Goal: Information Seeking & Learning: Check status

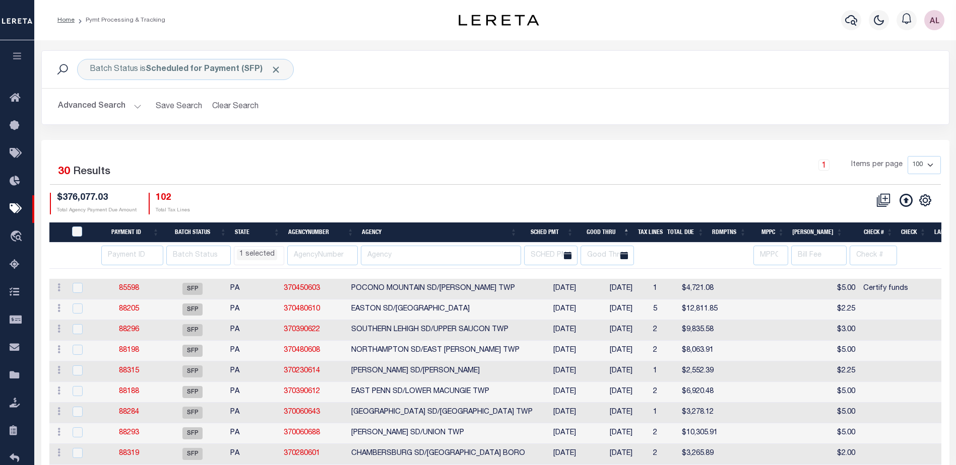
select select "PA"
select select
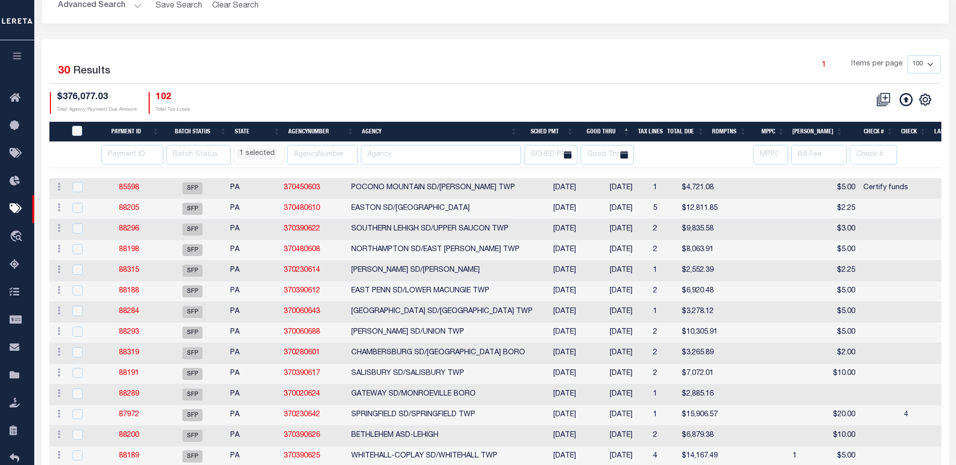
scroll to position [101, 0]
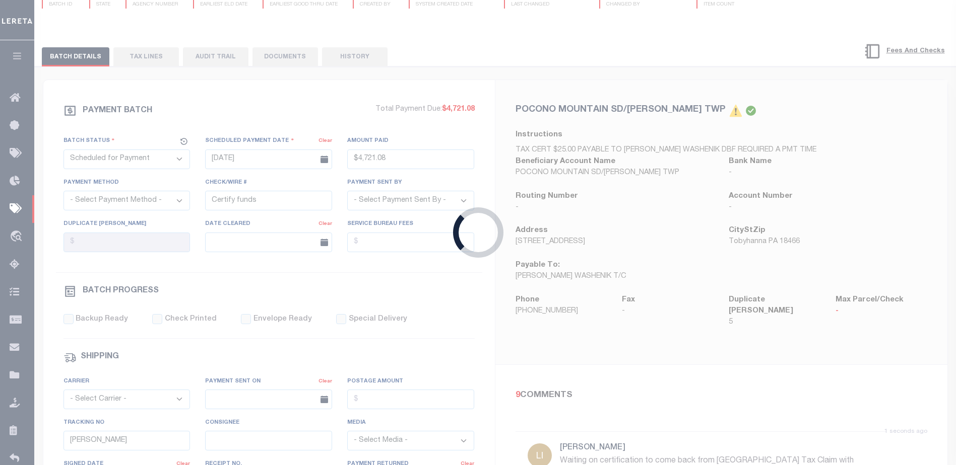
type input "07/30/2025"
type input "P&I requested"
select select
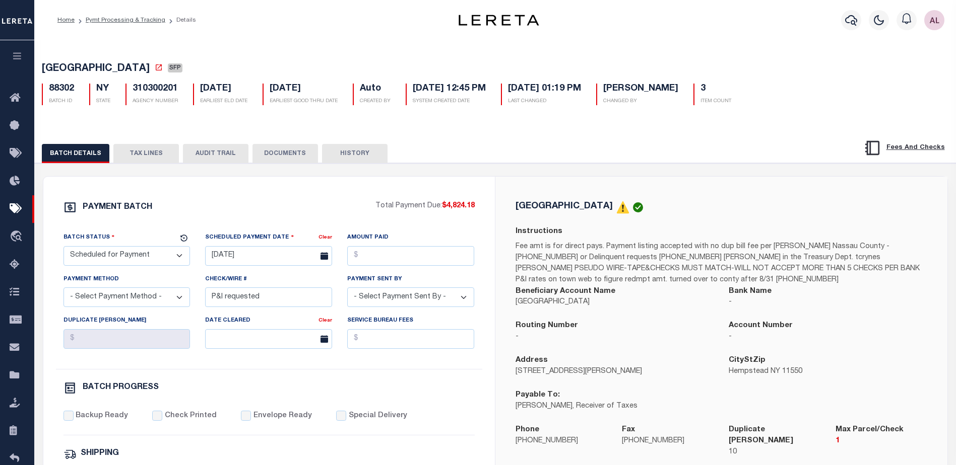
select select "PA"
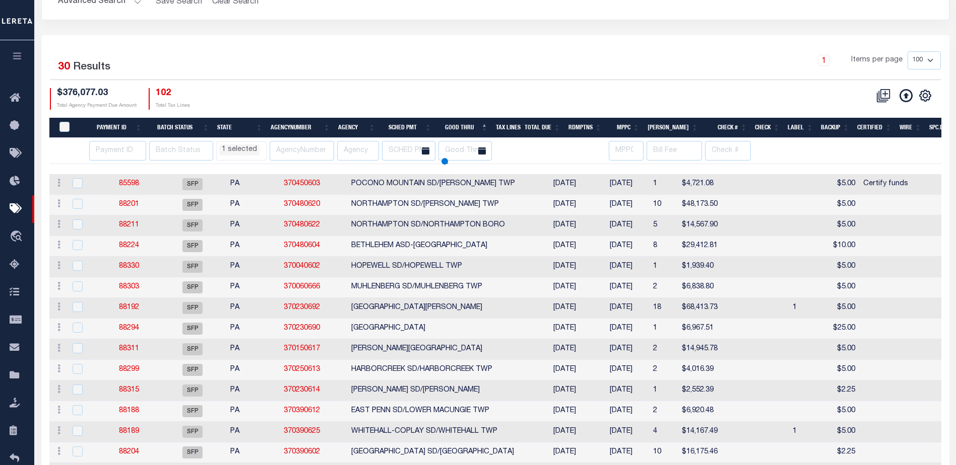
select select "PA"
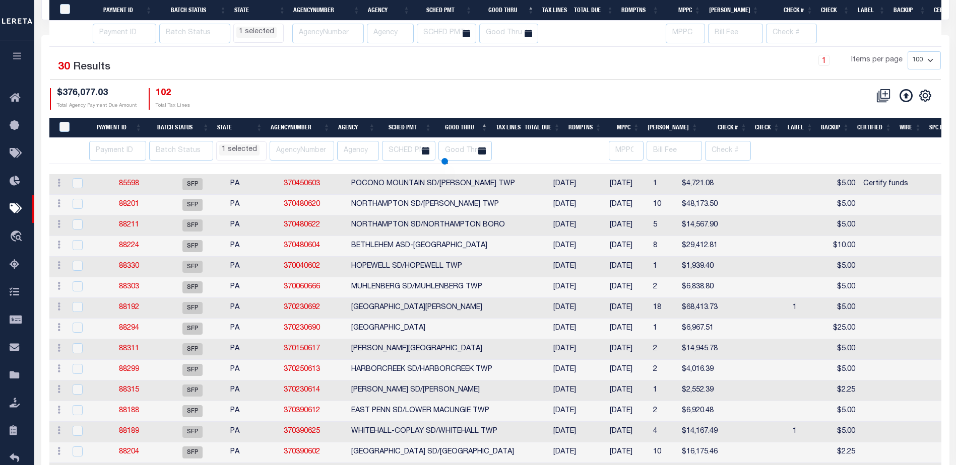
scroll to position [244, 0]
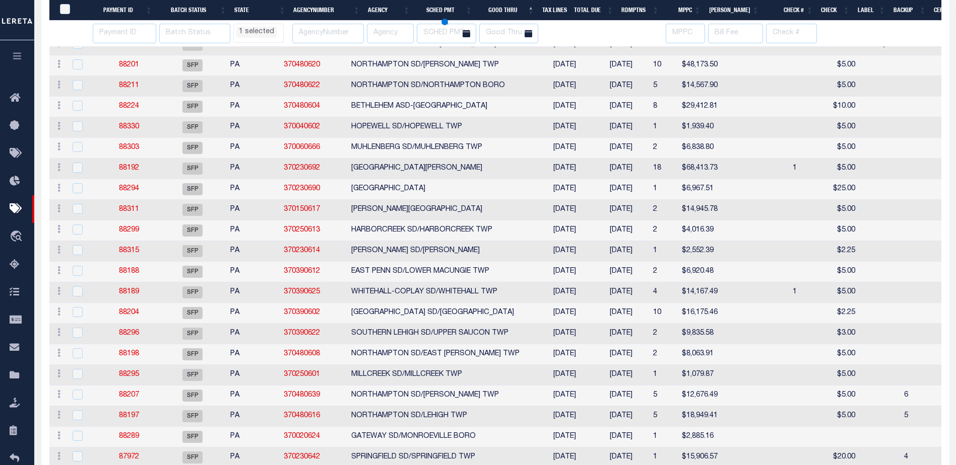
select select "PA"
select select
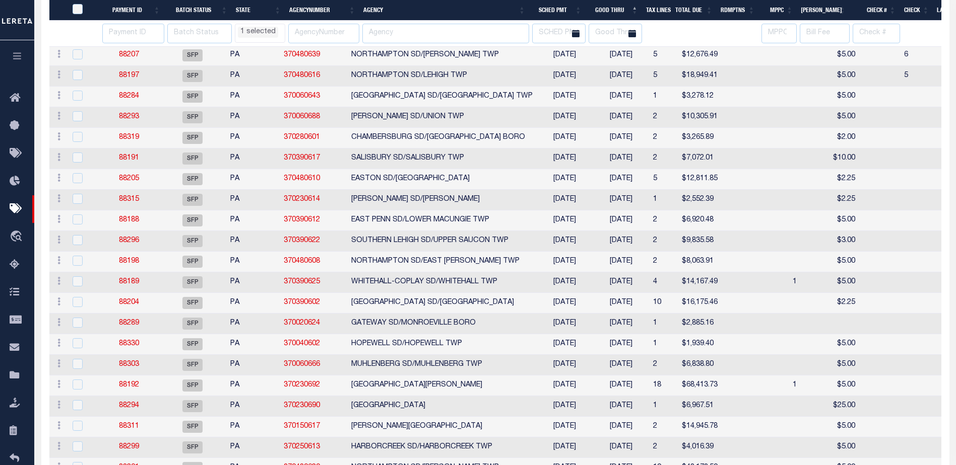
select select "PA"
select select
click at [21, 184] on icon at bounding box center [18, 181] width 16 height 13
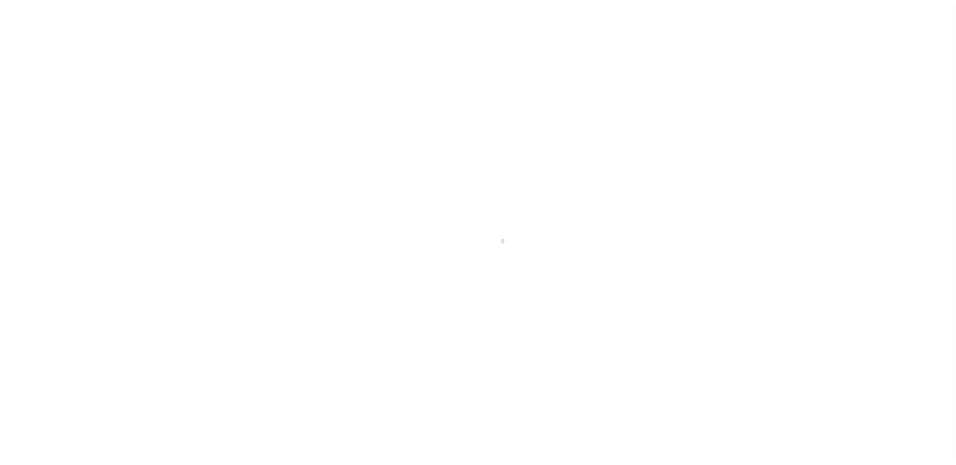
scroll to position [18, 0]
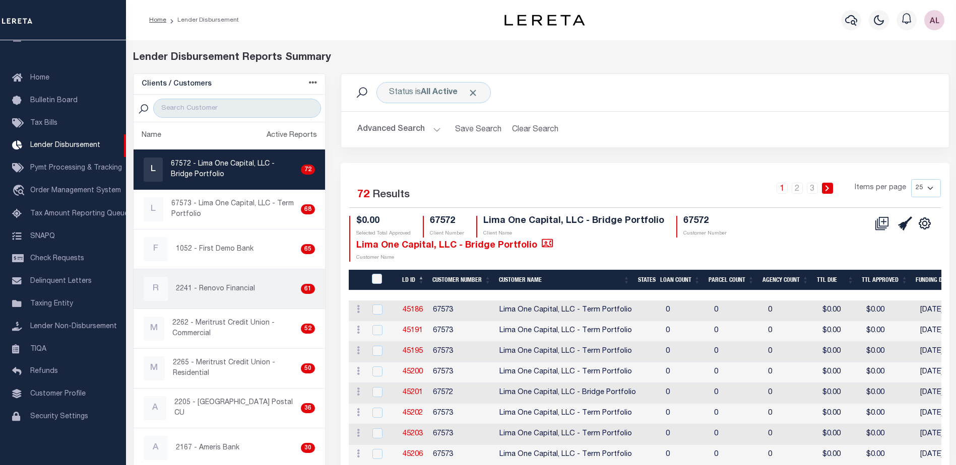
click at [214, 286] on p "2241 - Renovo Financial" at bounding box center [215, 289] width 79 height 11
checkbox input "true"
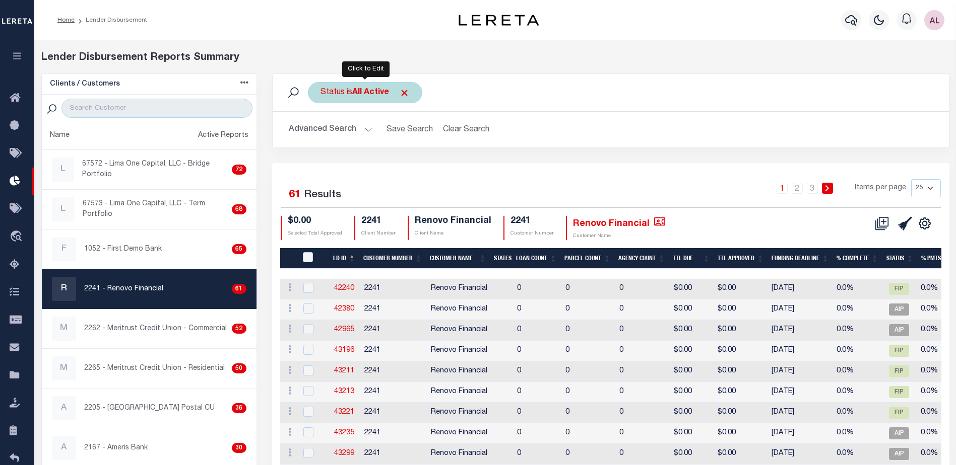
click at [345, 92] on div "Status is All Active" at bounding box center [365, 92] width 114 height 21
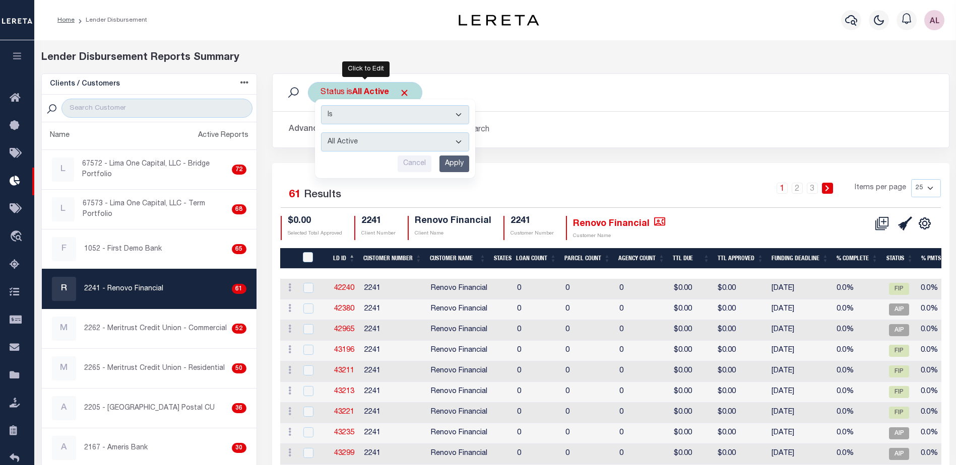
click at [425, 165] on input "Cancel" at bounding box center [414, 164] width 34 height 17
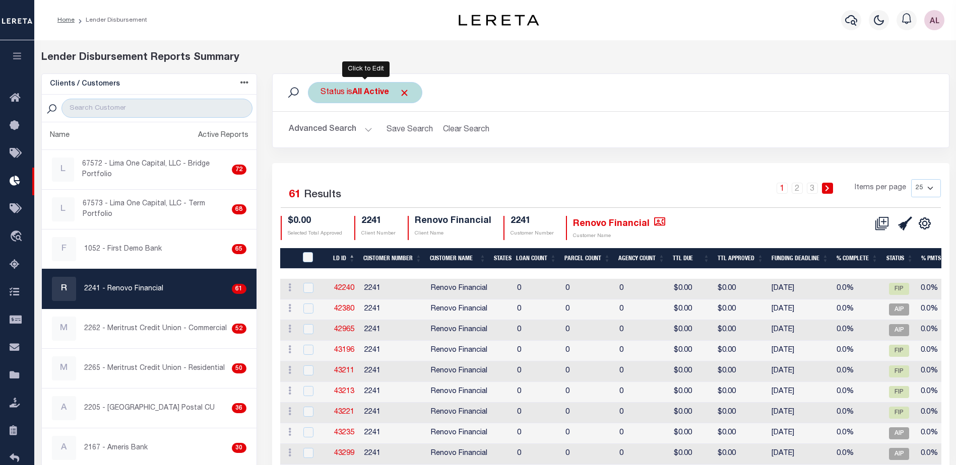
click at [366, 126] on button "Advanced Search" at bounding box center [331, 130] width 84 height 20
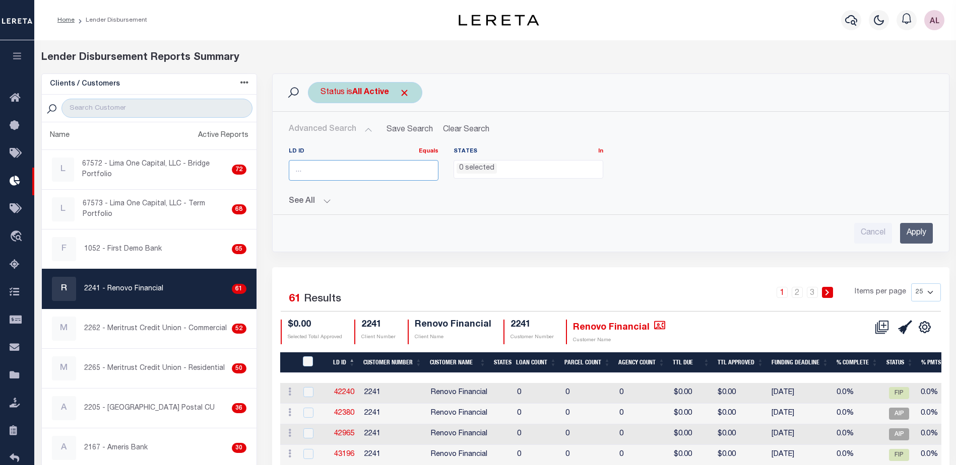
click at [327, 169] on input "number" at bounding box center [364, 170] width 150 height 21
type input "45533"
click at [918, 236] on input "Apply" at bounding box center [916, 233] width 33 height 21
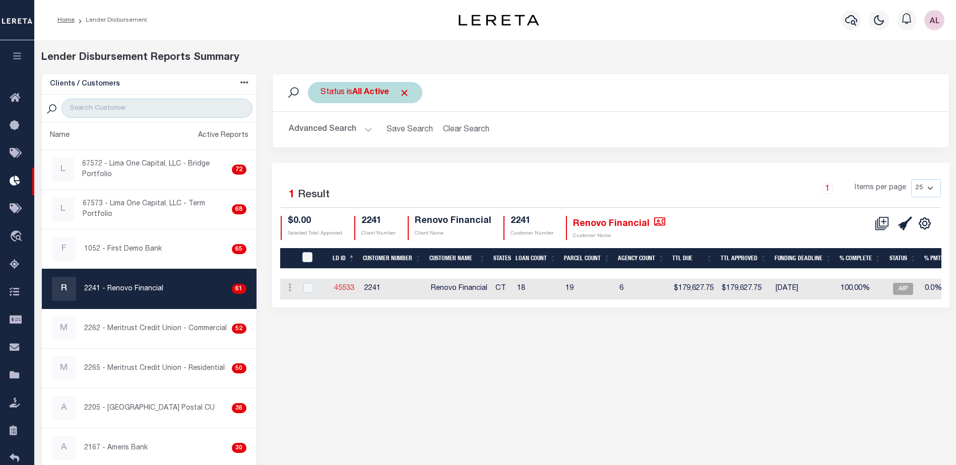
click at [345, 288] on link "45533" at bounding box center [344, 288] width 20 height 7
checkbox input "true"
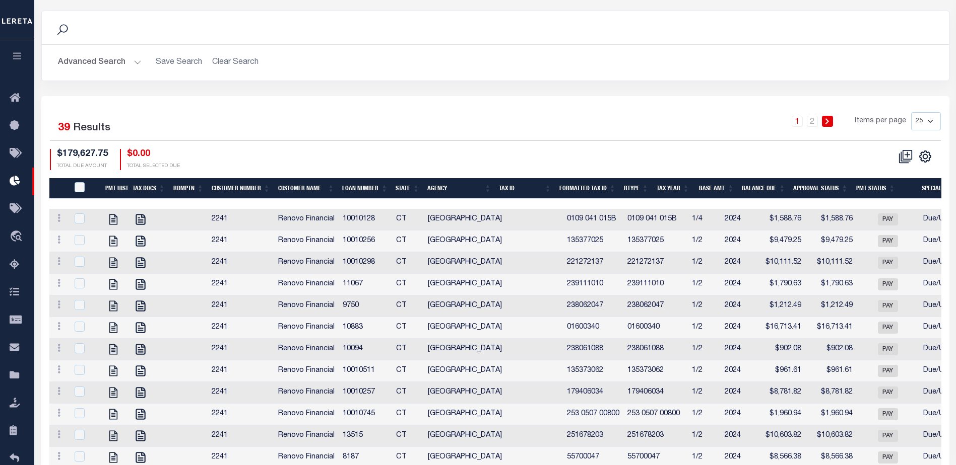
scroll to position [252, 0]
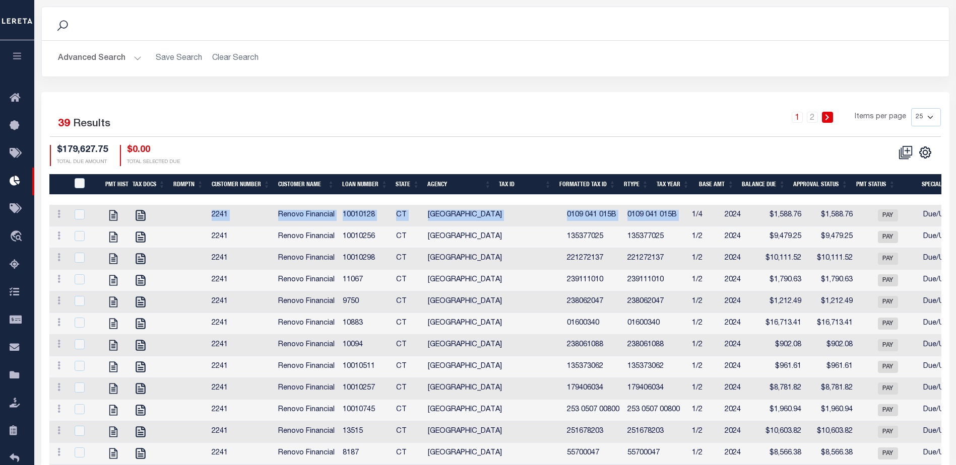
drag, startPoint x: 623, startPoint y: 205, endPoint x: 726, endPoint y: 203, distance: 103.3
click at [726, 203] on div "Pmt Hist Tax Docs Rdmptn Customer Number Customer Name Loan Number State Agency…" at bounding box center [495, 460] width 892 height 572
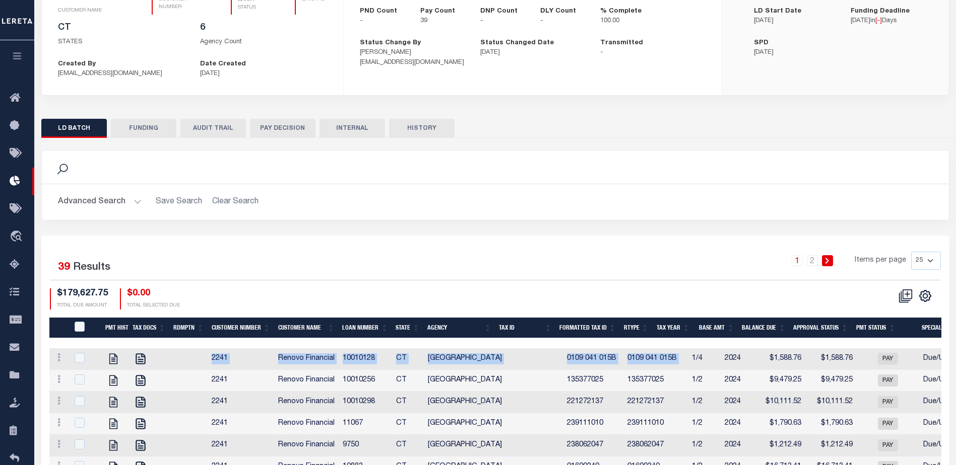
scroll to position [101, 0]
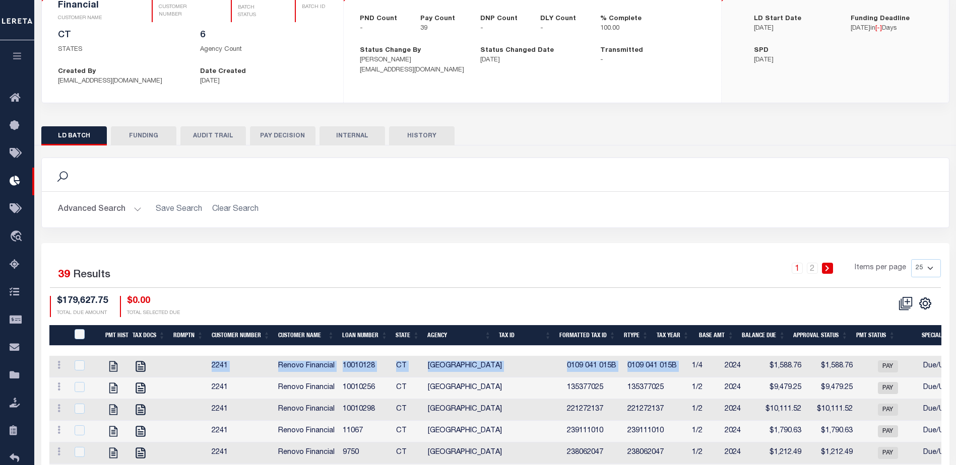
checkbox input "true"
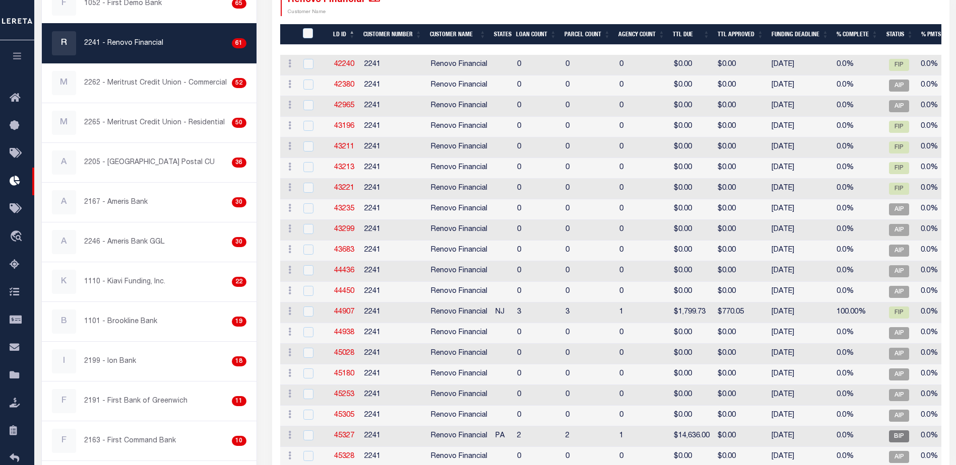
scroll to position [44, 0]
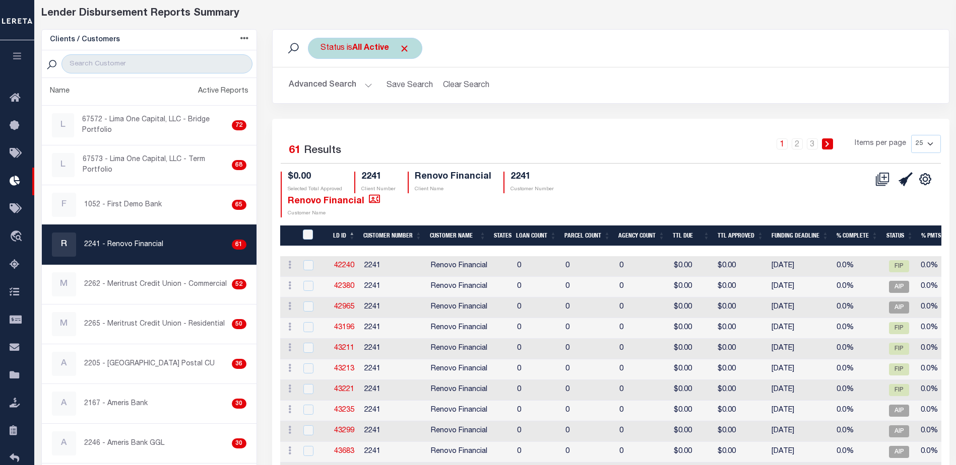
click at [930, 147] on select "25 50 100 200" at bounding box center [926, 144] width 30 height 18
select select "200"
click at [911, 135] on select "25 50 100 200" at bounding box center [926, 144] width 30 height 18
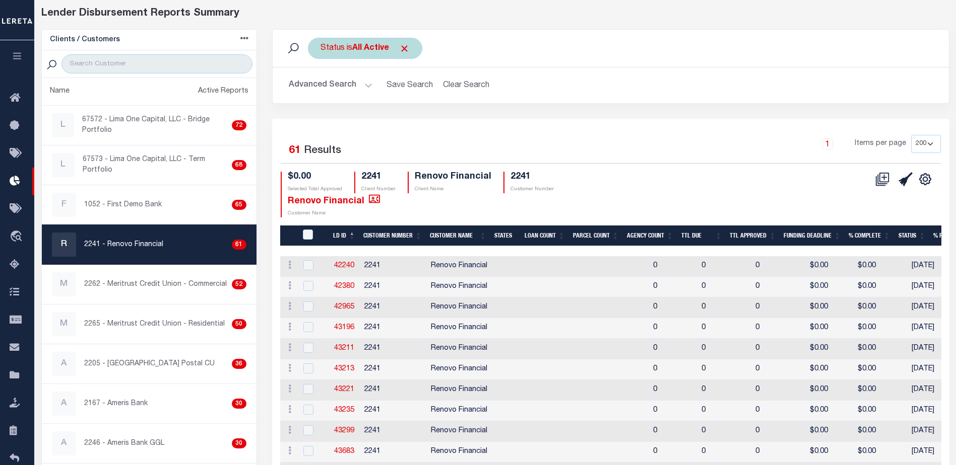
click at [365, 83] on button "Advanced Search" at bounding box center [331, 86] width 84 height 20
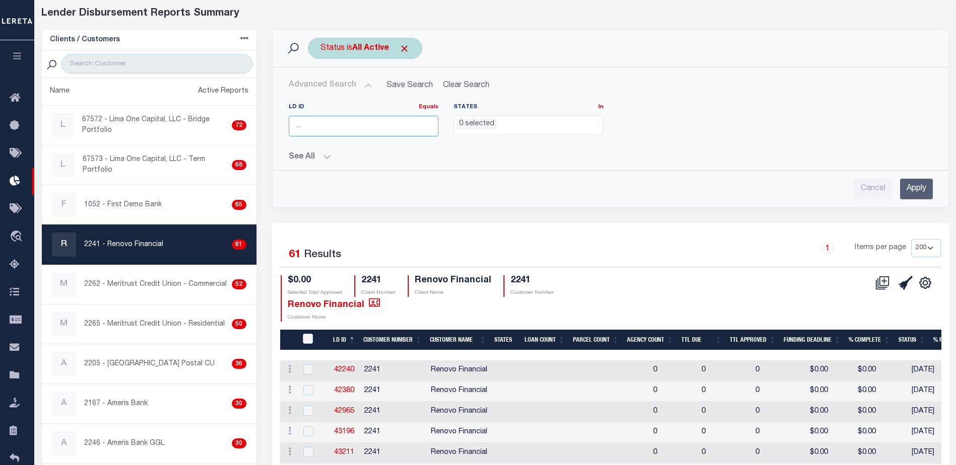
click at [317, 128] on input "number" at bounding box center [364, 126] width 150 height 21
type input "45533"
click at [916, 182] on input "Apply" at bounding box center [916, 189] width 33 height 21
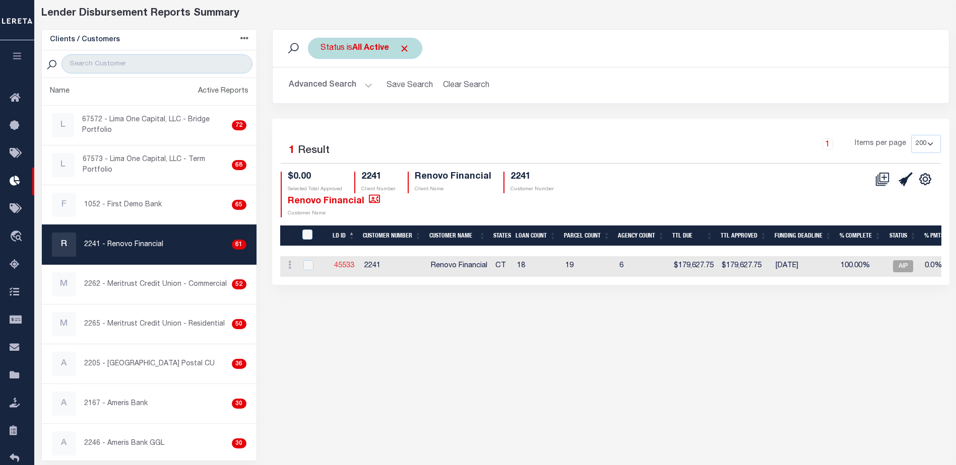
click at [348, 262] on link "45533" at bounding box center [344, 265] width 20 height 7
checkbox input "true"
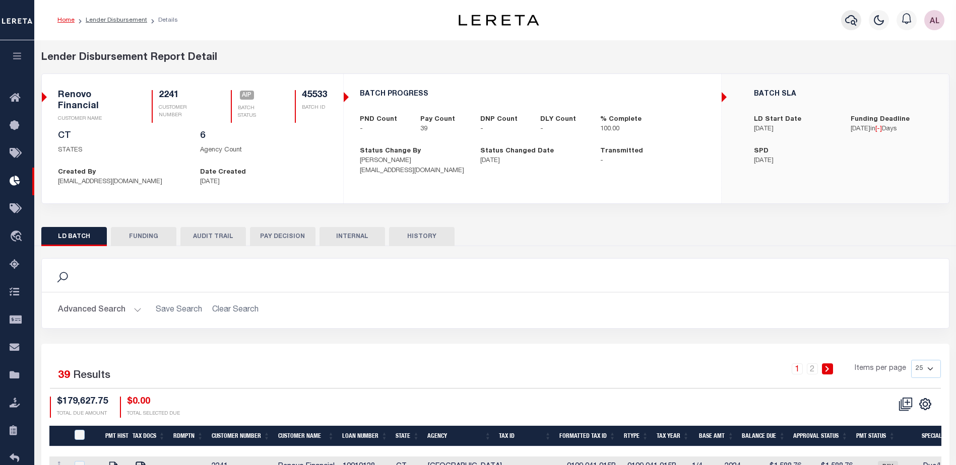
click at [850, 21] on icon "button" at bounding box center [851, 20] width 12 height 12
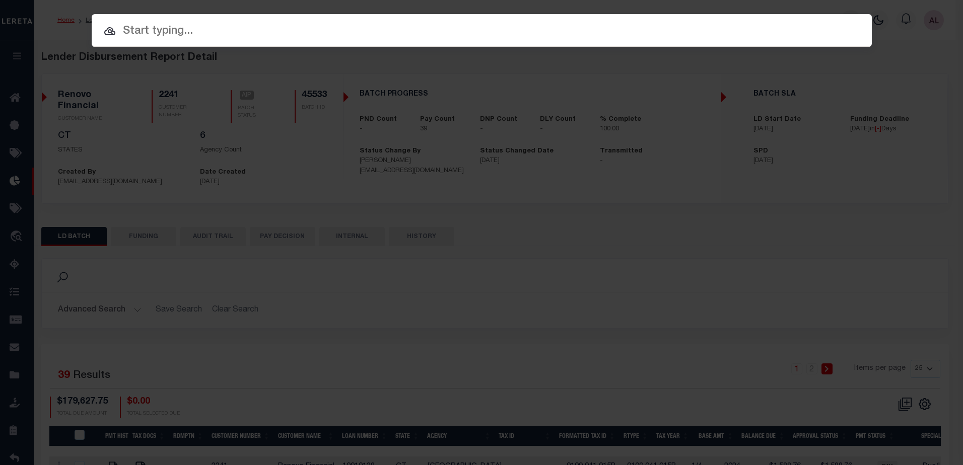
click at [146, 30] on input "text" at bounding box center [482, 32] width 780 height 18
paste input "199204026"
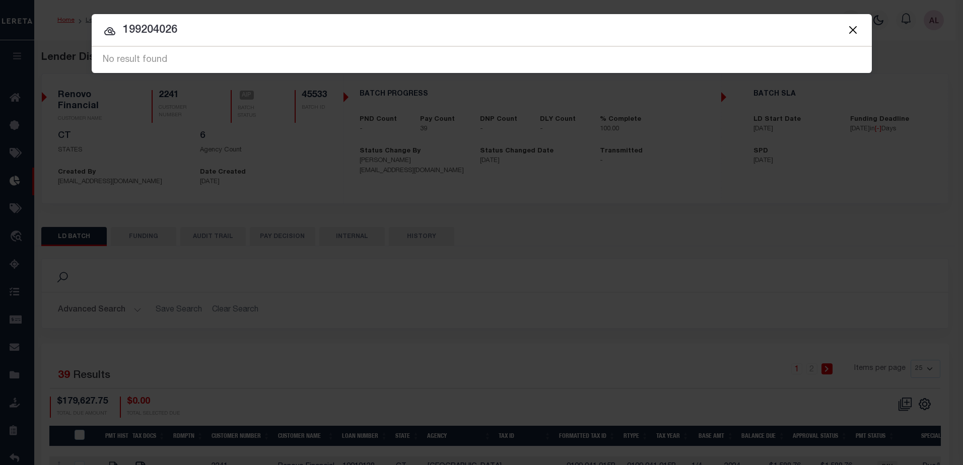
drag, startPoint x: 191, startPoint y: 25, endPoint x: 89, endPoint y: 26, distance: 101.8
click at [89, 26] on div "Include Loans TBM Customers Borrowers Payments (Lender Non-Disb) Payments (Lend…" at bounding box center [481, 232] width 963 height 465
type input "7436"
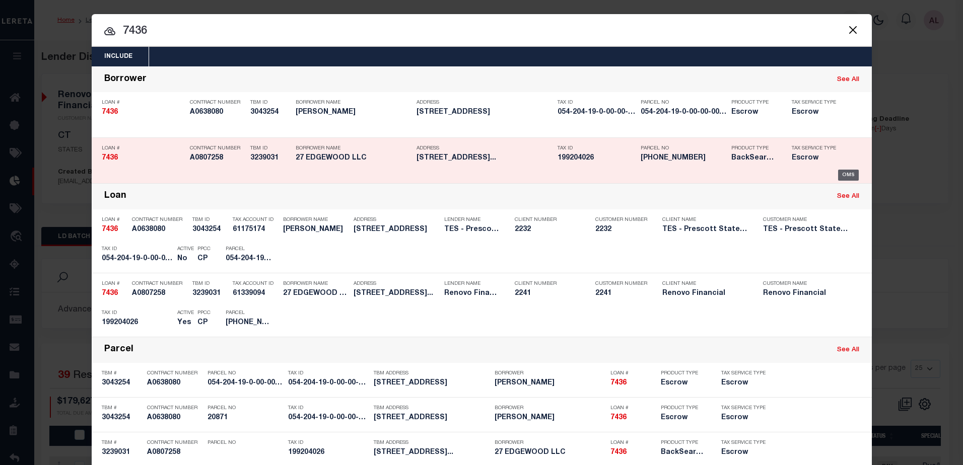
click at [845, 171] on div "OMS" at bounding box center [848, 175] width 21 height 11
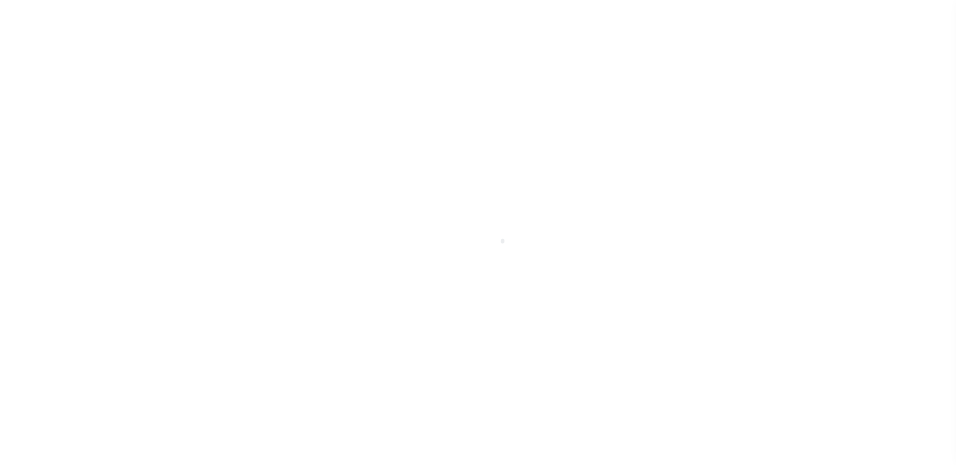
select select "Escrow"
type input "27 Edgewood Street"
type input "Hartford, CT 06112"
type input "a0k8Y00000b52UI"
type input "CT"
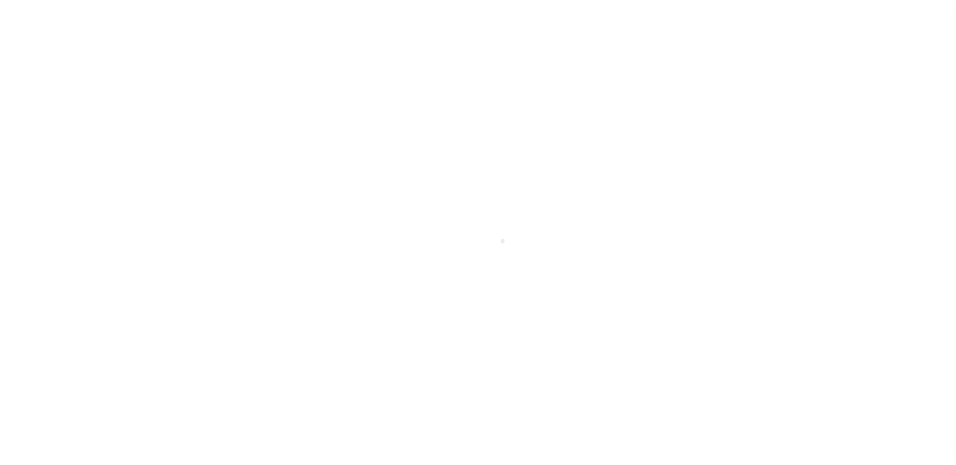
select select
select select "14701"
select select "25066"
select select
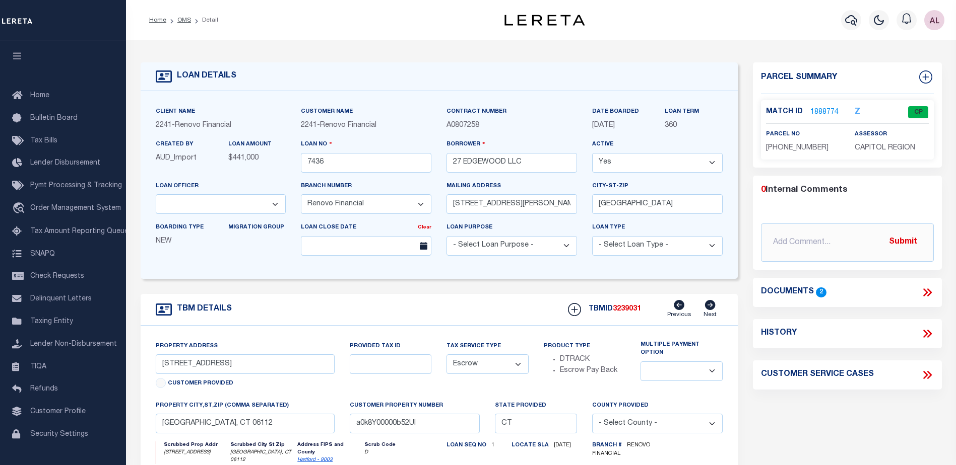
click at [828, 112] on link "1888774" at bounding box center [824, 112] width 28 height 11
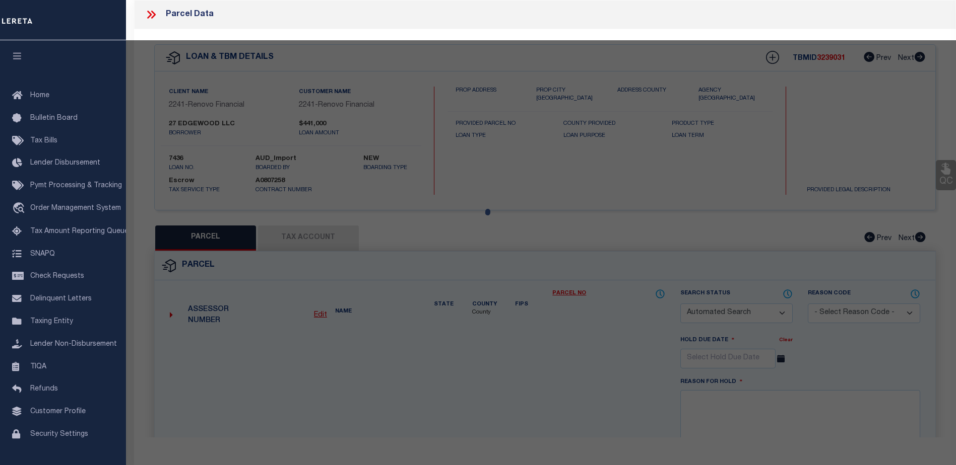
checkbox input "false"
select select "CP"
type input "27 EDGEWOOD LLC"
select select
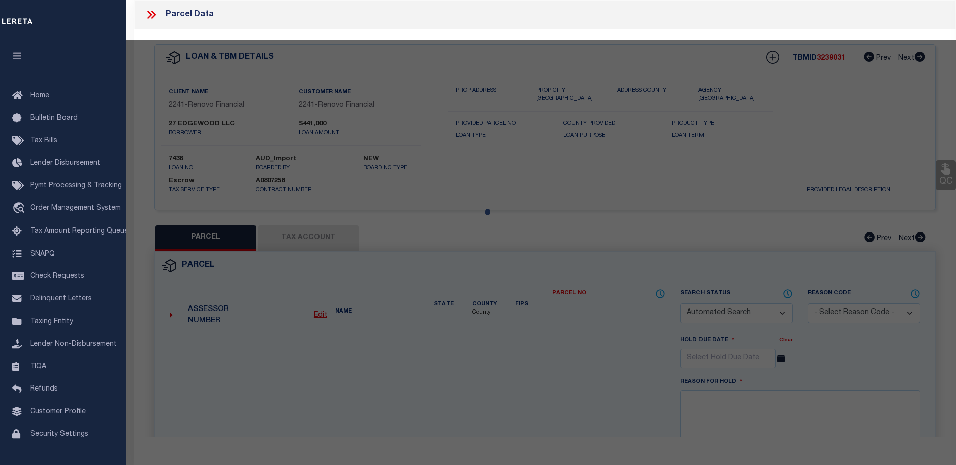
type input "27 EDGEWOOD ST"
checkbox input "false"
type input "Hartford, CT 06112"
type textarea "Land Area 6 - Legal Reference 07974-0062"
type textarea "Tax ID Special Project"
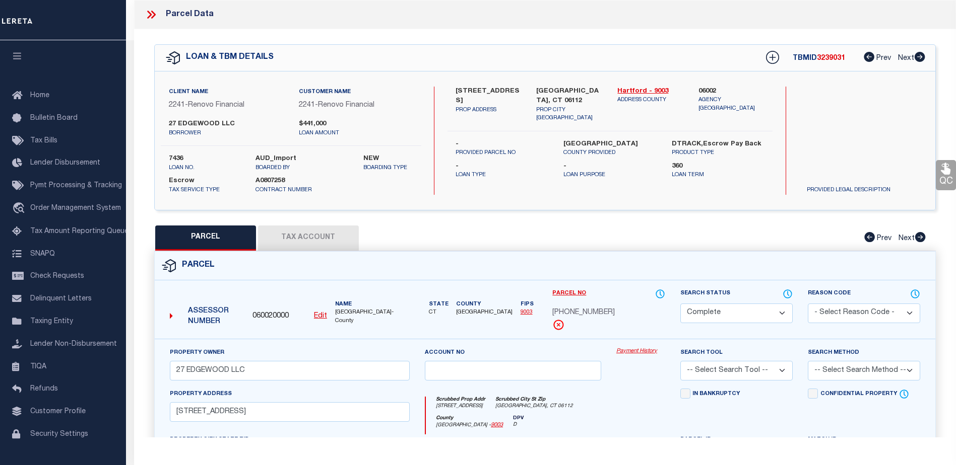
click at [641, 351] on link "Payment History" at bounding box center [640, 352] width 49 height 9
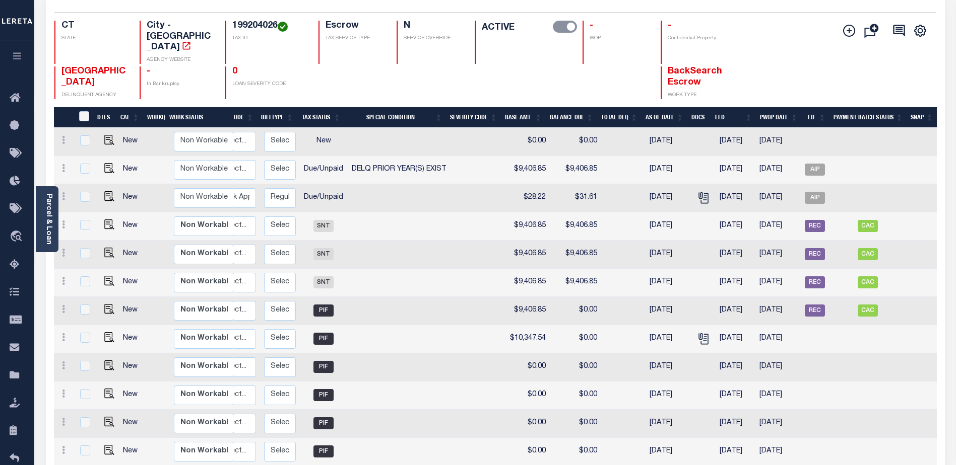
scroll to position [157, 0]
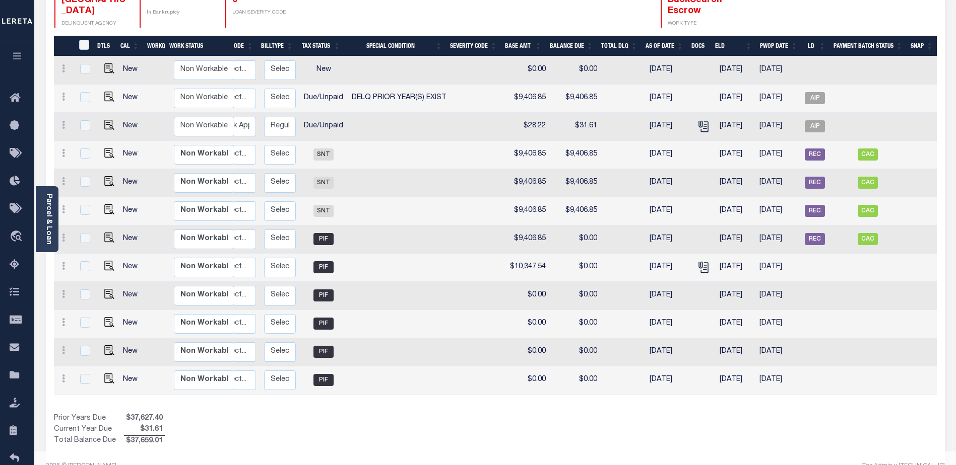
drag, startPoint x: 516, startPoint y: 373, endPoint x: 405, endPoint y: 373, distance: 111.3
click at [405, 373] on tr "New Non Workable Workable 2019 2/2 - Select... Payment Reversal Taxable Value C…" at bounding box center [423, 381] width 1028 height 28
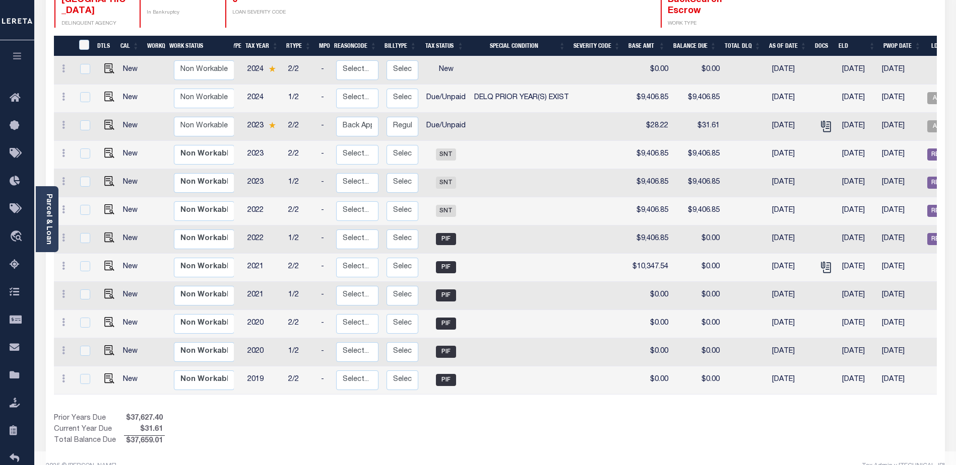
scroll to position [0, 0]
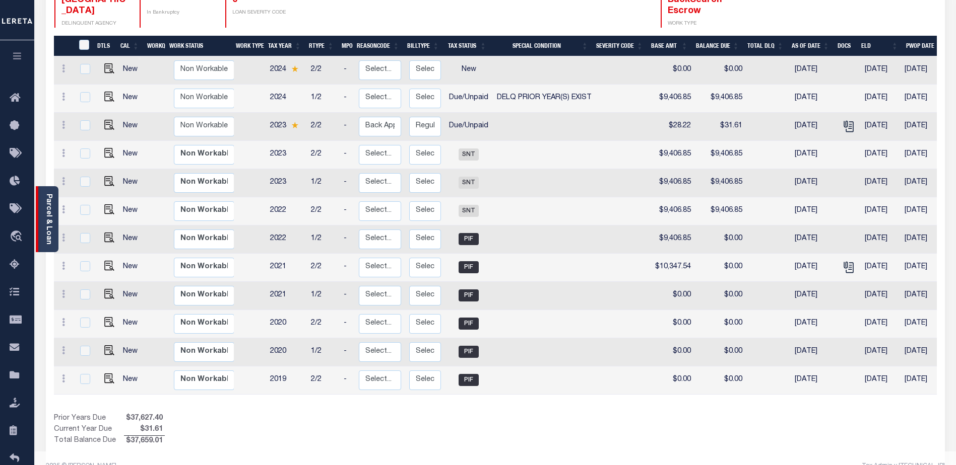
click at [47, 229] on link "Parcel & Loan" at bounding box center [48, 219] width 7 height 51
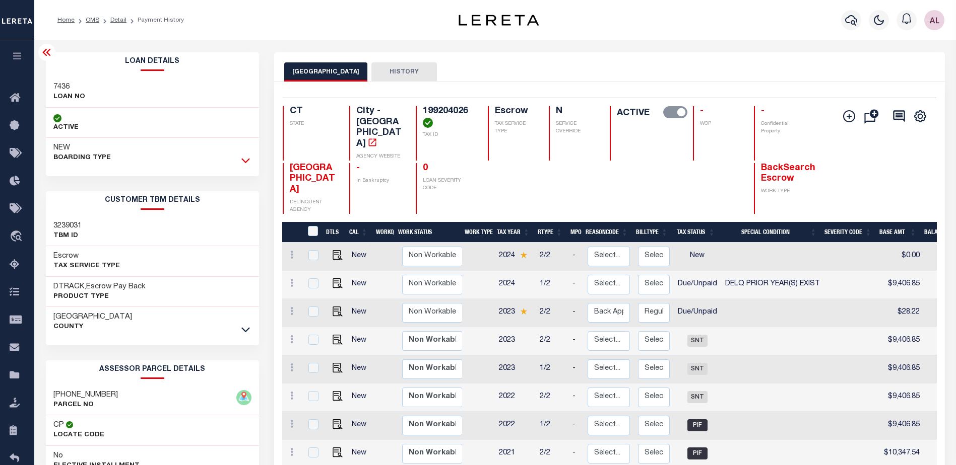
click at [245, 160] on icon at bounding box center [245, 160] width 9 height 11
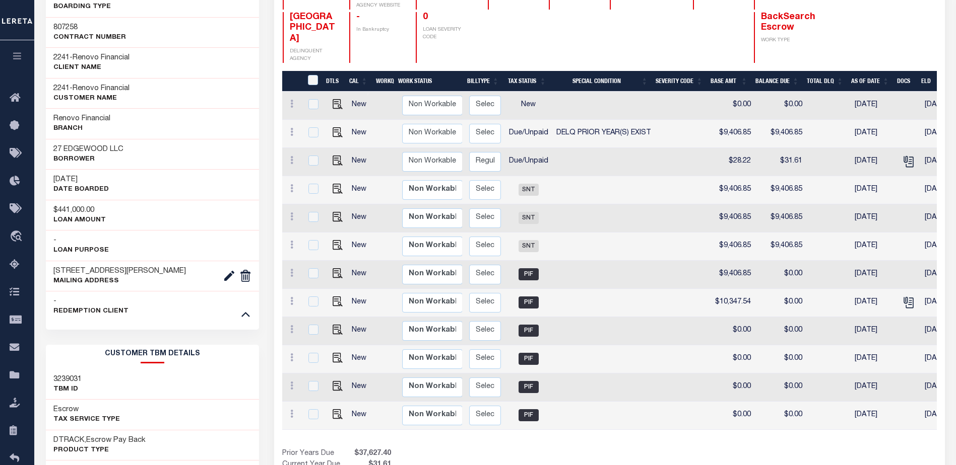
scroll to position [0, 159]
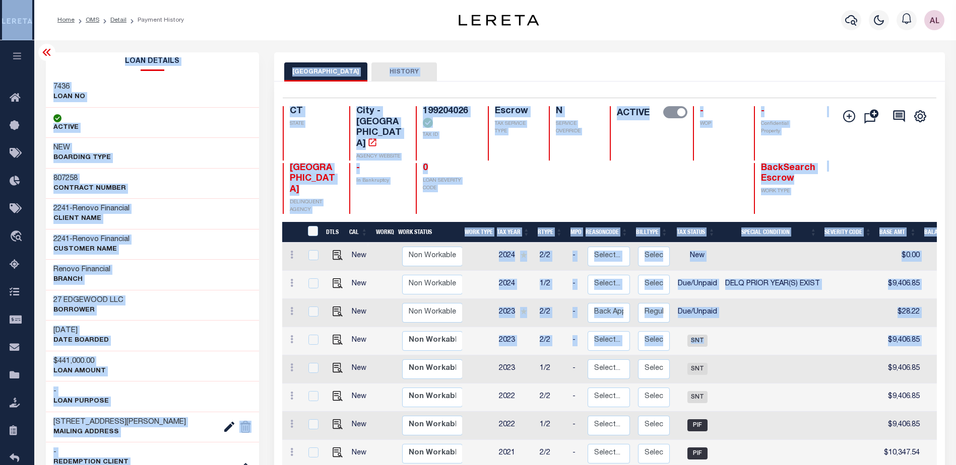
drag, startPoint x: 955, startPoint y: 154, endPoint x: 949, endPoint y: -52, distance: 206.6
click at [949, 0] on html "Home OMS Detail Payment History Profile" at bounding box center [478, 463] width 956 height 926
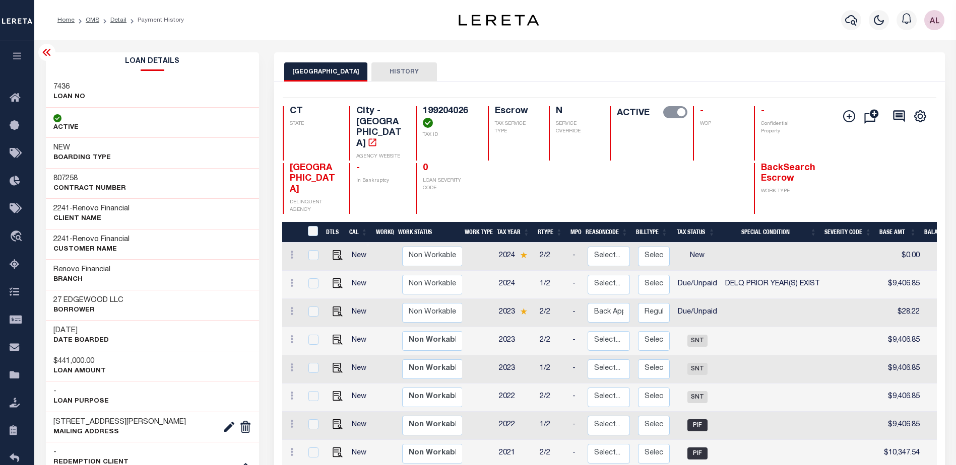
drag, startPoint x: 805, startPoint y: 397, endPoint x: 808, endPoint y: 389, distance: 9.3
click at [807, 412] on td at bounding box center [772, 426] width 103 height 28
checkbox input "true"
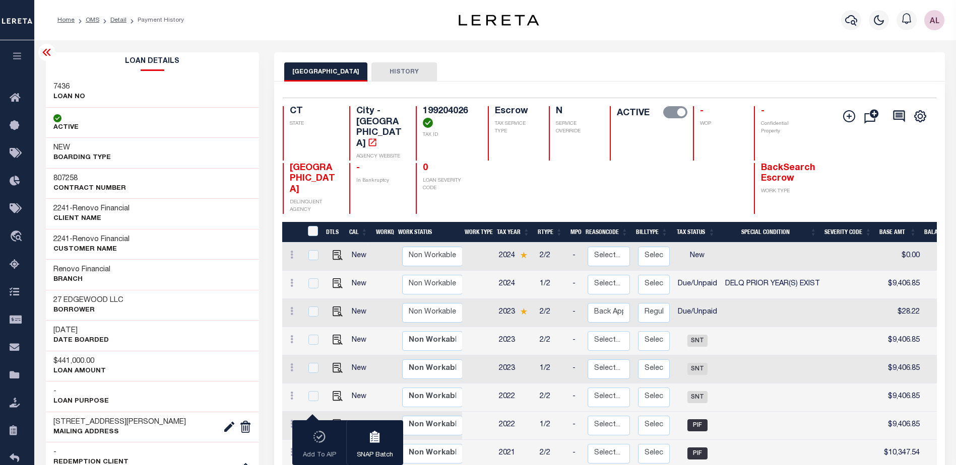
drag, startPoint x: 523, startPoint y: 311, endPoint x: 538, endPoint y: 313, distance: 14.7
click at [538, 327] on tr "New Non Workable Workable 2023 2/2 - Select... Payment Reversal Taxable Value C…" at bounding box center [796, 341] width 1028 height 28
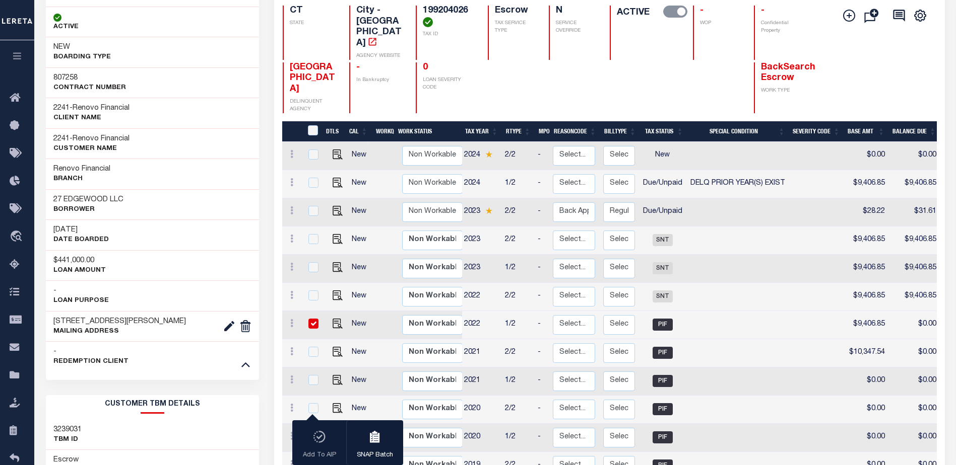
scroll to position [0, 35]
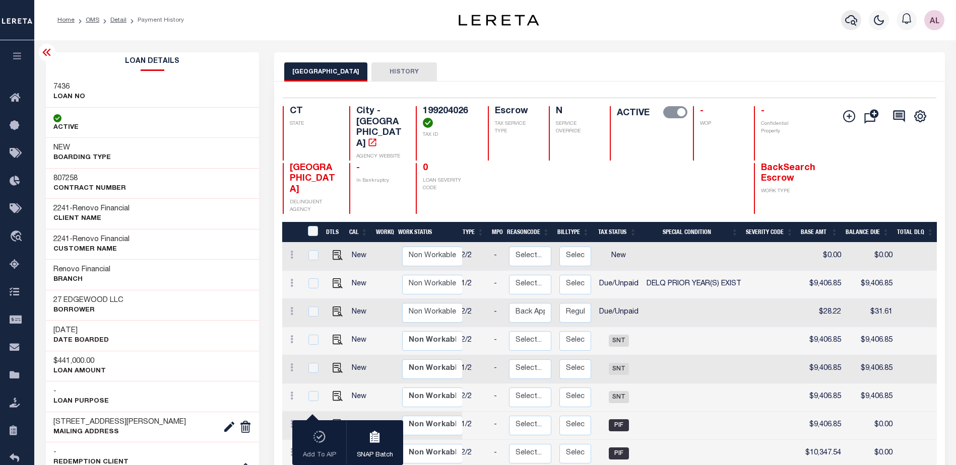
click at [857, 24] on icon "button" at bounding box center [851, 20] width 12 height 12
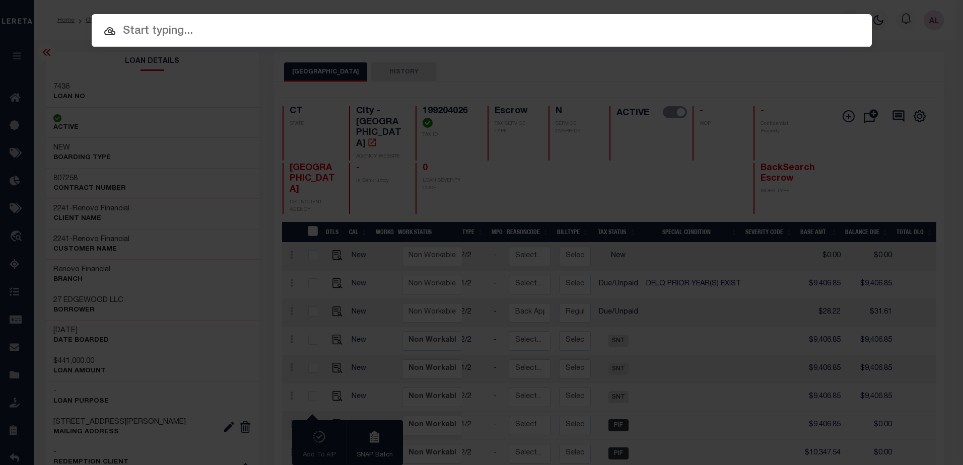
click at [175, 27] on input "text" at bounding box center [482, 32] width 780 height 18
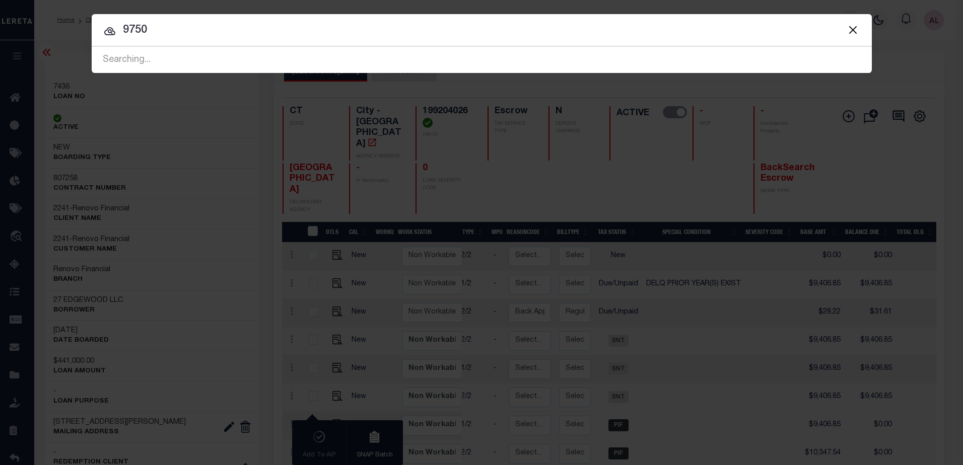
type input "9750"
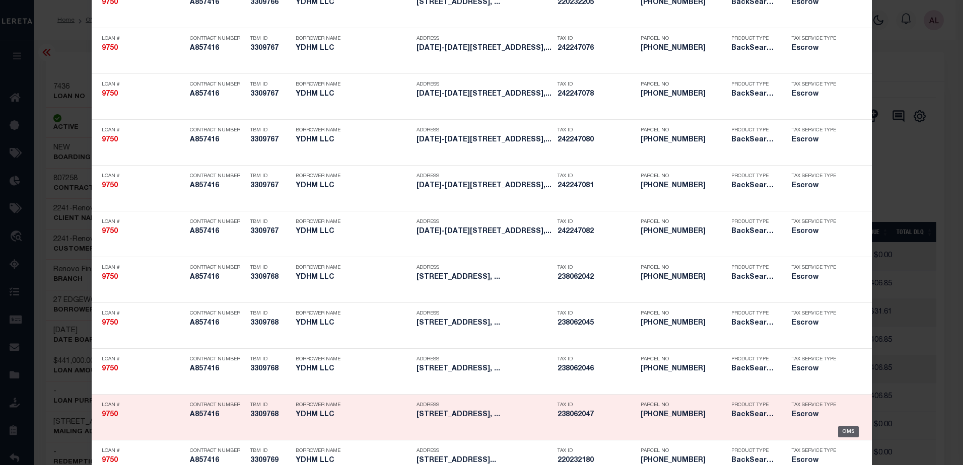
drag, startPoint x: 847, startPoint y: 433, endPoint x: 839, endPoint y: 429, distance: 9.3
click at [840, 430] on div "OMS" at bounding box center [848, 432] width 21 height 11
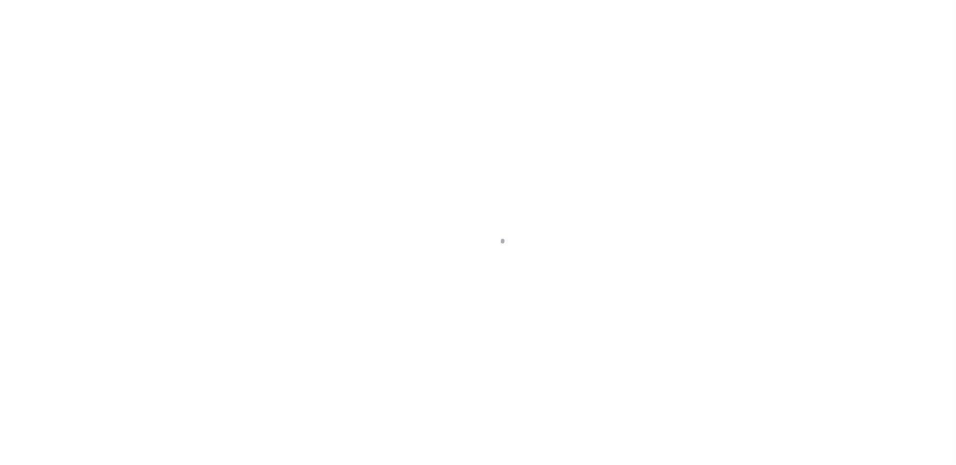
select select "Escrow"
type input "[STREET_ADDRESS]"
type input "[GEOGRAPHIC_DATA], [GEOGRAPHIC_DATA] 06120"
type input "a0k8Y00000jICix"
type input "CT"
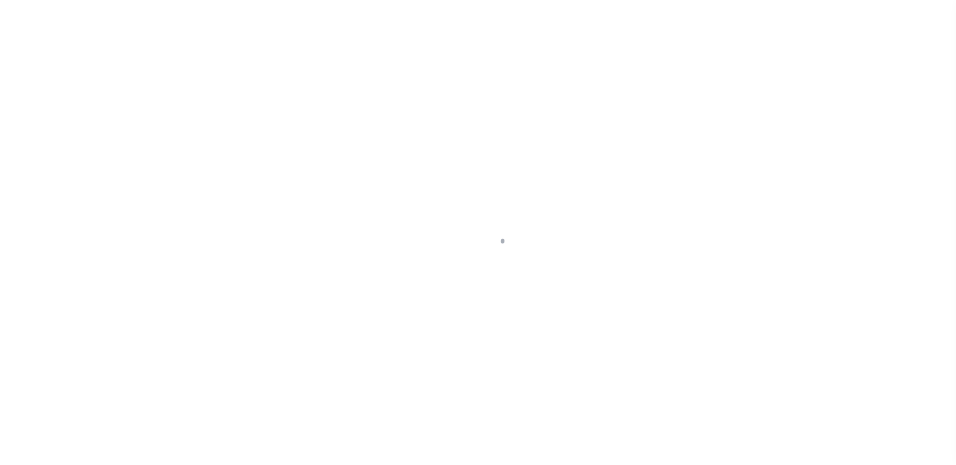
select select
type textarea "LEGAL REQUIRED"
select select "14701"
select select "25066"
select select
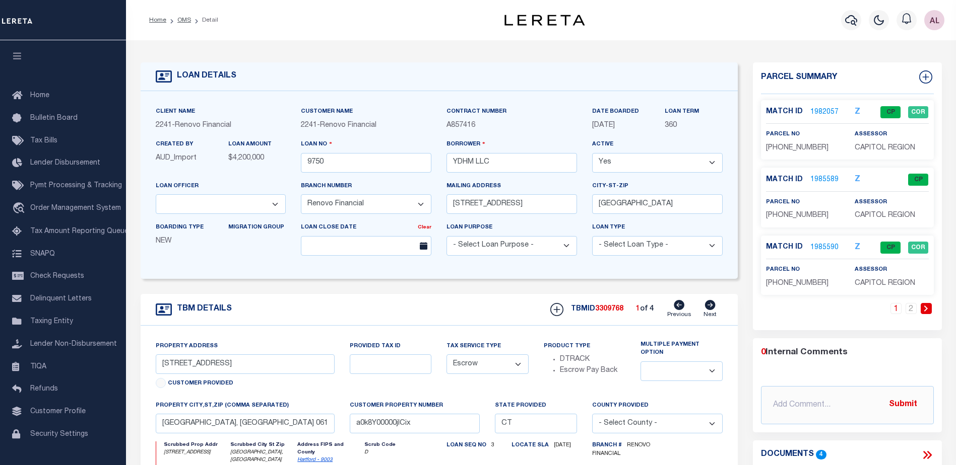
click at [924, 308] on icon at bounding box center [925, 309] width 5 height 6
click at [821, 249] on link "1985593" at bounding box center [824, 248] width 28 height 11
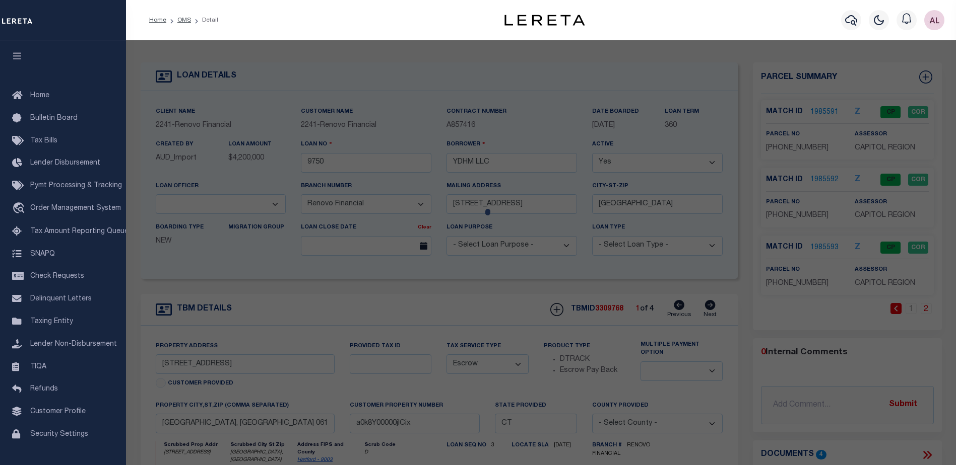
checkbox input "false"
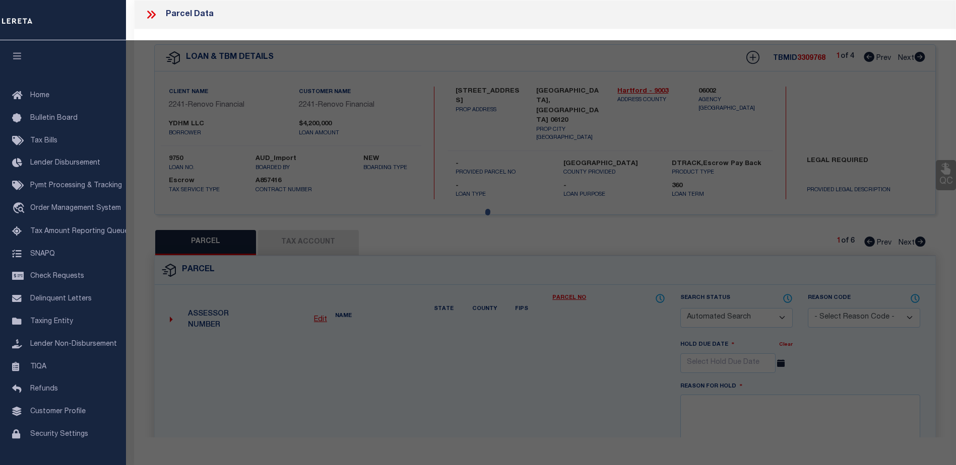
select select "CP"
type input "YDHM LLC"
select select "AGW"
select select
type input "[STREET_ADDRESS]"
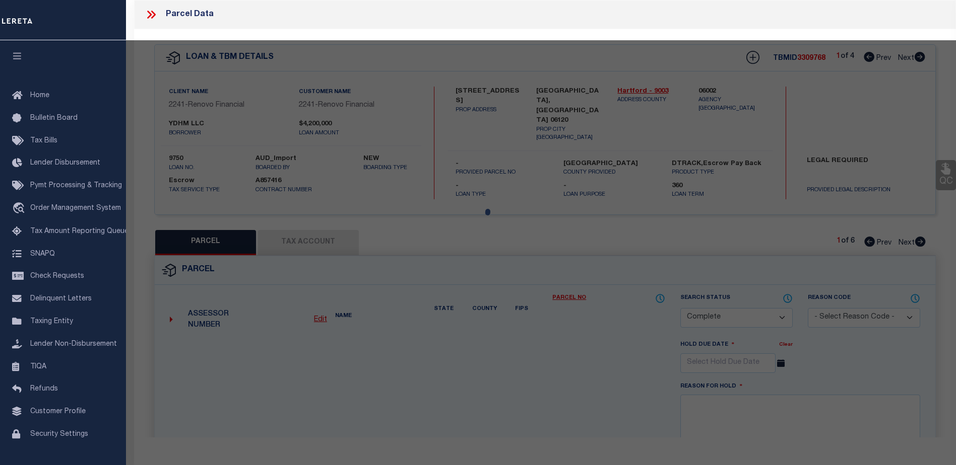
checkbox input "false"
type input "[GEOGRAPHIC_DATA], [GEOGRAPHIC_DATA] 06120"
type textarea "Tax ID Special Project"
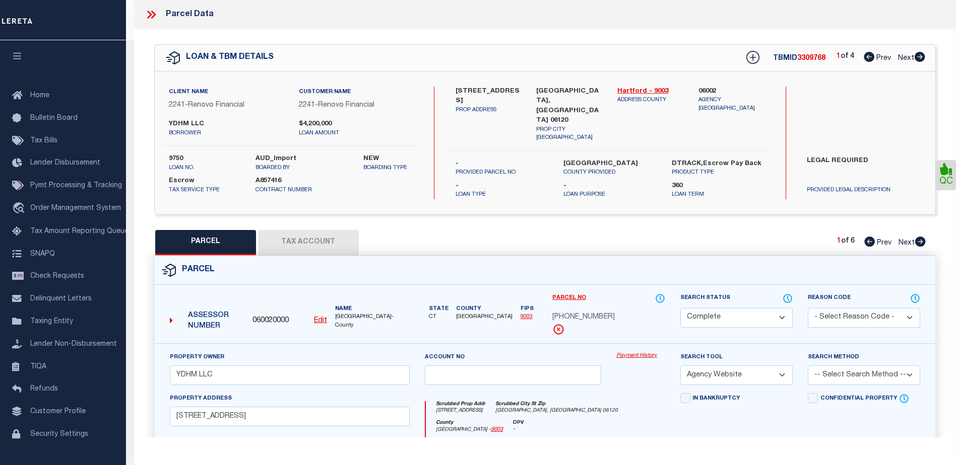
click at [634, 355] on link "Payment History" at bounding box center [640, 356] width 49 height 9
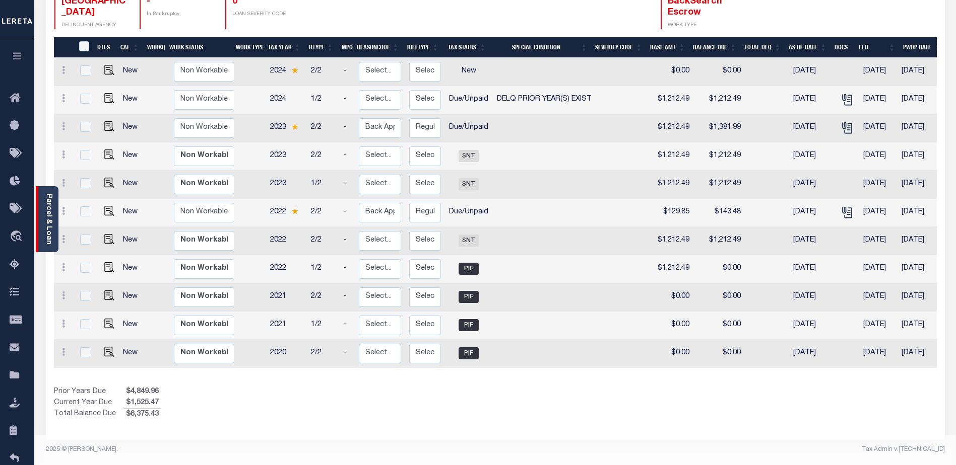
click at [46, 238] on link "Parcel & Loan" at bounding box center [48, 219] width 7 height 51
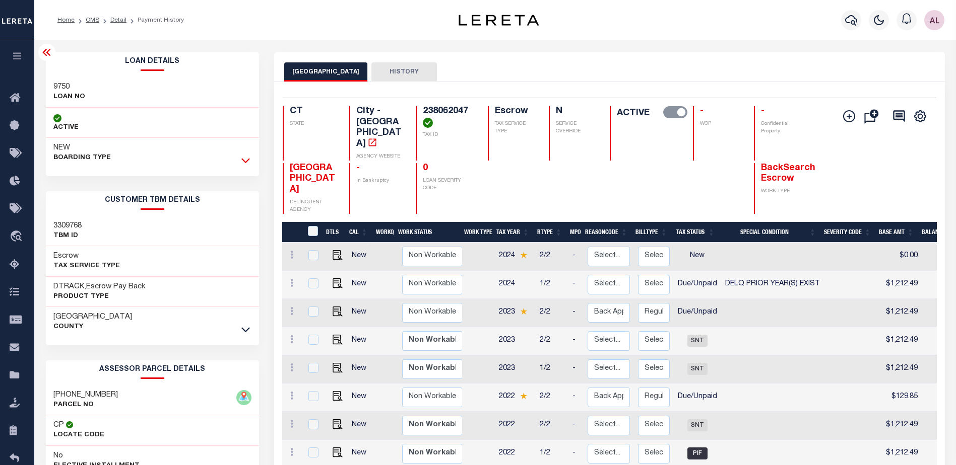
click at [244, 159] on icon at bounding box center [245, 160] width 9 height 11
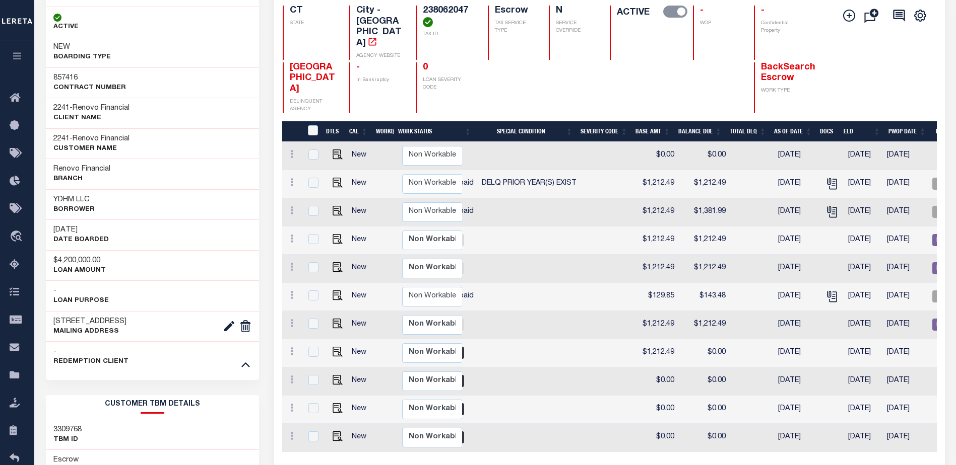
scroll to position [0, 223]
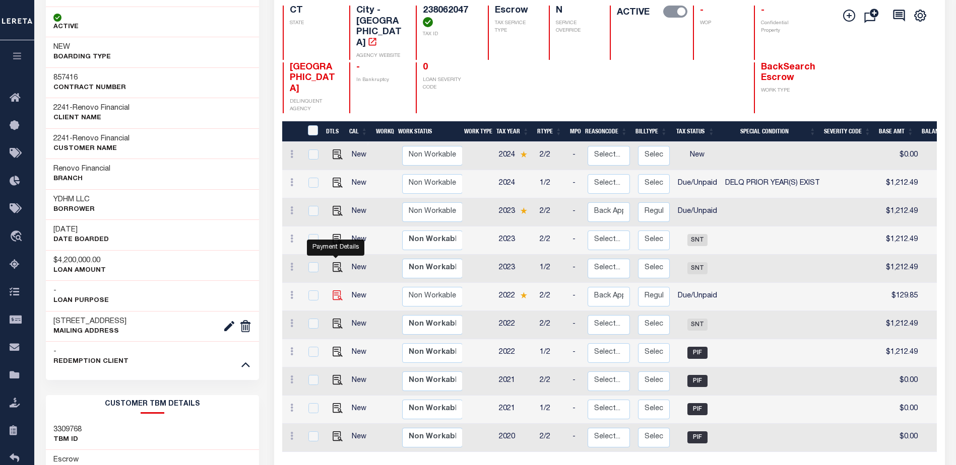
click at [334, 291] on img "" at bounding box center [337, 296] width 10 height 10
checkbox input "true"
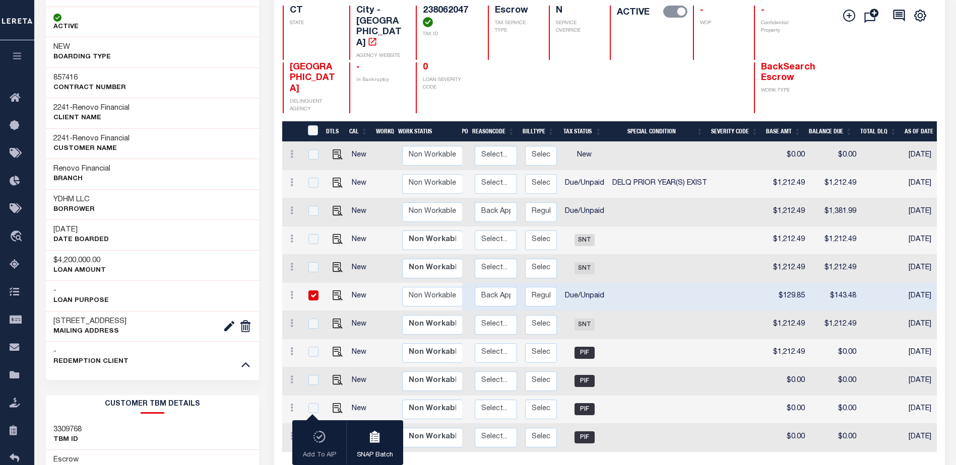
scroll to position [0, 169]
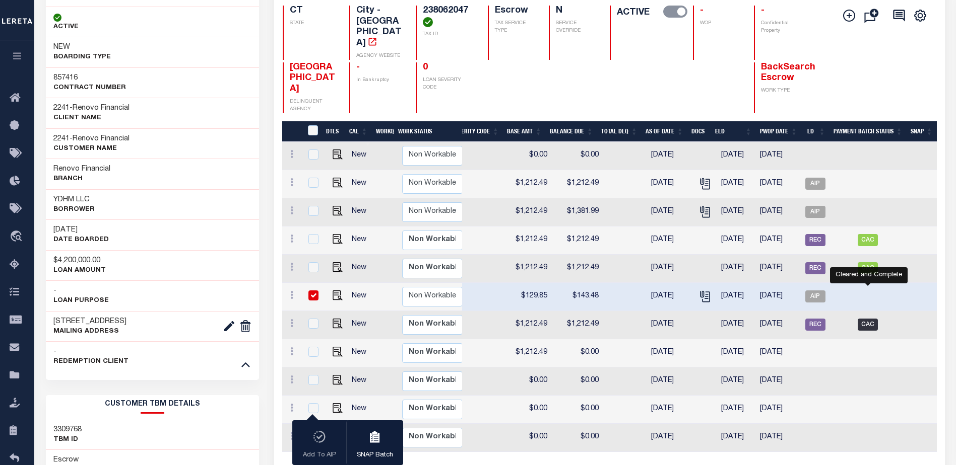
click at [870, 319] on span "CAC" at bounding box center [867, 325] width 20 height 12
checkbox input "true"
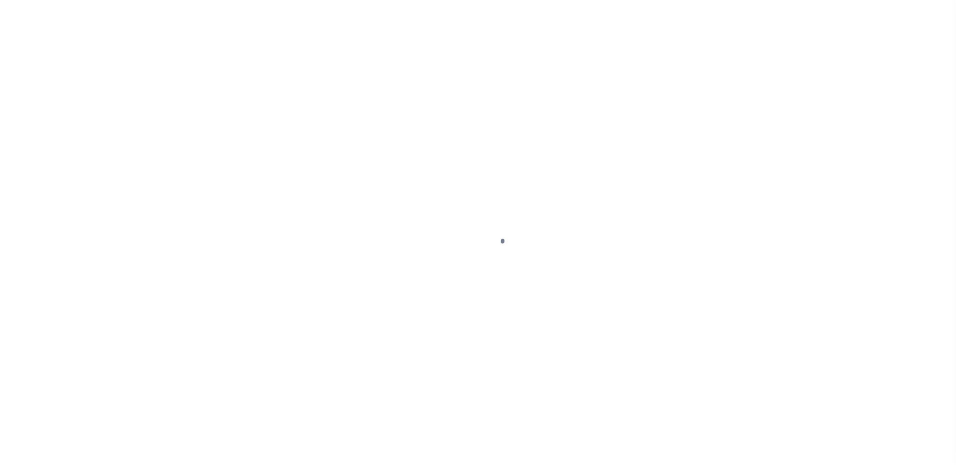
select select "DUE"
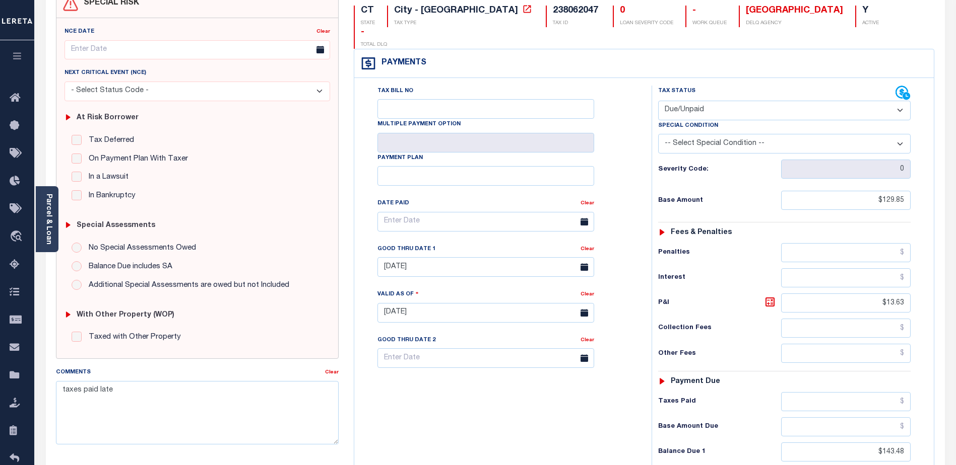
scroll to position [101, 0]
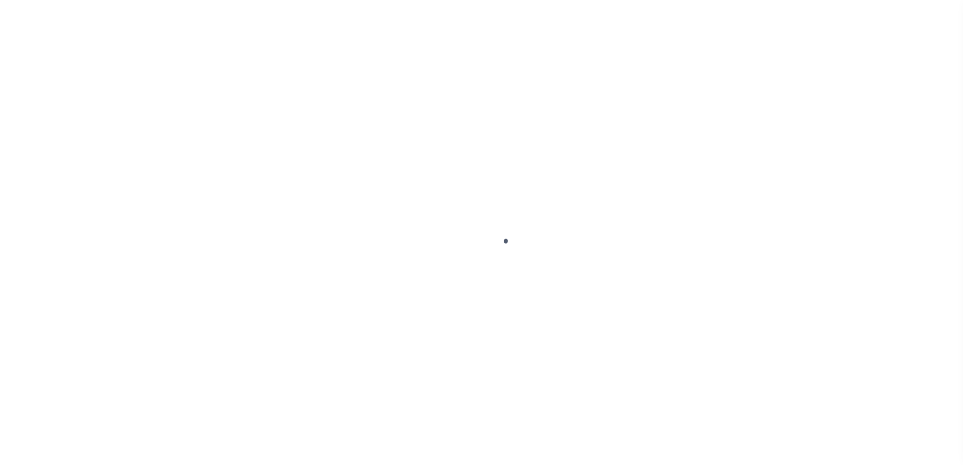
select select "CAC"
select select "CHK"
select select "[PERSON_NAME]"
select select "FDX"
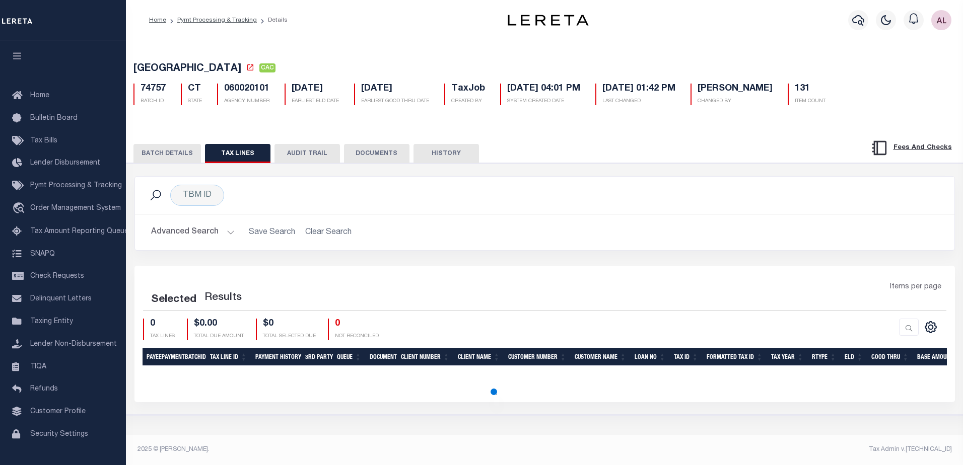
click at [180, 152] on button "BATCH DETAILS" at bounding box center [167, 153] width 68 height 19
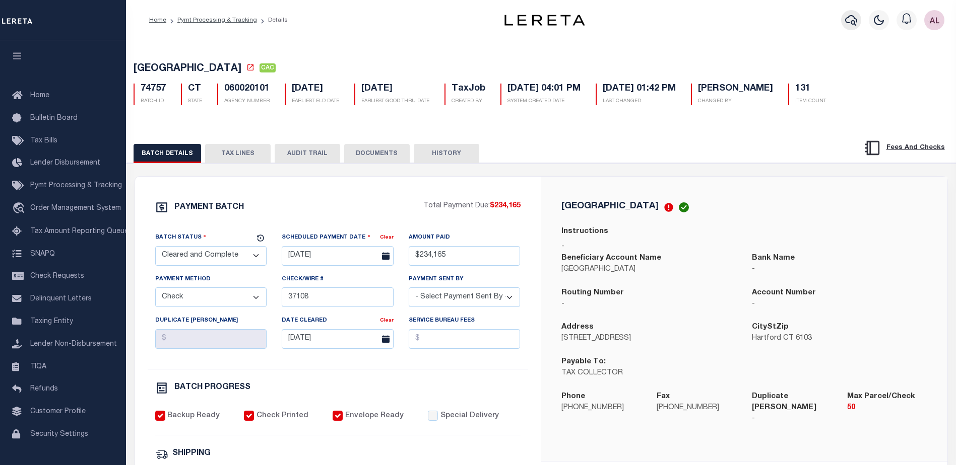
click at [849, 21] on icon "button" at bounding box center [851, 20] width 12 height 12
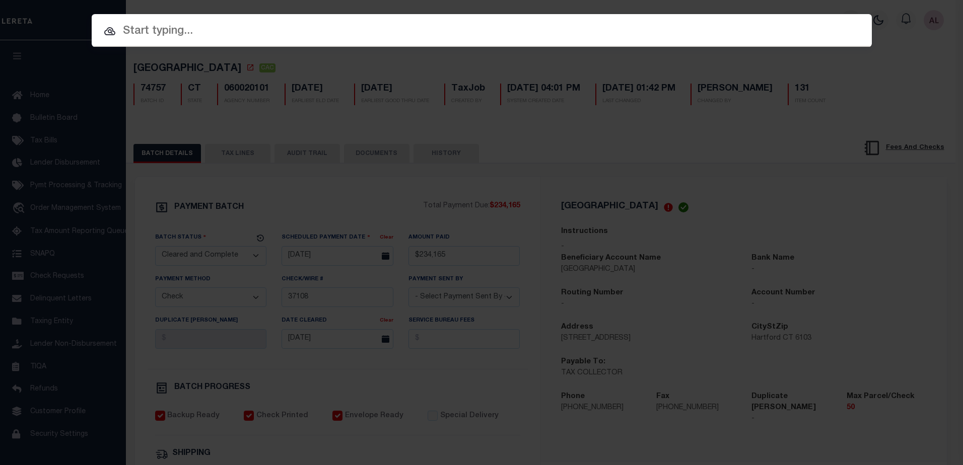
click at [143, 39] on input "text" at bounding box center [482, 32] width 780 height 18
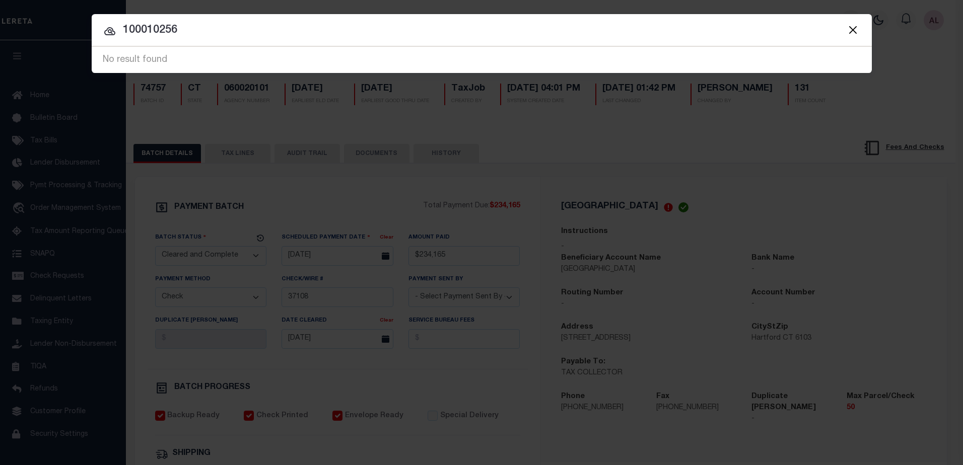
drag, startPoint x: 215, startPoint y: 31, endPoint x: 116, endPoint y: 34, distance: 98.8
click at [116, 34] on input "100010256" at bounding box center [482, 31] width 780 height 18
click at [153, 25] on input "100010256" at bounding box center [482, 31] width 780 height 18
click at [141, 32] on input "100010256" at bounding box center [482, 31] width 780 height 18
type input "10010256"
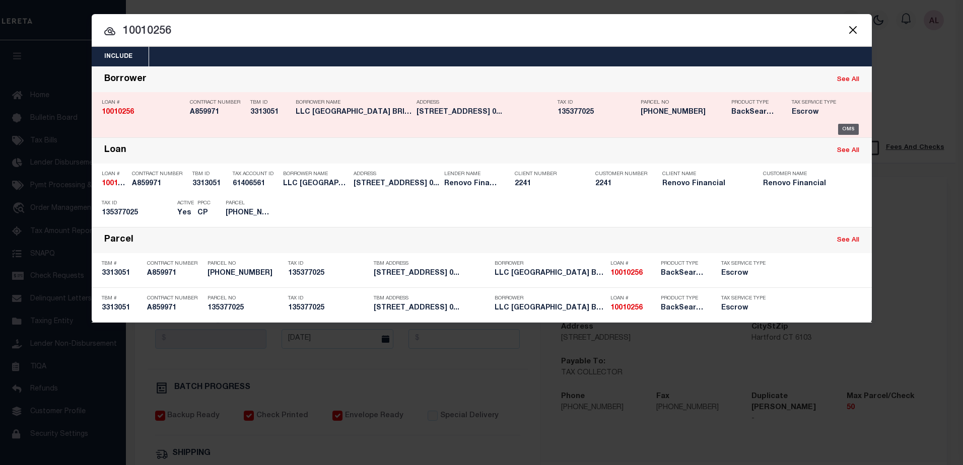
click at [851, 129] on div "OMS" at bounding box center [848, 129] width 21 height 11
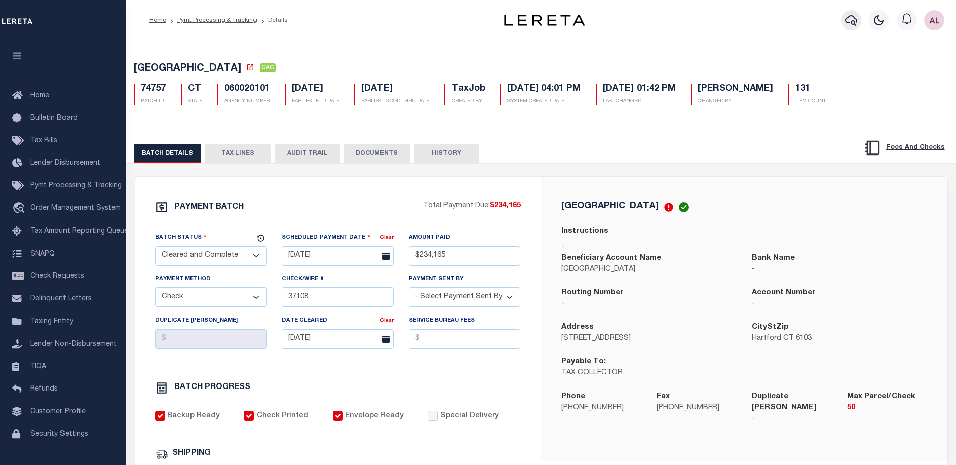
click at [848, 21] on icon "button" at bounding box center [851, 20] width 12 height 12
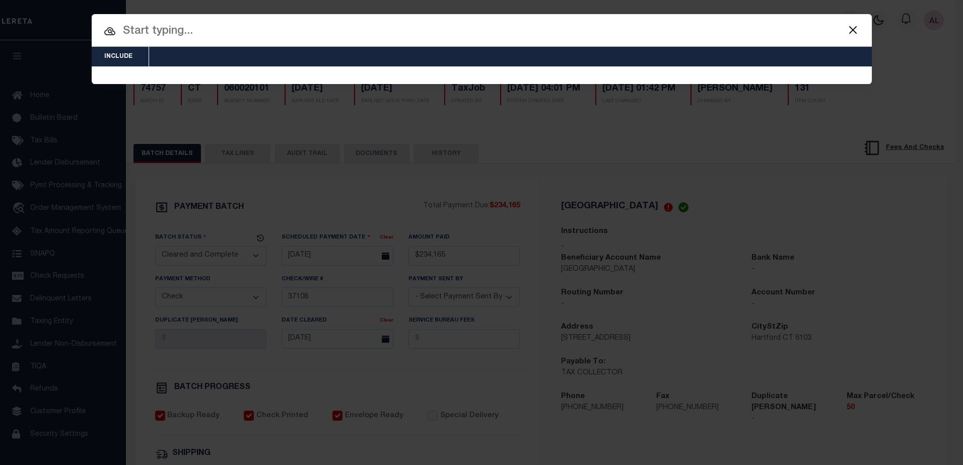
click at [178, 28] on input "text" at bounding box center [482, 32] width 780 height 18
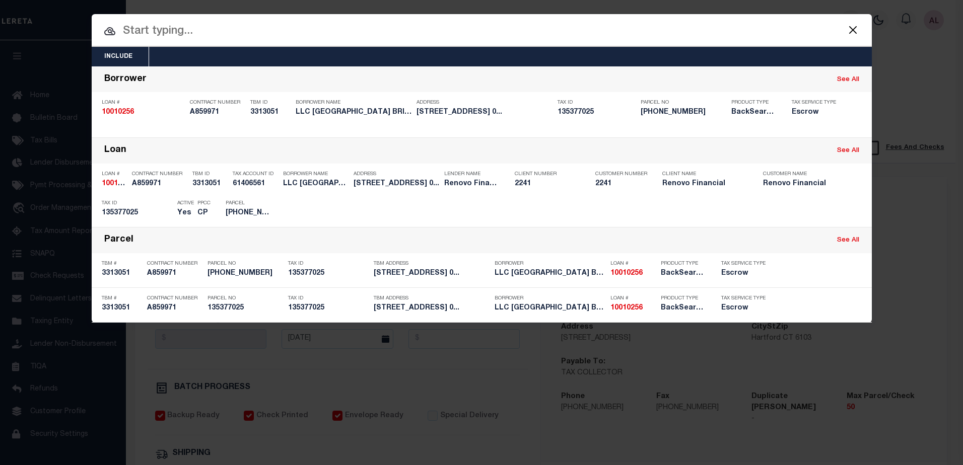
paste input "10010256"
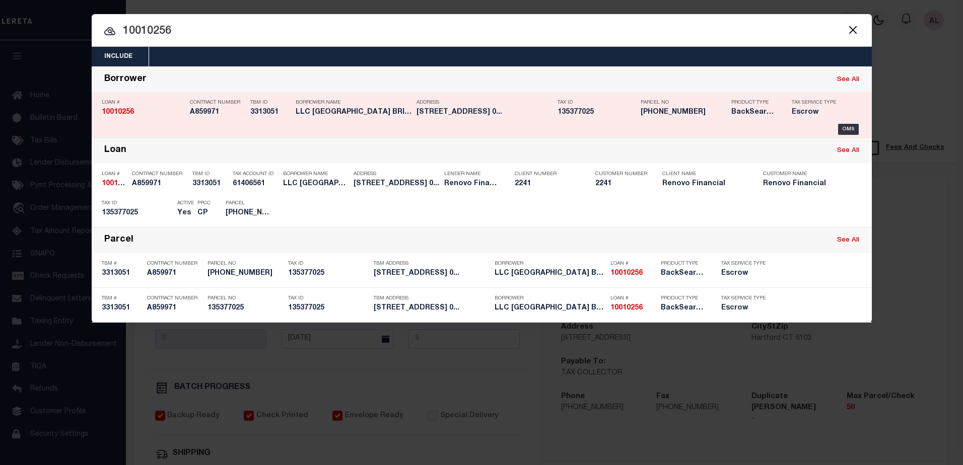
type input "10010256"
click at [847, 127] on div "OMS" at bounding box center [848, 129] width 21 height 11
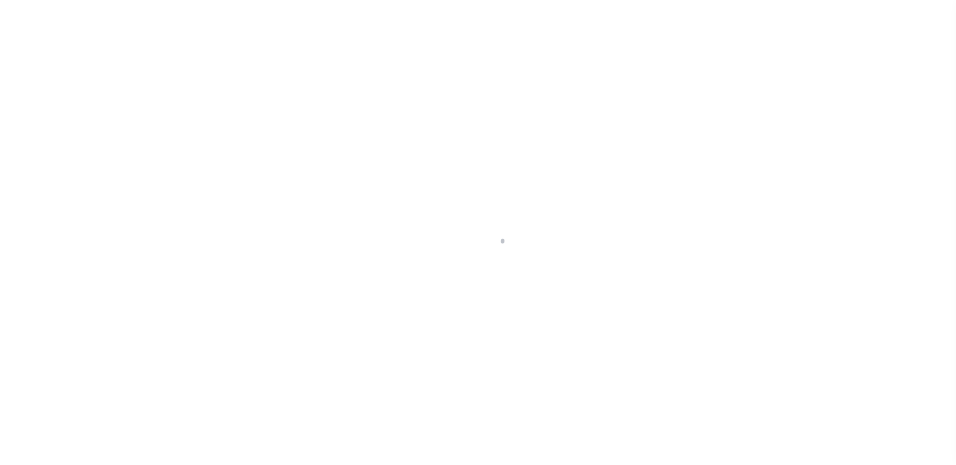
select select "Escrow"
type input "[STREET_ADDRESS]"
type input "135377025"
type input "HARTFORD CT 061061059"
type input "a0k8Y00000jIKu3"
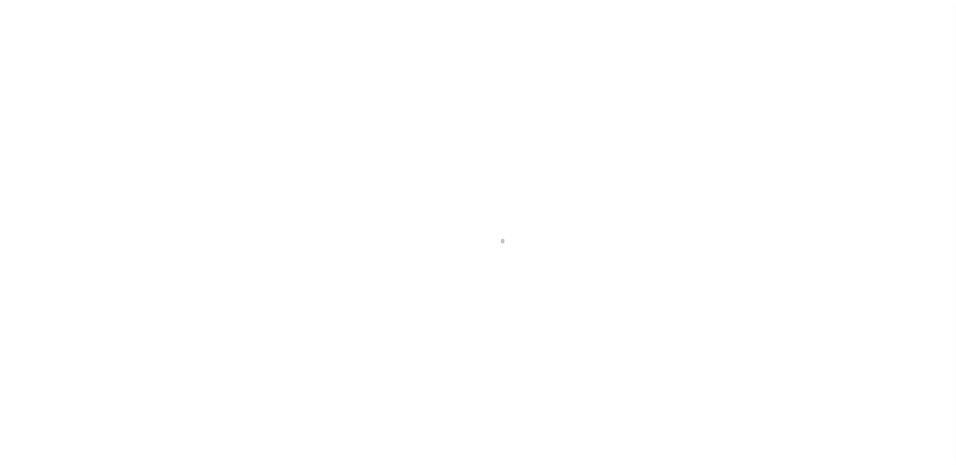
type input "CT"
select select
select select "25067"
select select
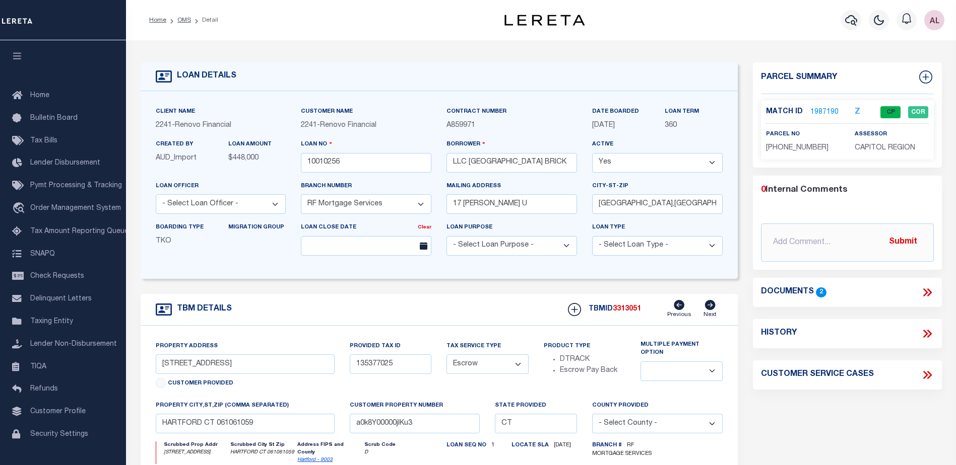
click at [827, 110] on link "1987190" at bounding box center [824, 112] width 28 height 11
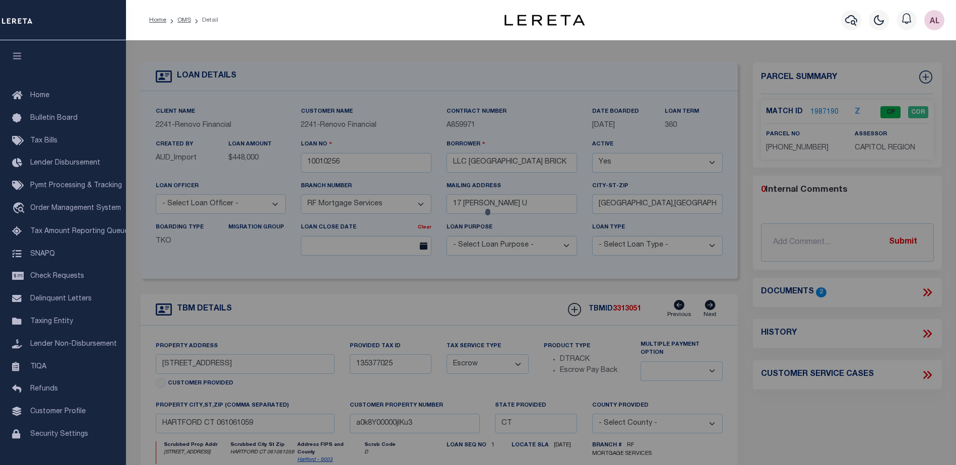
checkbox input "false"
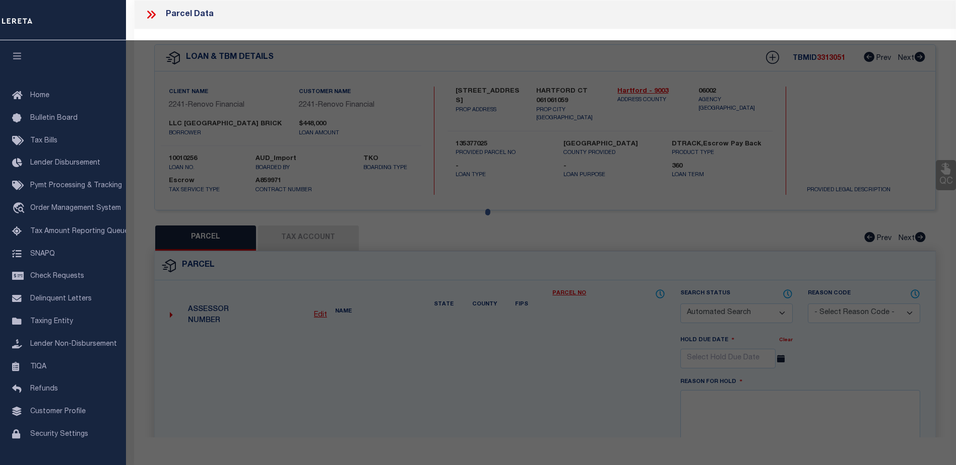
select select "CP"
type input "HARTFORD BRICK LLC"
select select "AGW"
select select
type input "1037 CAPITOL AVE"
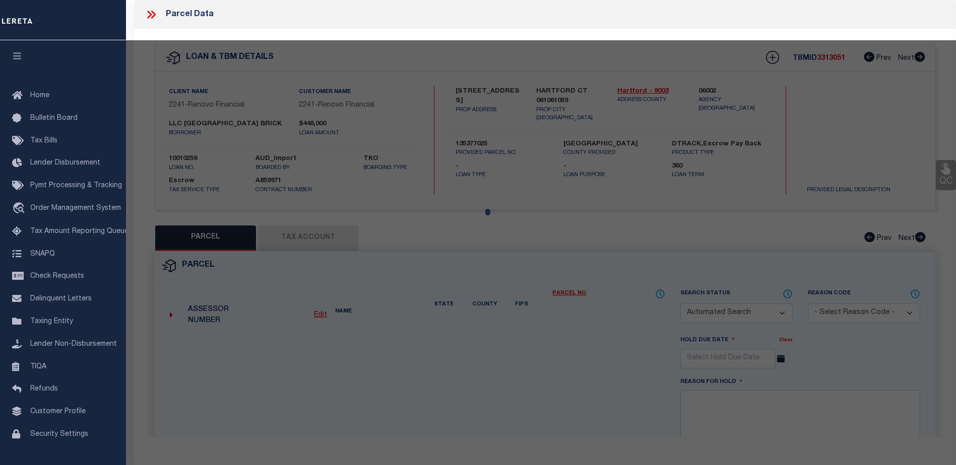
checkbox input "false"
type input "HARTFORD CT 06106"
type textarea "Tax ID Special Project"
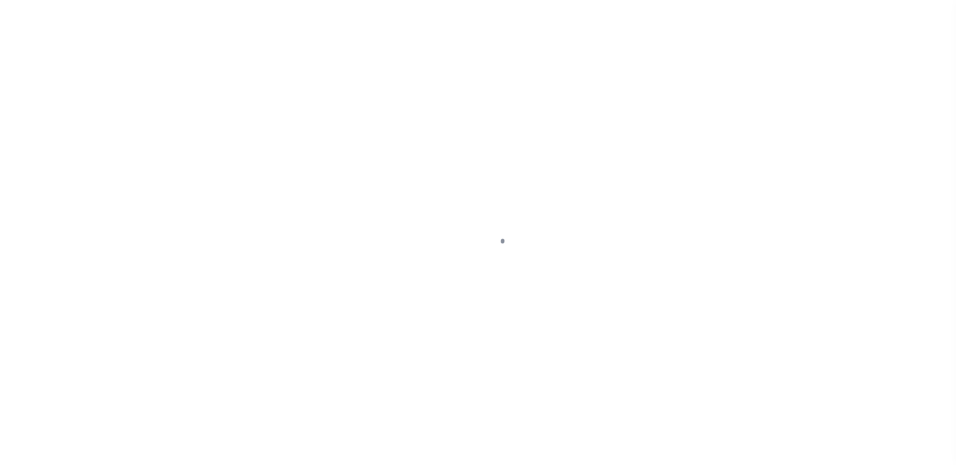
select select "Escrow"
type input "[STREET_ADDRESS]"
type input "135377025"
type input "HARTFORD CT 061061059"
type input "a0k8Y00000jIKu3"
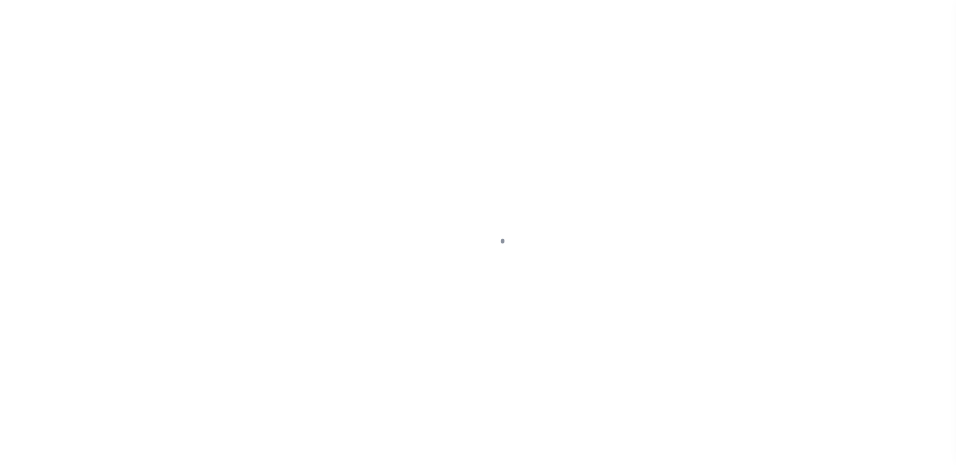
type input "CT"
select select
select select "25067"
select select
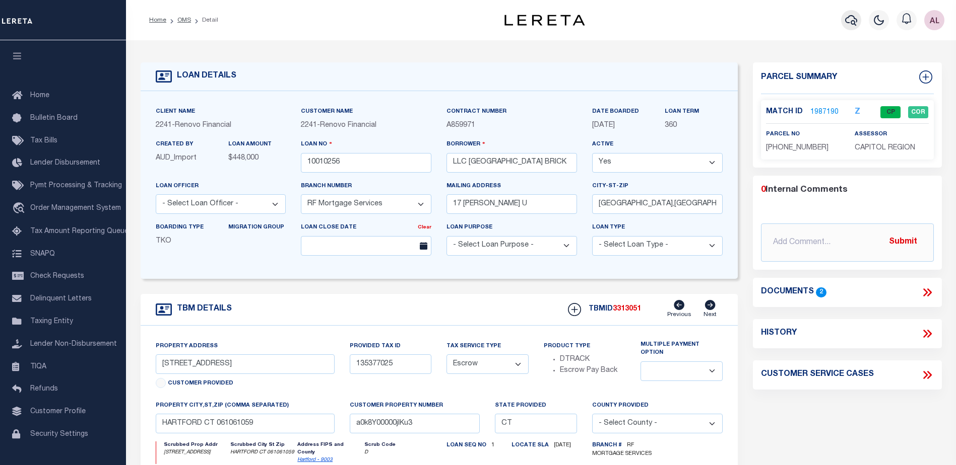
click at [853, 18] on icon "button" at bounding box center [851, 20] width 12 height 12
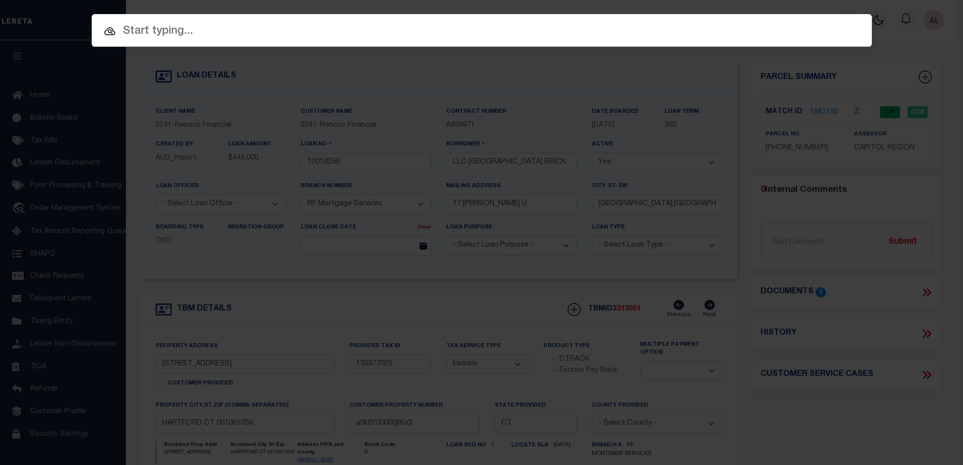
click at [144, 30] on input "text" at bounding box center [482, 32] width 780 height 18
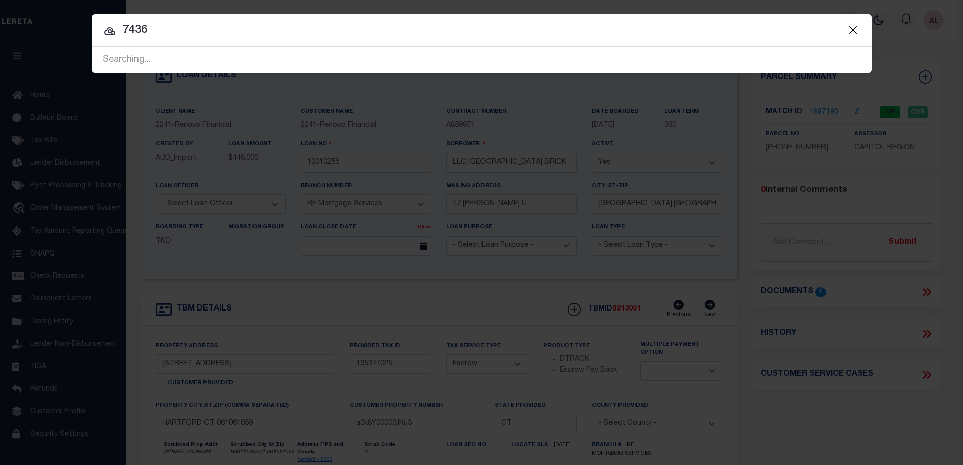
type input "7436"
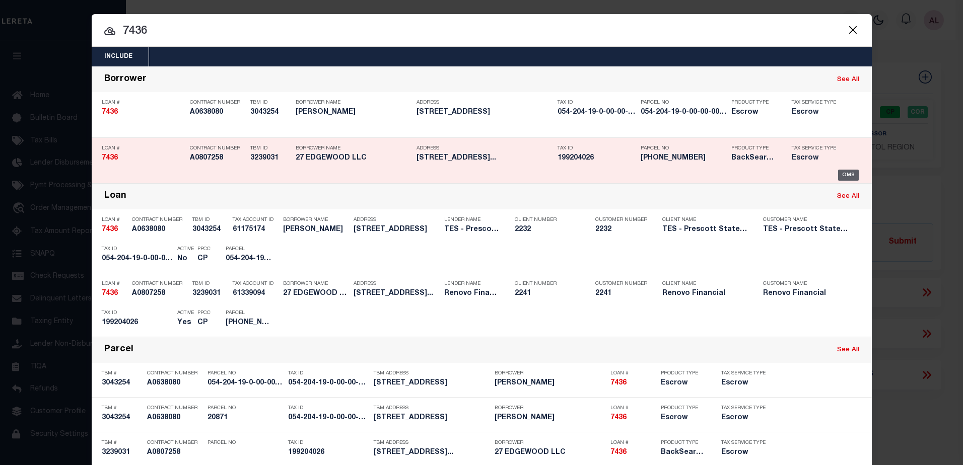
click at [844, 175] on div "OMS" at bounding box center [848, 175] width 21 height 11
type input "7436"
type input "27 EDGEWOOD LLC"
select select "14701"
select select "25066"
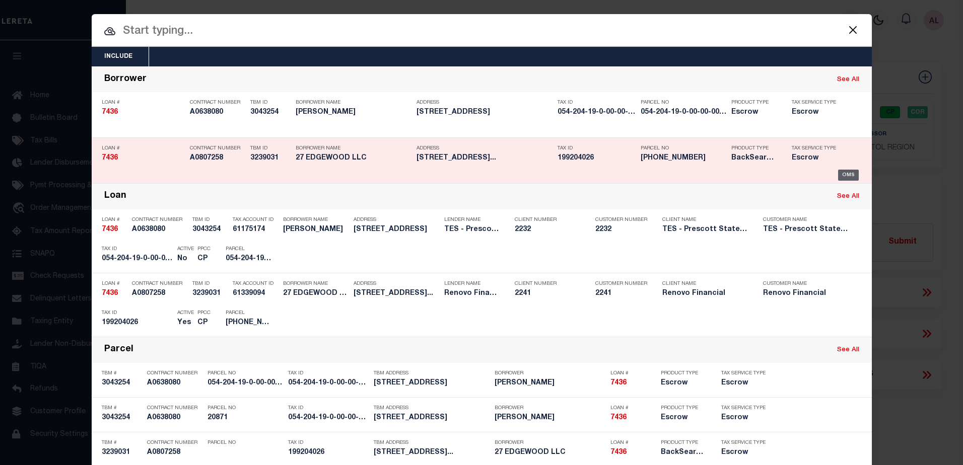
type input "35 Collins Avenue"
type input "Spring Valley NY 10977"
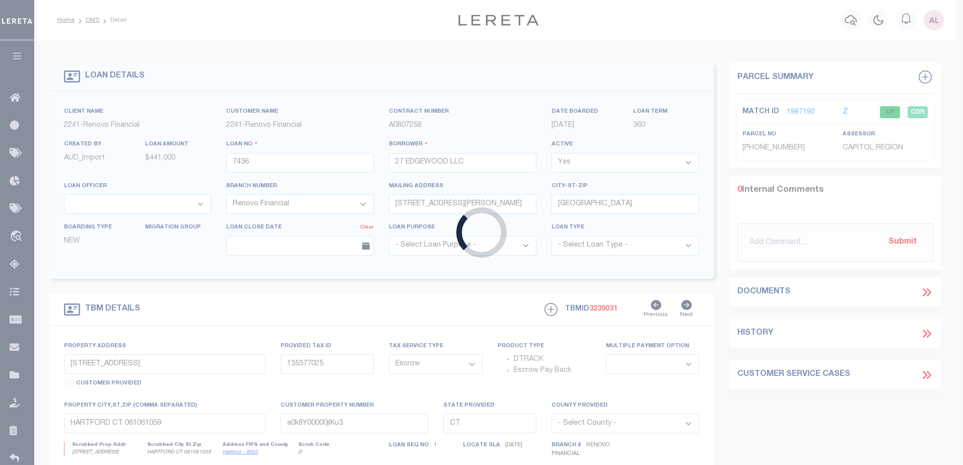
type input "27 Edgewood Street"
type input "Hartford, CT 06112"
type input "a0k8Y00000b52UI"
select select
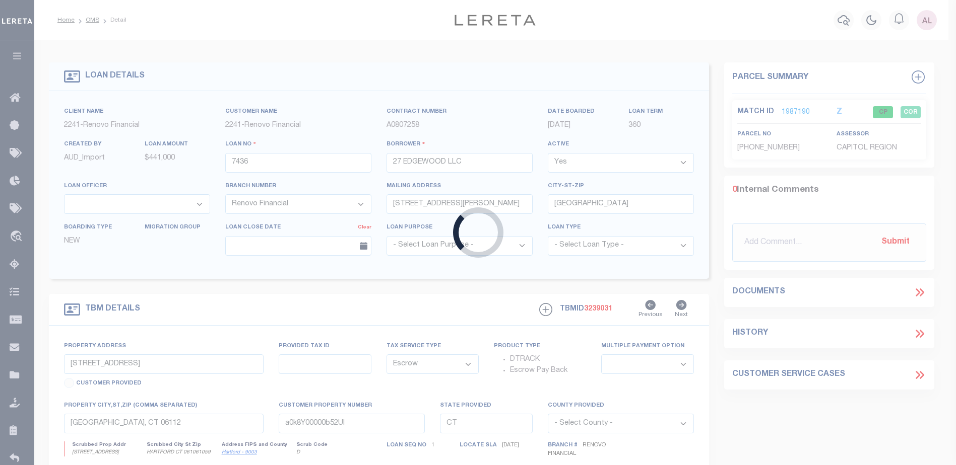
select select "25066"
select select
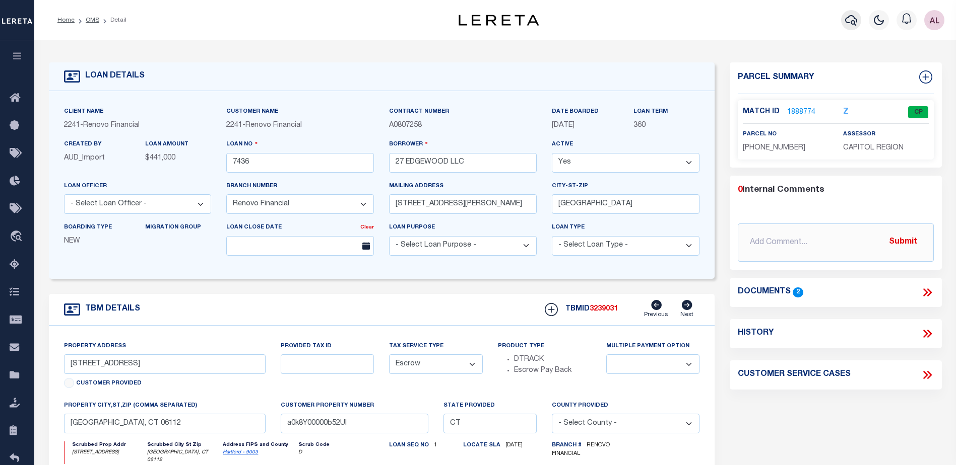
click at [854, 21] on icon "button" at bounding box center [851, 20] width 12 height 12
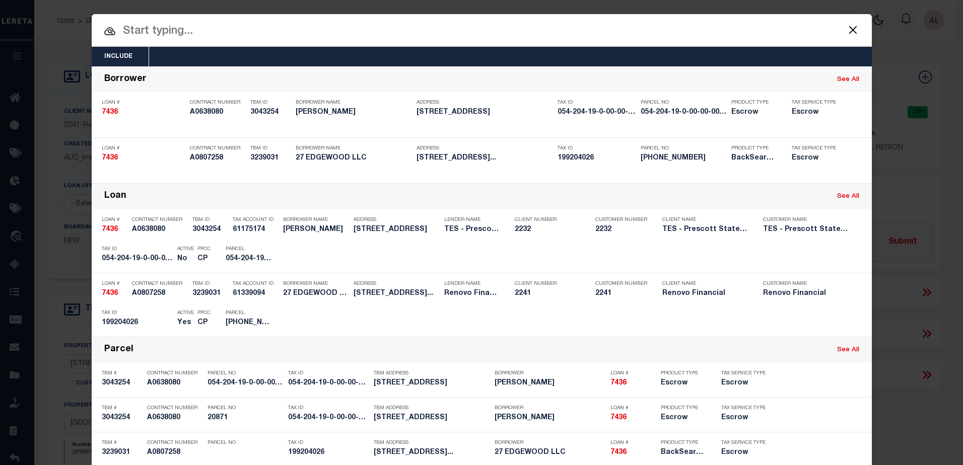
click at [165, 24] on input "text" at bounding box center [482, 32] width 780 height 18
paste input "10010256"
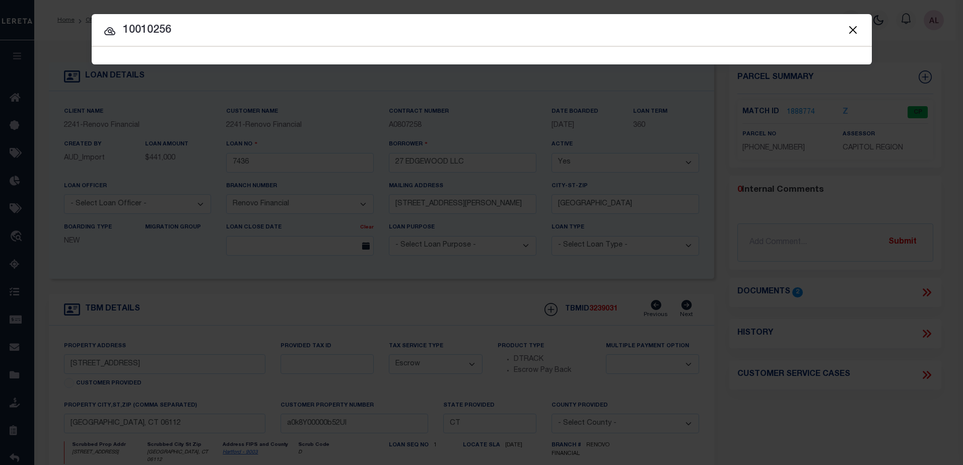
type input "10010256"
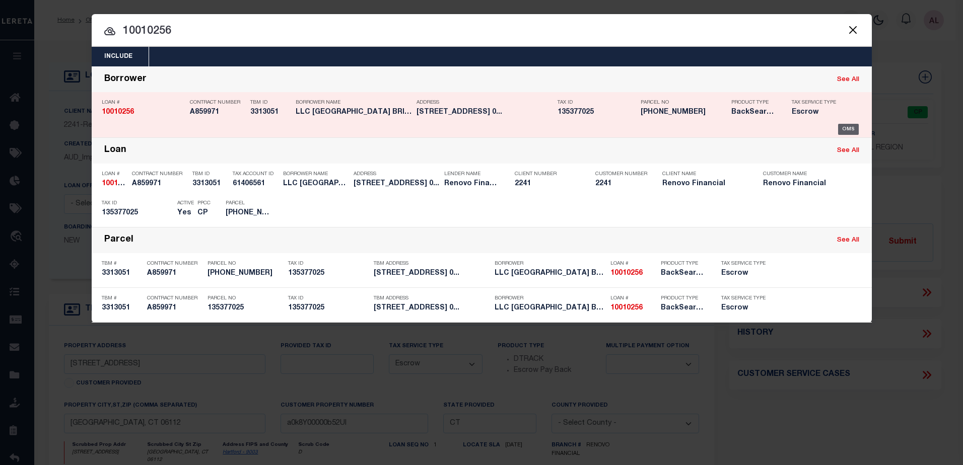
click at [853, 127] on div "OMS" at bounding box center [848, 129] width 21 height 11
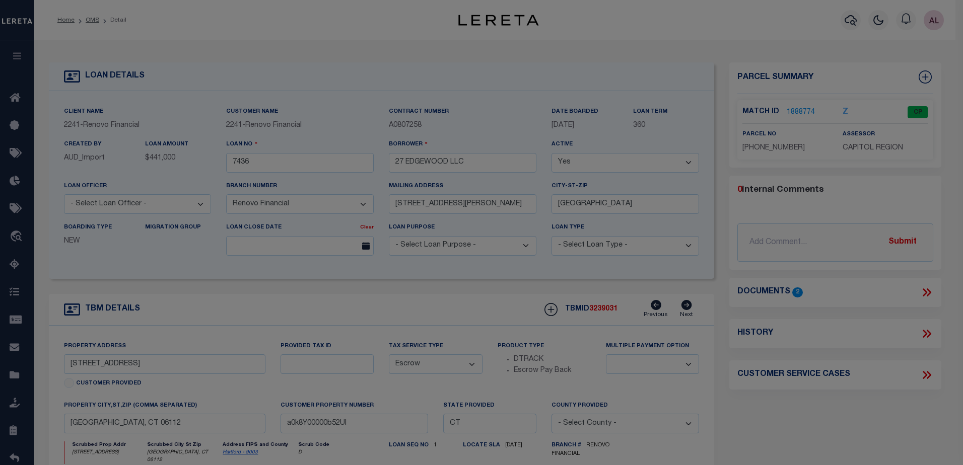
type input "10010256"
type input "LLC HARTFORD BRICK"
select select
select select "25067"
type input "17 [PERSON_NAME] U"
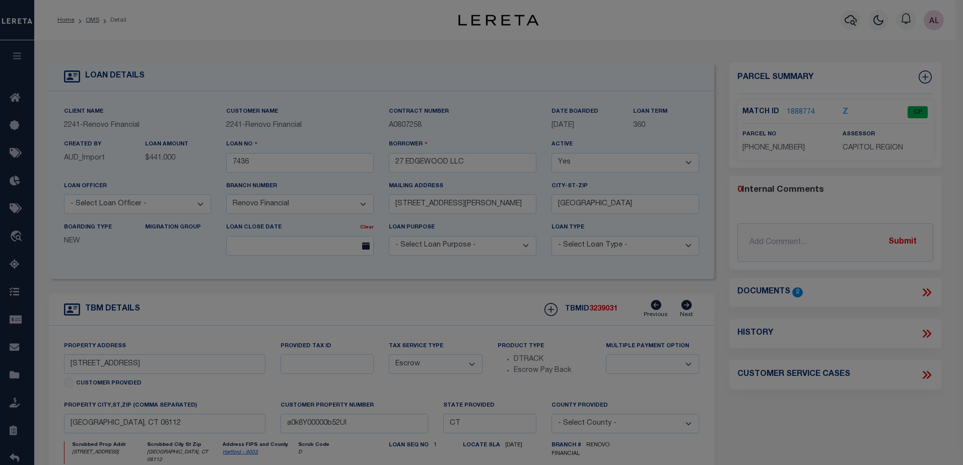
type input "[GEOGRAPHIC_DATA],[GEOGRAPHIC_DATA],10977"
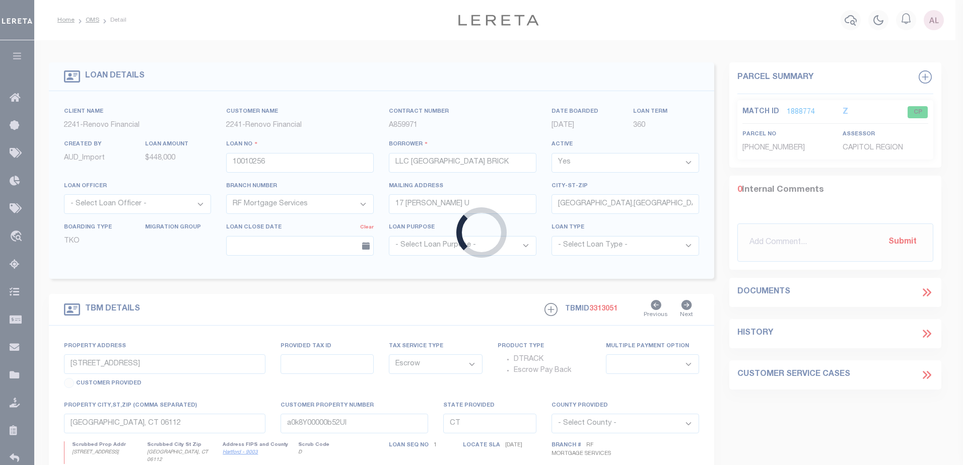
type input "1037 CAPITOL AVE"
type input "135377025"
type input "HARTFORD CT 061061059"
type input "a0k8Y00000jIKu3"
select select
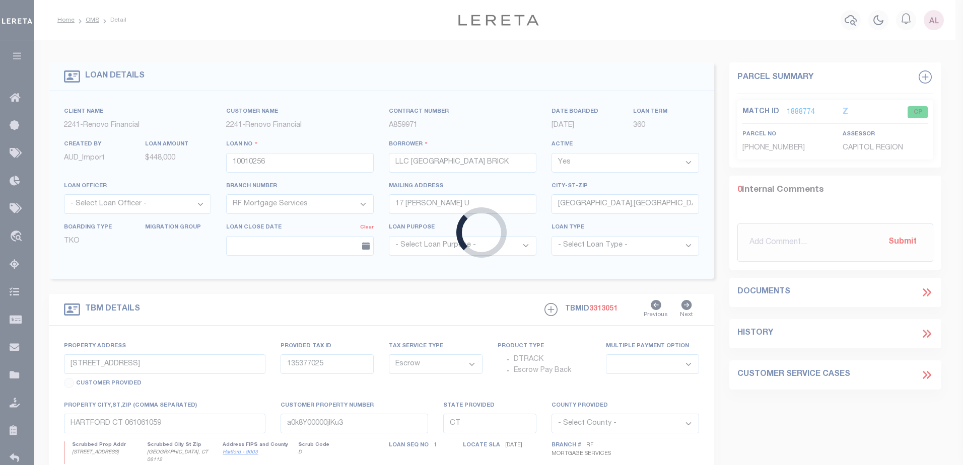
select select
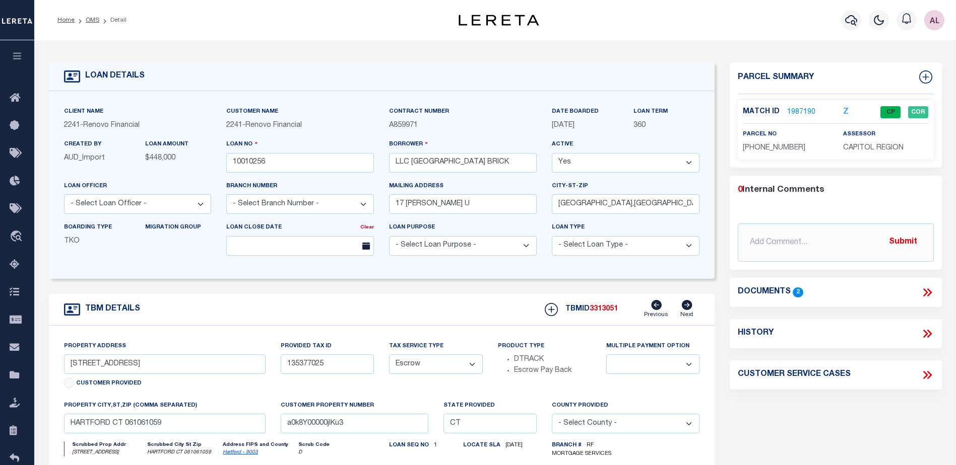
click at [803, 107] on link "1987190" at bounding box center [801, 112] width 28 height 11
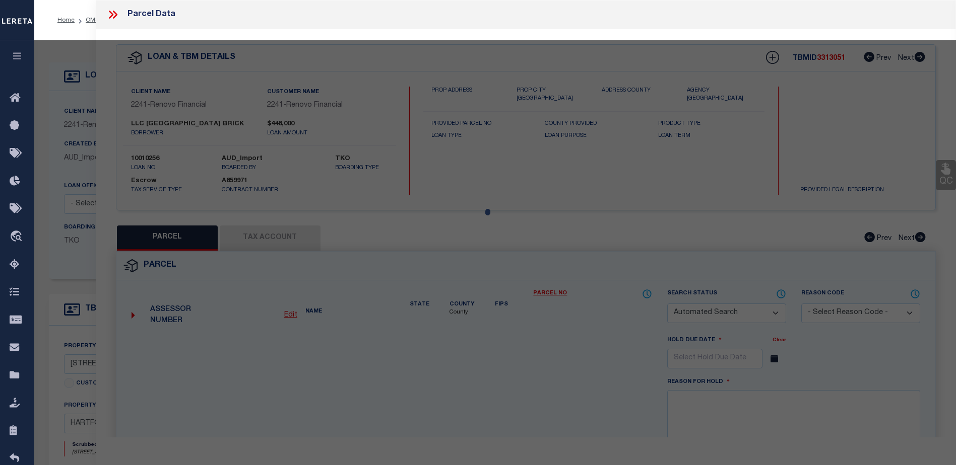
checkbox input "false"
select select "CP"
type input "HARTFORD BRICK LLC"
select select "AGW"
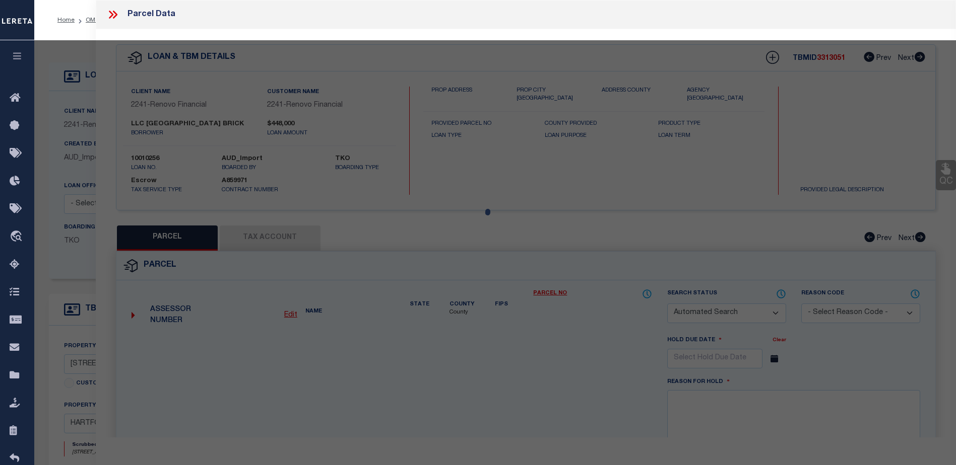
select select
type input "1037 CAPITOL AVE"
checkbox input "false"
type input "HARTFORD CT 06106"
type textarea "Tax ID Special Project"
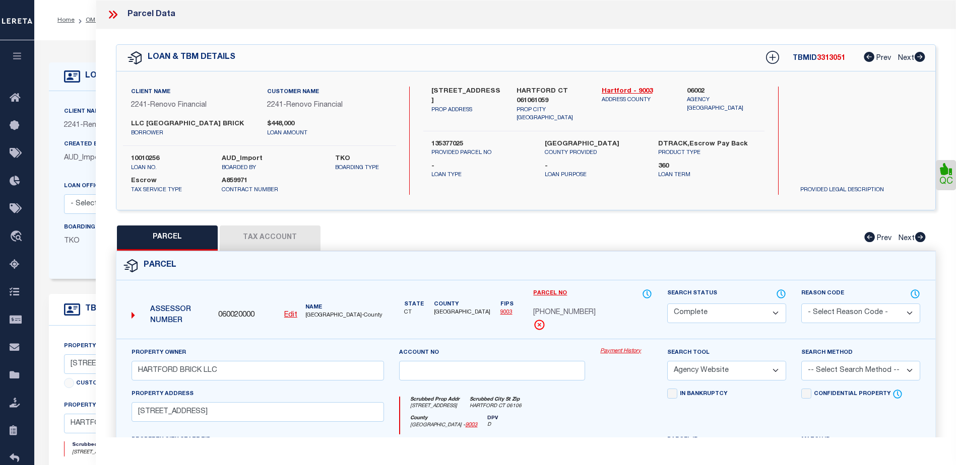
click at [618, 350] on link "Payment History" at bounding box center [626, 352] width 52 height 9
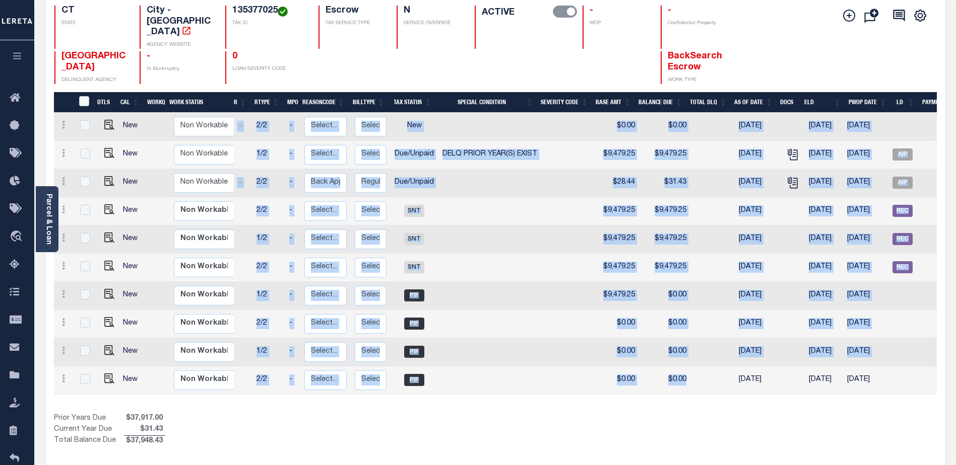
drag, startPoint x: 707, startPoint y: 372, endPoint x: 675, endPoint y: 375, distance: 32.3
click at [675, 375] on div "DTLS CAL WorkQ Work Status Work Type Tax Year RType MPO ReasonCode BillType Tax…" at bounding box center [495, 254] width 883 height 282
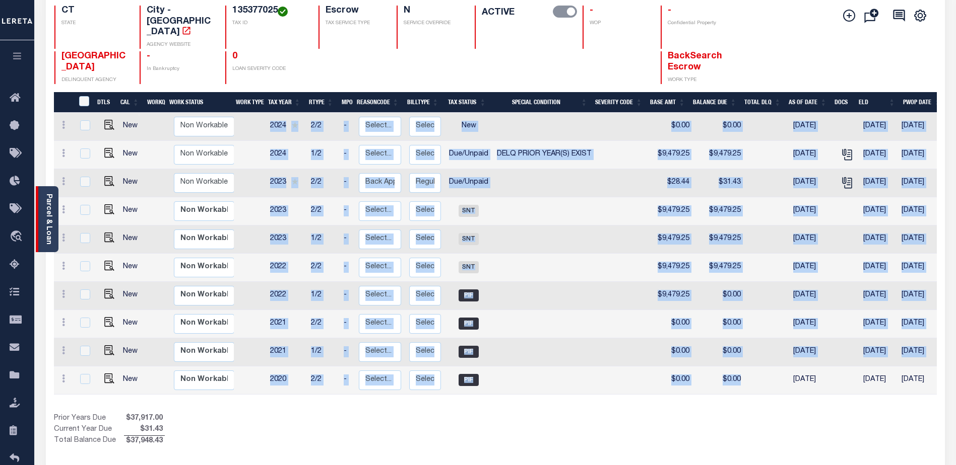
click at [45, 233] on link "Parcel & Loan" at bounding box center [48, 219] width 7 height 51
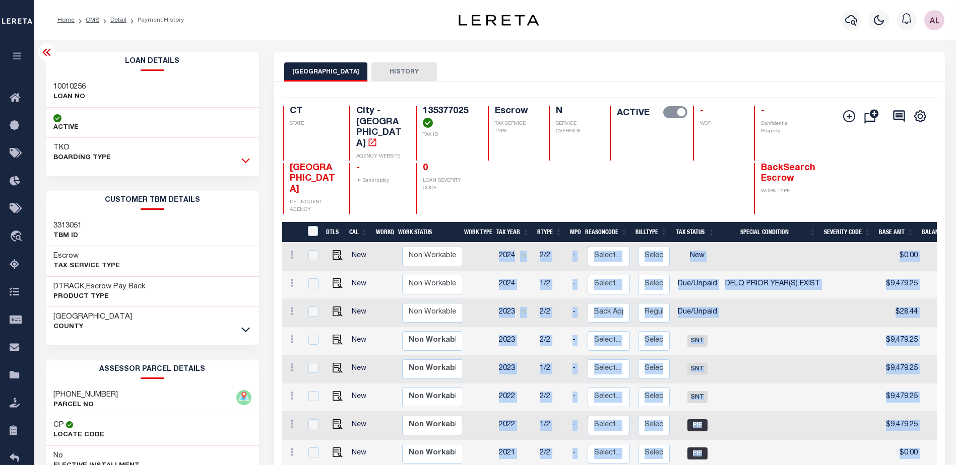
click at [245, 164] on icon at bounding box center [245, 160] width 9 height 11
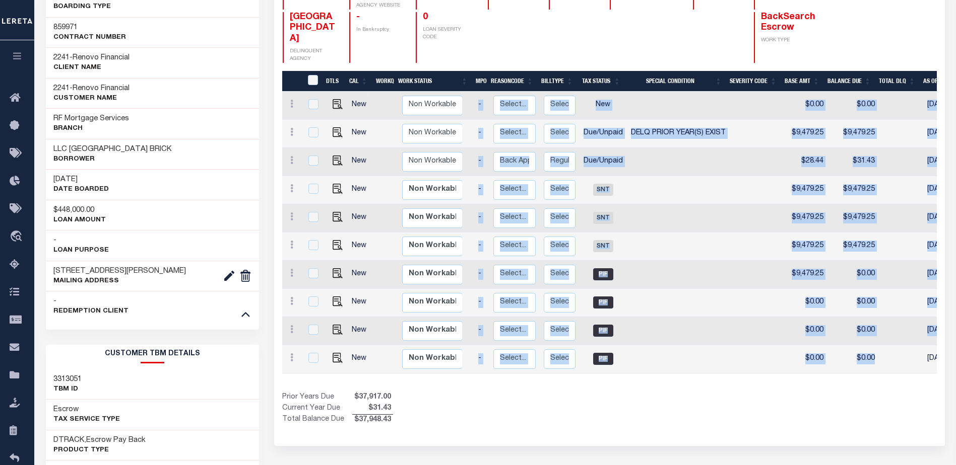
scroll to position [0, 115]
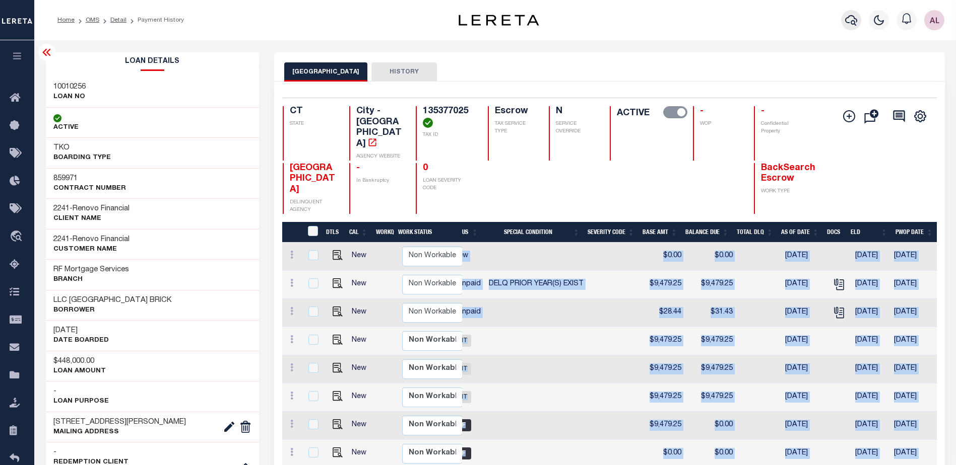
click at [851, 23] on icon "button" at bounding box center [851, 20] width 12 height 11
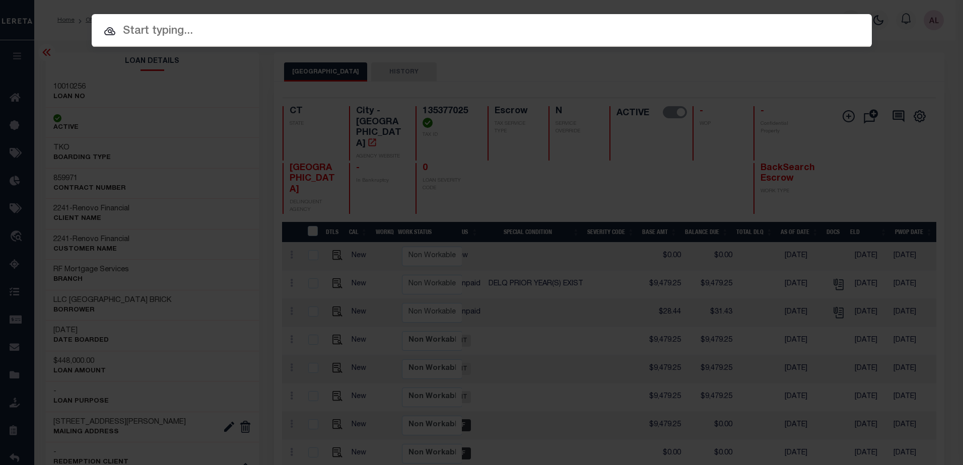
click at [129, 26] on input "text" at bounding box center [482, 32] width 780 height 18
paste input "10010257"
type input "10010257"
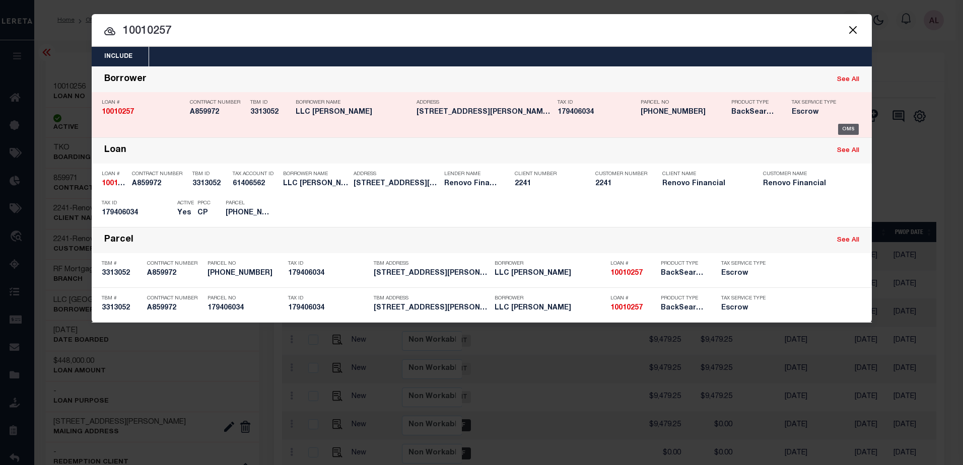
click at [851, 128] on div "OMS" at bounding box center [848, 129] width 21 height 11
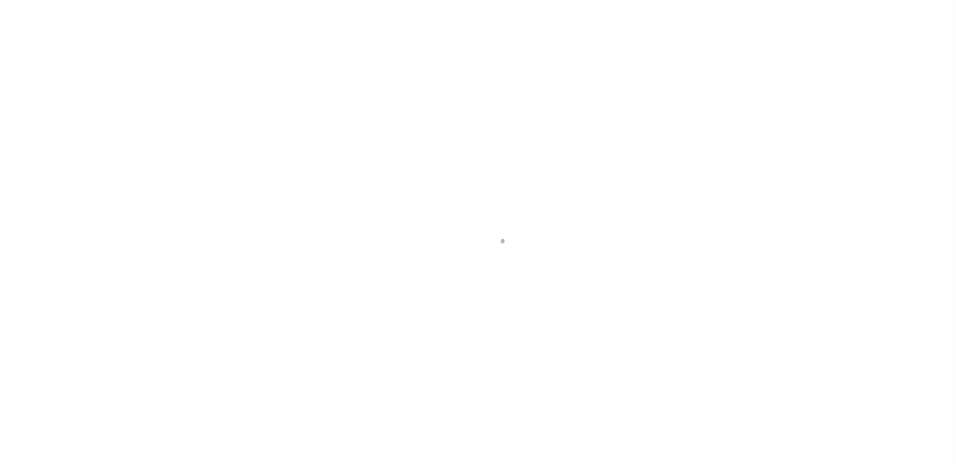
select select "25067"
select select "Escrow"
type input "[STREET_ADDRESS][PERSON_NAME]"
type input "179406034"
type input "[GEOGRAPHIC_DATA] 061053317"
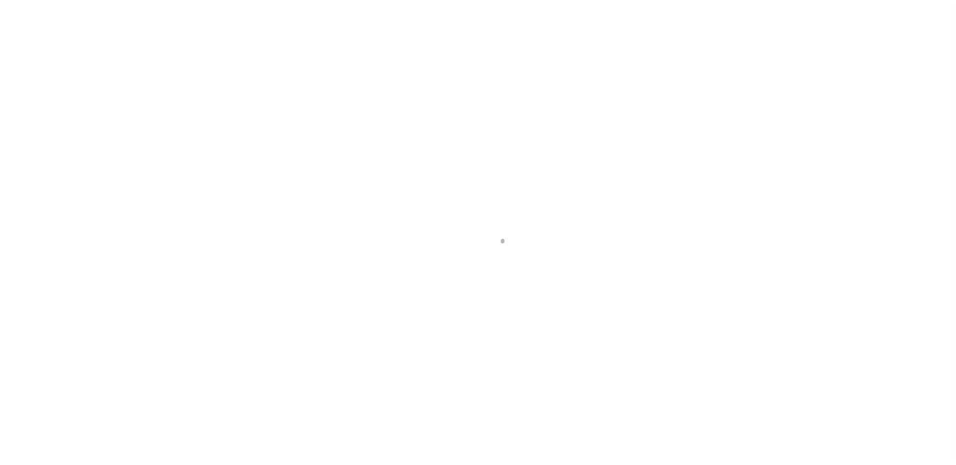
type input "a0k8Y00000jIKu8"
type input "CT"
select select
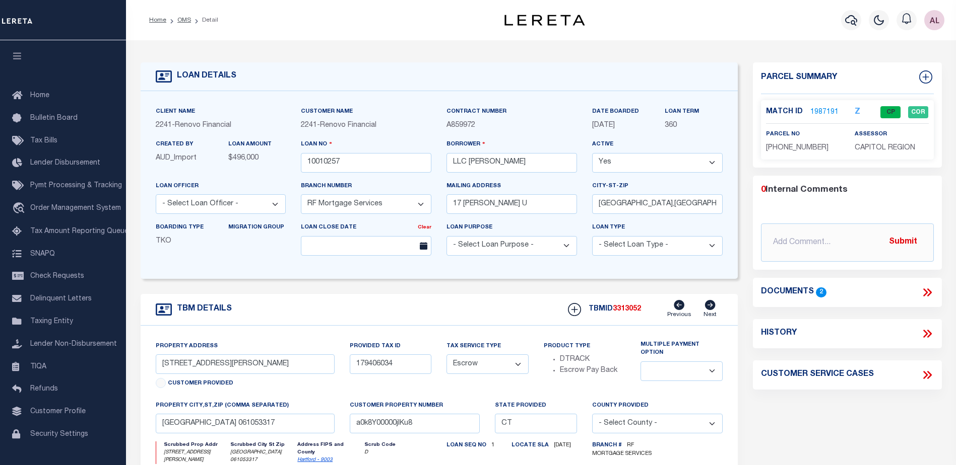
click at [824, 110] on link "1987191" at bounding box center [824, 112] width 28 height 11
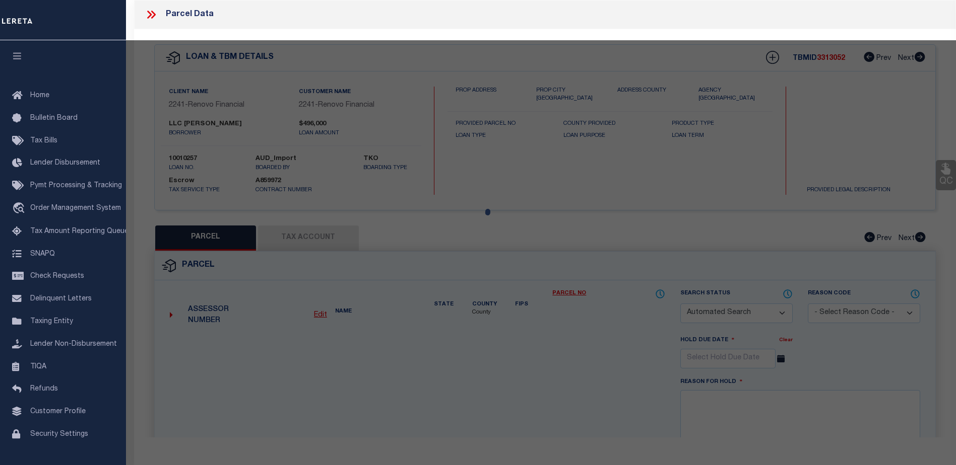
checkbox input "false"
select select "CP"
type input "MARSHALL STONE LLC"
select select "AGW"
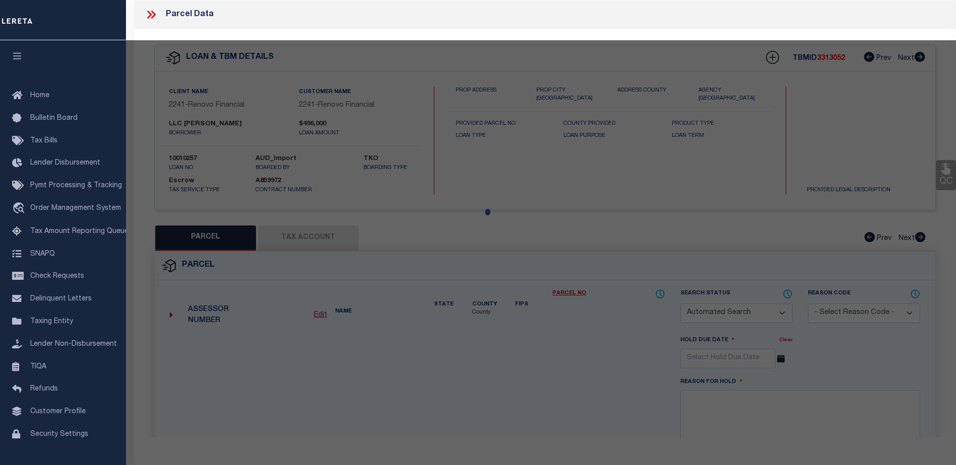
select select
type input "272-276 SOUTH MARSHALL ST"
checkbox input "false"
type input "HARTFORD CT 06105"
type textarea "Tax ID Special Project"
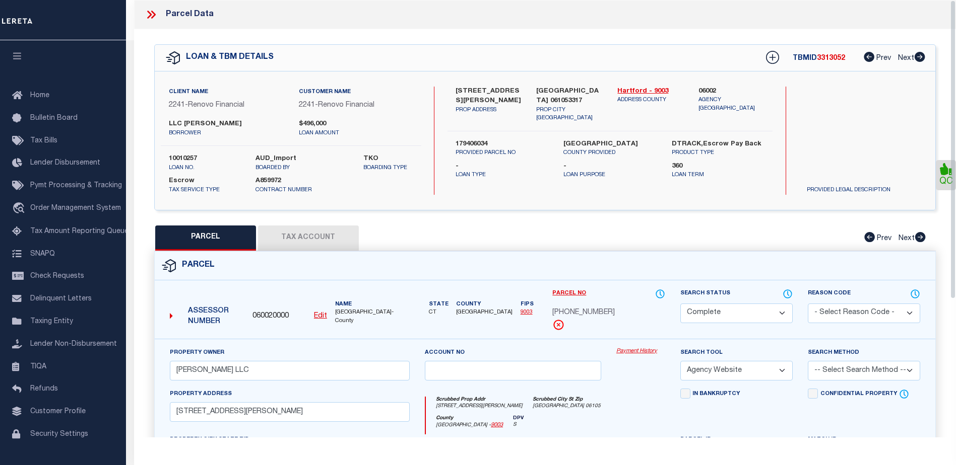
drag, startPoint x: 633, startPoint y: 347, endPoint x: 614, endPoint y: 346, distance: 19.7
click at [632, 346] on div "Property Owner MARSHALL STONE LLC Account no Payment History Search Tool -- Sel…" at bounding box center [545, 470] width 780 height 263
click at [640, 355] on link "Payment History" at bounding box center [640, 352] width 49 height 9
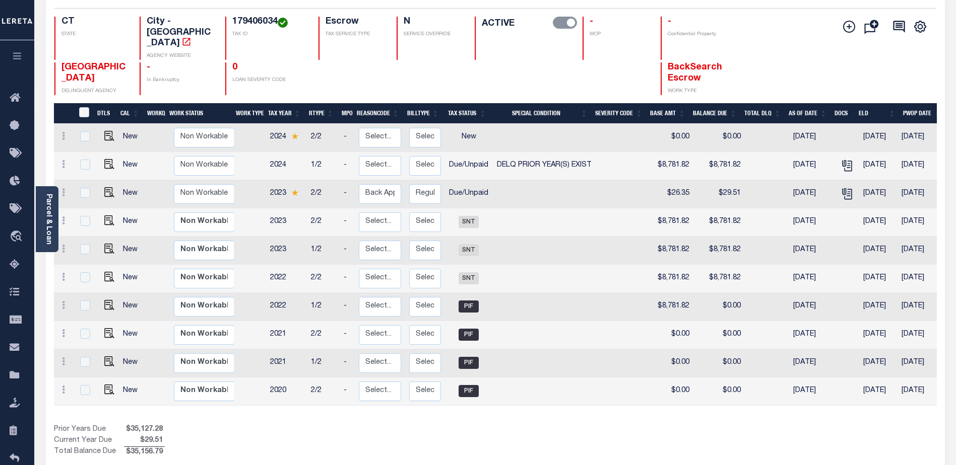
scroll to position [101, 0]
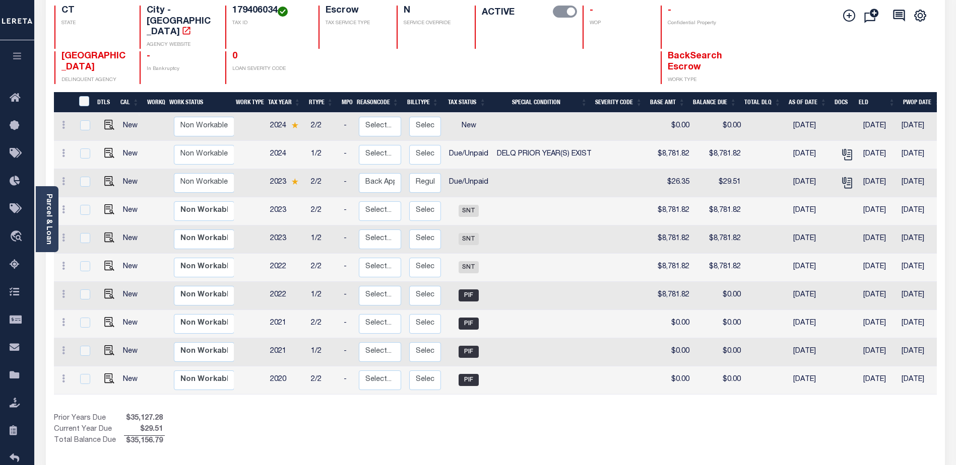
drag, startPoint x: 485, startPoint y: 374, endPoint x: 553, endPoint y: 370, distance: 67.6
click at [553, 370] on tr "New Non Workable Workable 2020 2/2 - Select... Payment Reversal Taxable Value C…" at bounding box center [566, 381] width 1025 height 28
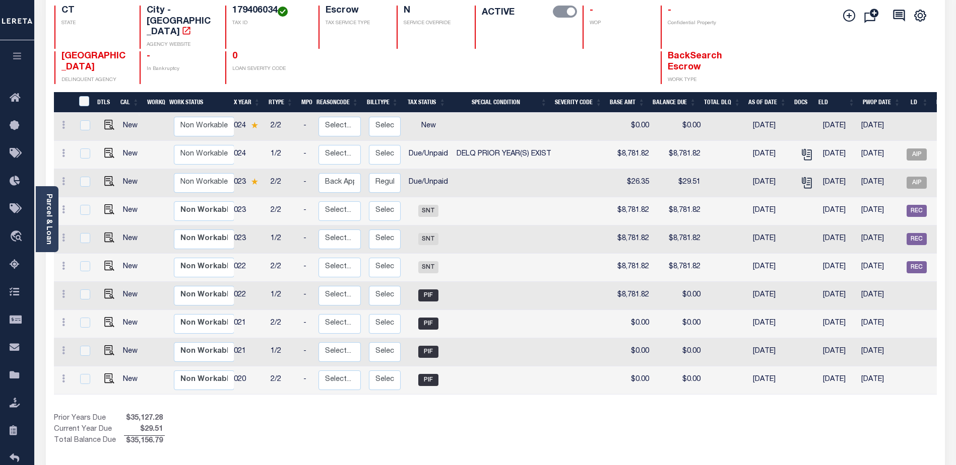
scroll to position [0, 0]
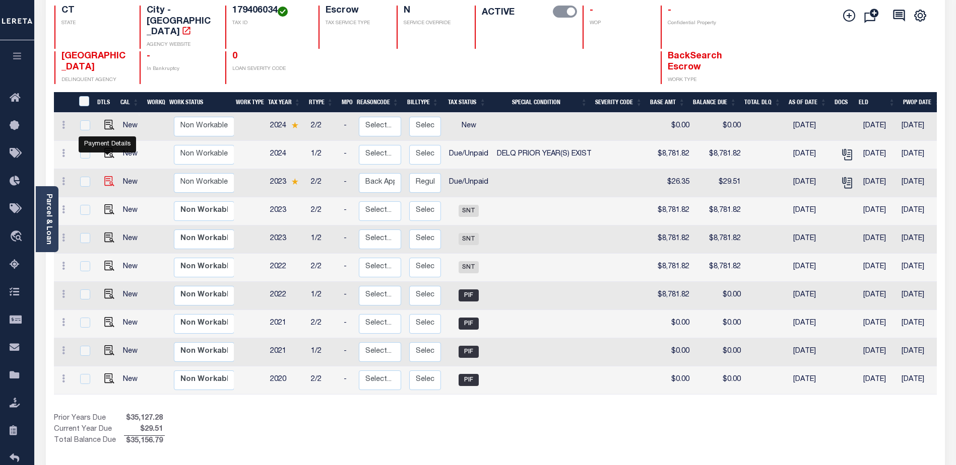
click at [104, 176] on img "" at bounding box center [109, 181] width 10 height 10
checkbox input "true"
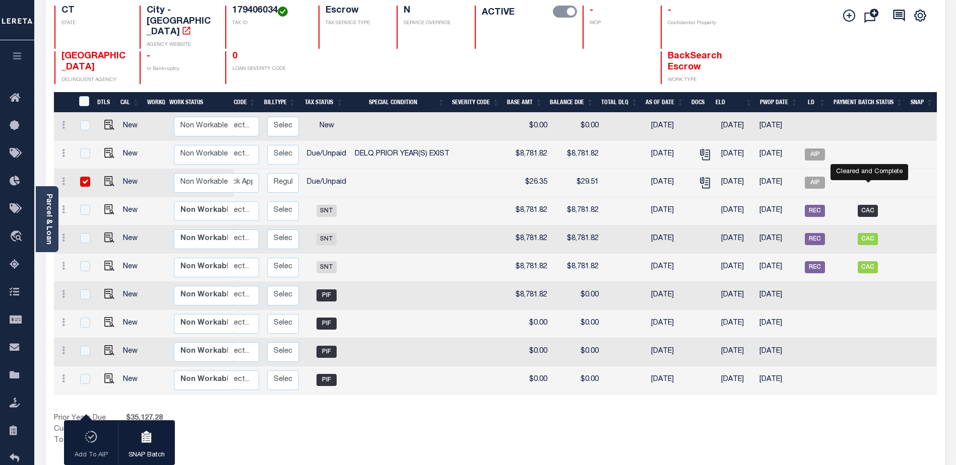
click at [866, 205] on span "CAC" at bounding box center [867, 211] width 20 height 12
checkbox input "true"
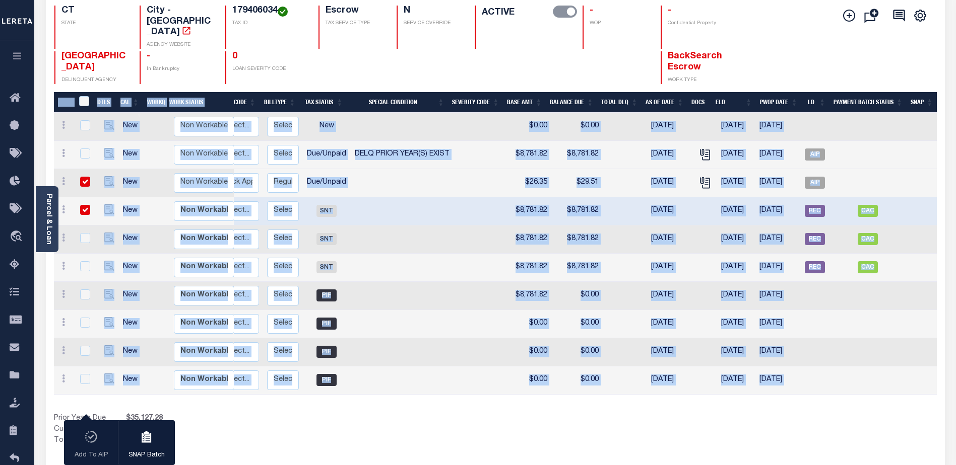
drag, startPoint x: 501, startPoint y: 382, endPoint x: 432, endPoint y: 380, distance: 69.0
click at [432, 380] on div "DTLS CAL WorkQ Work Status Work Type Tax Year RType MPO ReasonCode BillType Tax…" at bounding box center [495, 269] width 883 height 355
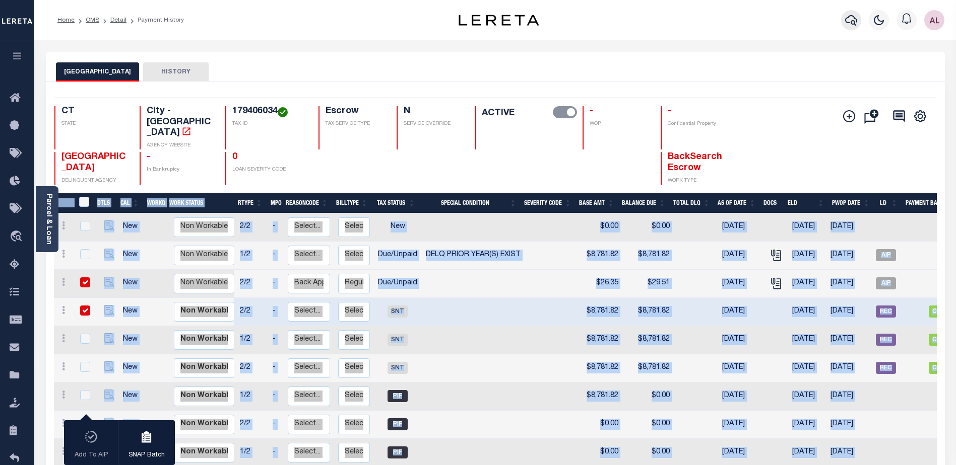
click at [848, 18] on icon "button" at bounding box center [851, 20] width 12 height 11
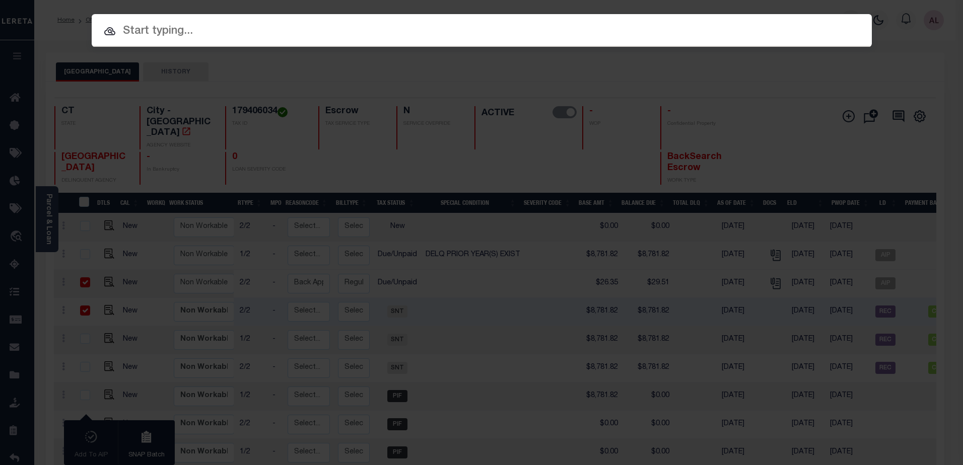
click at [130, 26] on input "text" at bounding box center [482, 32] width 780 height 18
paste input "10010298"
type input "10010298"
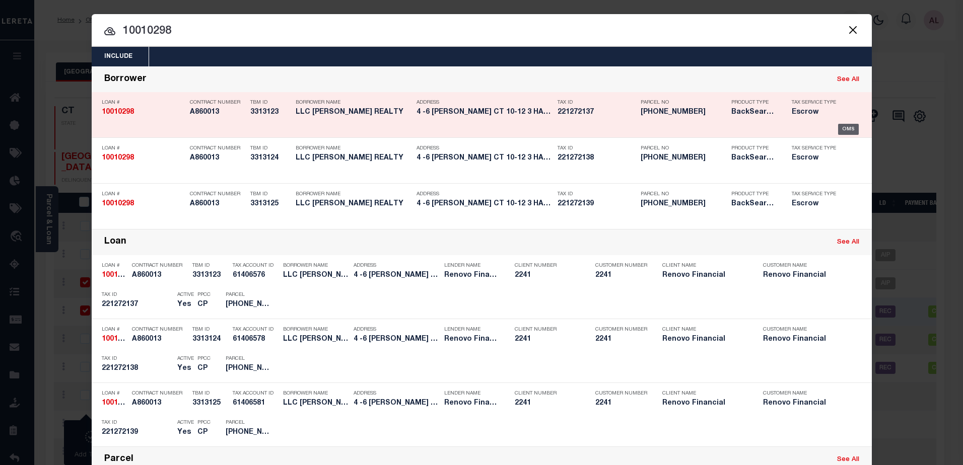
click at [845, 132] on div "OMS" at bounding box center [848, 129] width 21 height 11
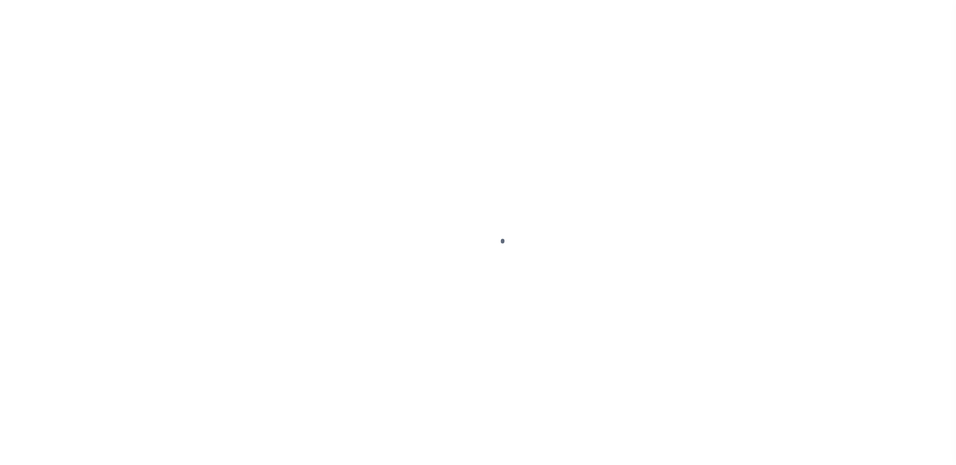
select select "DUE"
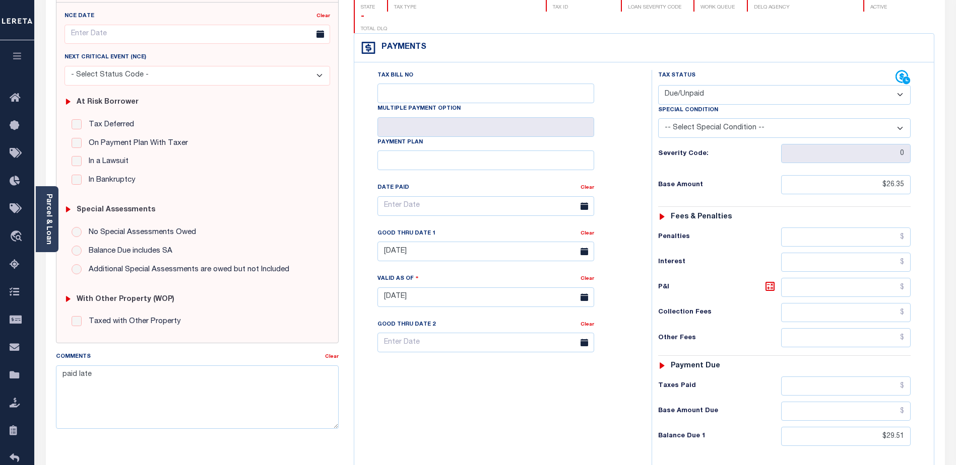
scroll to position [202, 0]
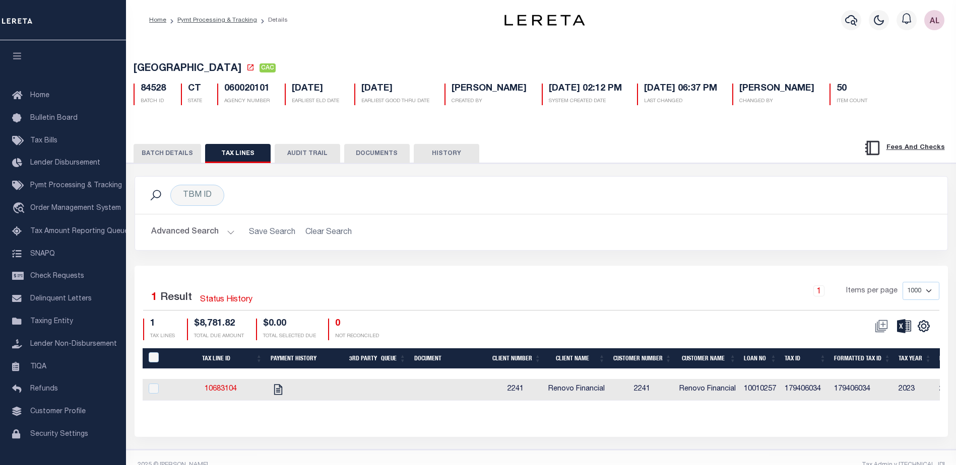
click at [178, 151] on button "BATCH DETAILS" at bounding box center [167, 153] width 68 height 19
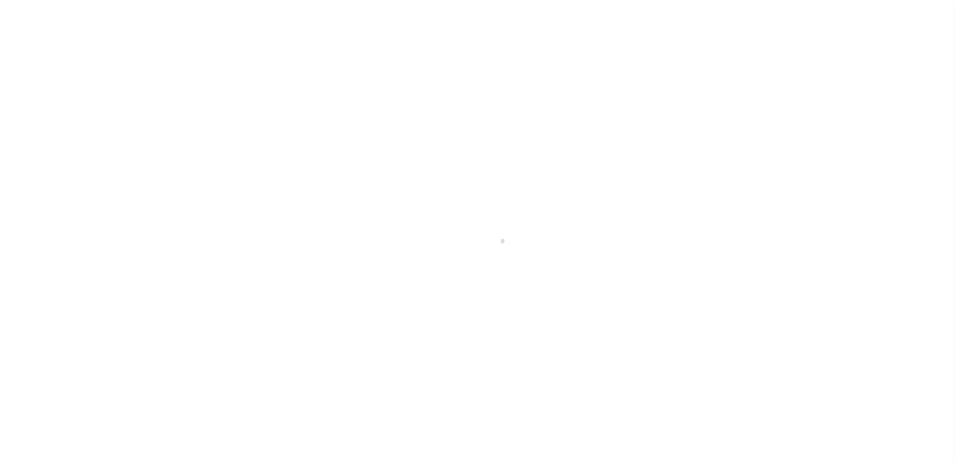
select select "25067"
select select "Escrow"
select select
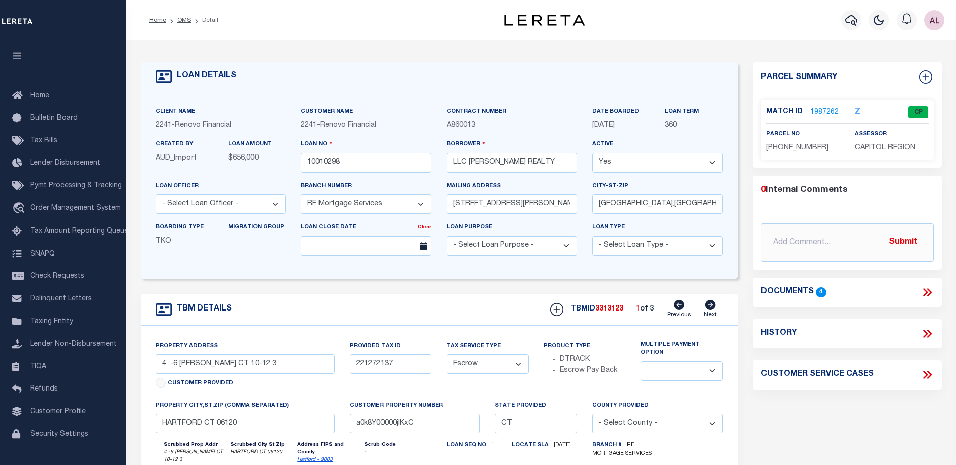
click at [814, 111] on link "1987262" at bounding box center [824, 112] width 28 height 11
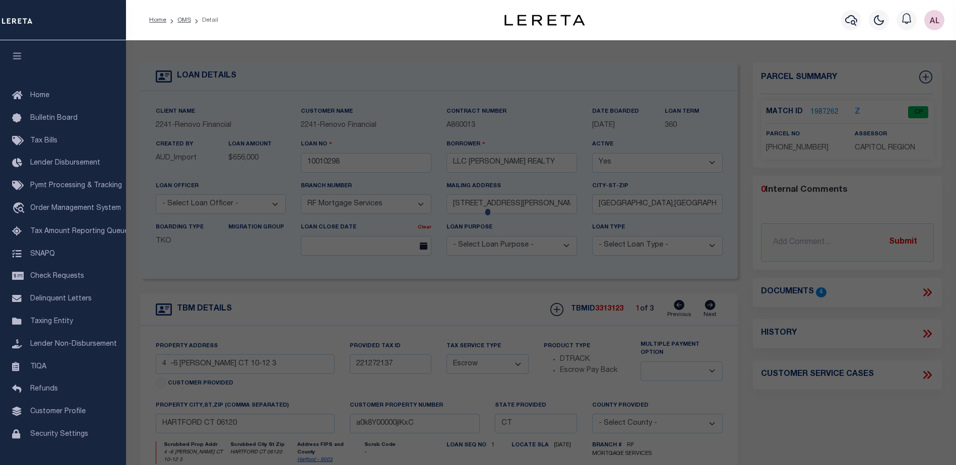
checkbox input "false"
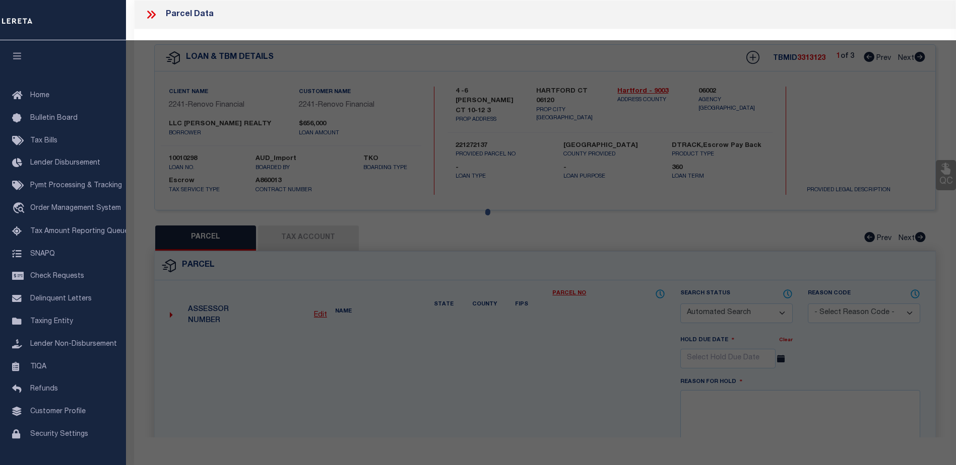
select select "CP"
type input "KENYON REALTY LLC"
select select "AGW"
select select
type input "4-6 KENYON CT"
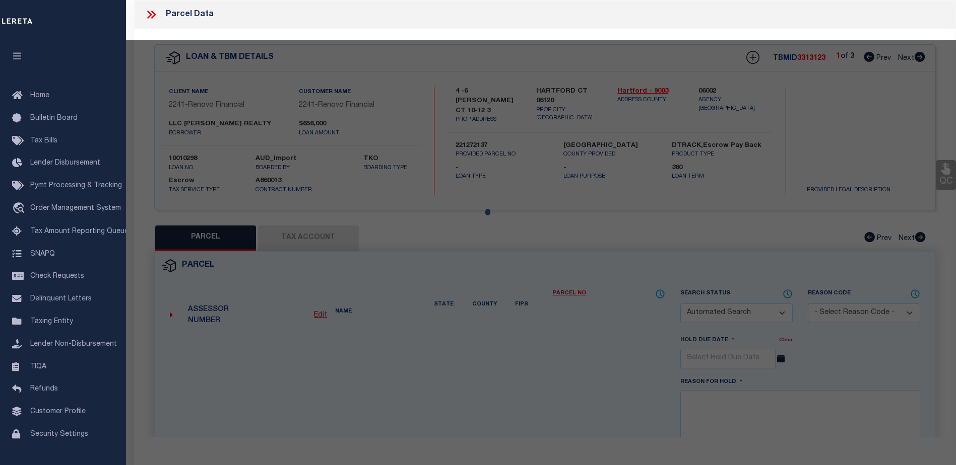
checkbox input "false"
type input "HARTFORD CT 06120"
type textarea "Tax ID Special Project"
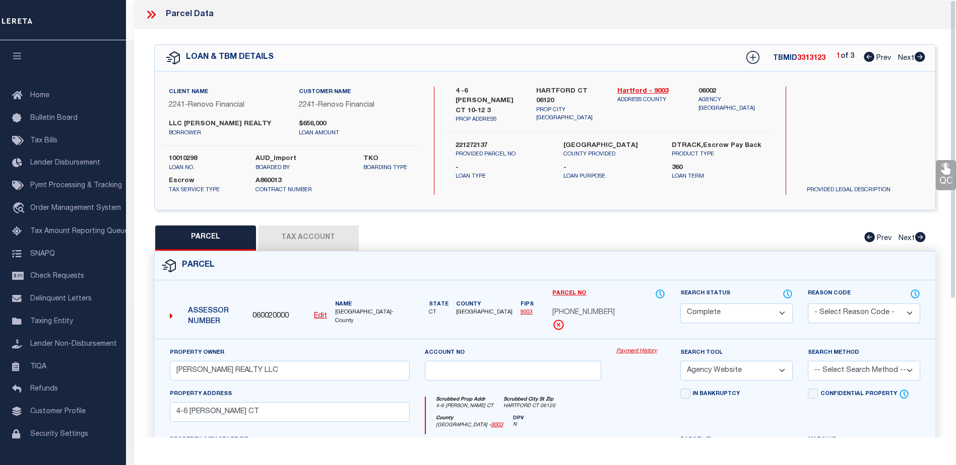
click at [638, 351] on link "Payment History" at bounding box center [640, 352] width 49 height 9
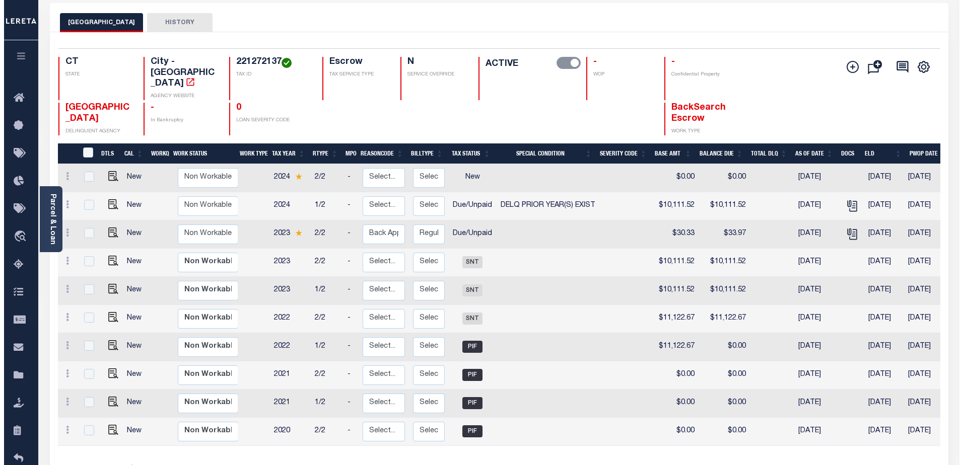
scroll to position [50, 0]
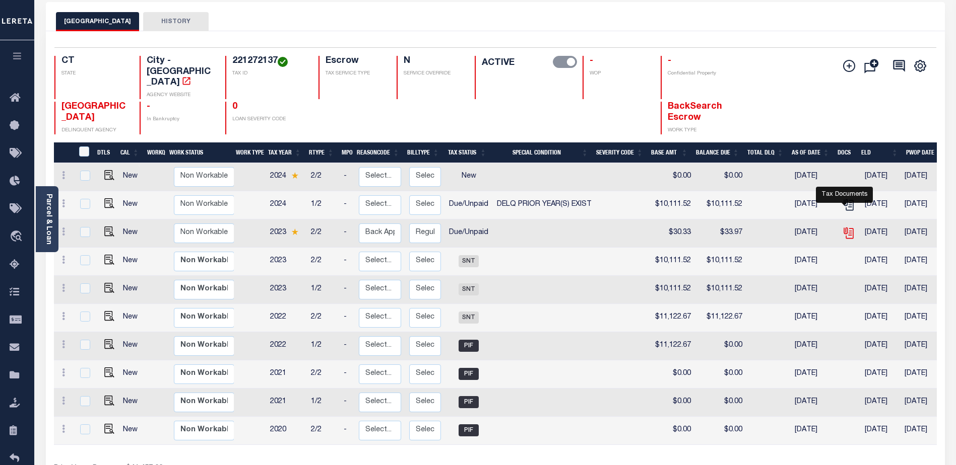
click at [843, 227] on icon "" at bounding box center [848, 233] width 13 height 13
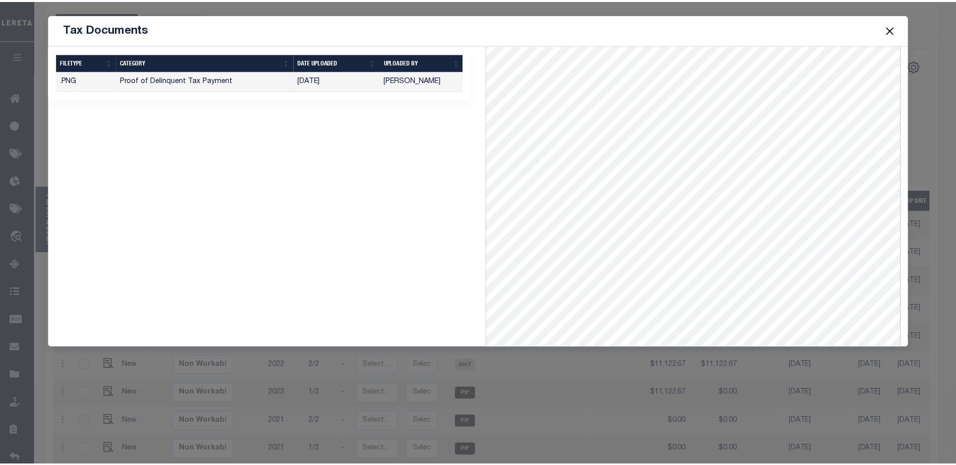
scroll to position [88, 0]
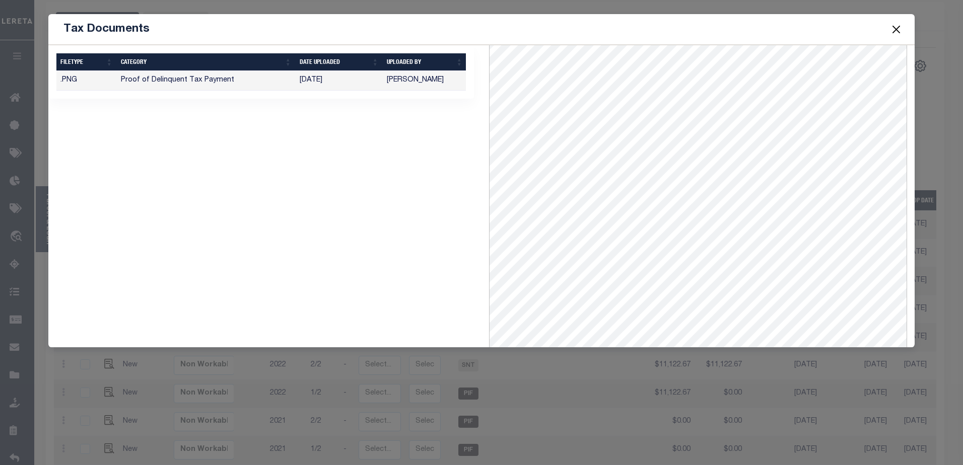
click at [898, 29] on button "Close" at bounding box center [896, 29] width 13 height 13
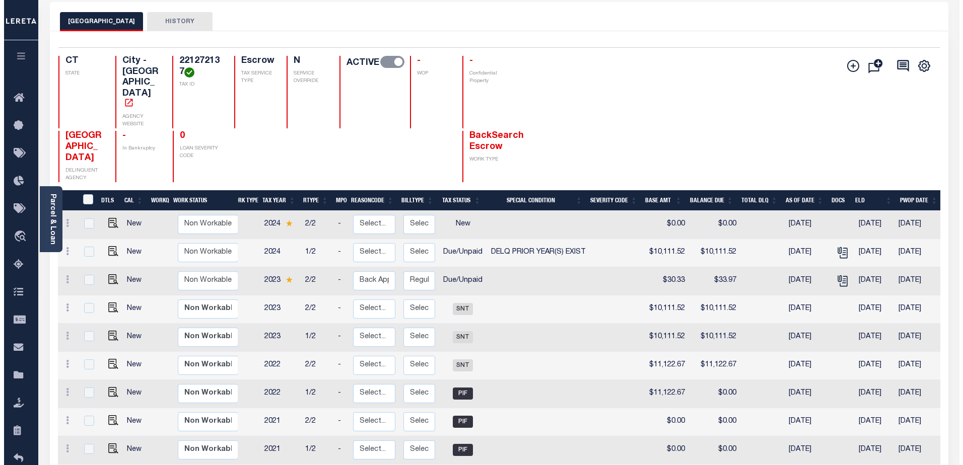
scroll to position [0, 11]
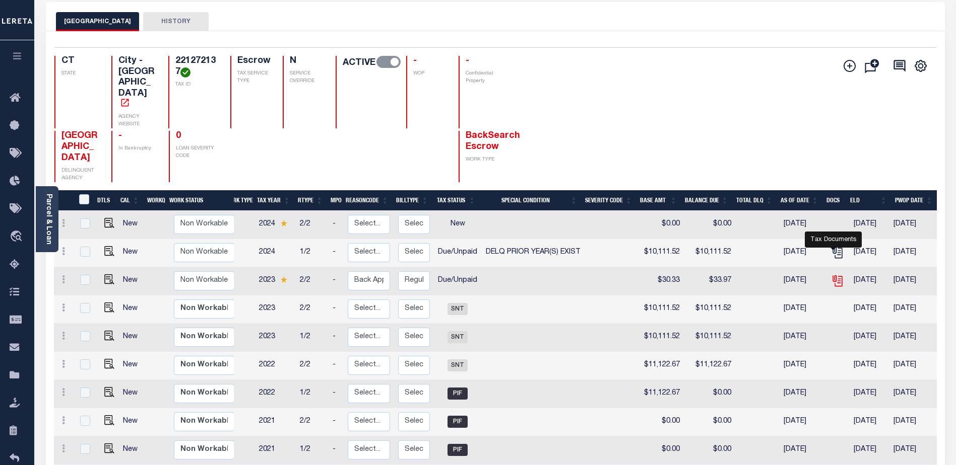
click at [834, 276] on icon "" at bounding box center [836, 280] width 8 height 8
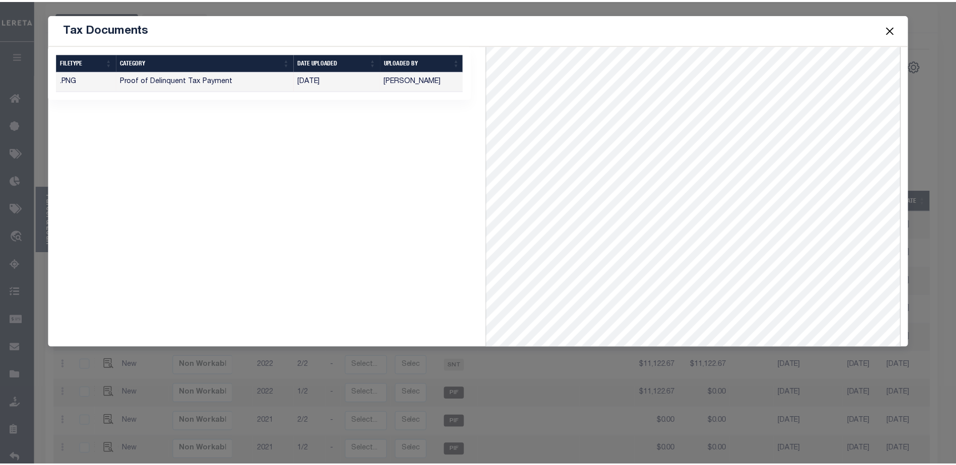
scroll to position [0, 0]
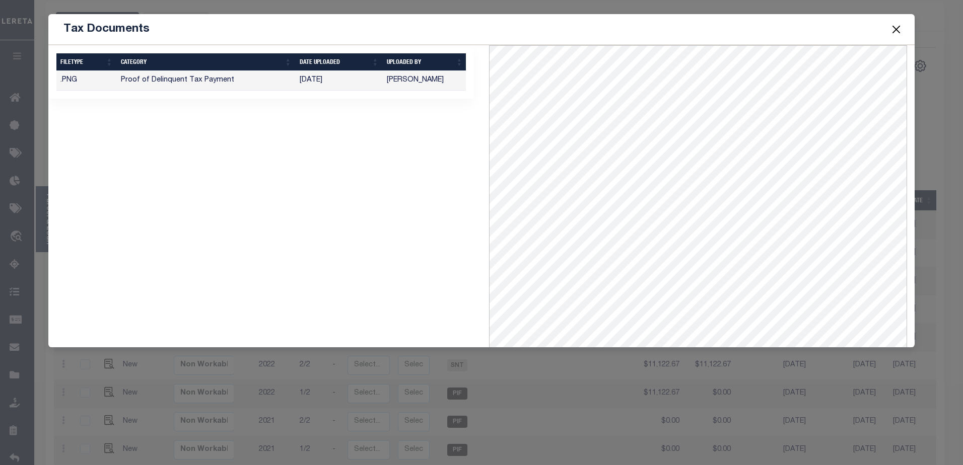
drag, startPoint x: 903, startPoint y: 24, endPoint x: 898, endPoint y: 27, distance: 5.9
click at [900, 26] on div "Tax Documents" at bounding box center [481, 29] width 867 height 31
click at [897, 27] on button "Close" at bounding box center [896, 29] width 13 height 13
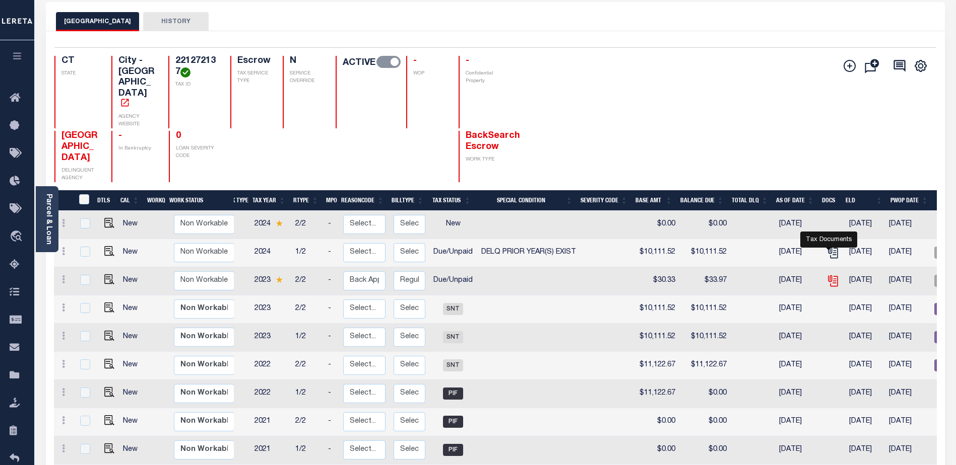
click at [830, 275] on icon "" at bounding box center [832, 281] width 13 height 13
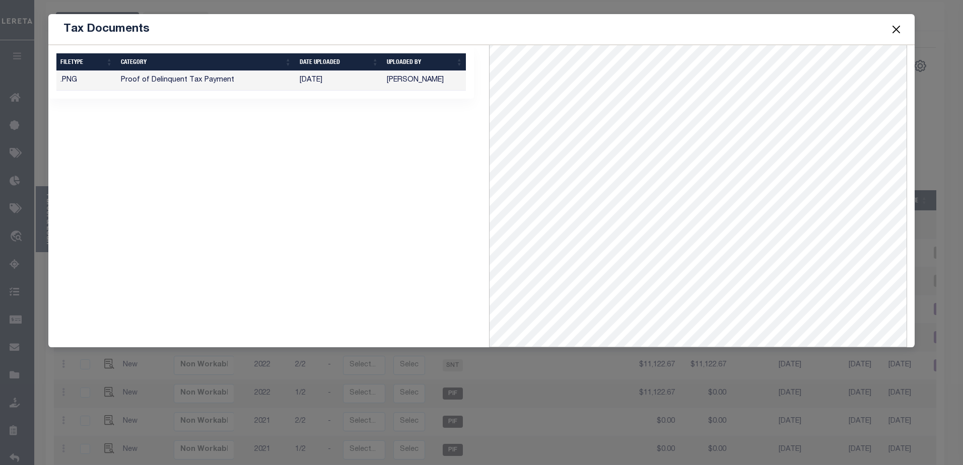
click at [902, 28] on button "Close" at bounding box center [896, 29] width 13 height 13
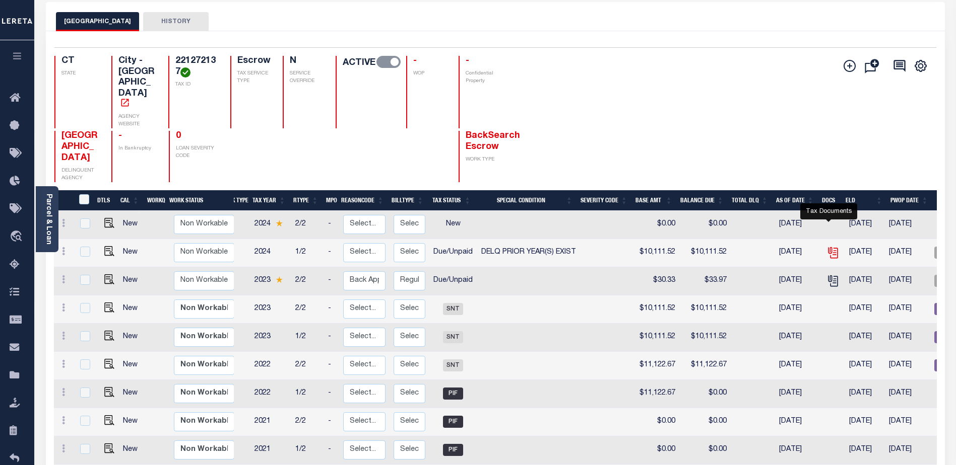
click at [832, 246] on icon "" at bounding box center [832, 252] width 13 height 13
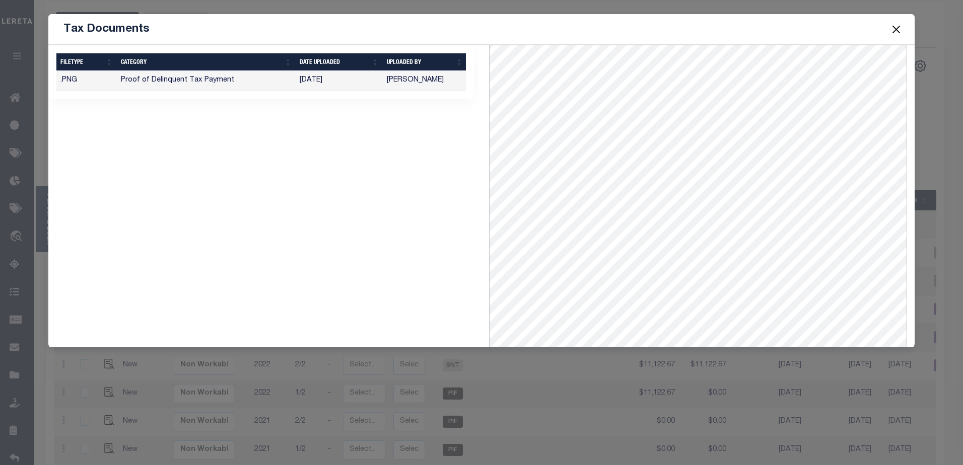
click at [894, 28] on button "Close" at bounding box center [896, 29] width 13 height 13
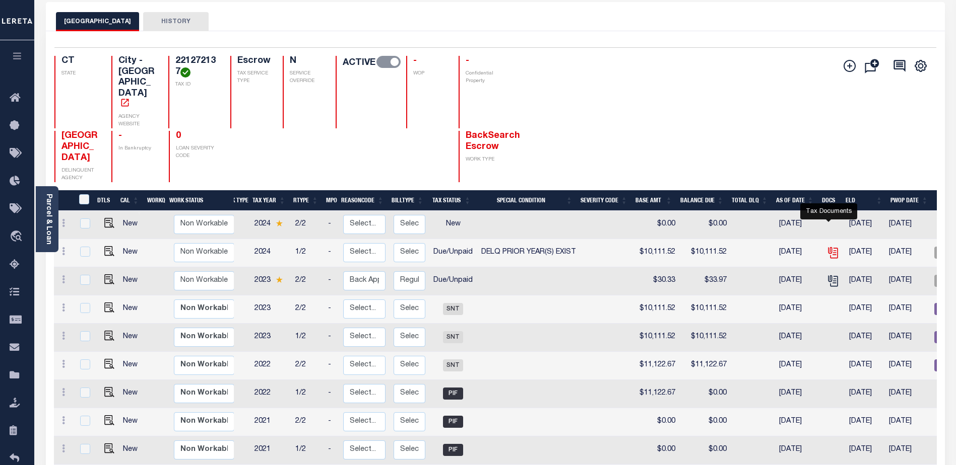
click at [828, 247] on icon "" at bounding box center [832, 251] width 8 height 8
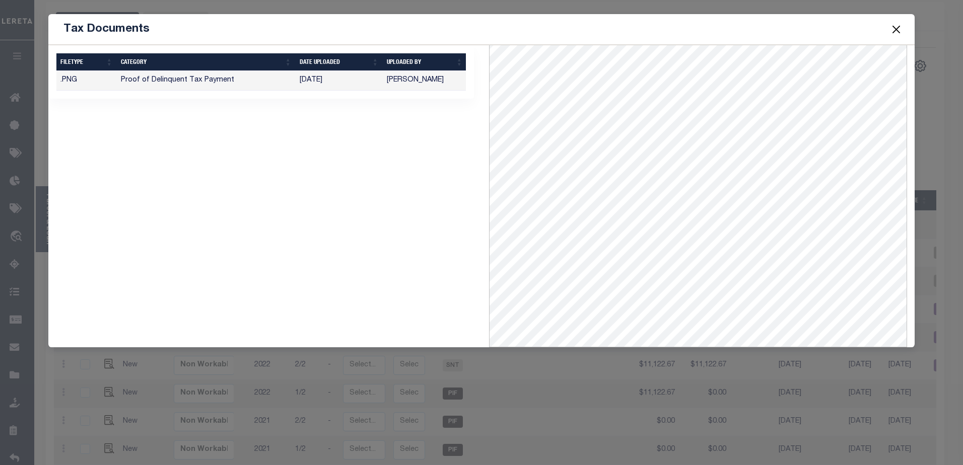
click at [894, 32] on button "Close" at bounding box center [896, 29] width 13 height 13
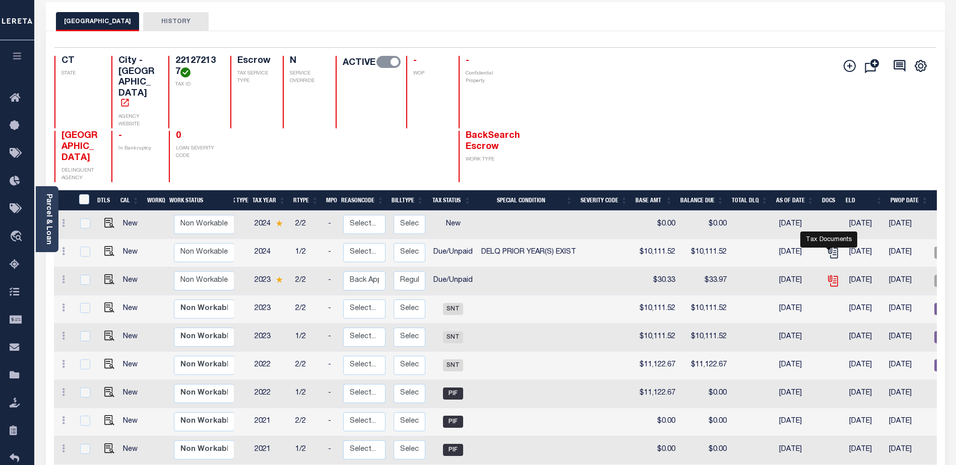
click at [828, 275] on icon "" at bounding box center [832, 281] width 13 height 13
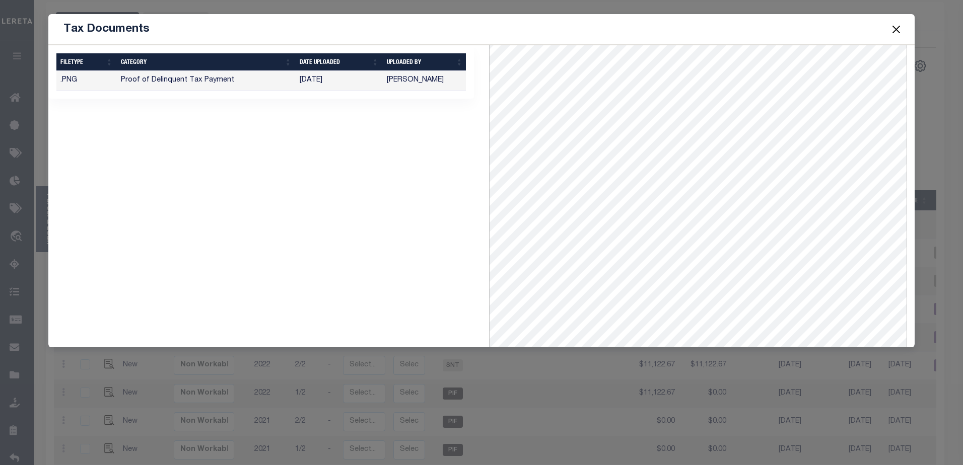
drag, startPoint x: 703, startPoint y: 348, endPoint x: 766, endPoint y: 348, distance: 63.0
click at [766, 348] on div "Tax Documents 1 Selected 1 Result" at bounding box center [481, 232] width 963 height 465
click at [899, 28] on button "Close" at bounding box center [896, 29] width 13 height 13
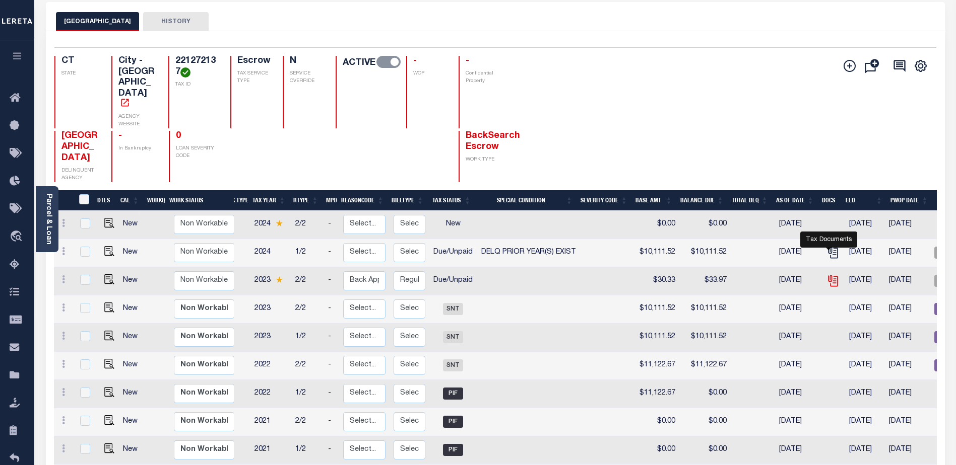
click at [831, 275] on icon "" at bounding box center [832, 281] width 13 height 13
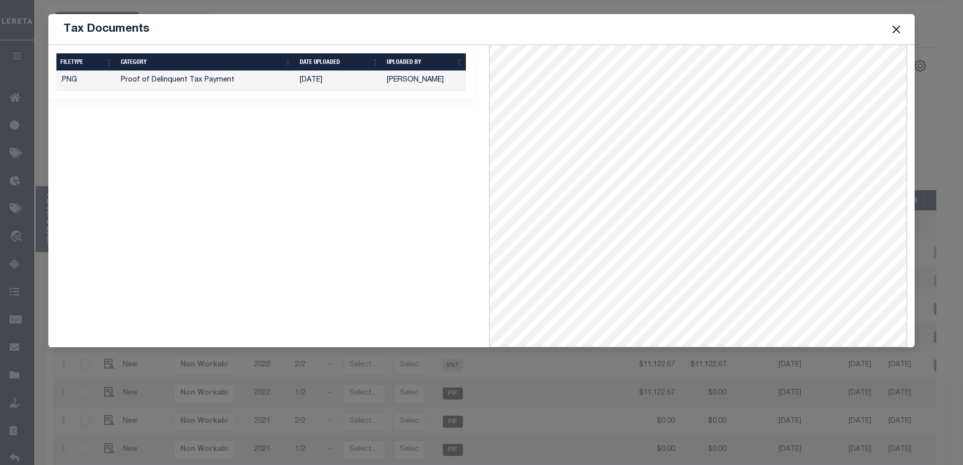
click at [895, 27] on button "Close" at bounding box center [896, 29] width 13 height 13
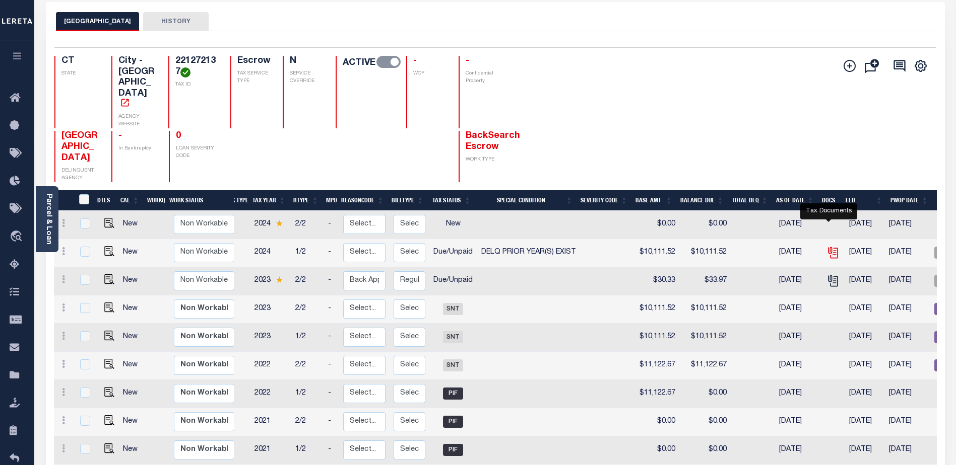
click at [831, 247] on icon "" at bounding box center [832, 251] width 8 height 8
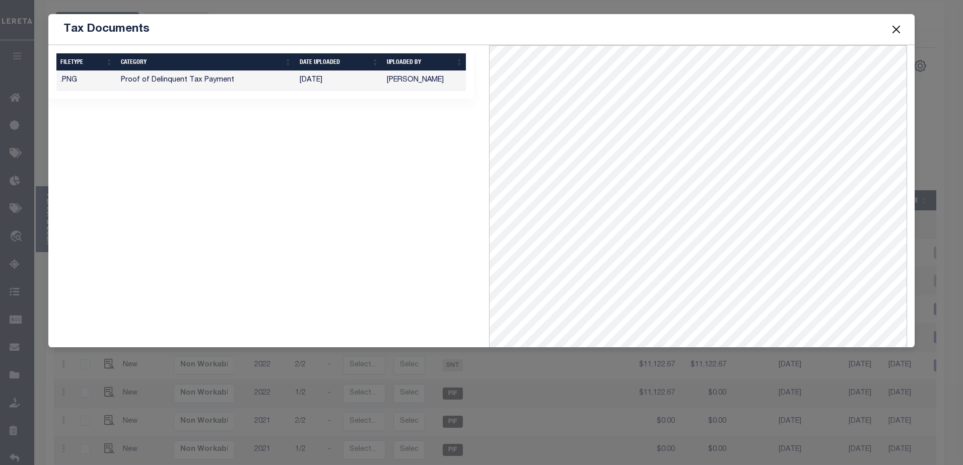
click at [899, 28] on button "Close" at bounding box center [896, 29] width 13 height 13
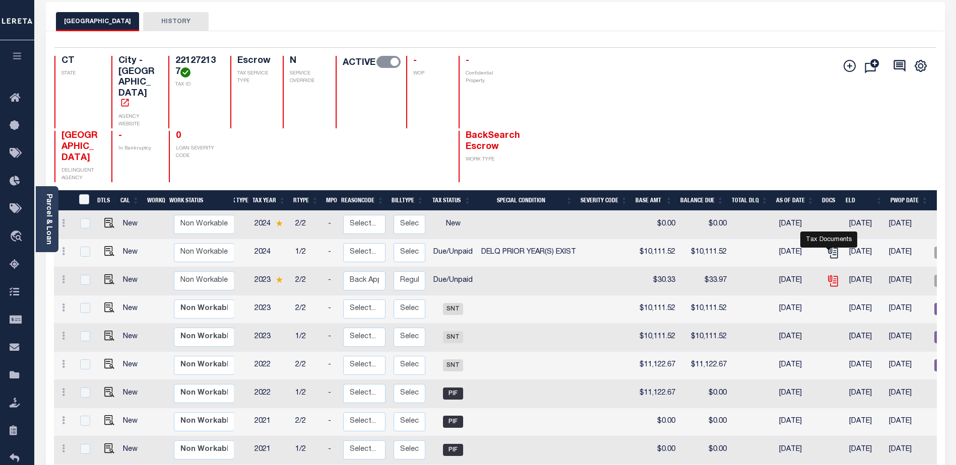
click at [829, 275] on icon "" at bounding box center [832, 281] width 13 height 13
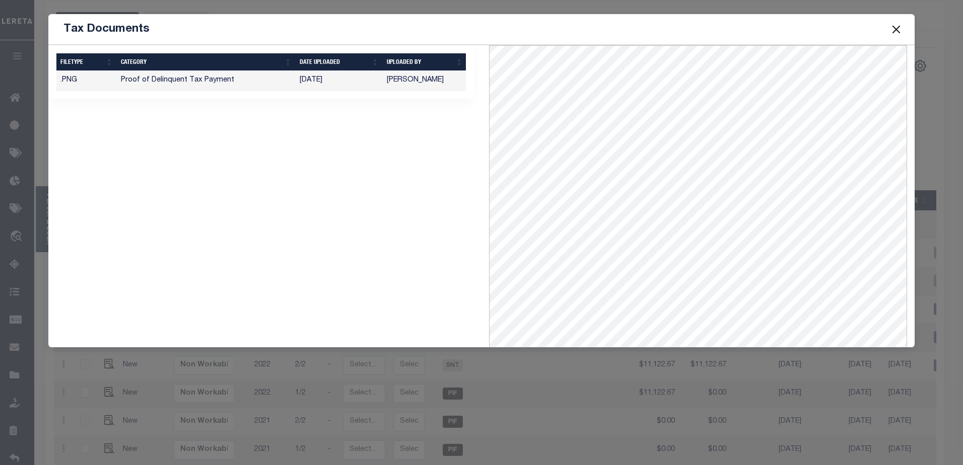
click at [896, 33] on button "Close" at bounding box center [896, 29] width 13 height 13
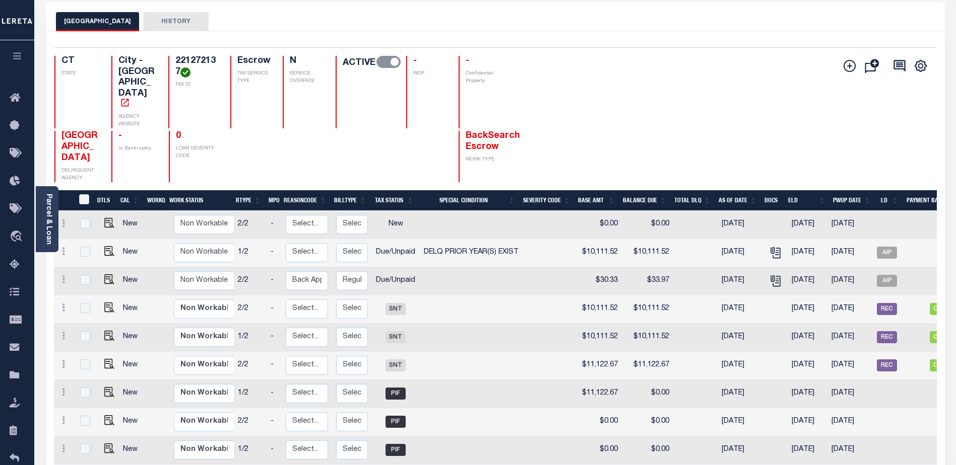
scroll to position [0, 85]
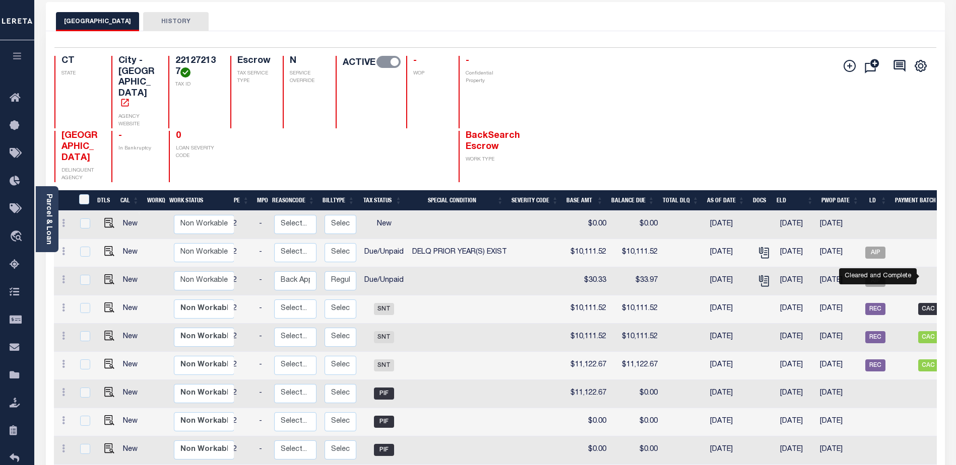
click at [927, 303] on span "CAC" at bounding box center [928, 309] width 20 height 12
checkbox input "true"
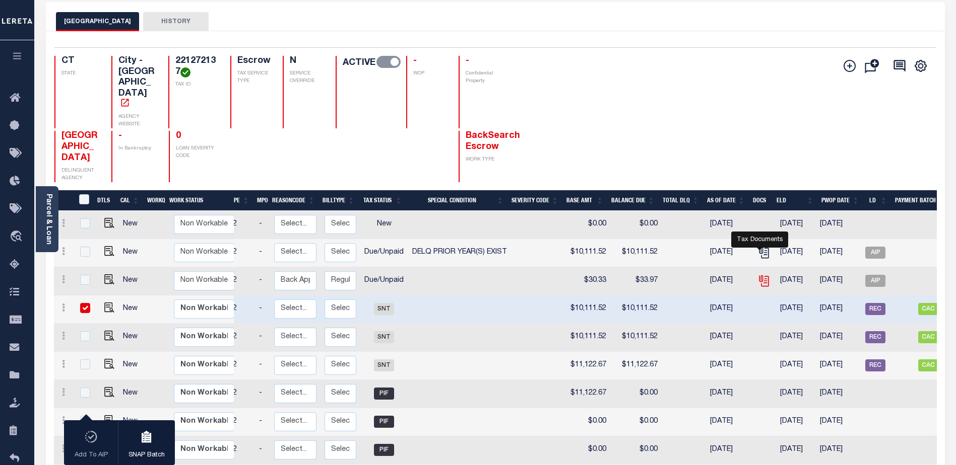
click at [763, 275] on icon "" at bounding box center [763, 281] width 13 height 13
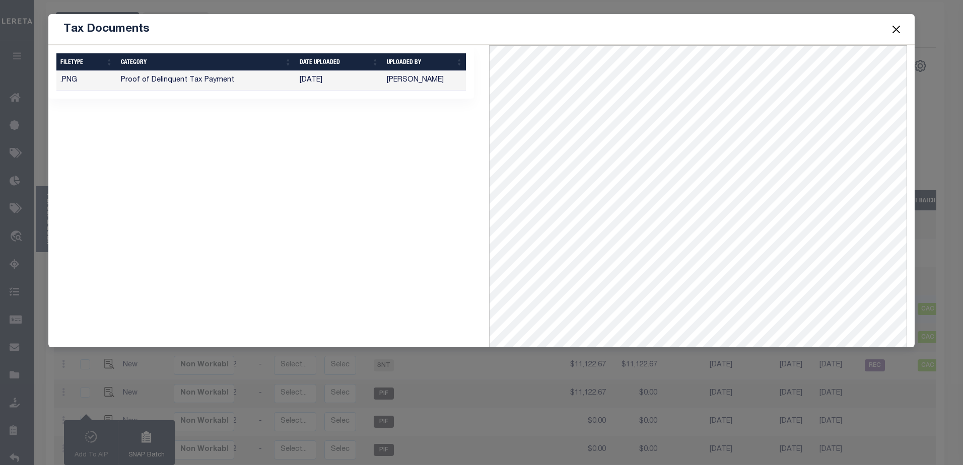
click at [891, 27] on button "Close" at bounding box center [896, 29] width 13 height 13
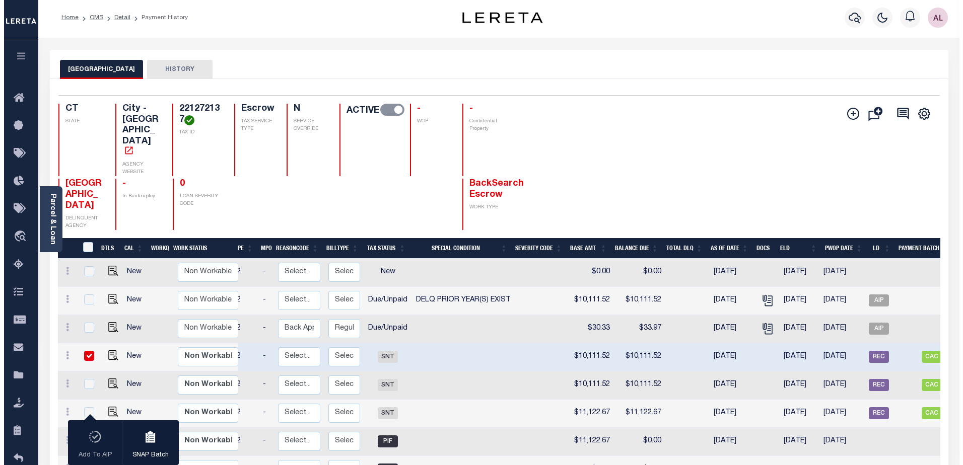
scroll to position [0, 0]
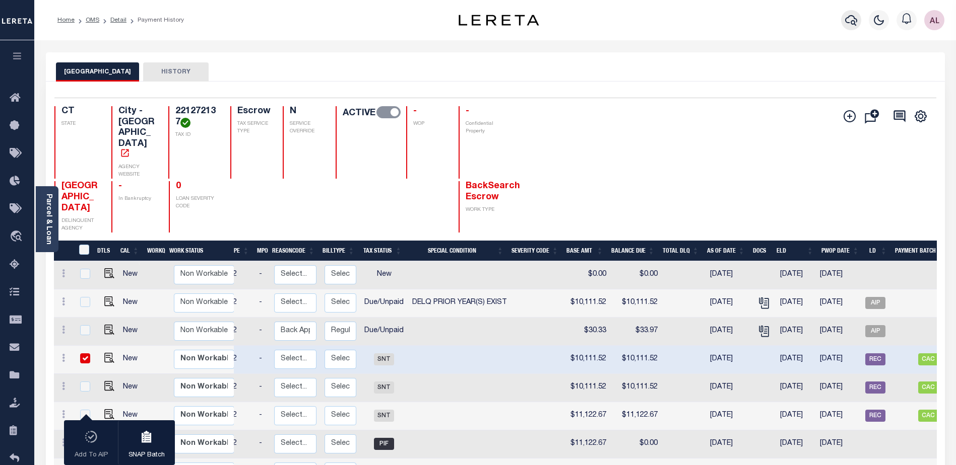
click at [850, 18] on icon "button" at bounding box center [851, 20] width 12 height 12
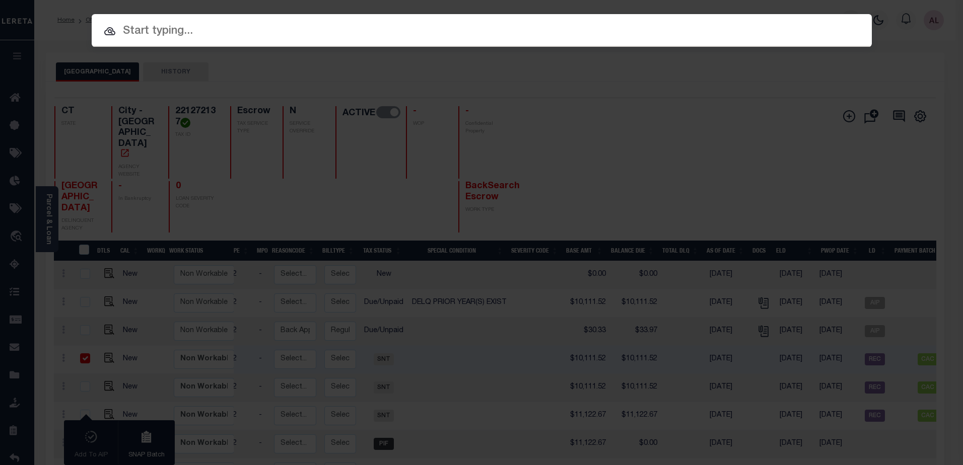
click at [144, 27] on input "text" at bounding box center [482, 32] width 780 height 18
paste input "8187"
type input "8187"
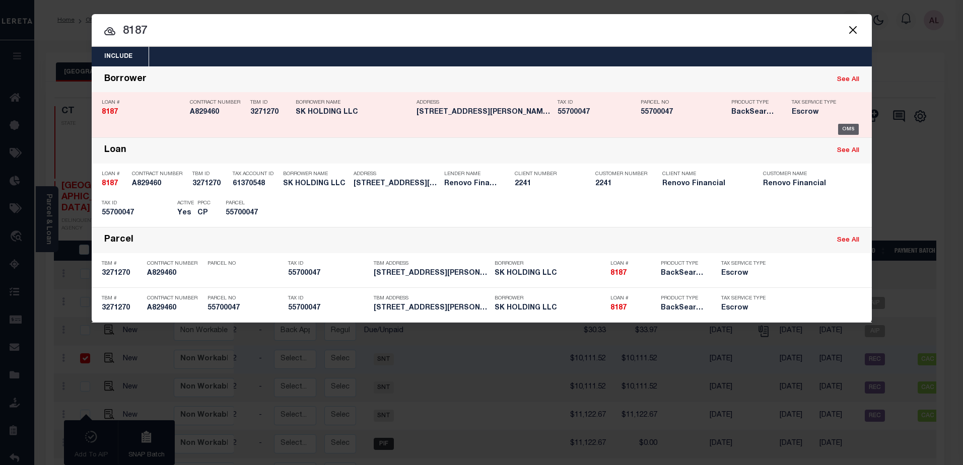
click at [847, 130] on div "OMS" at bounding box center [848, 129] width 21 height 11
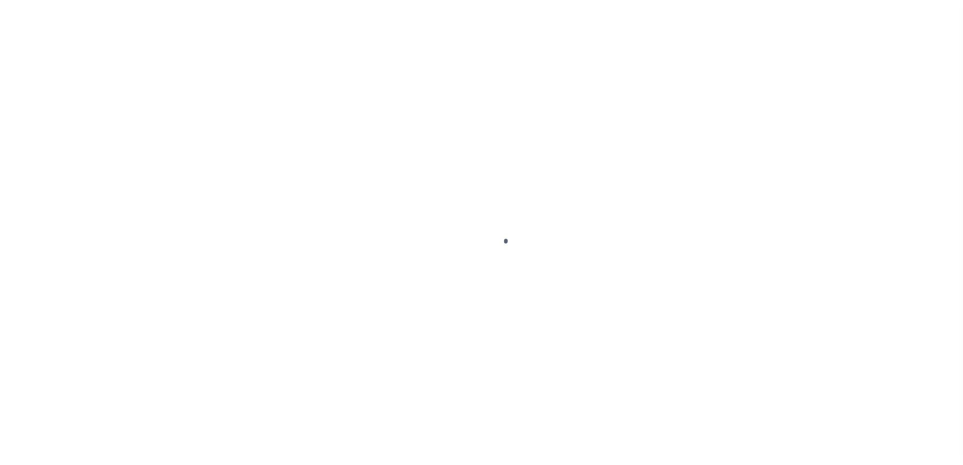
select select "CAC"
select select "CHK"
select select "[PERSON_NAME]"
select select "FDX"
select select
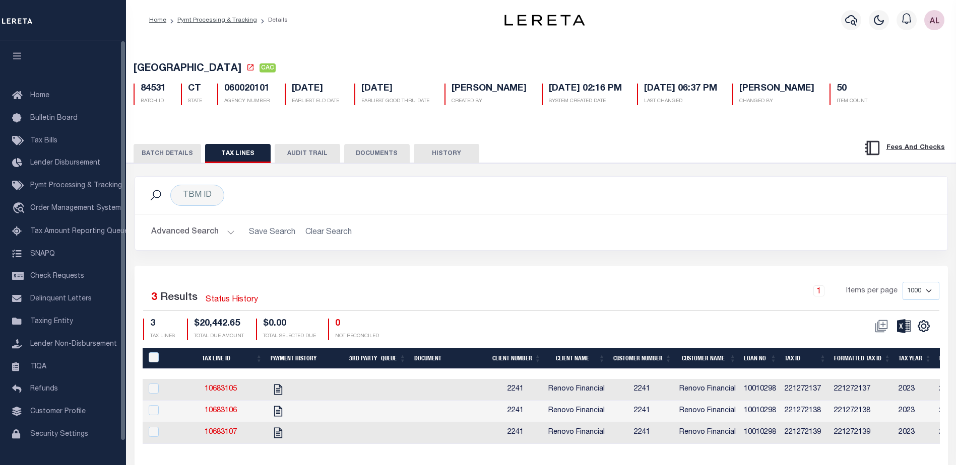
click at [158, 157] on button "BATCH DETAILS" at bounding box center [167, 153] width 68 height 19
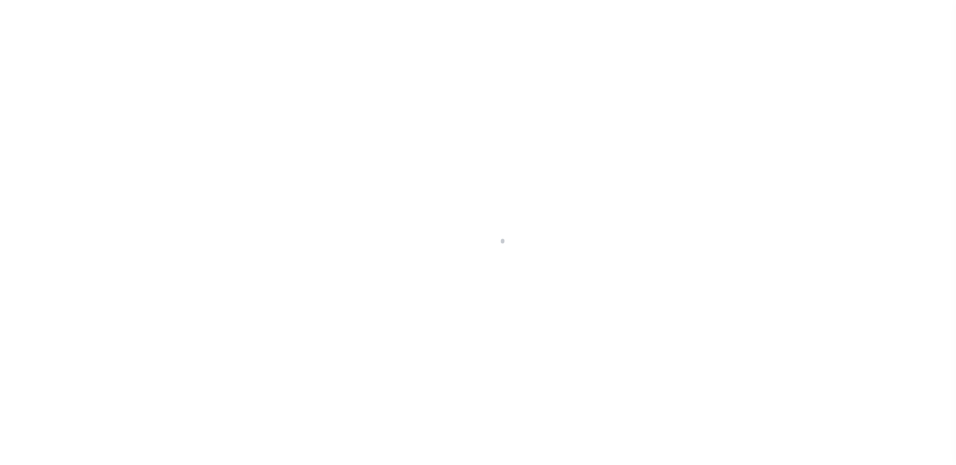
select select "14701"
select select "Escrow"
type input "[STREET_ADDRESS][PERSON_NAME]"
type input "[GEOGRAPHIC_DATA]"
type input "a0k8Y00000dDJfx"
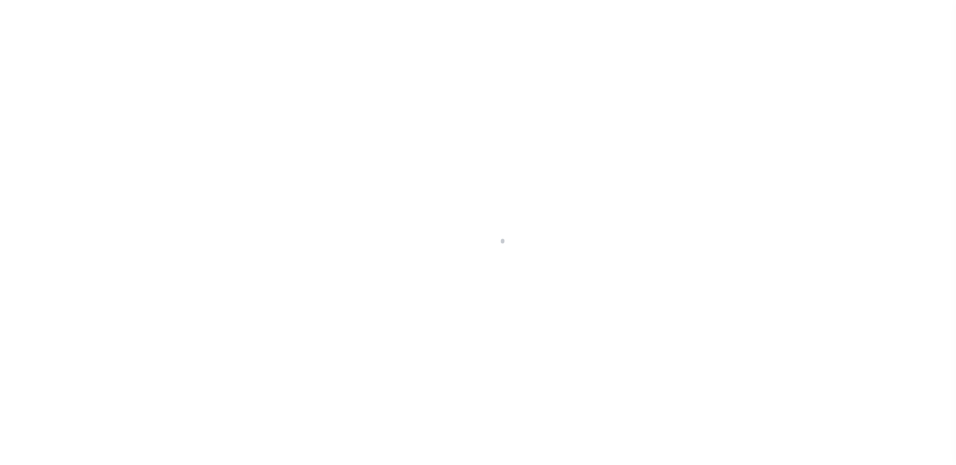
type input "CT"
select select
select select "25066"
select select
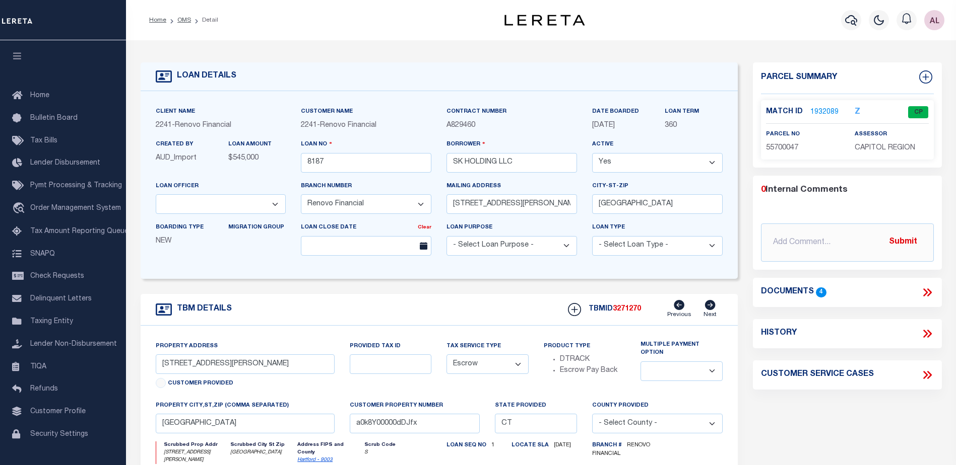
click at [825, 108] on link "1932089" at bounding box center [824, 112] width 28 height 11
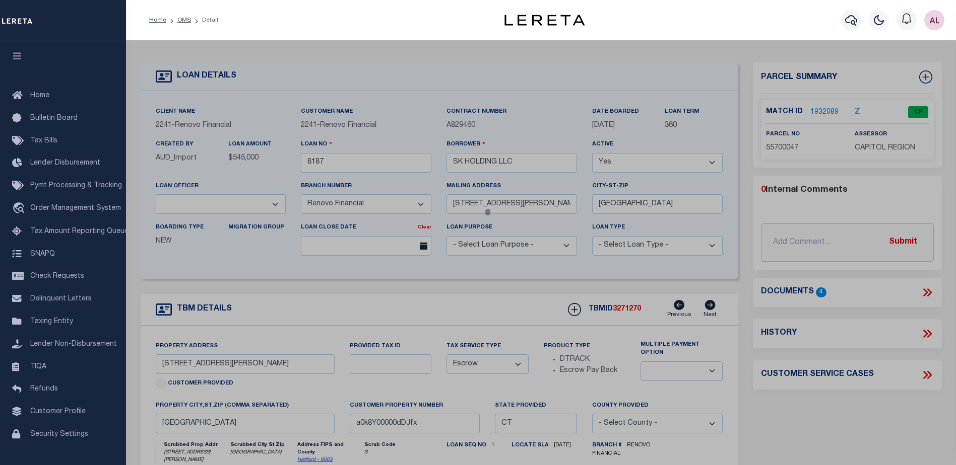
checkbox input "false"
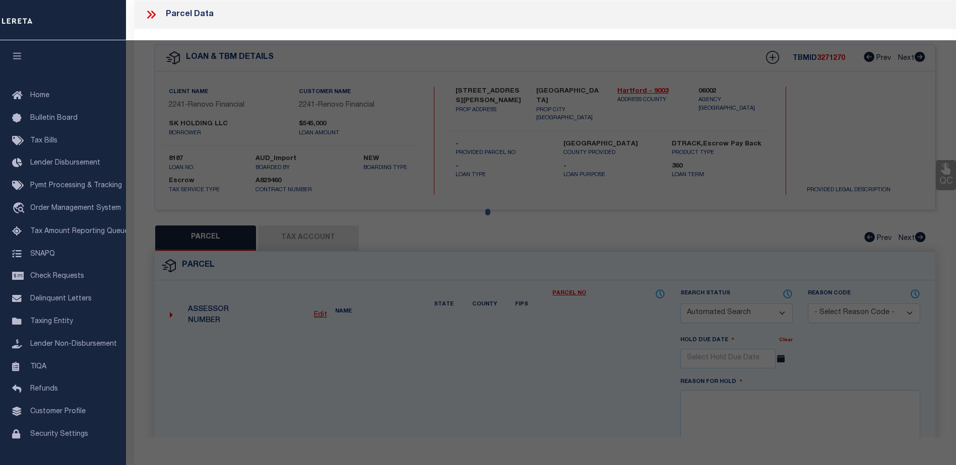
select select "CP"
type input "SK HOLDING LLC"
select select
type input "47 LAWLOR ST"
checkbox input "false"
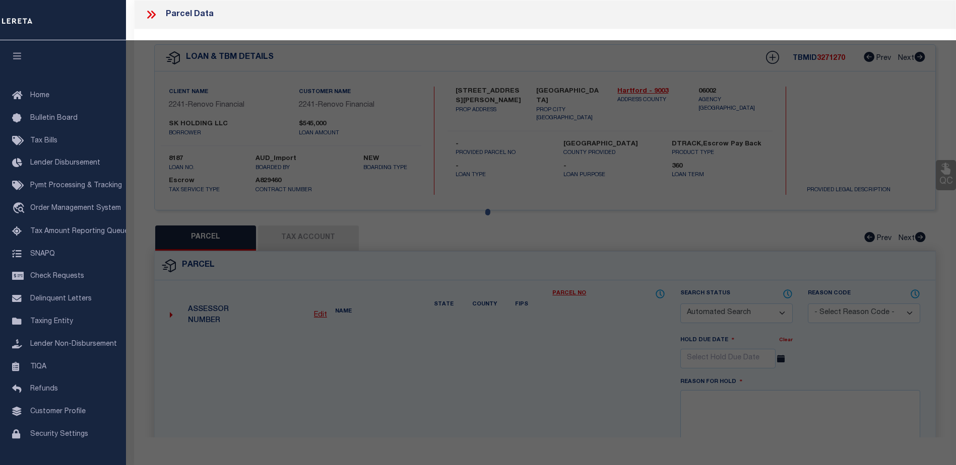
type input "New Britain, CT 06051"
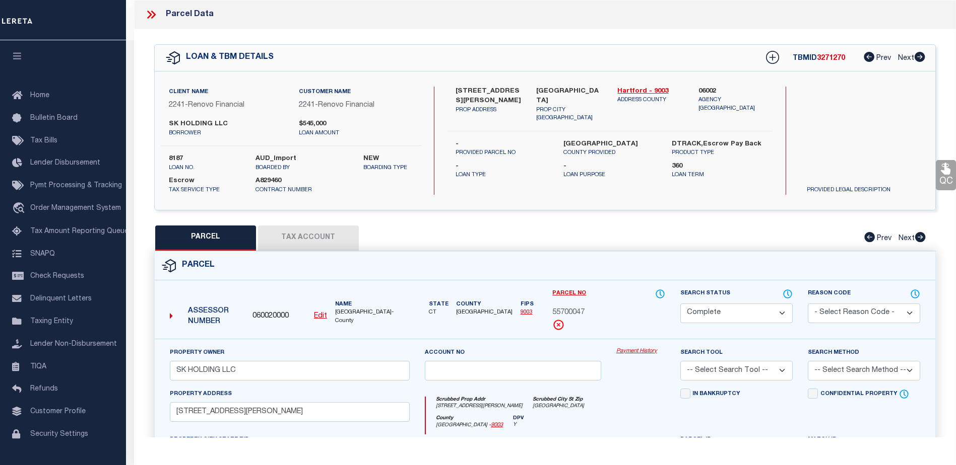
click at [635, 351] on link "Payment History" at bounding box center [640, 352] width 49 height 9
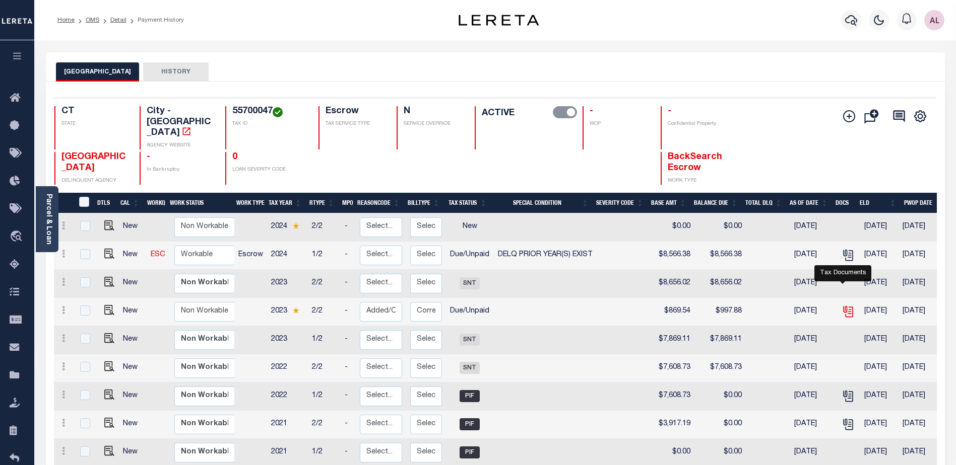
click at [848, 305] on icon "" at bounding box center [847, 311] width 13 height 13
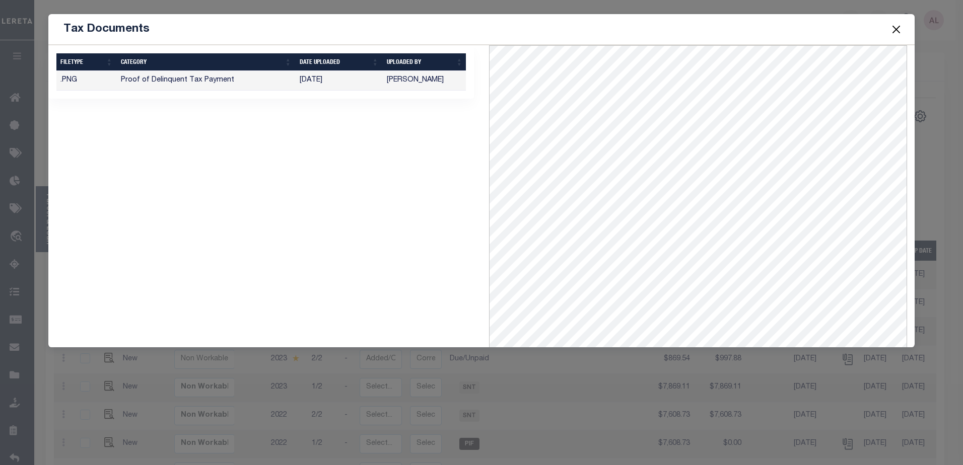
click at [898, 27] on button "Close" at bounding box center [896, 29] width 13 height 13
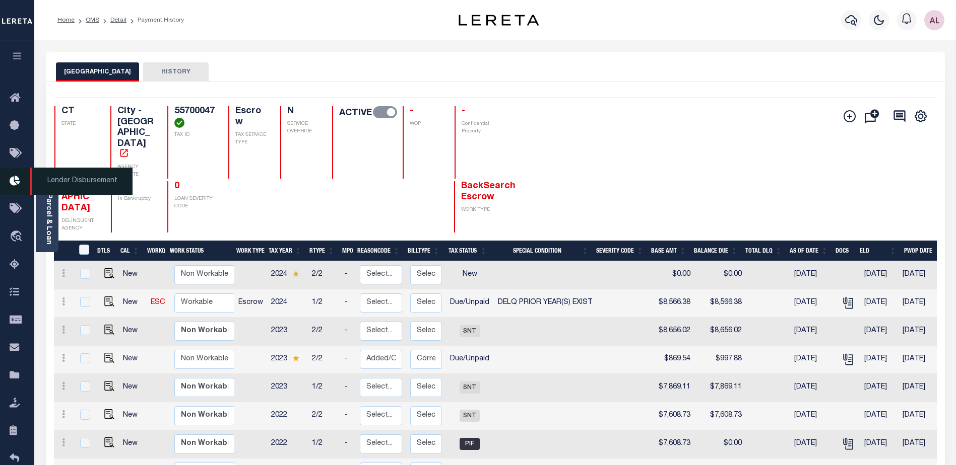
click at [16, 185] on icon at bounding box center [18, 181] width 16 height 13
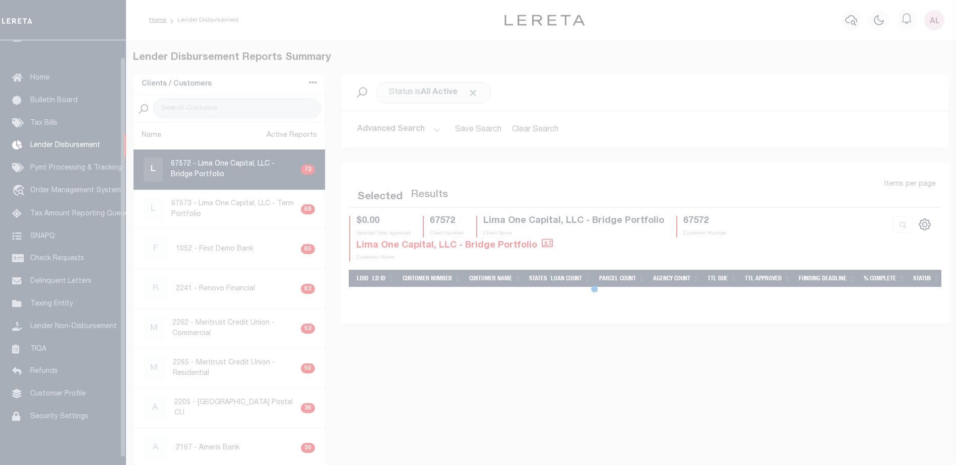
scroll to position [18, 0]
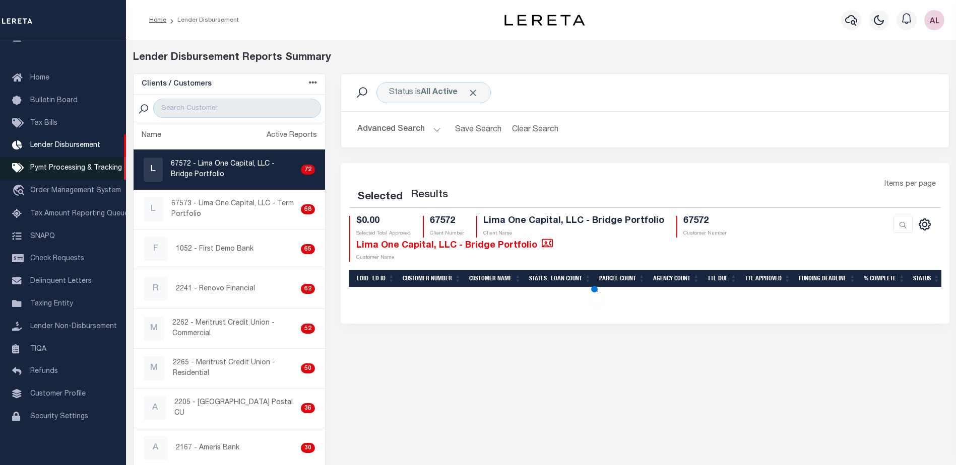
click at [13, 171] on icon at bounding box center [20, 168] width 16 height 13
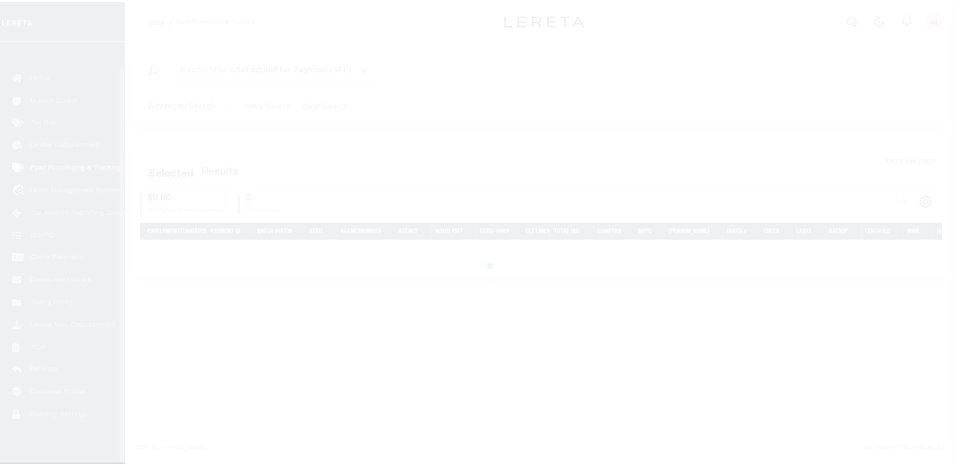
scroll to position [25, 0]
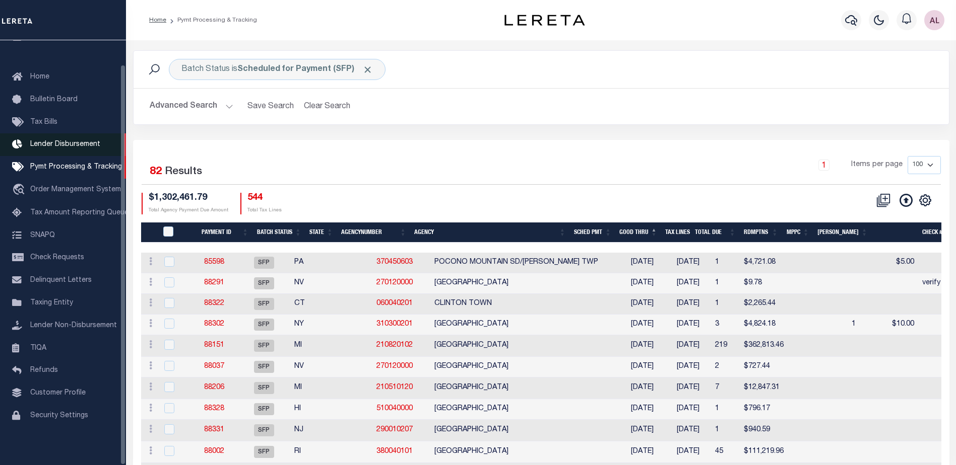
click at [54, 141] on span "Lender Disbursement" at bounding box center [65, 144] width 70 height 7
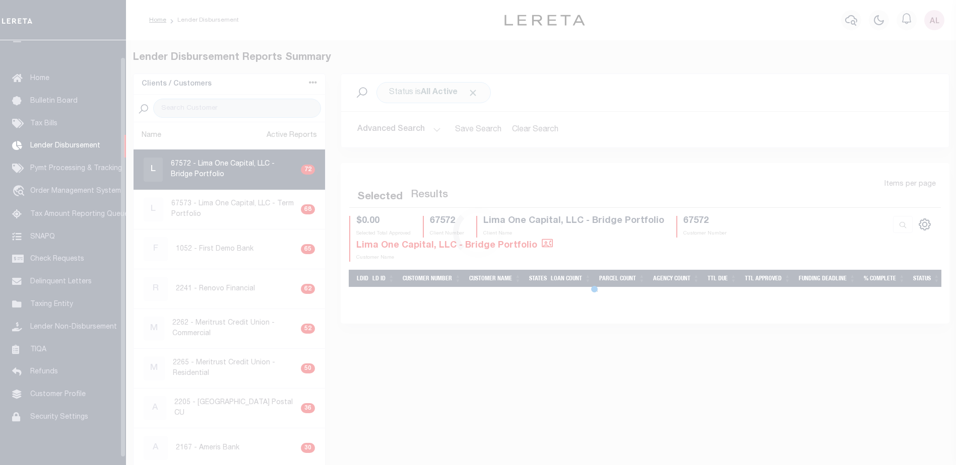
scroll to position [18, 0]
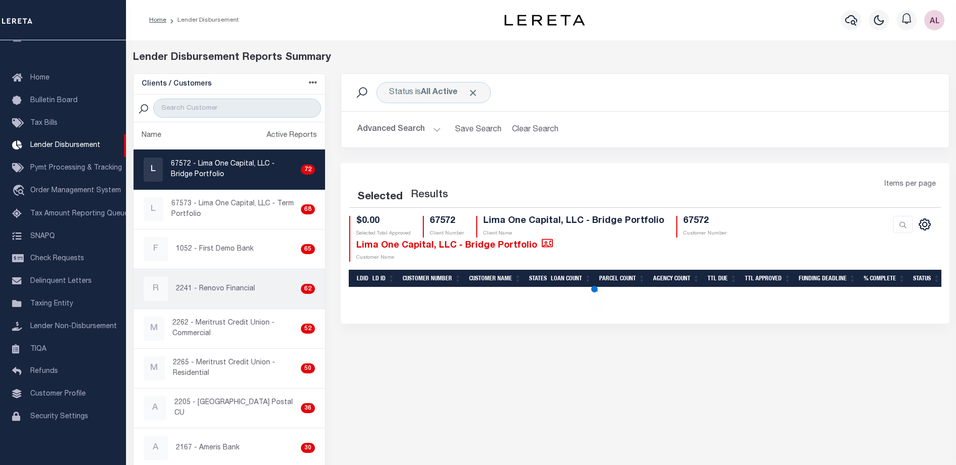
click at [242, 292] on p "2241 - Renovo Financial" at bounding box center [215, 289] width 79 height 11
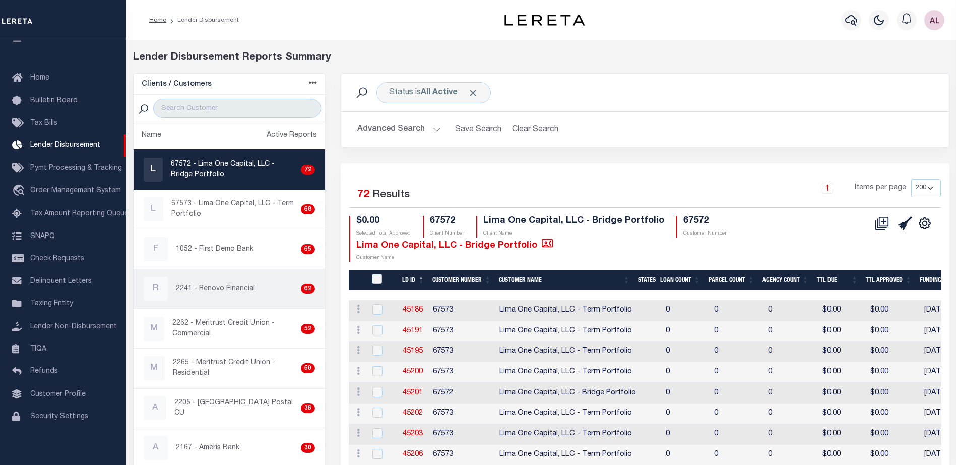
checkbox input "true"
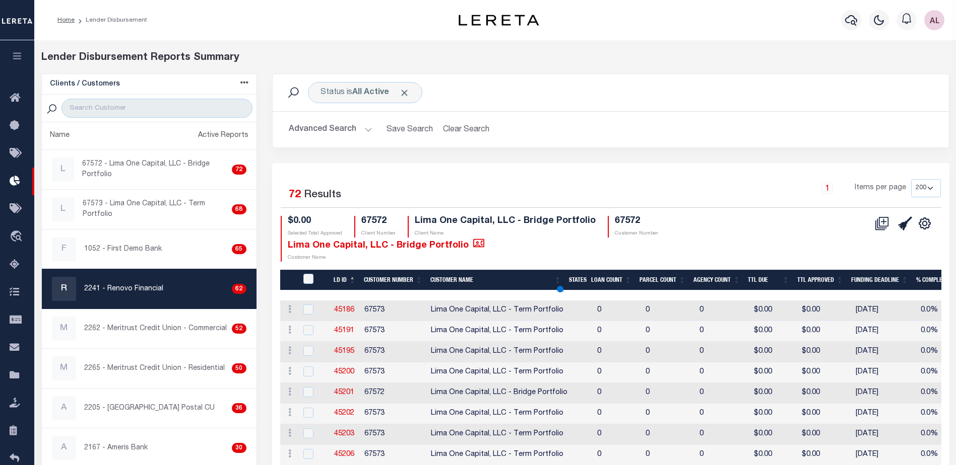
select select "200"
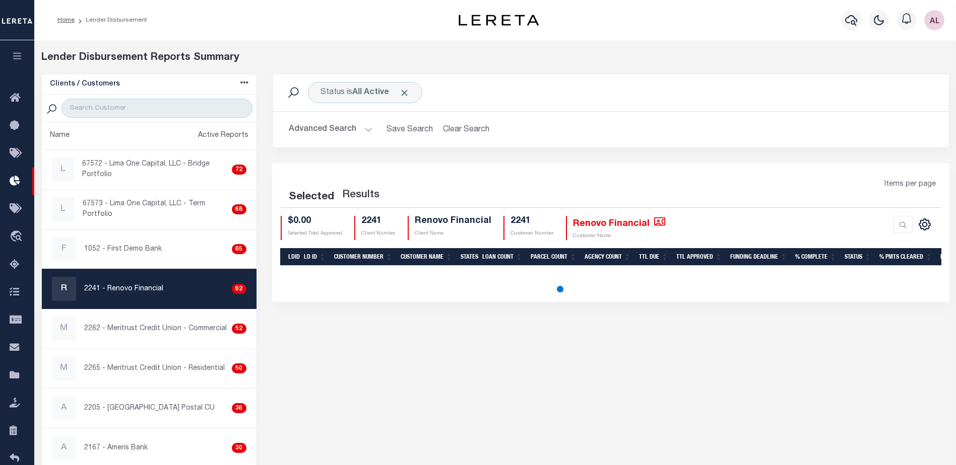
select select "200"
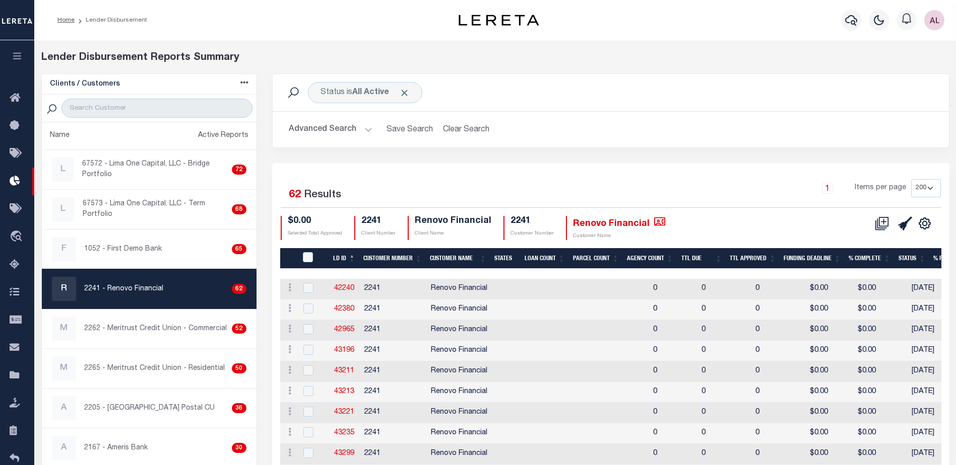
click at [366, 132] on button "Advanced Search" at bounding box center [331, 130] width 84 height 20
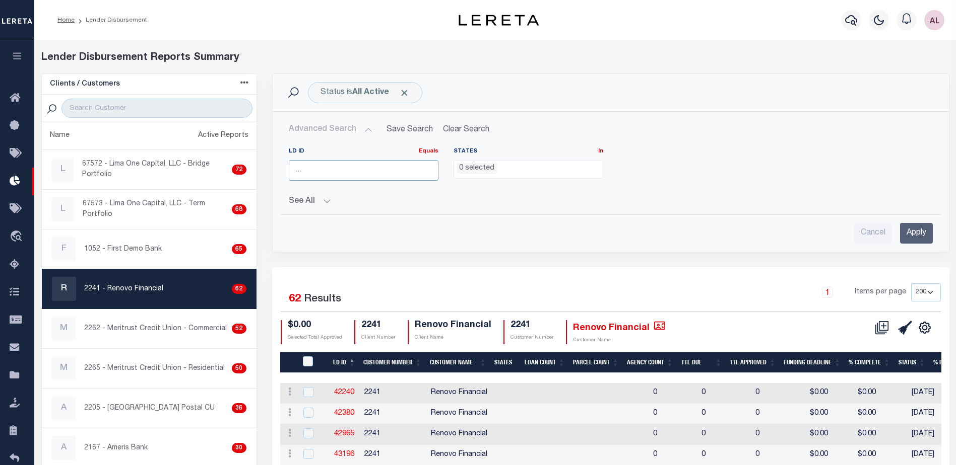
click at [324, 172] on input "number" at bounding box center [364, 170] width 150 height 21
type input "45533"
click at [913, 232] on input "Apply" at bounding box center [916, 233] width 33 height 21
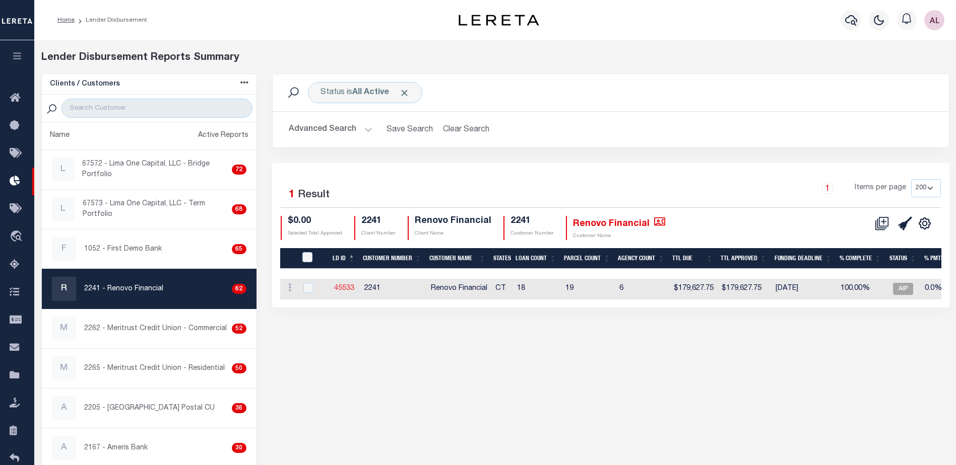
click at [348, 287] on link "45533" at bounding box center [344, 288] width 20 height 7
checkbox input "true"
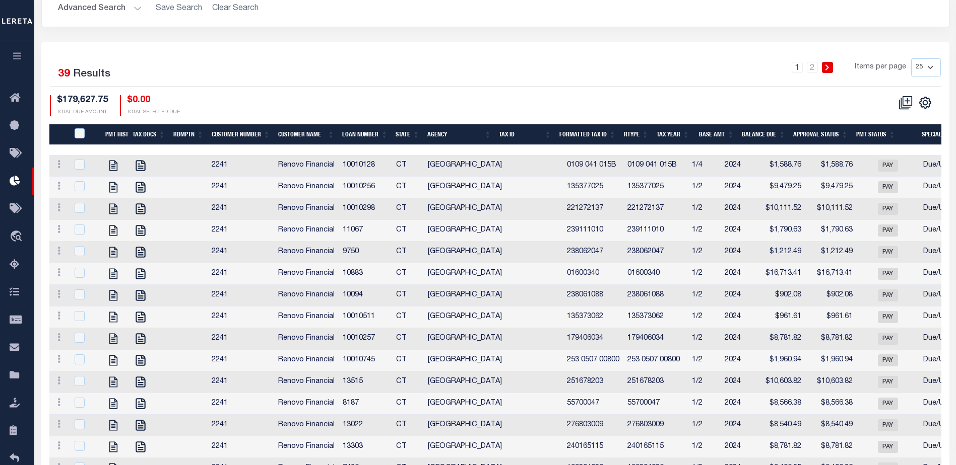
scroll to position [302, 0]
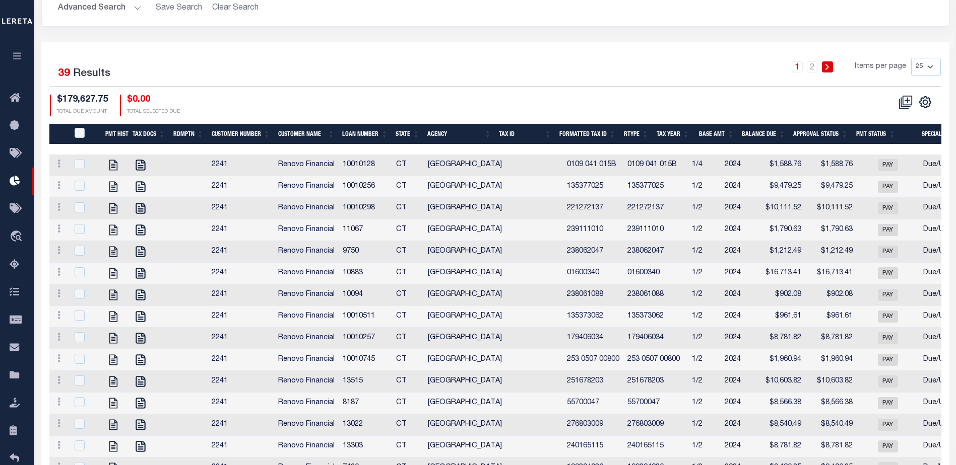
click at [930, 66] on select "25 50 100 200" at bounding box center [926, 67] width 30 height 18
select select "200"
click at [911, 58] on select "25 50 100 200" at bounding box center [926, 67] width 30 height 18
select select
click at [928, 99] on icon "" at bounding box center [924, 102] width 11 height 11
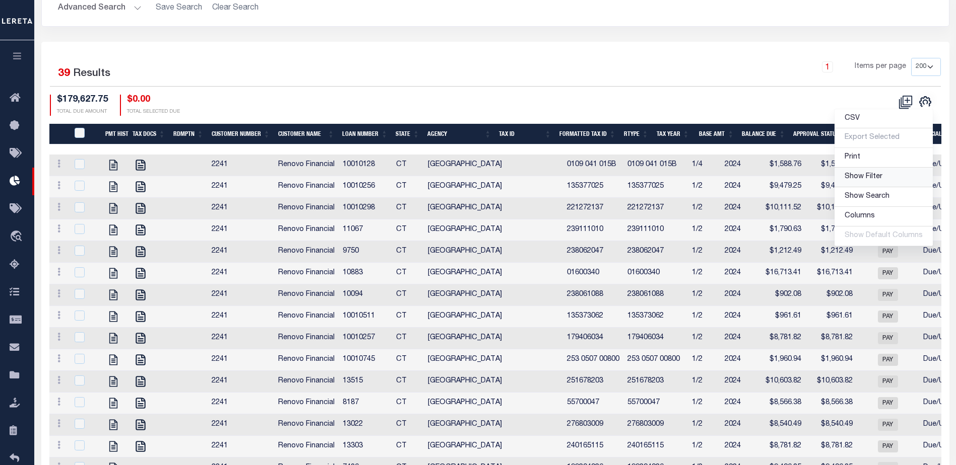
click at [864, 178] on span "Show Filter" at bounding box center [863, 176] width 38 height 7
select select
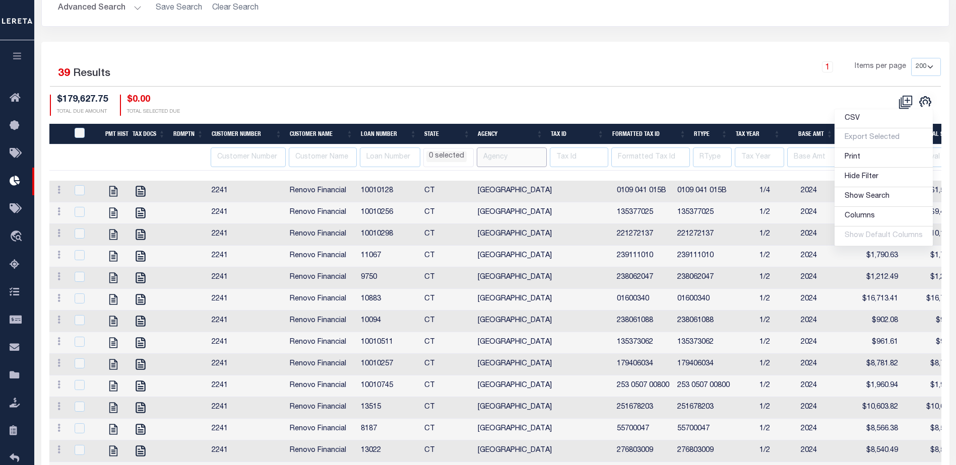
click at [502, 156] on input "text" at bounding box center [512, 158] width 70 height 20
type input "har"
select select
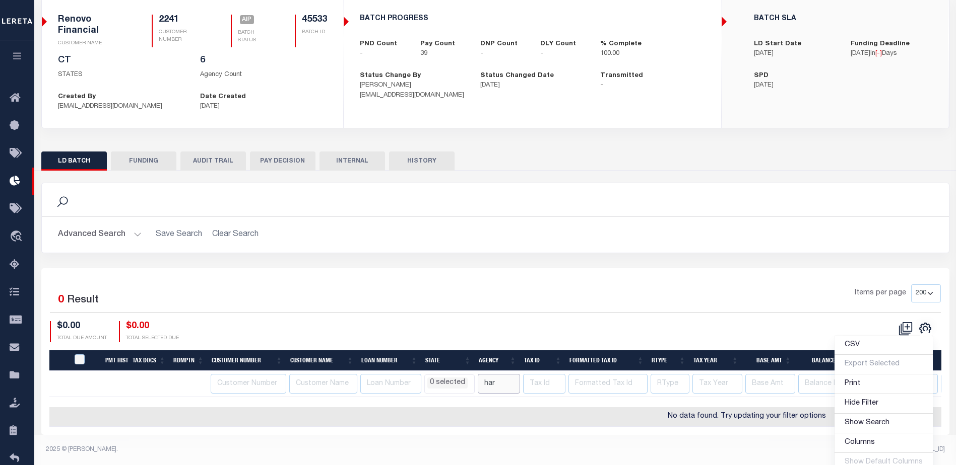
scroll to position [82, 0]
type input "[GEOGRAPHIC_DATA]"
select select
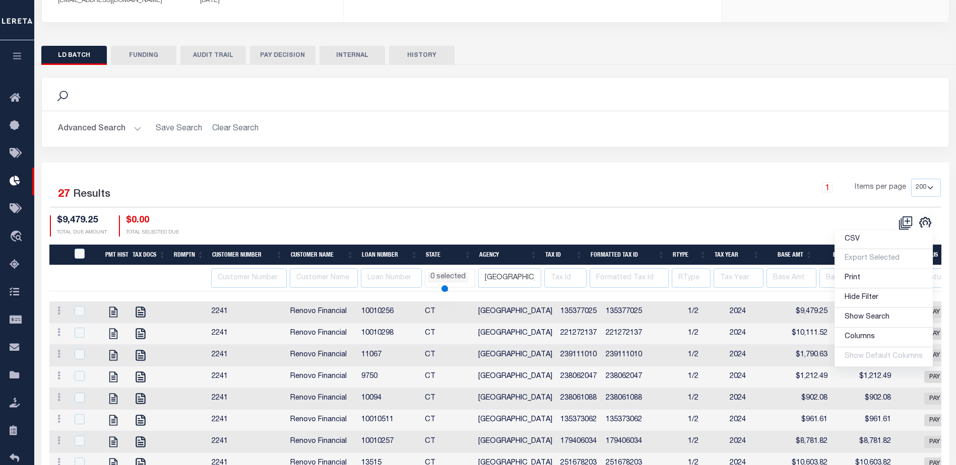
scroll to position [183, 0]
select select
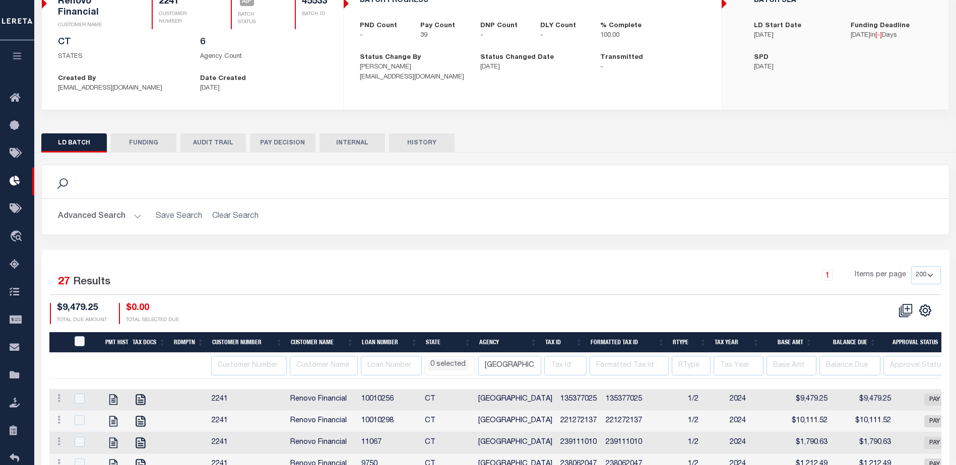
scroll to position [0, 0]
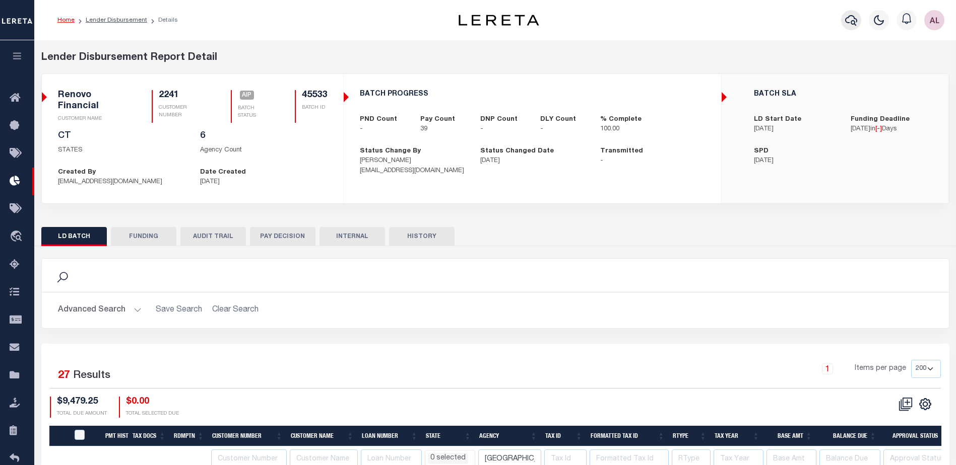
click at [851, 24] on icon "button" at bounding box center [851, 20] width 12 height 11
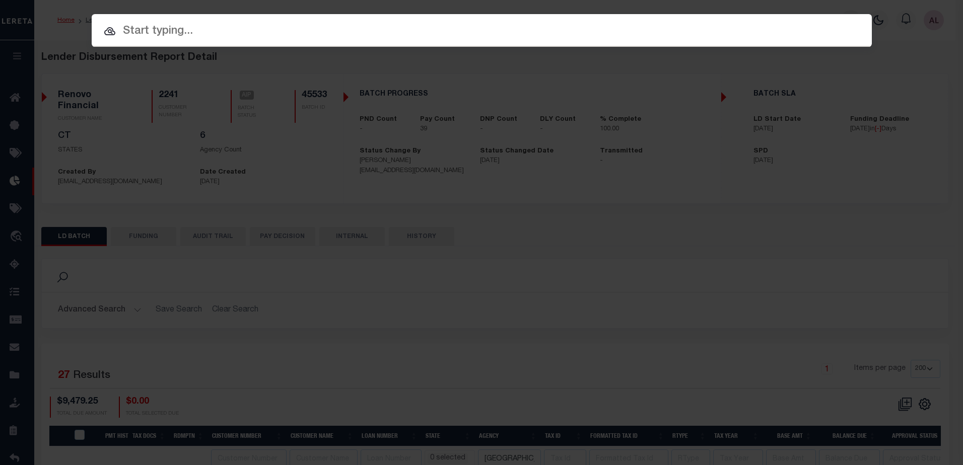
paste input "8187"
type input "8187"
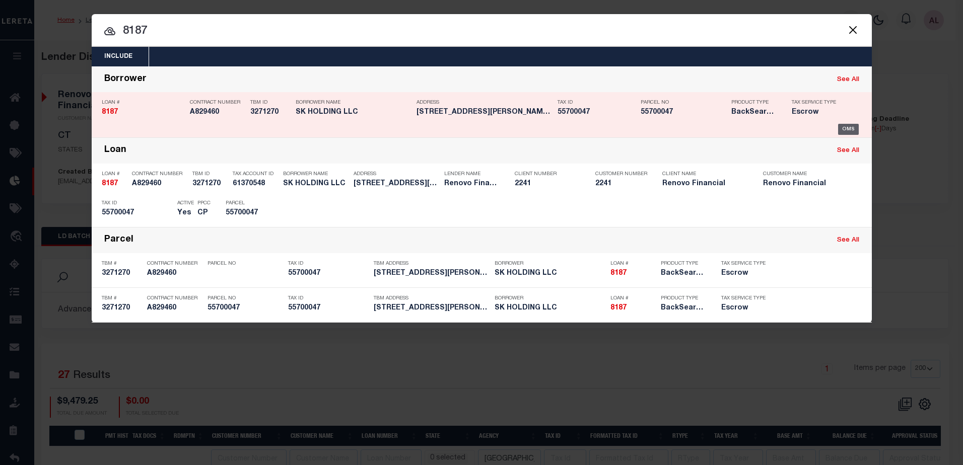
click at [845, 129] on div "OMS" at bounding box center [848, 129] width 21 height 11
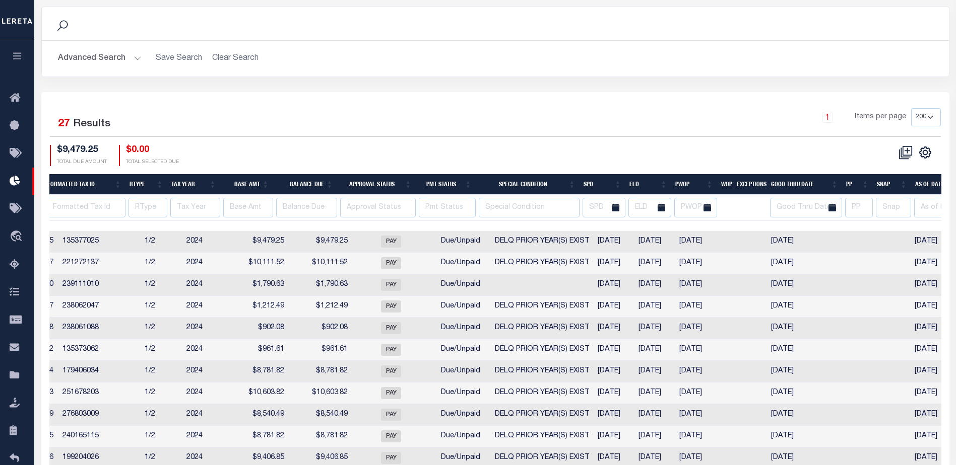
scroll to position [0, 573]
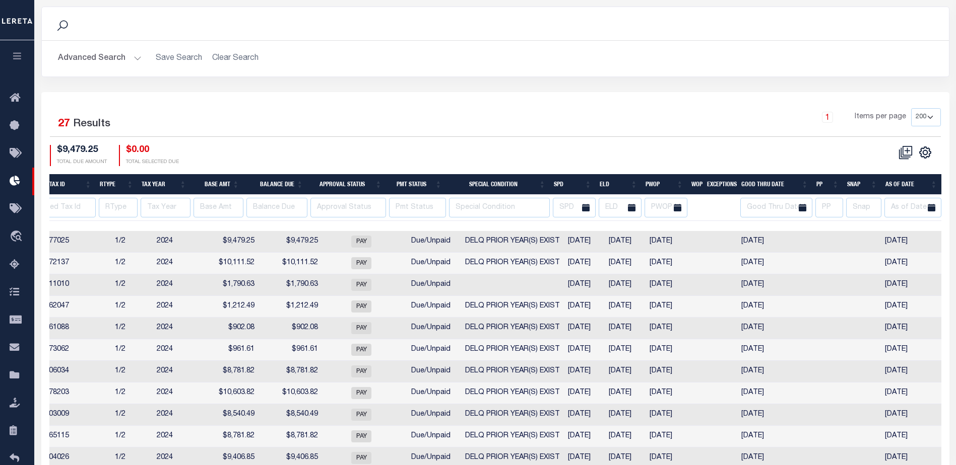
checkbox input "true"
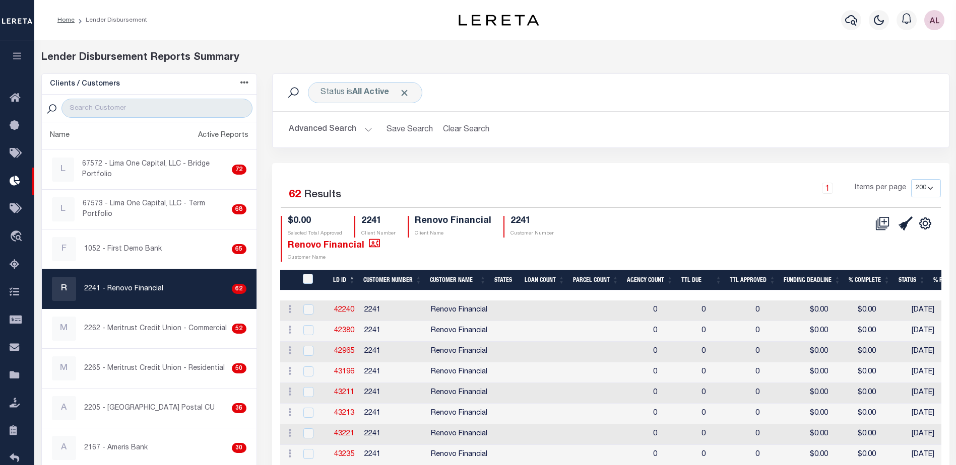
checkbox input "true"
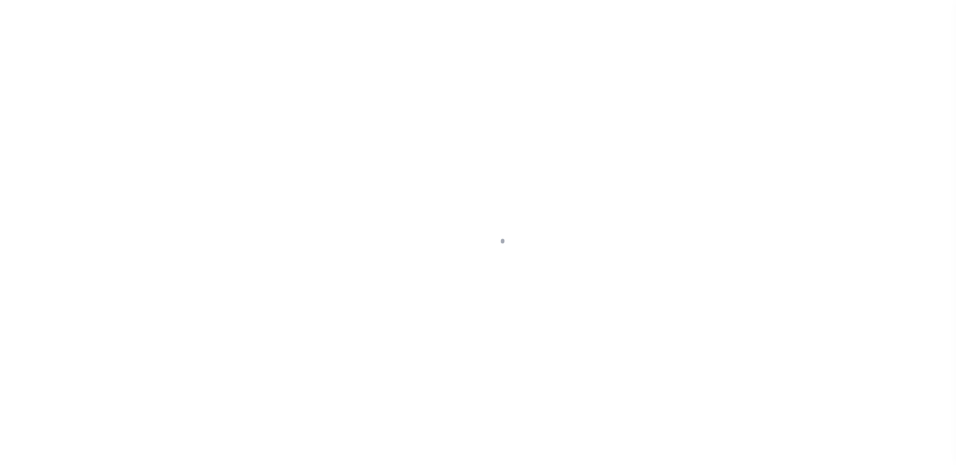
select select "Escrow"
type input "[STREET_ADDRESS][PERSON_NAME]"
type input "[GEOGRAPHIC_DATA]"
type input "a0k8Y00000dDJfx"
type input "CT"
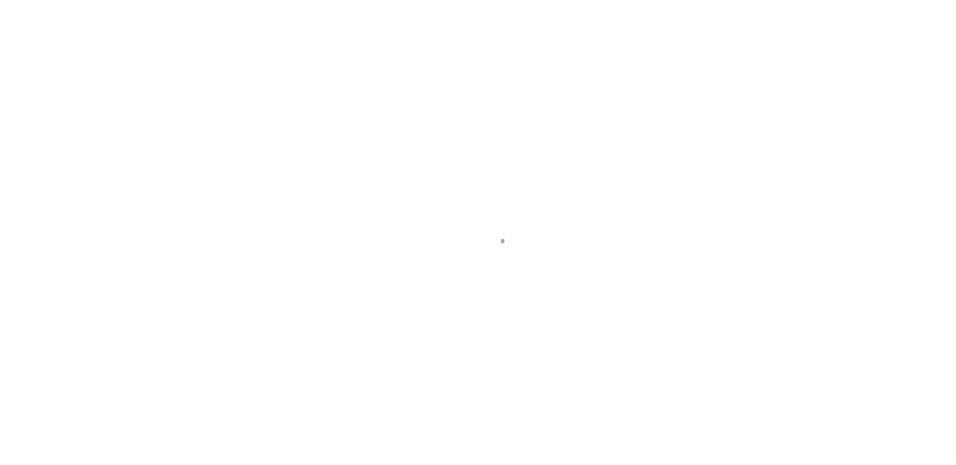
select select
select select "14701"
select select "25066"
select select
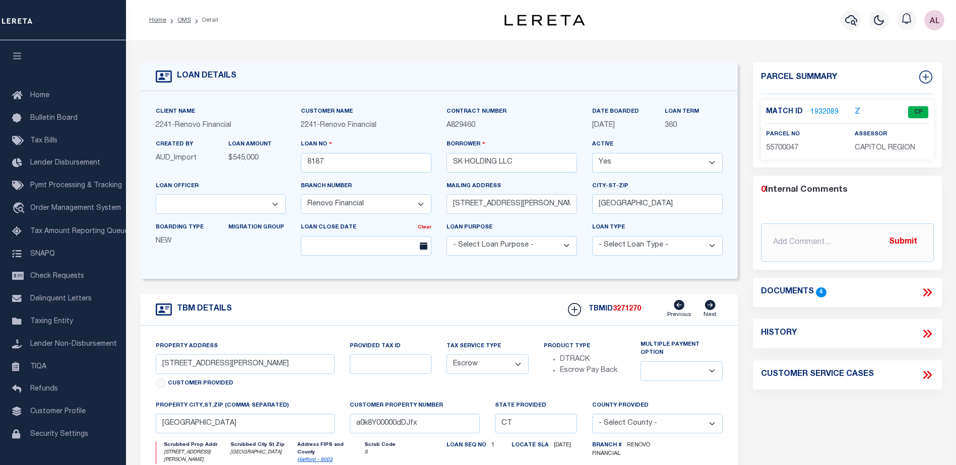
click at [827, 110] on link "1932089" at bounding box center [824, 112] width 28 height 11
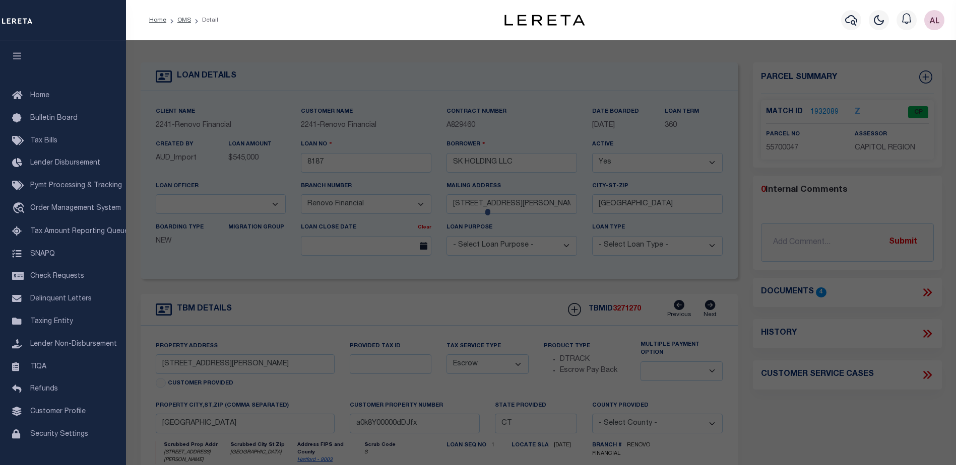
checkbox input "false"
select select "CP"
type input "SK HOLDING LLC"
select select
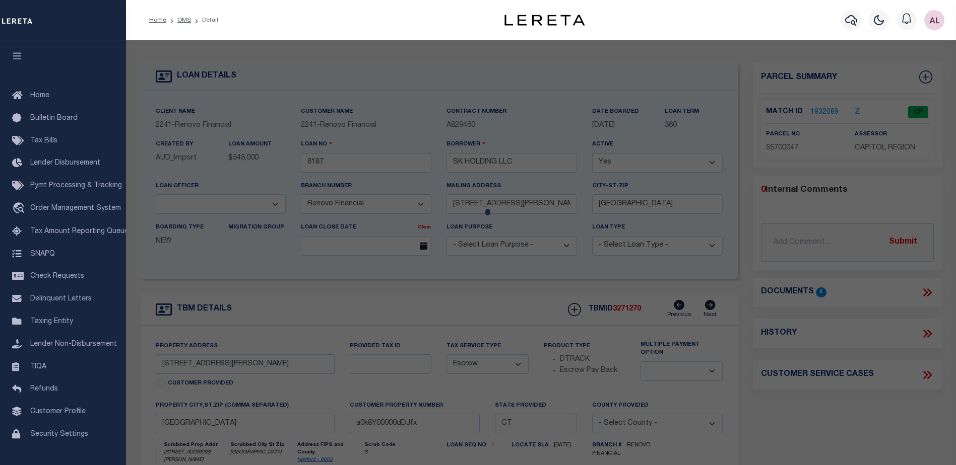
type input "[STREET_ADDRESS][PERSON_NAME]"
checkbox input "false"
type input "[GEOGRAPHIC_DATA]"
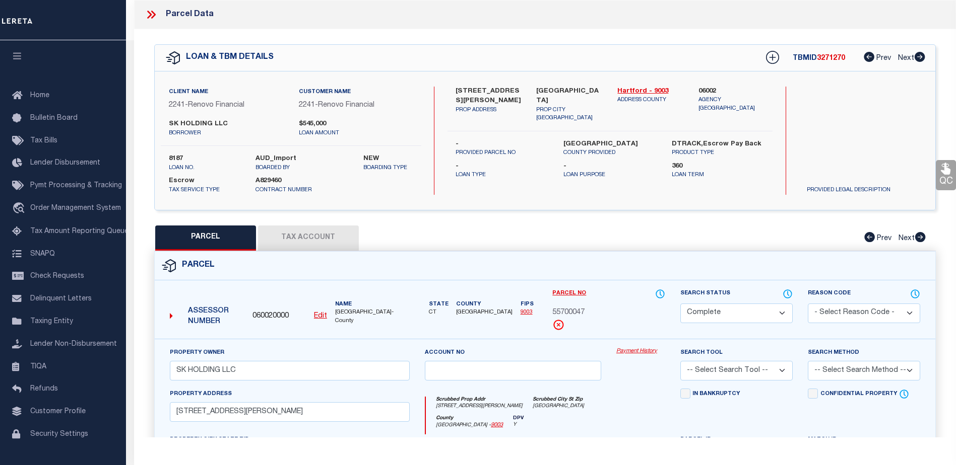
click at [639, 354] on link "Payment History" at bounding box center [640, 352] width 49 height 9
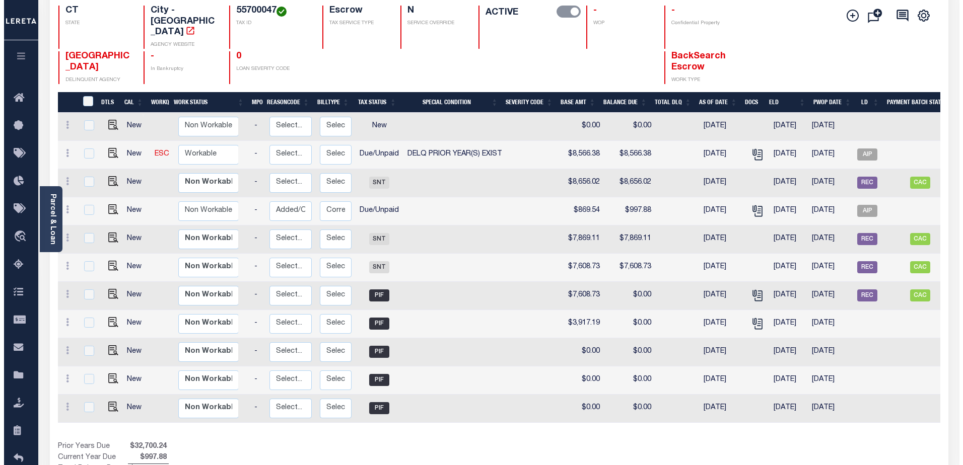
scroll to position [0, 79]
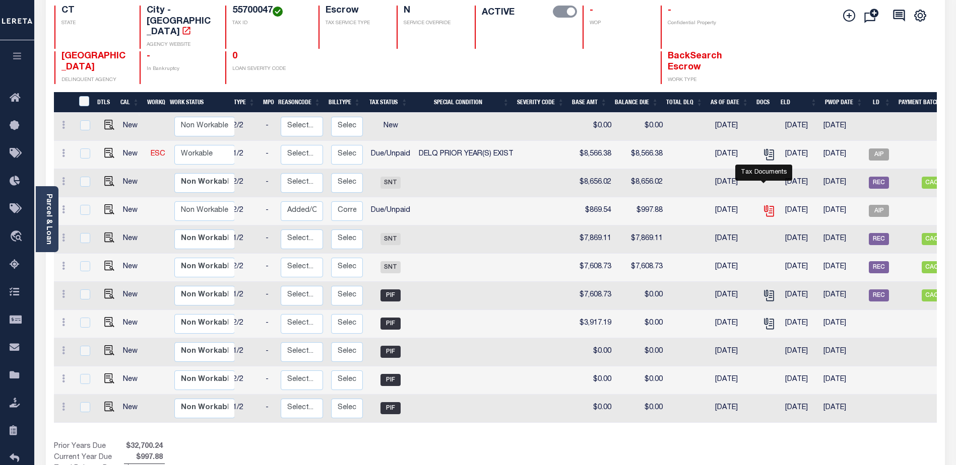
click at [763, 205] on icon "" at bounding box center [768, 211] width 13 height 13
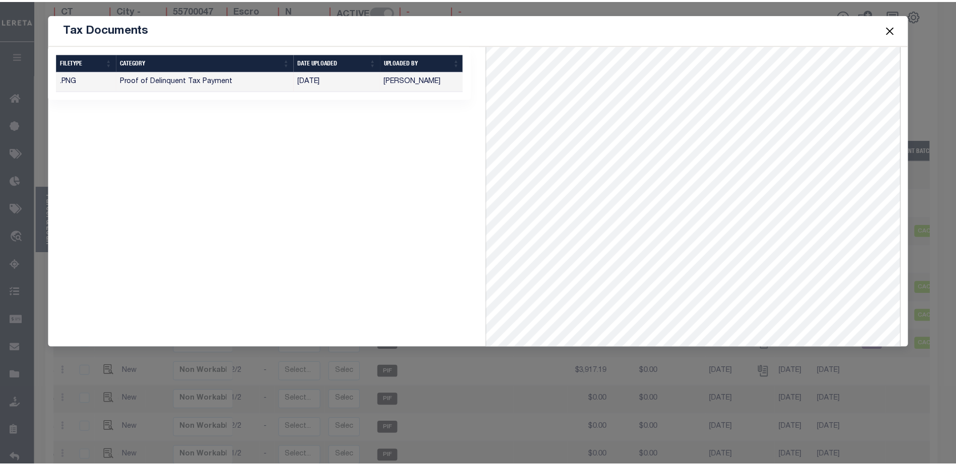
scroll to position [138, 0]
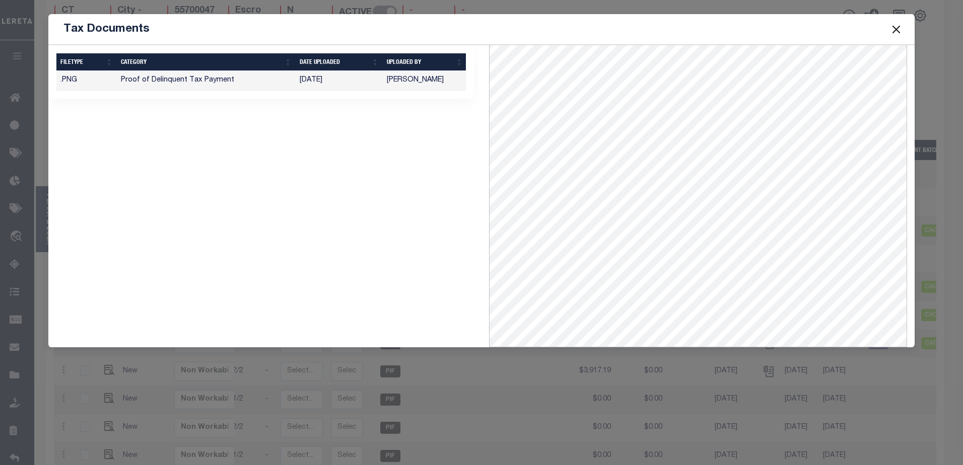
click at [897, 30] on button "Close" at bounding box center [896, 29] width 13 height 13
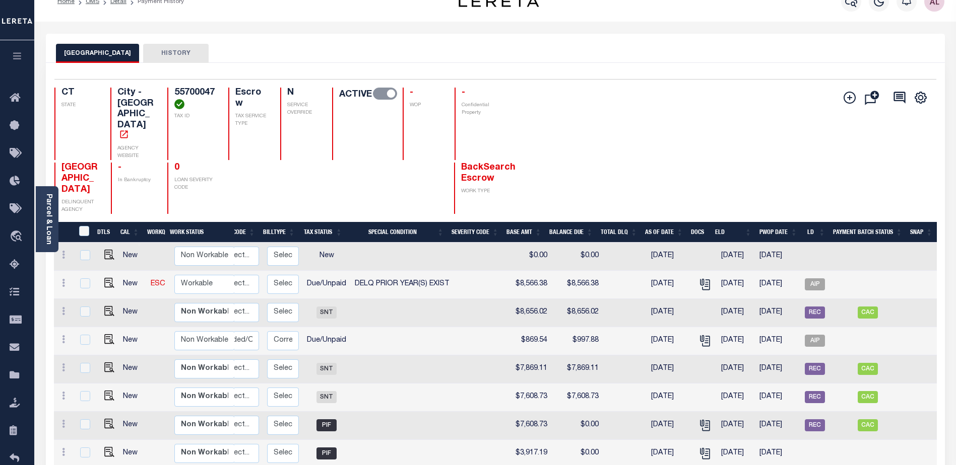
scroll to position [0, 0]
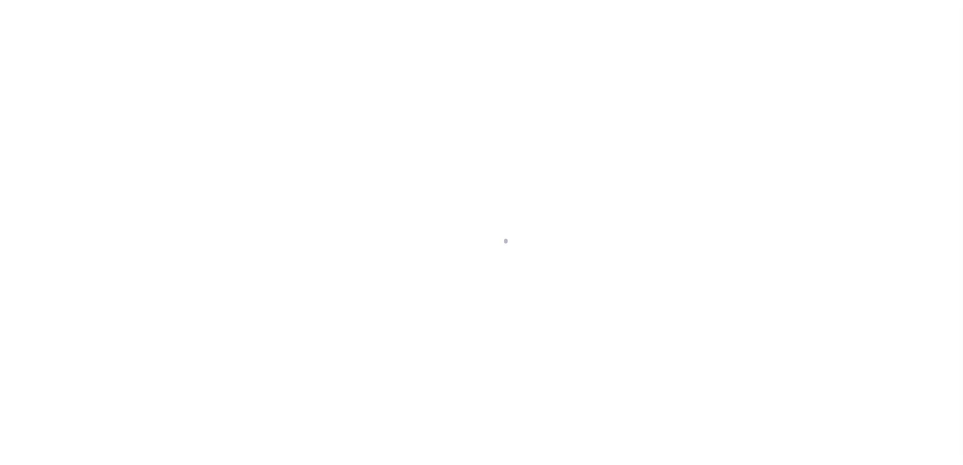
select select
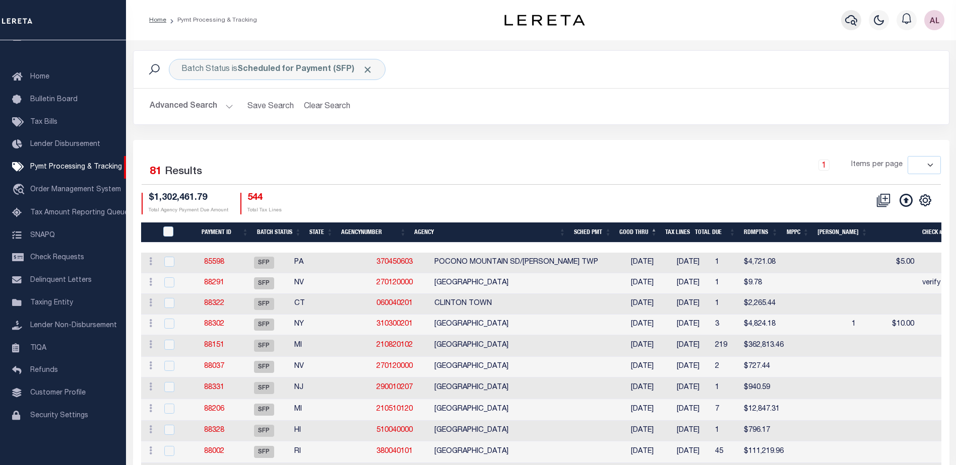
click at [851, 24] on icon "button" at bounding box center [851, 20] width 12 height 11
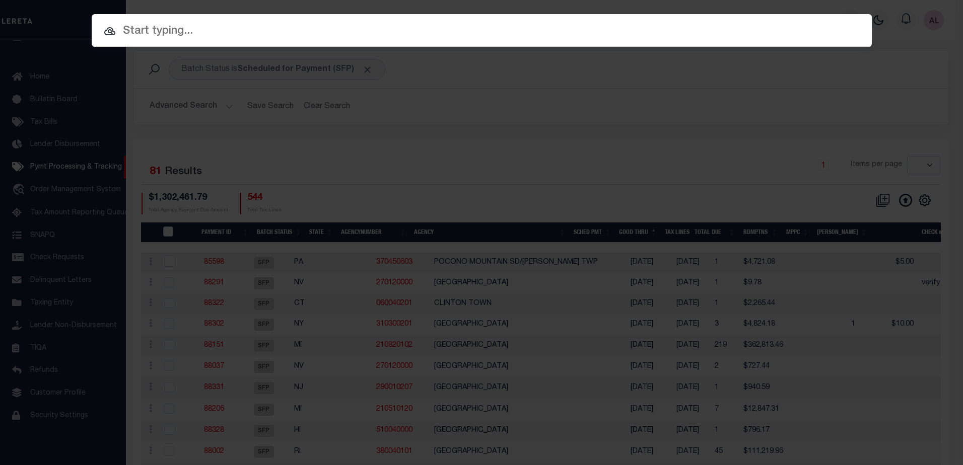
paste input "10010298"
type input "10010298"
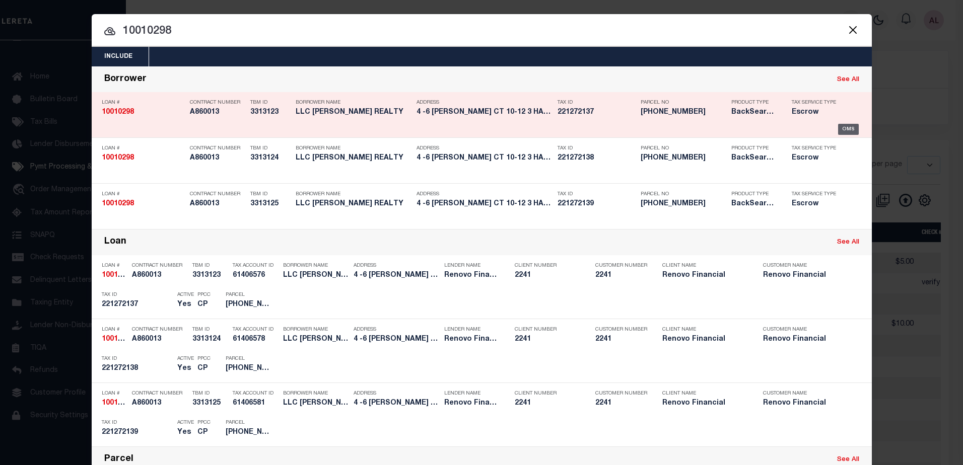
click at [842, 128] on div "OMS" at bounding box center [848, 129] width 21 height 11
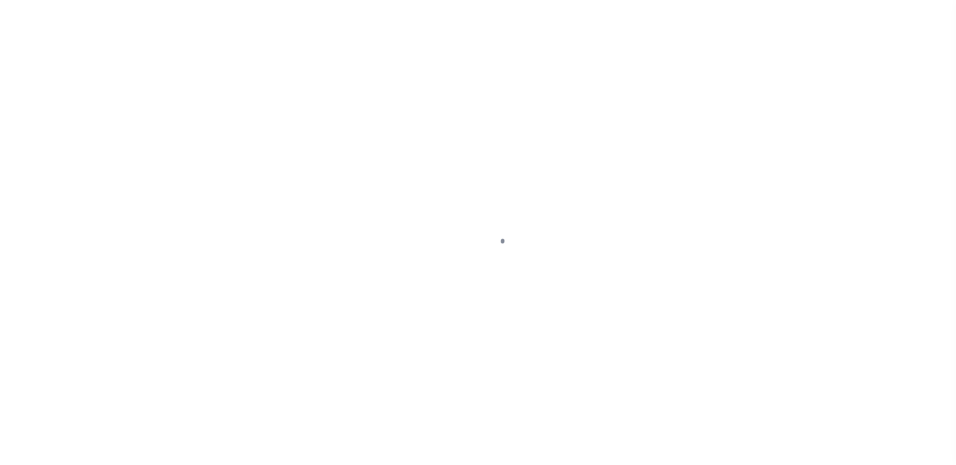
select select "Escrow"
type input "4 -6 [PERSON_NAME] CT 10-12 3"
type input "221272137"
type input "HARTFORD CT 06120"
type input "a0k8Y00000jIKxC"
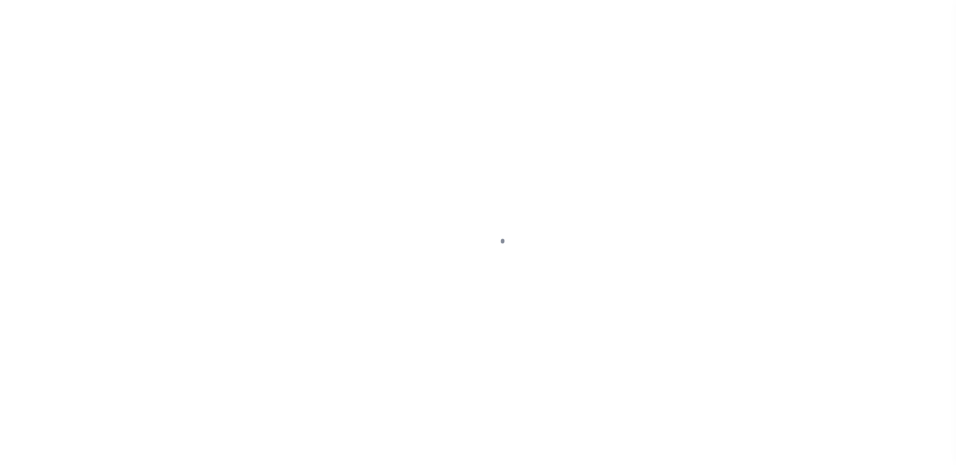
type input "CT"
select select
select select "25067"
select select
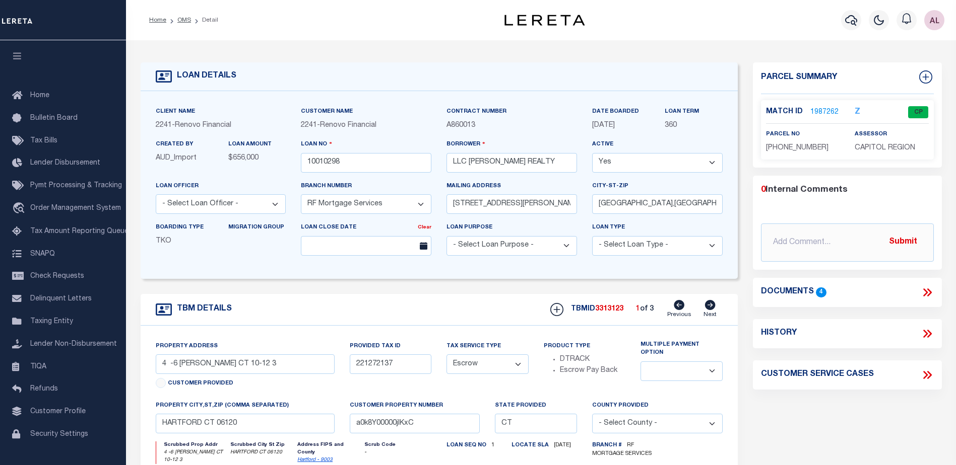
click at [817, 107] on link "1987262" at bounding box center [824, 112] width 28 height 11
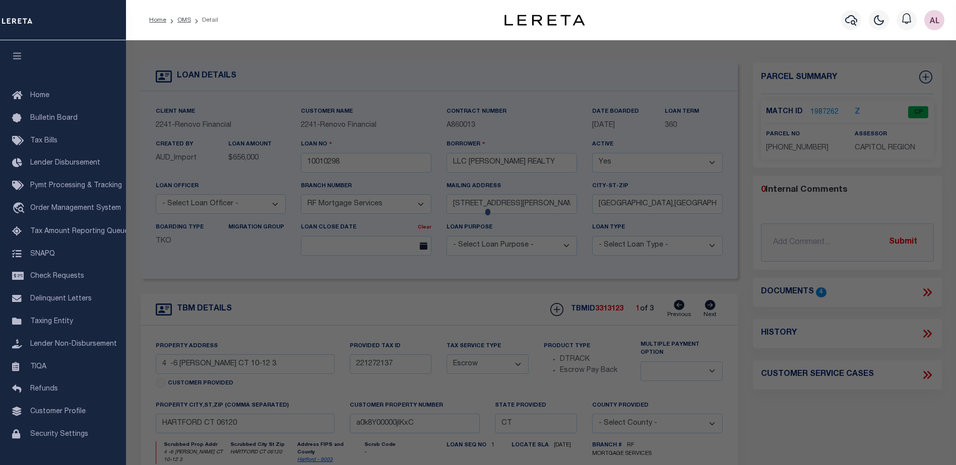
checkbox input "false"
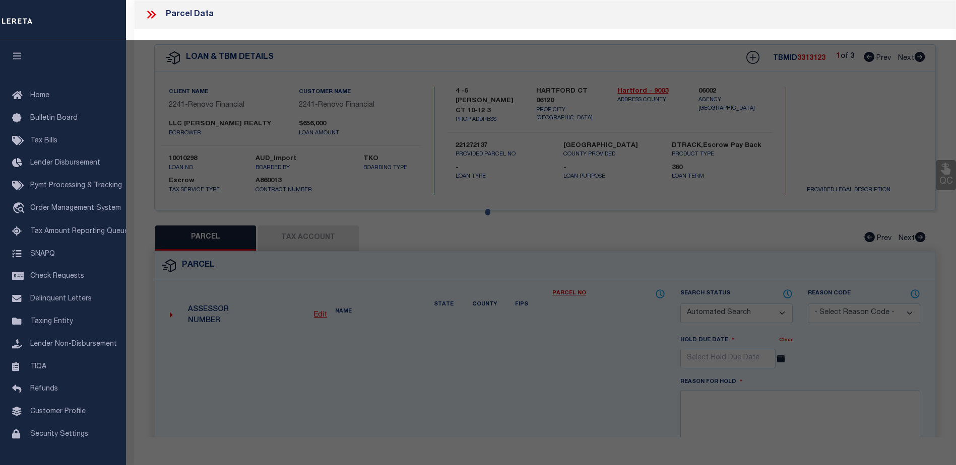
select select "CP"
type input "[PERSON_NAME] REALTY LLC"
select select "AGW"
select select
type input "4-6 [PERSON_NAME] CT"
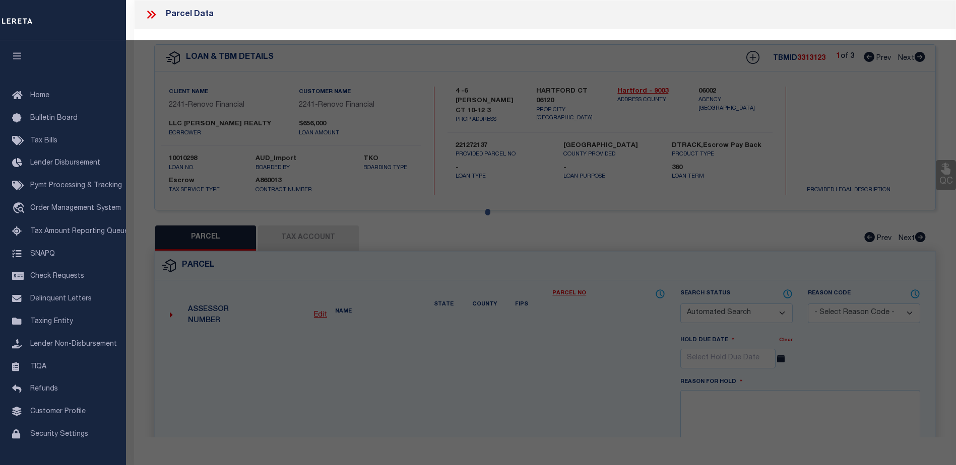
checkbox input "false"
type input "HARTFORD CT 06120"
type textarea "Tax ID Special Project"
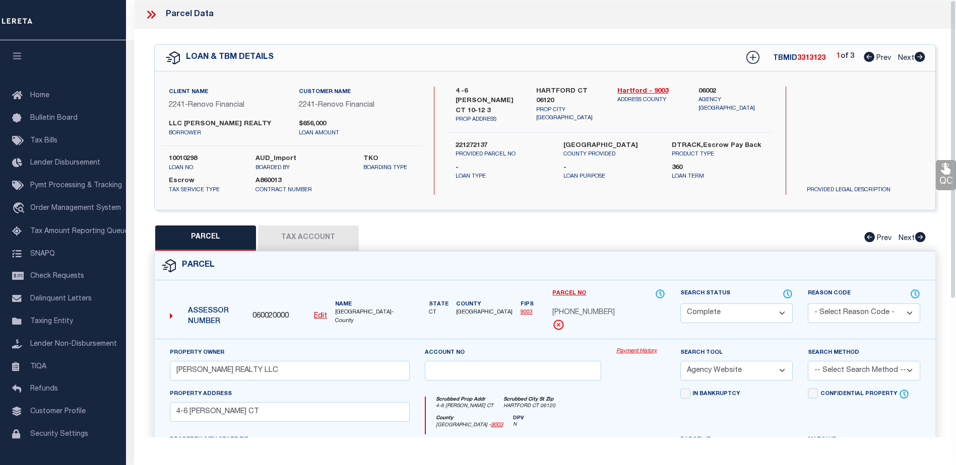
click at [648, 350] on link "Payment History" at bounding box center [640, 352] width 49 height 9
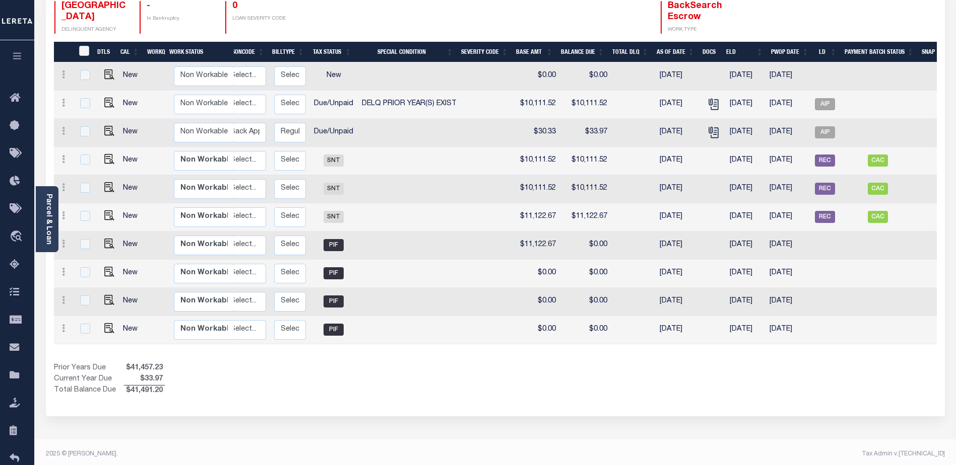
scroll to position [0, 146]
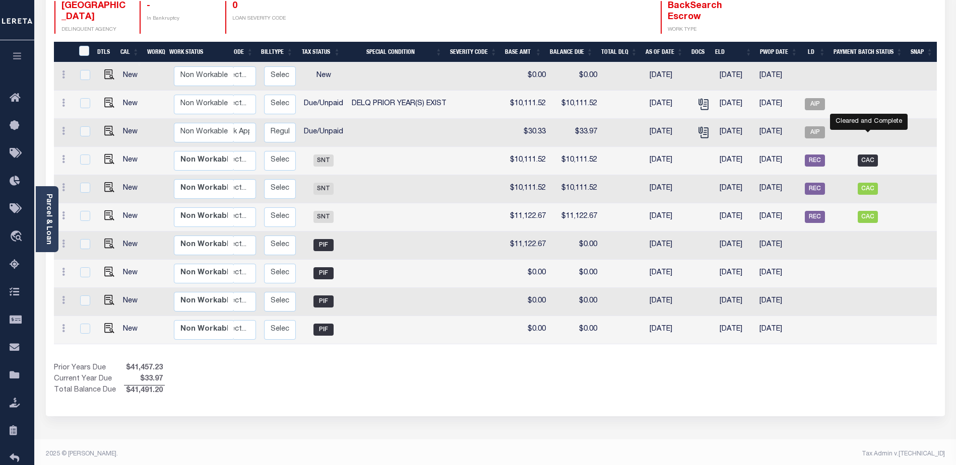
click span "CAC"
checkbox input "true"
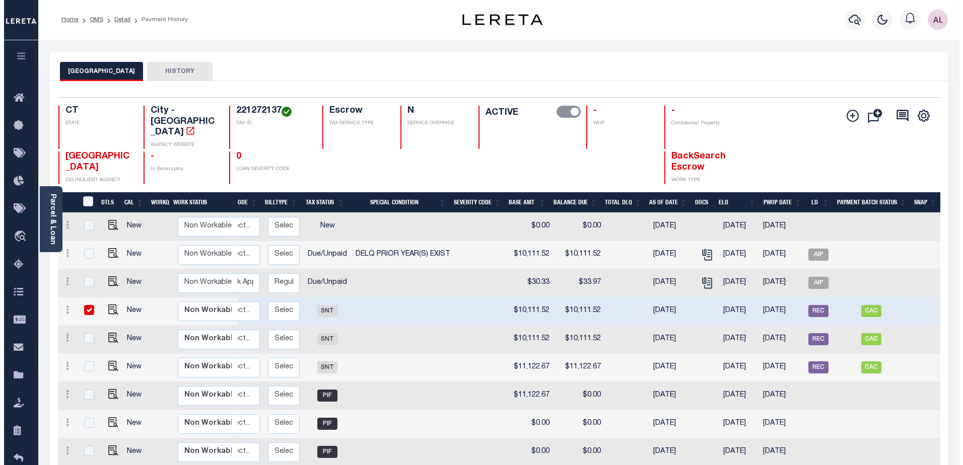
scroll to position [0, 0]
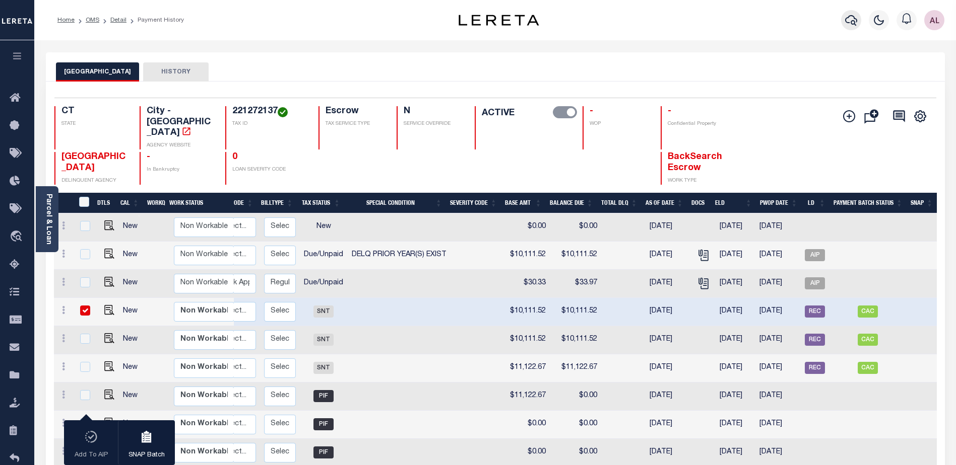
click icon "button"
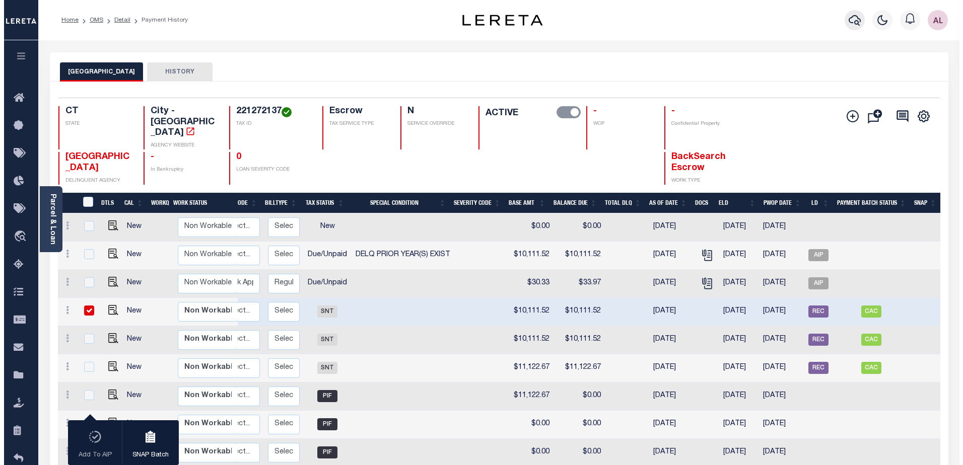
scroll to position [0, 139]
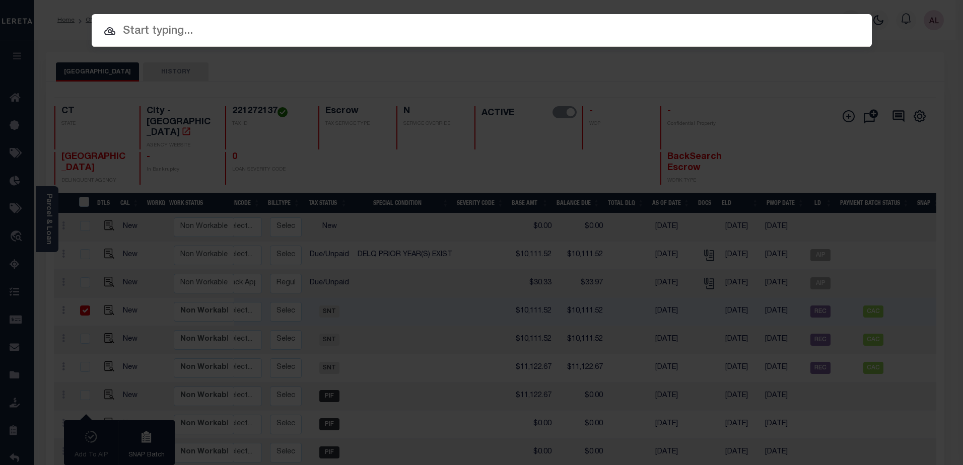
click input "text"
type input "/"
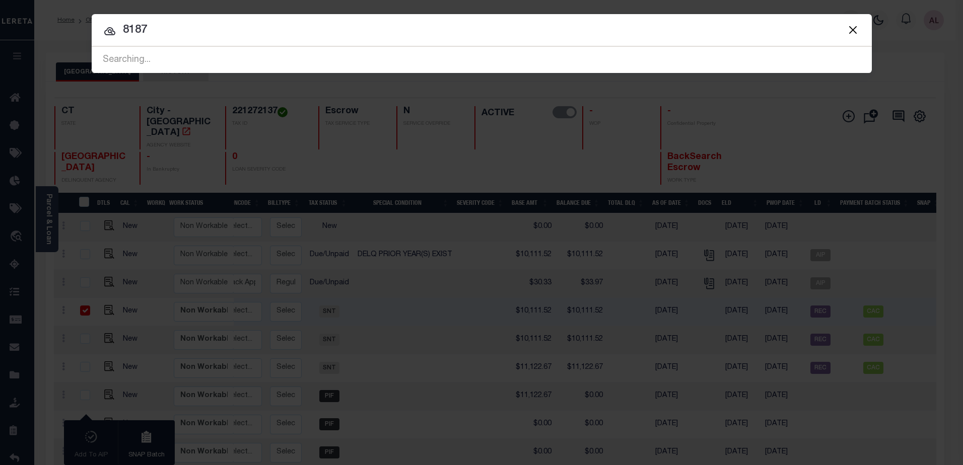
type input "8187"
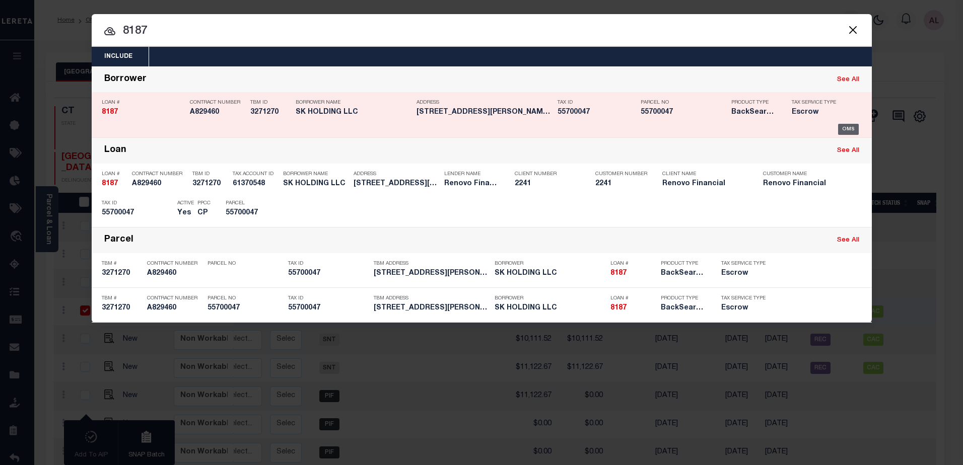
click div "OMS"
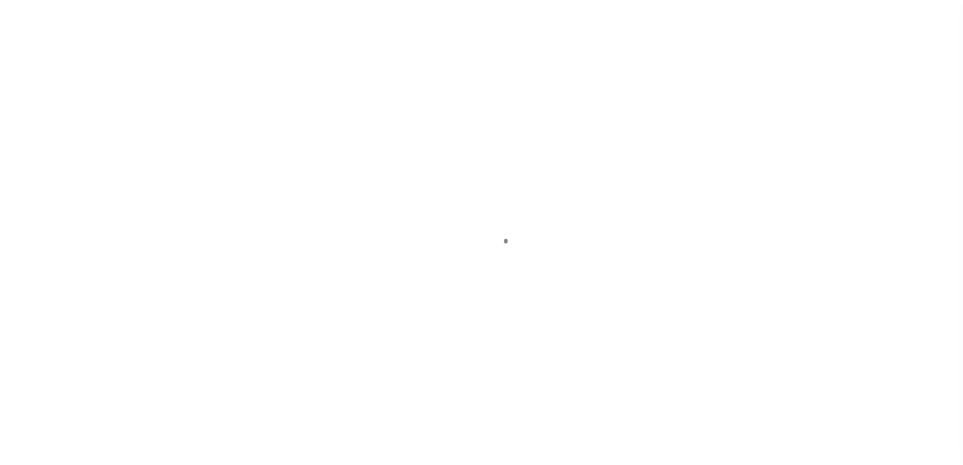
select select "CAC"
select select "CHK"
select select "[PERSON_NAME]"
select select "FDX"
select select
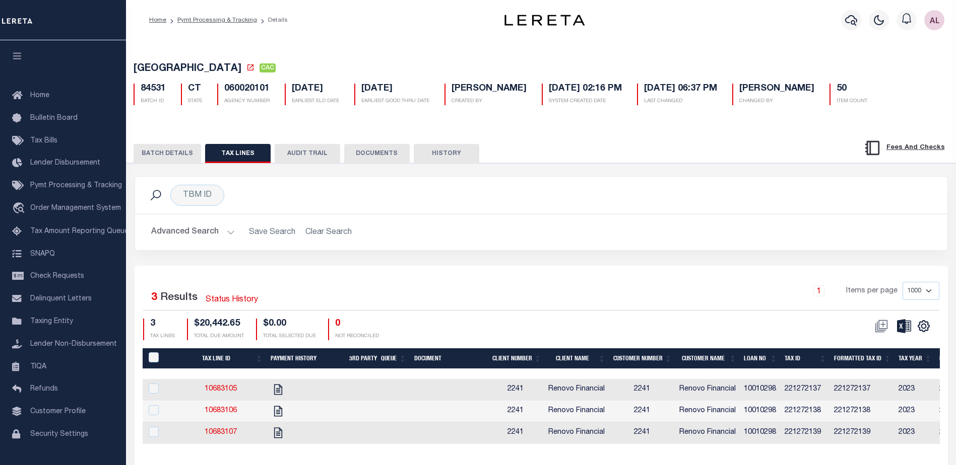
click at [162, 148] on button "BATCH DETAILS" at bounding box center [167, 153] width 68 height 19
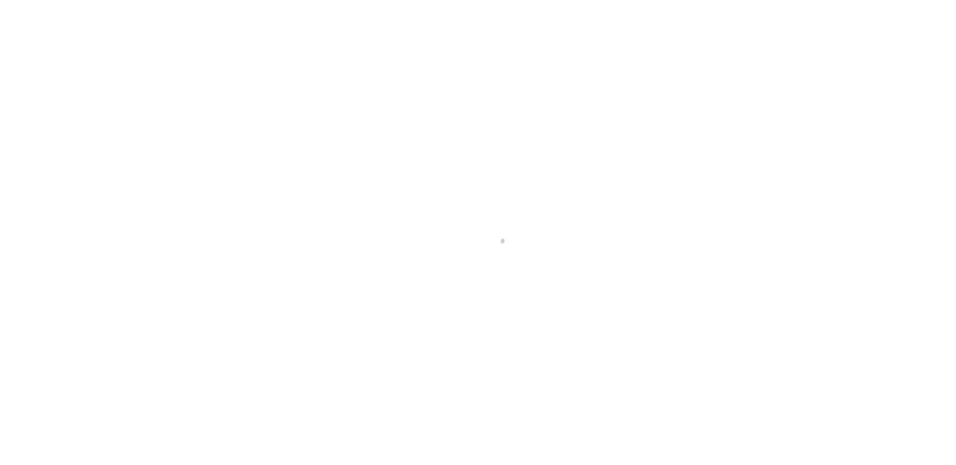
select select "Escrow"
type input "47-49 Lawlor Street"
type input "New Britain, CT 06051"
type input "a0k8Y00000dDJfx"
type input "CT"
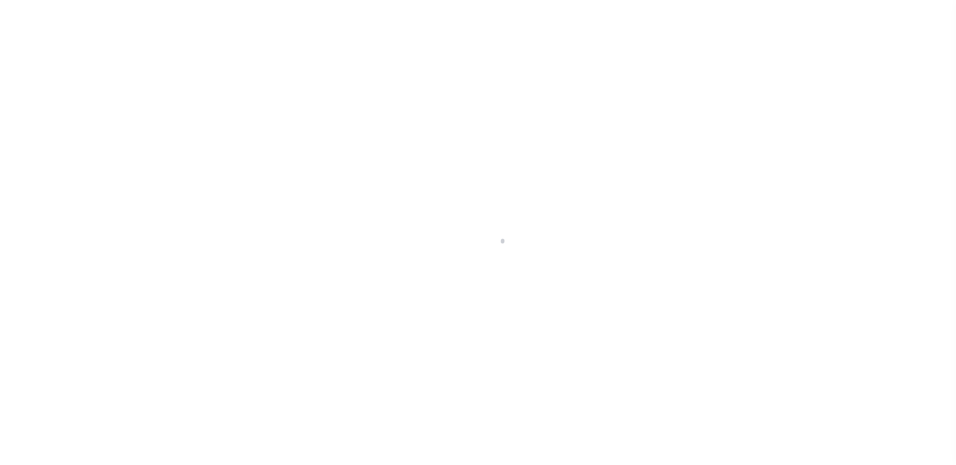
select select
select select "14701"
select select "25066"
select select
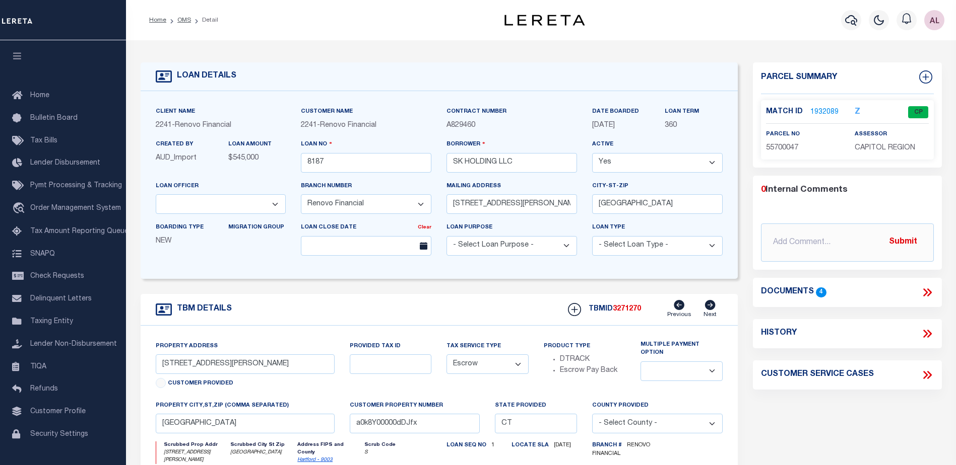
click at [814, 110] on link "1932089" at bounding box center [824, 112] width 28 height 11
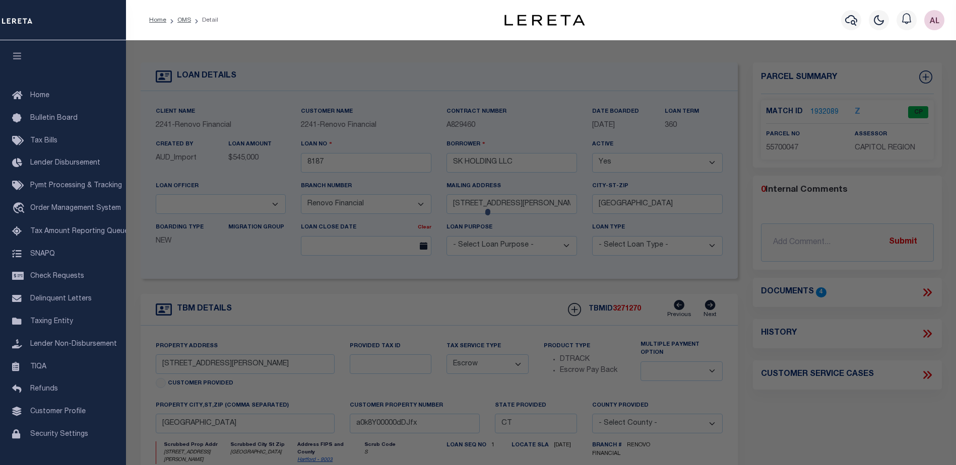
checkbox input "false"
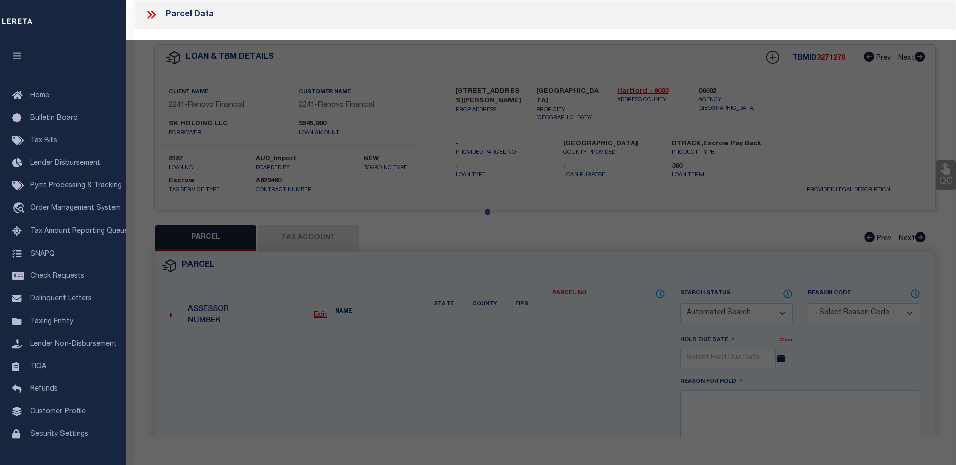
select select "CP"
type input "SK HOLDING LLC"
select select
type input "47 LAWLOR ST"
checkbox input "false"
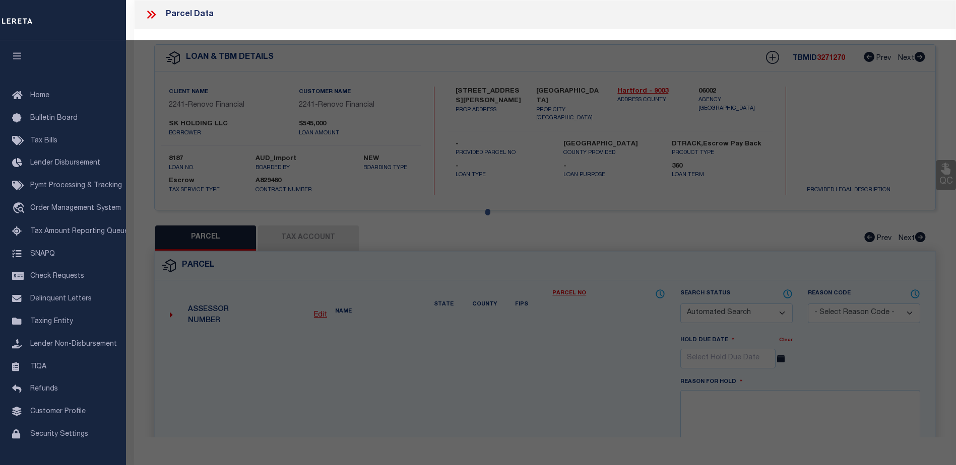
type input "New Britain, CT 06051"
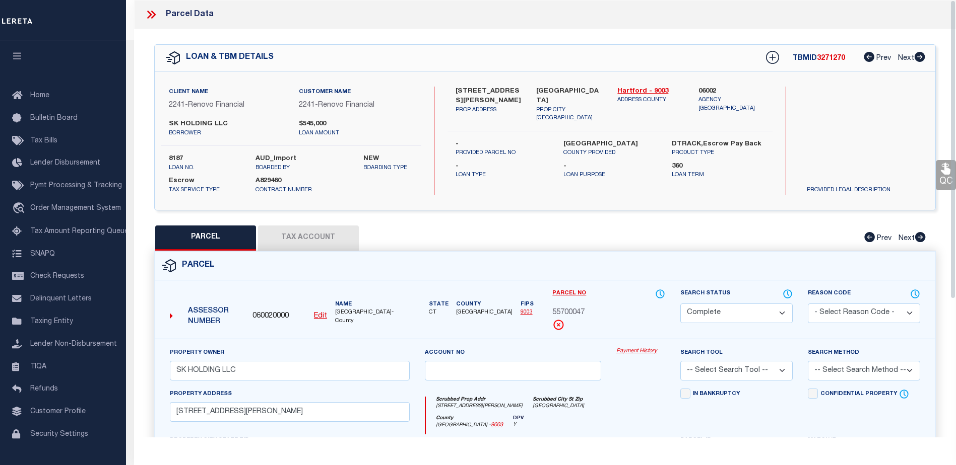
click at [644, 349] on link "Payment History" at bounding box center [640, 352] width 49 height 9
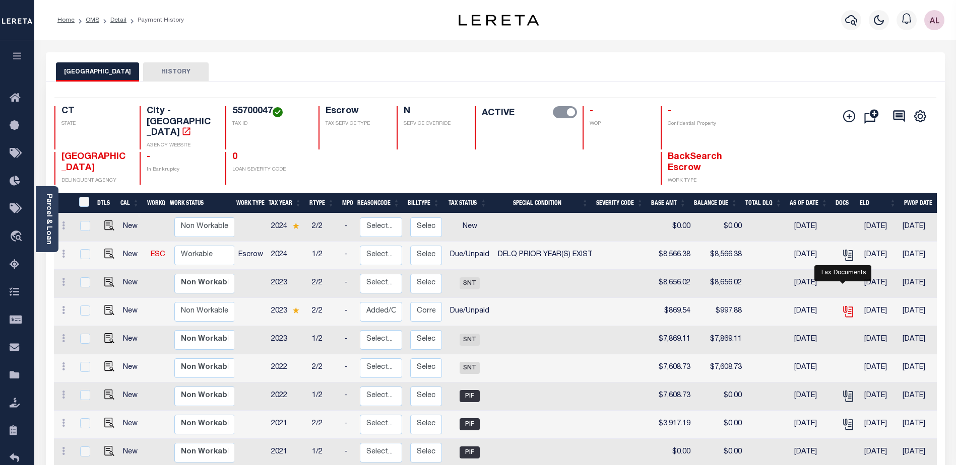
click at [842, 305] on icon "" at bounding box center [847, 311] width 13 height 13
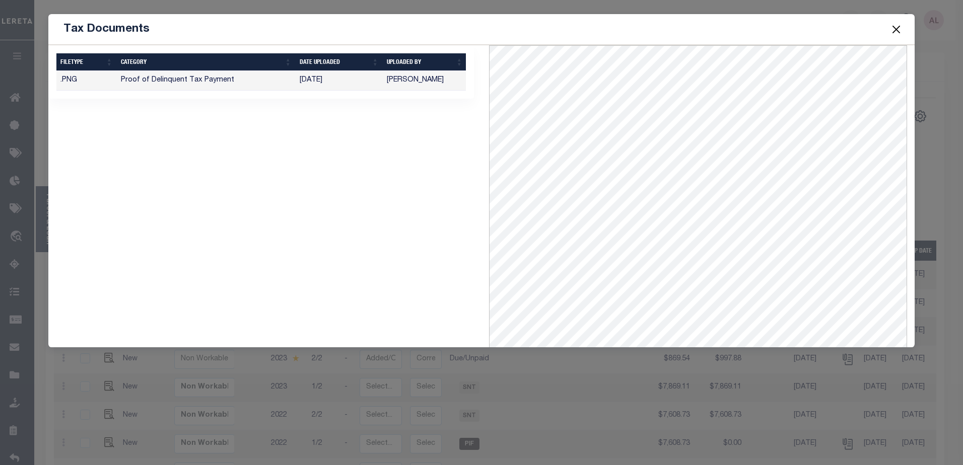
scroll to position [138, 0]
click at [897, 30] on button "Close" at bounding box center [896, 29] width 13 height 13
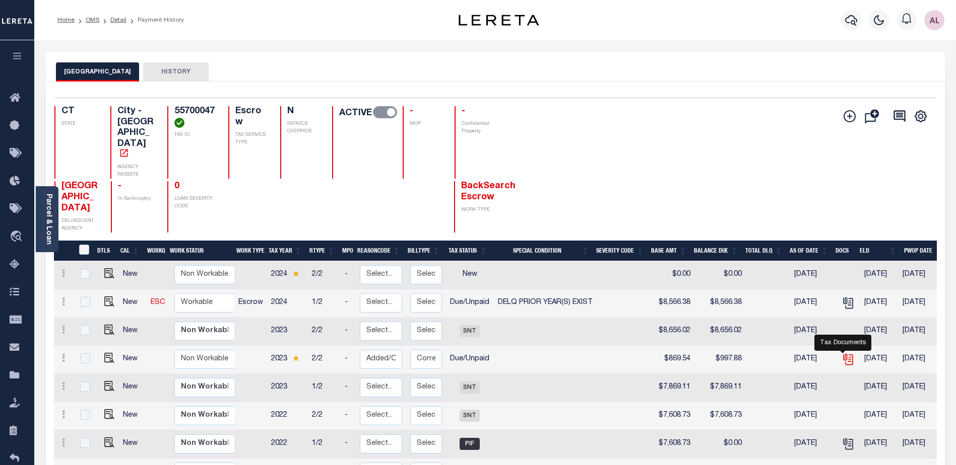
click at [845, 354] on icon "" at bounding box center [847, 358] width 8 height 8
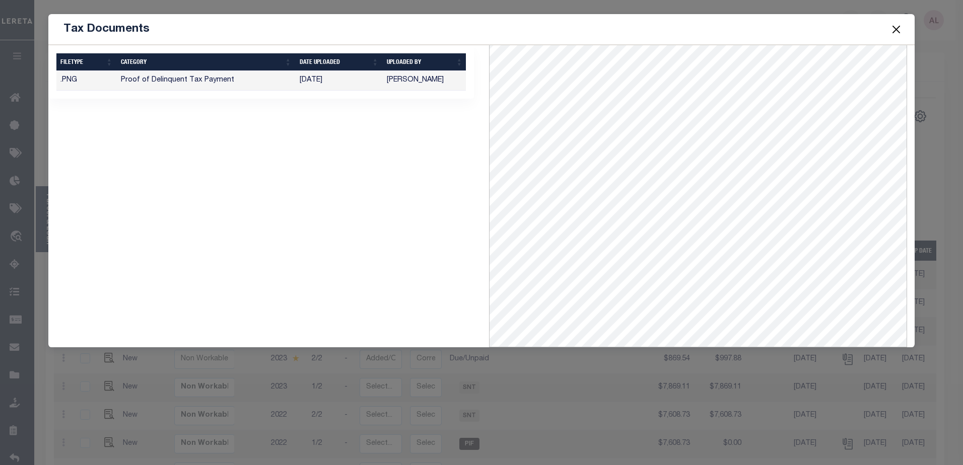
click at [898, 26] on button "Close" at bounding box center [896, 29] width 13 height 13
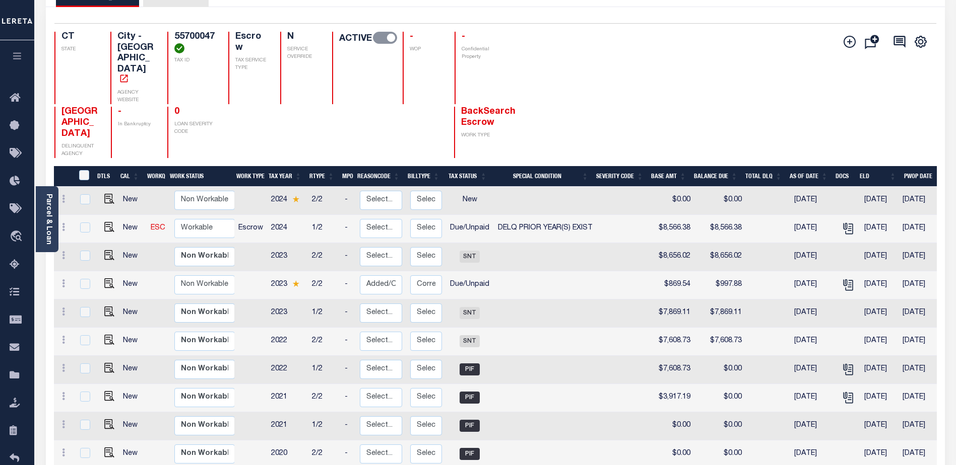
scroll to position [151, 0]
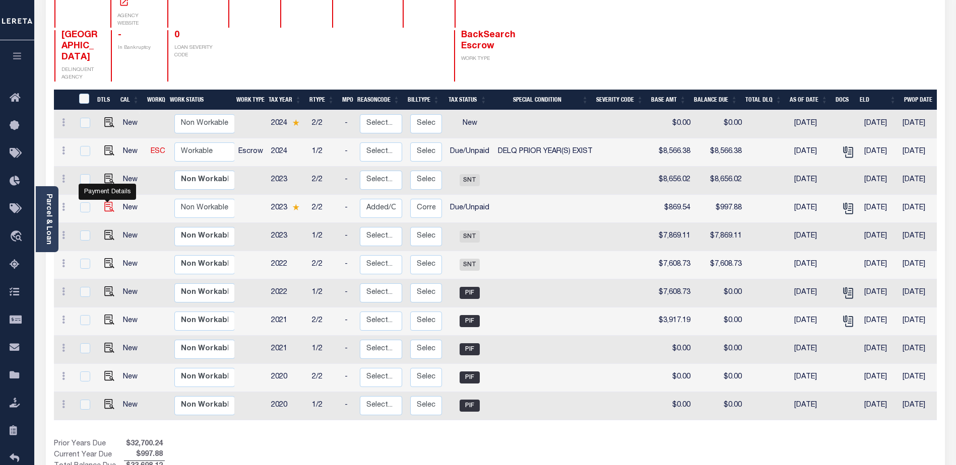
click at [105, 202] on img "" at bounding box center [109, 207] width 10 height 10
checkbox input "true"
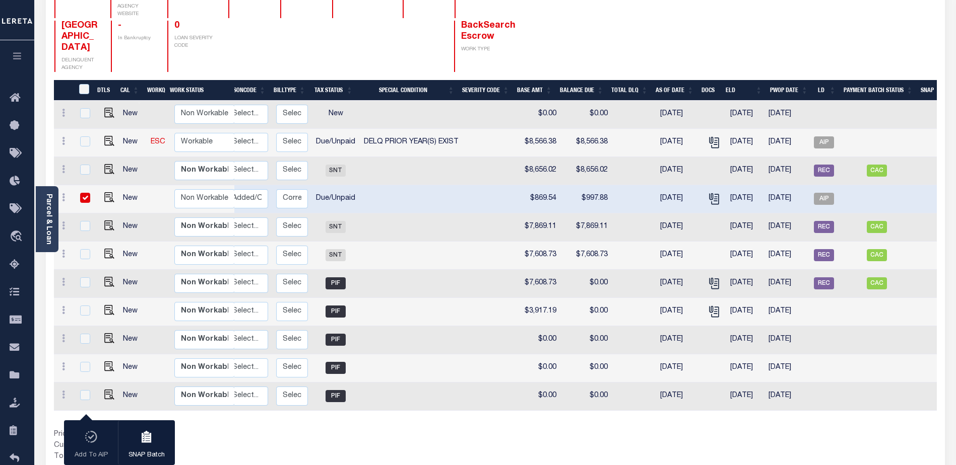
scroll to position [0, 145]
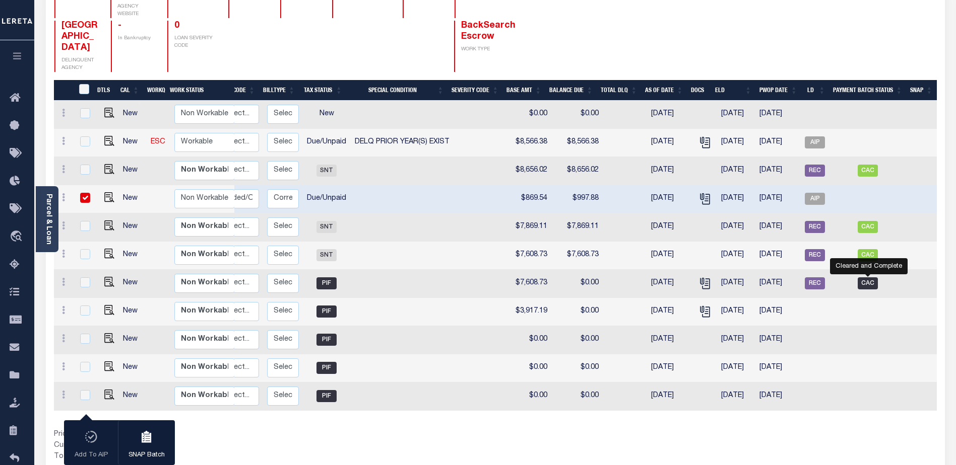
click at [863, 278] on span "CAC" at bounding box center [867, 284] width 20 height 12
checkbox input "true"
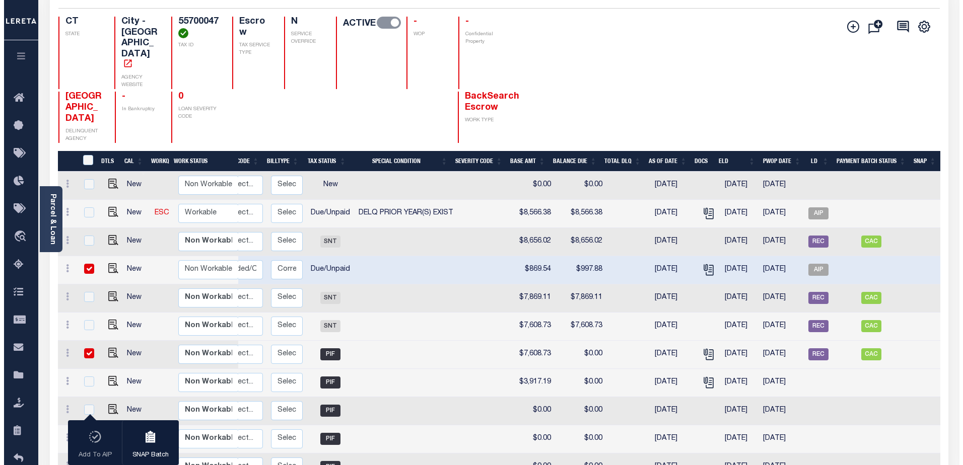
scroll to position [10, 0]
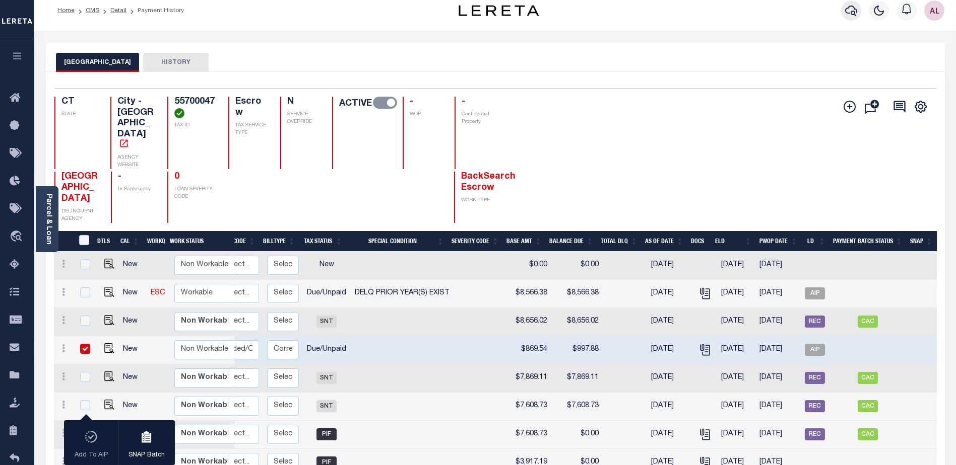
click at [849, 14] on icon "button" at bounding box center [851, 11] width 12 height 11
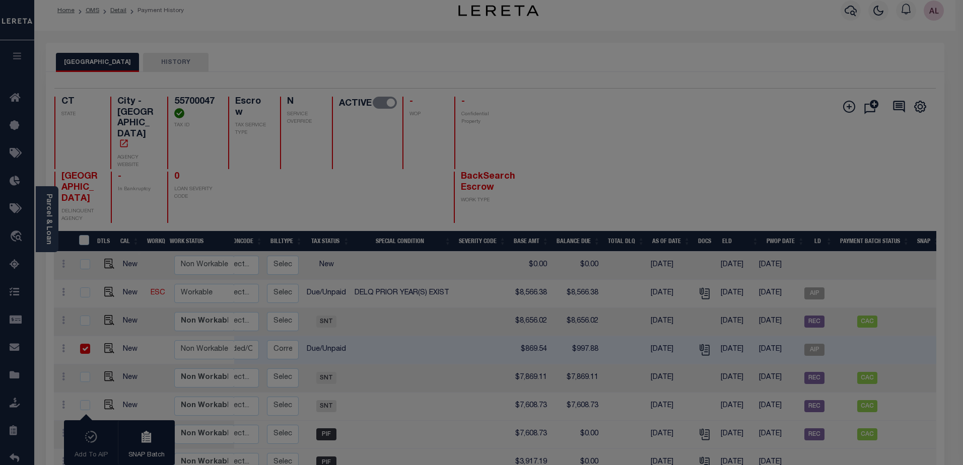
scroll to position [0, 137]
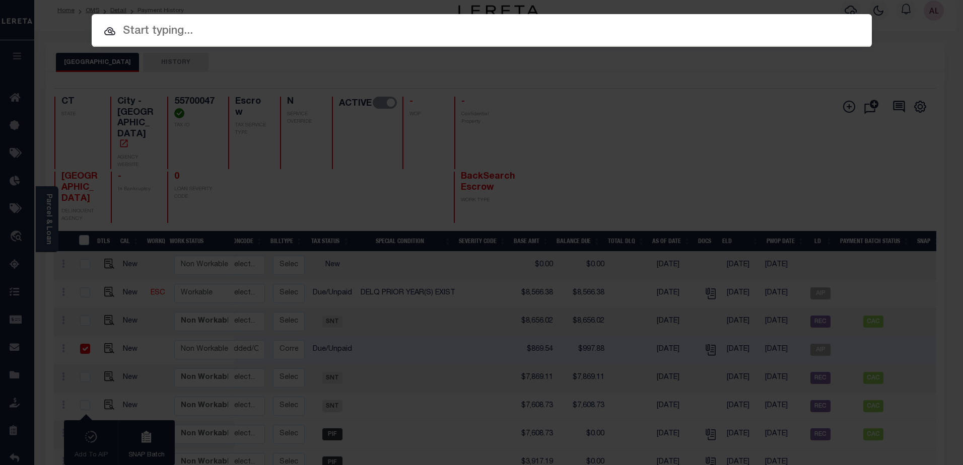
click at [138, 31] on input "text" at bounding box center [482, 32] width 780 height 18
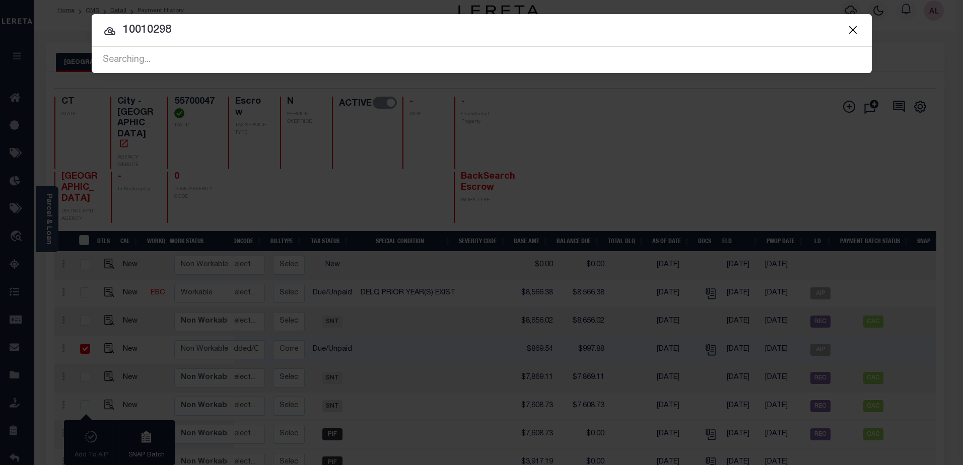
type input "10010298"
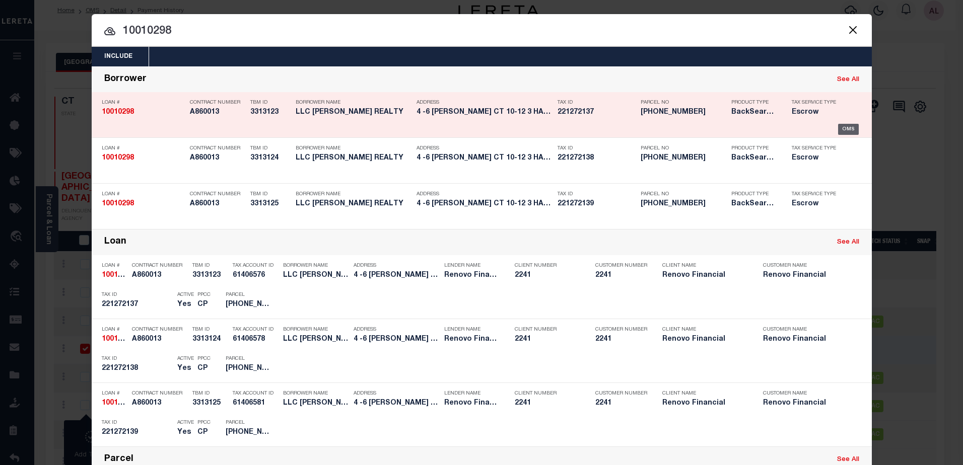
click at [846, 128] on div "OMS" at bounding box center [848, 129] width 21 height 11
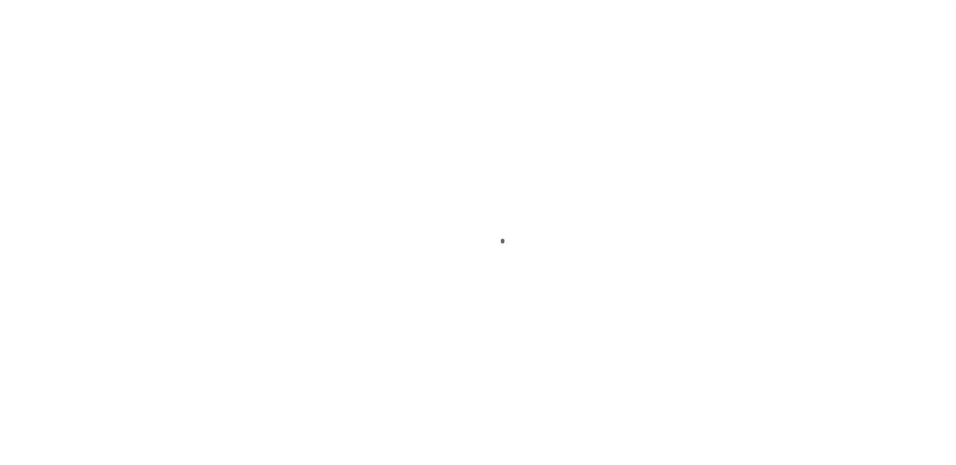
select select "DUE"
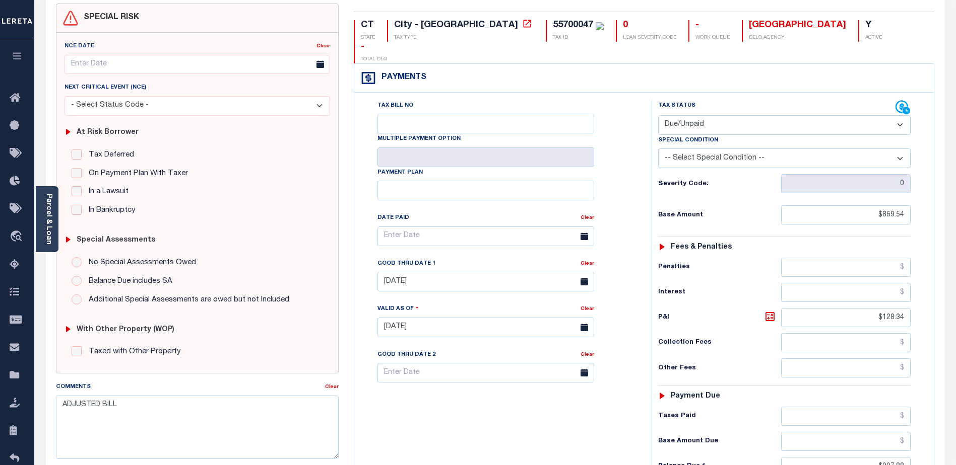
scroll to position [50, 0]
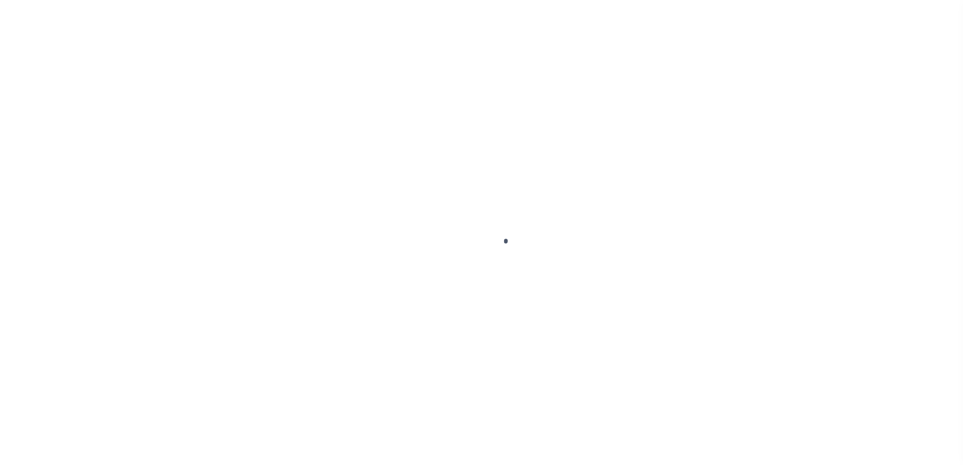
select select "CAC"
select select "CHK"
select select "[PERSON_NAME]"
select select "FDX"
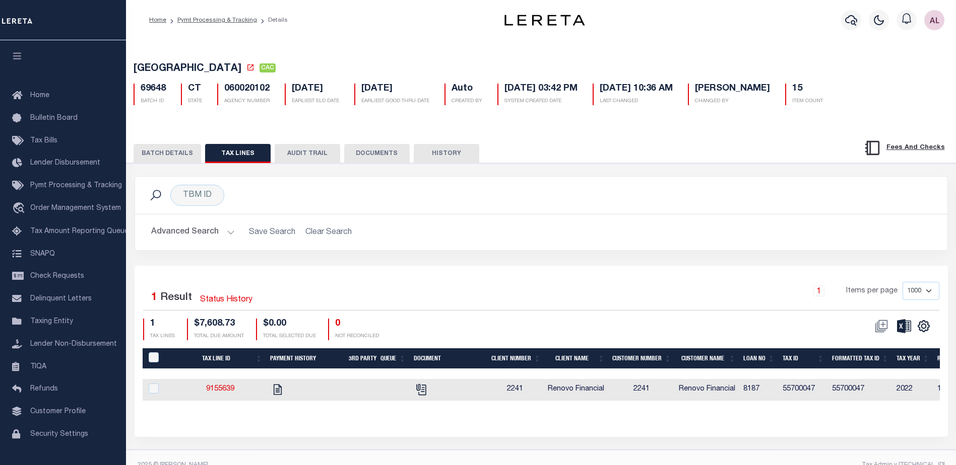
click at [174, 153] on button "BATCH DETAILS" at bounding box center [167, 153] width 68 height 19
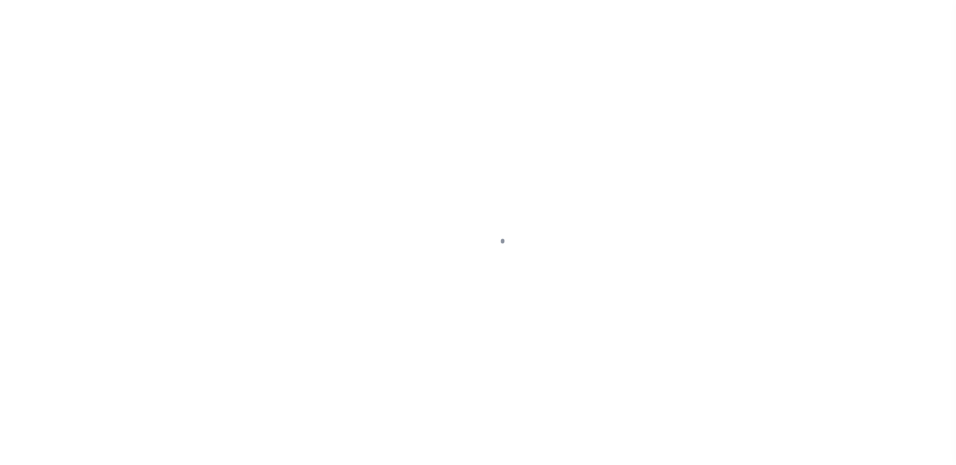
select select "Escrow"
type input "4 -6 [PERSON_NAME] CT 10-12 3"
type input "221272137"
type input "HARTFORD CT 06120"
type input "a0k8Y00000jIKxC"
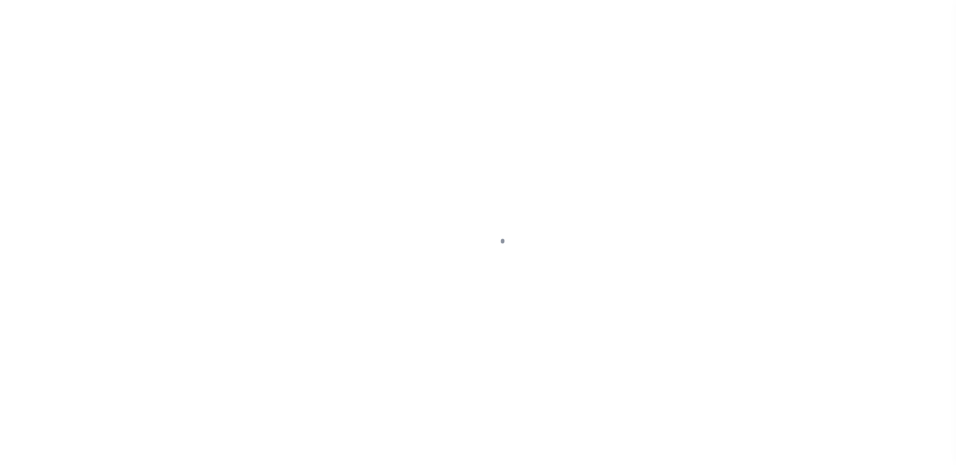
type input "CT"
select select
select select "25067"
select select
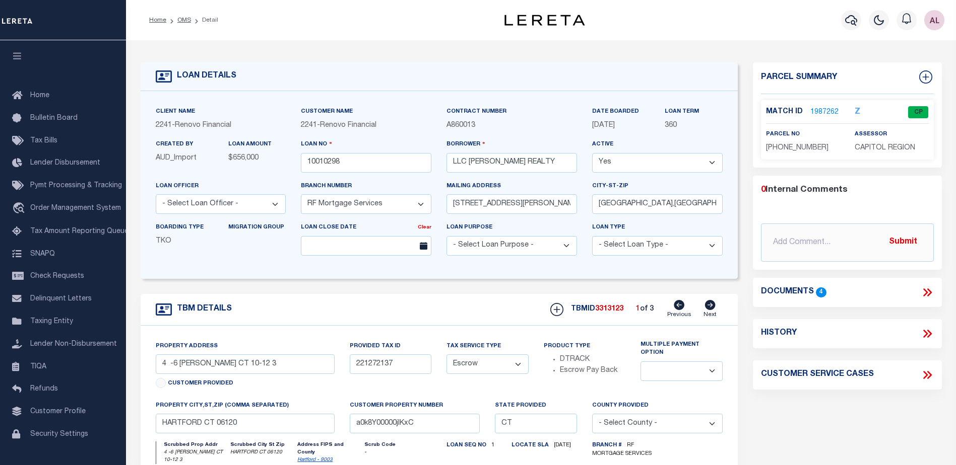
click at [818, 109] on link "1987262" at bounding box center [824, 112] width 28 height 11
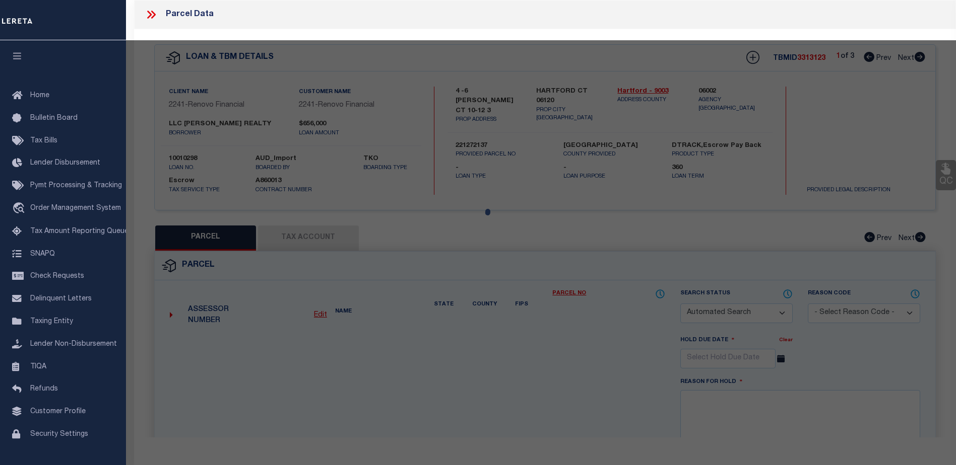
checkbox input "false"
select select "CP"
type input "[PERSON_NAME] REALTY LLC"
select select "AGW"
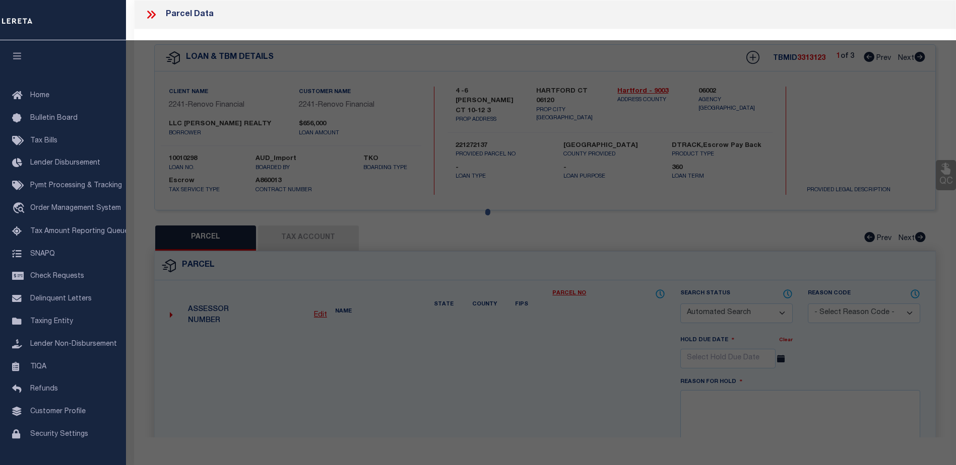
select select
type input "4-6 [PERSON_NAME] CT"
checkbox input "false"
type input "HARTFORD CT 06120"
type textarea "Tax ID Special Project"
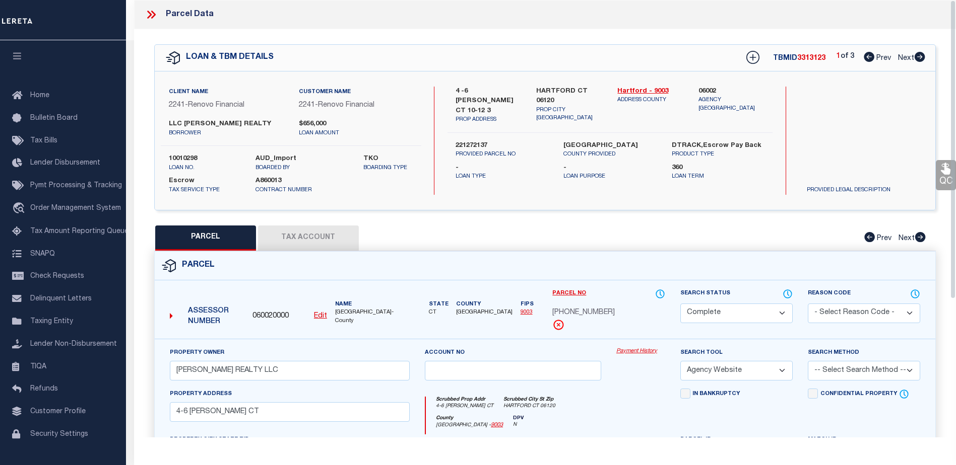
click at [629, 353] on link "Payment History" at bounding box center [640, 352] width 49 height 9
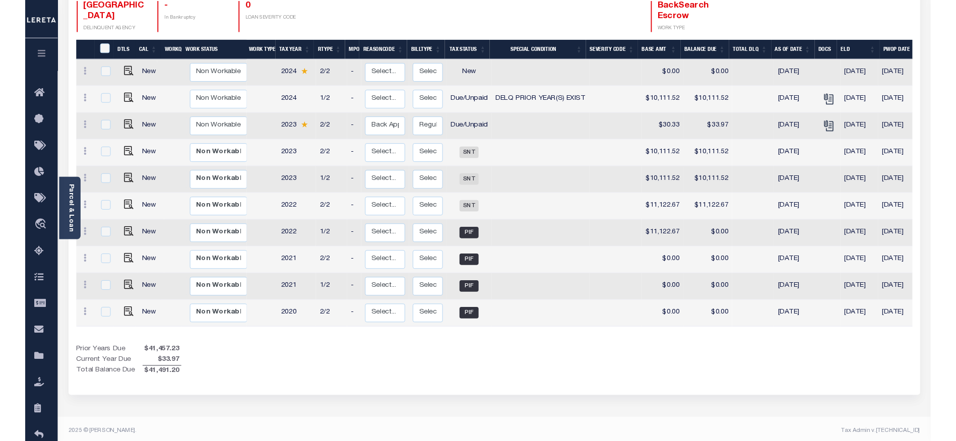
scroll to position [0, 146]
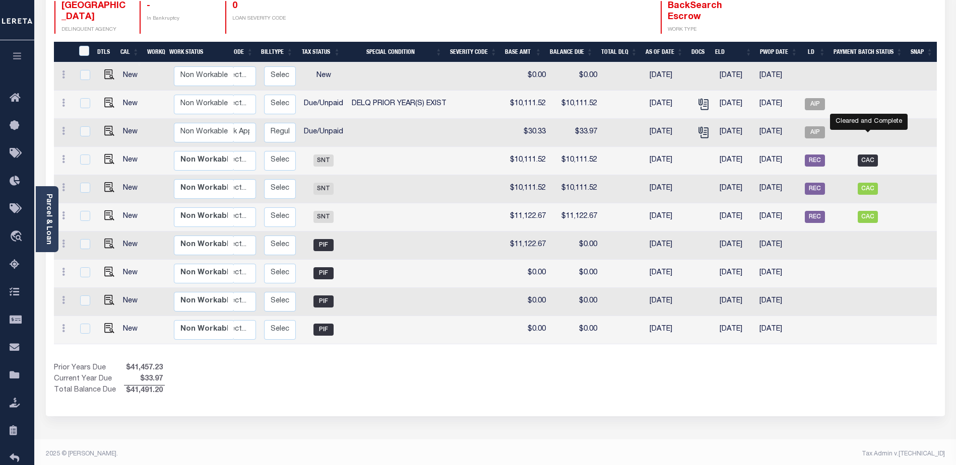
click at [867, 155] on span "CAC" at bounding box center [867, 161] width 20 height 12
checkbox input "true"
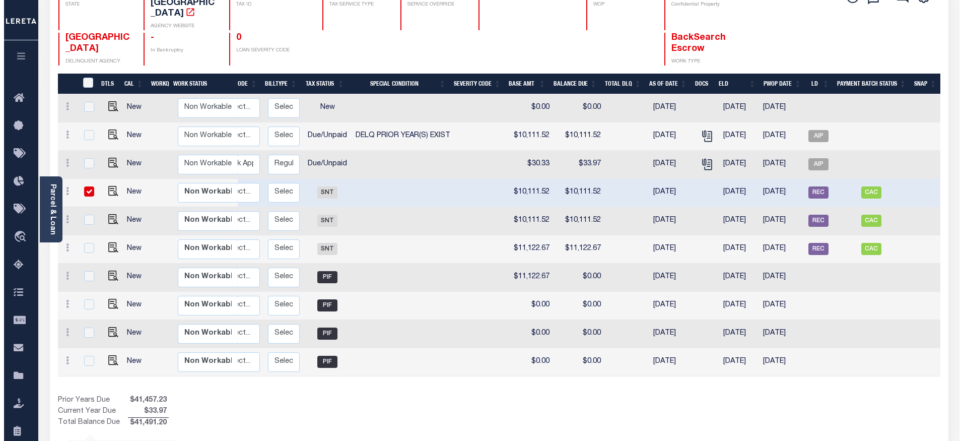
scroll to position [151, 0]
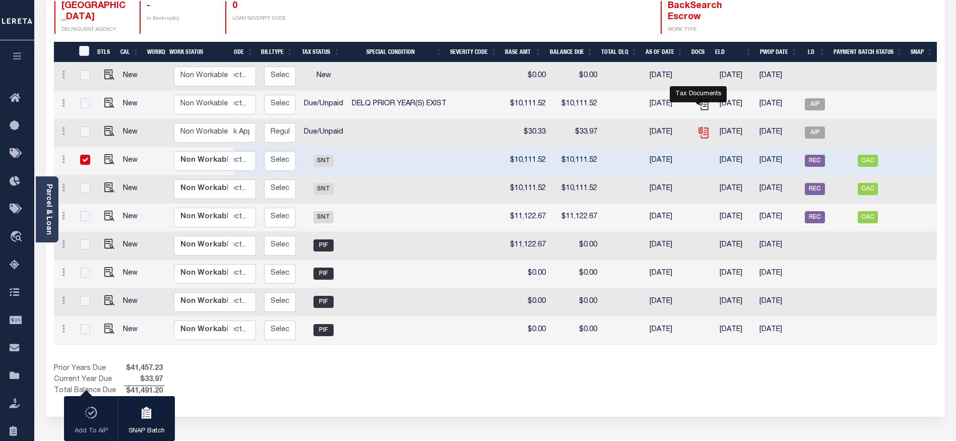
click at [699, 126] on icon "" at bounding box center [703, 132] width 13 height 13
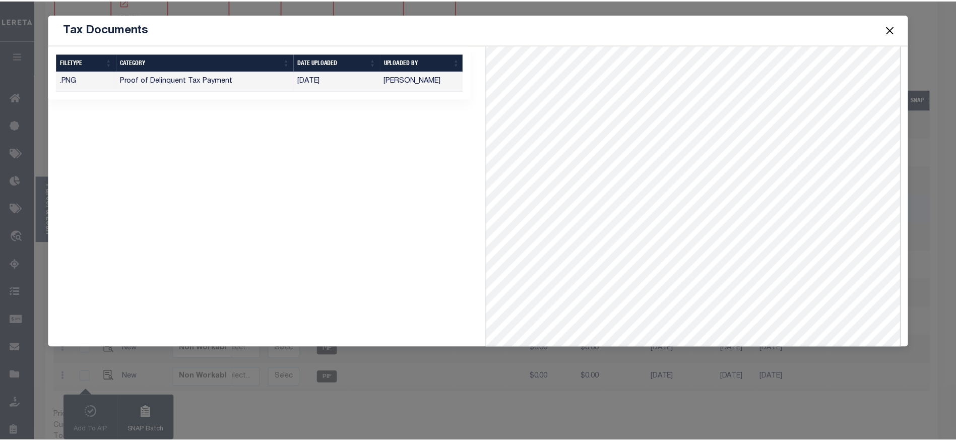
scroll to position [113, 0]
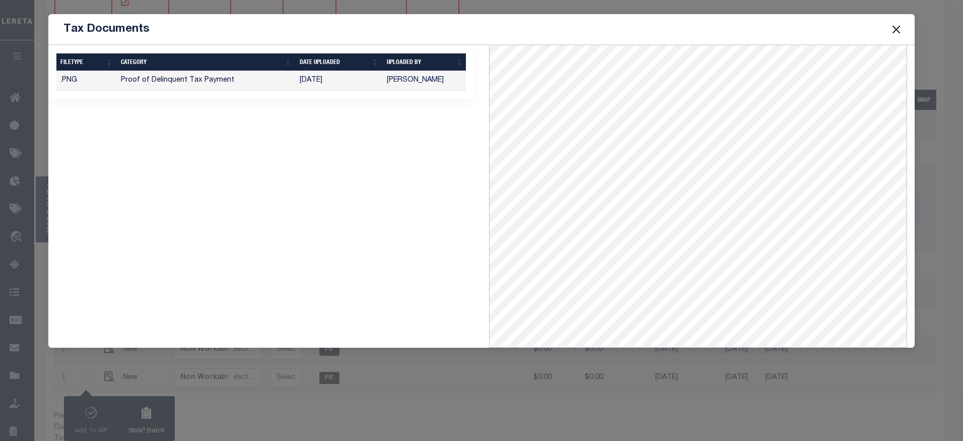
click at [897, 28] on button "Close" at bounding box center [896, 29] width 13 height 13
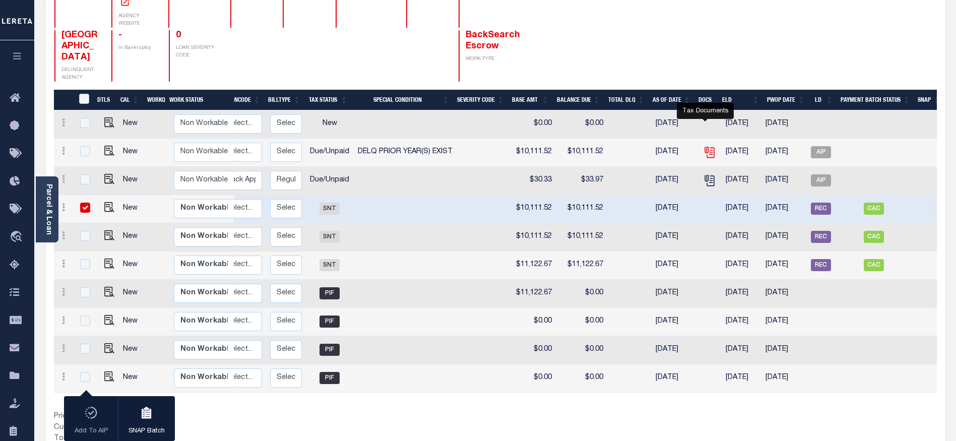
click at [705, 146] on icon "" at bounding box center [709, 152] width 13 height 13
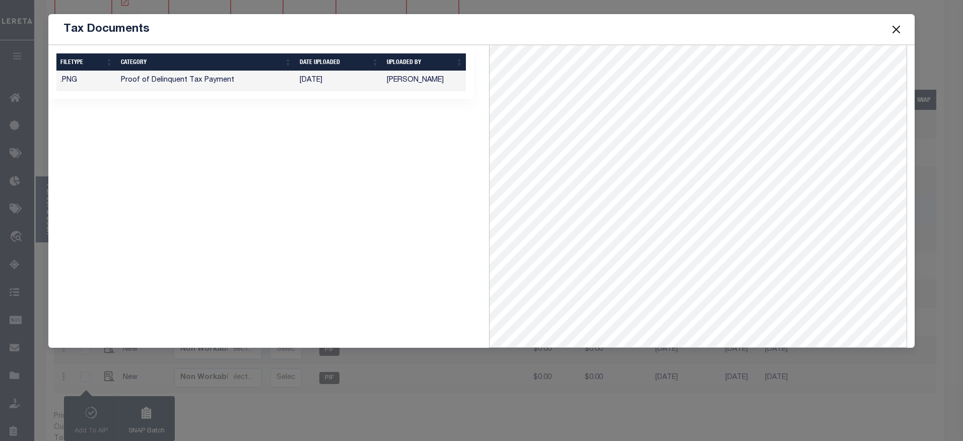
click at [896, 26] on button "Close" at bounding box center [896, 29] width 13 height 13
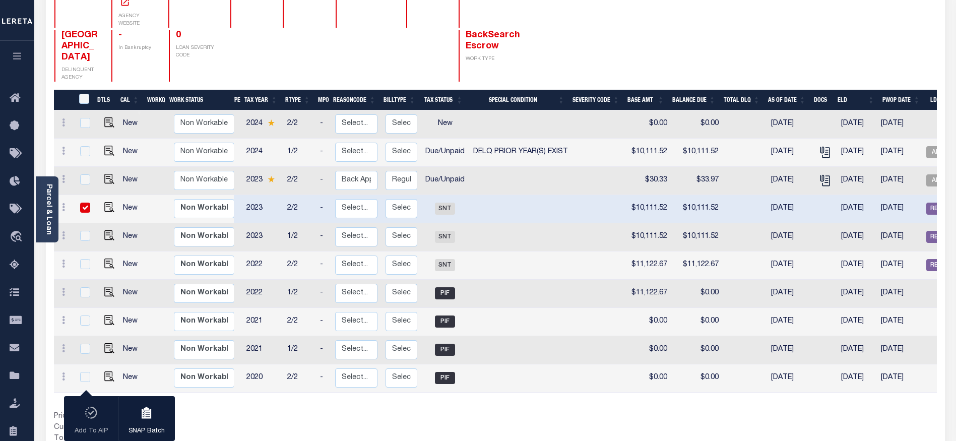
scroll to position [0, 0]
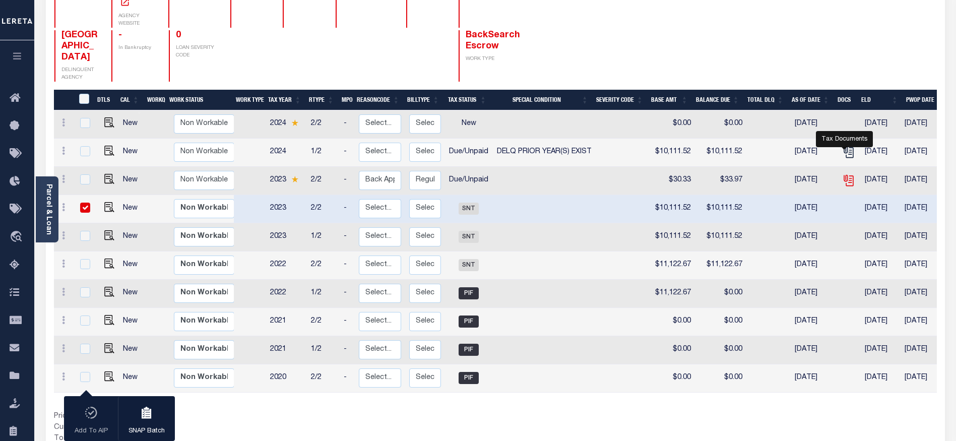
click at [845, 174] on icon "" at bounding box center [848, 180] width 13 height 13
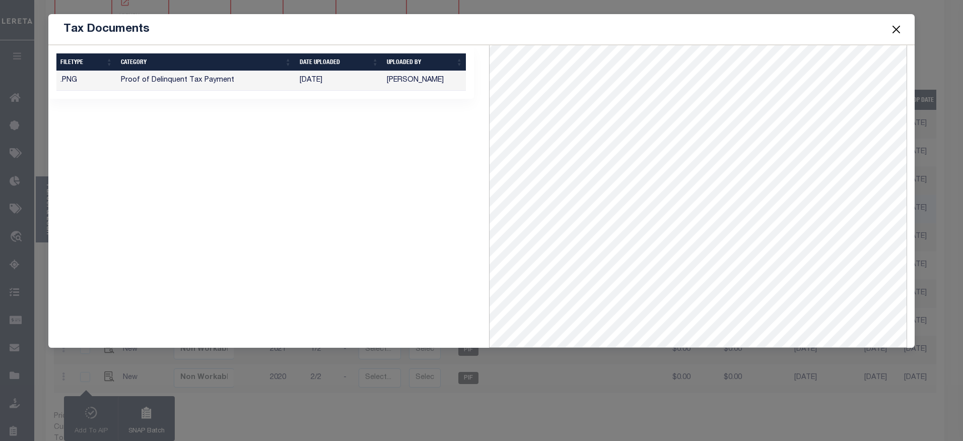
drag, startPoint x: 240, startPoint y: 216, endPoint x: 335, endPoint y: 177, distance: 102.8
click at [242, 213] on div "1 Selected 1 Result Items per page" at bounding box center [261, 196] width 441 height 302
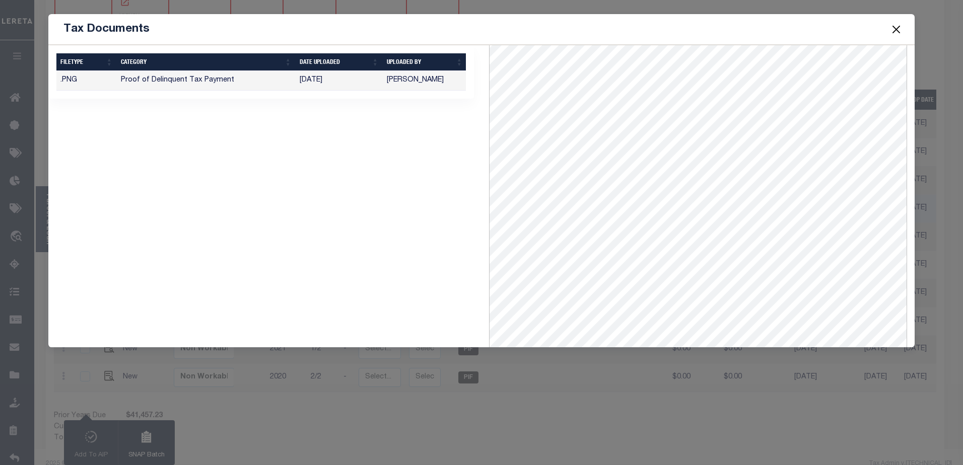
click at [900, 31] on button "Close" at bounding box center [896, 29] width 13 height 13
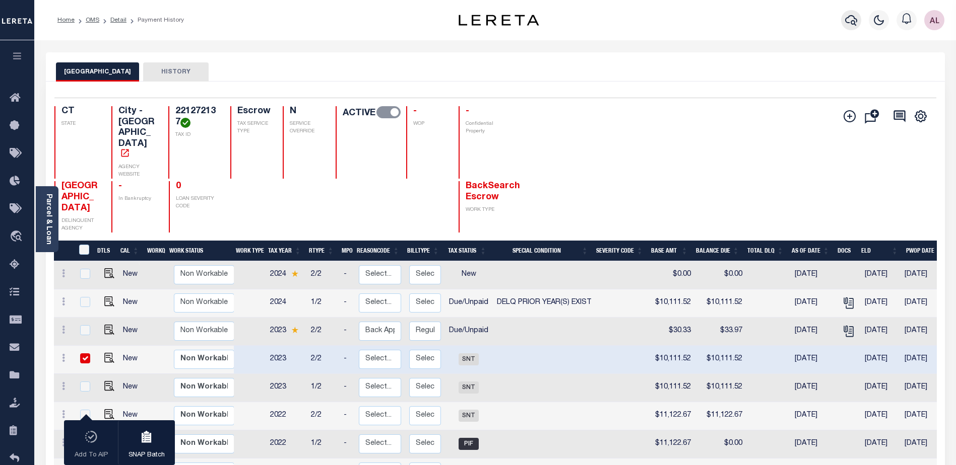
click at [848, 20] on icon "button" at bounding box center [851, 20] width 12 height 12
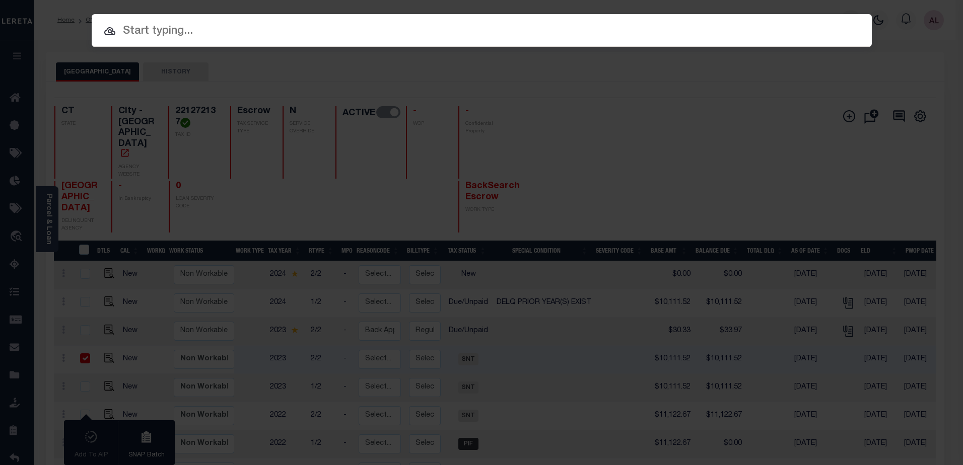
click at [131, 30] on input "text" at bounding box center [482, 32] width 780 height 18
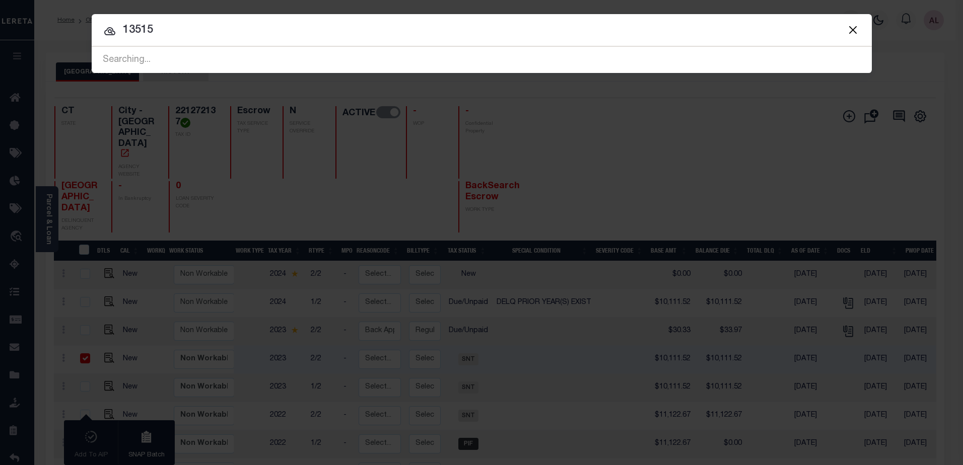
type input "13515"
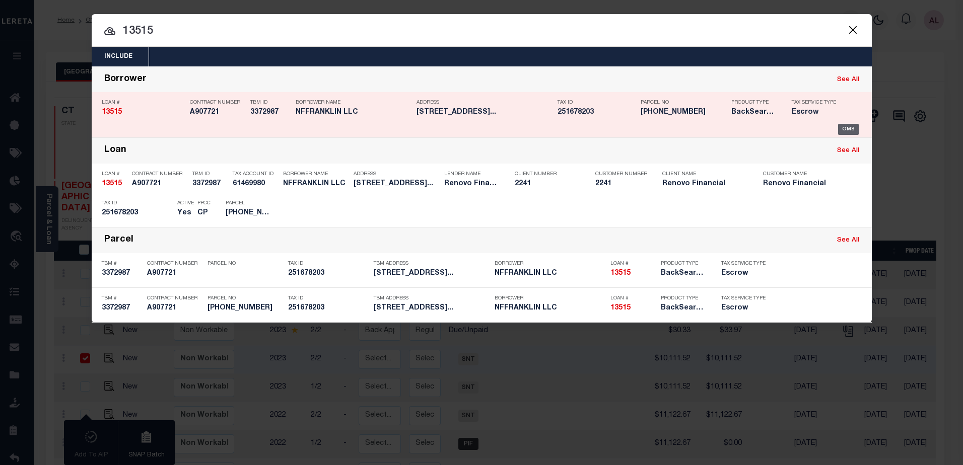
click at [848, 129] on div "OMS" at bounding box center [848, 129] width 21 height 11
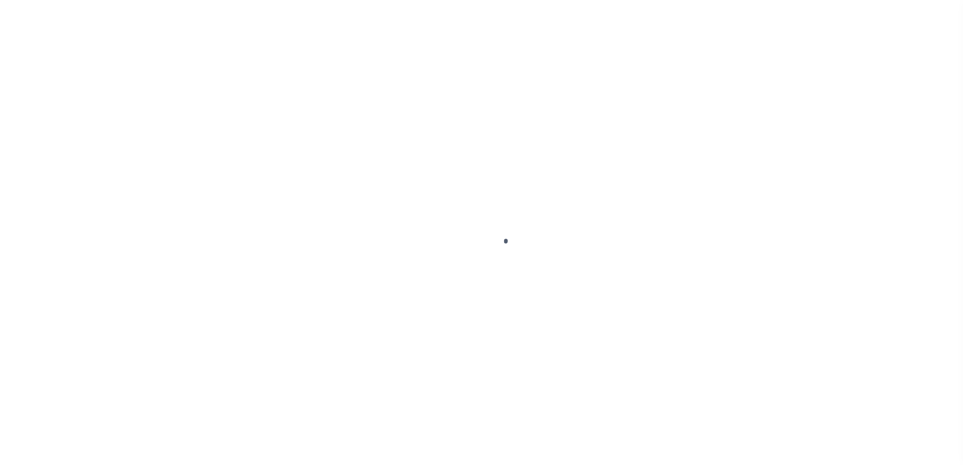
select select "CAC"
select select "CHK"
select select "[PERSON_NAME]"
select select "FDX"
select select
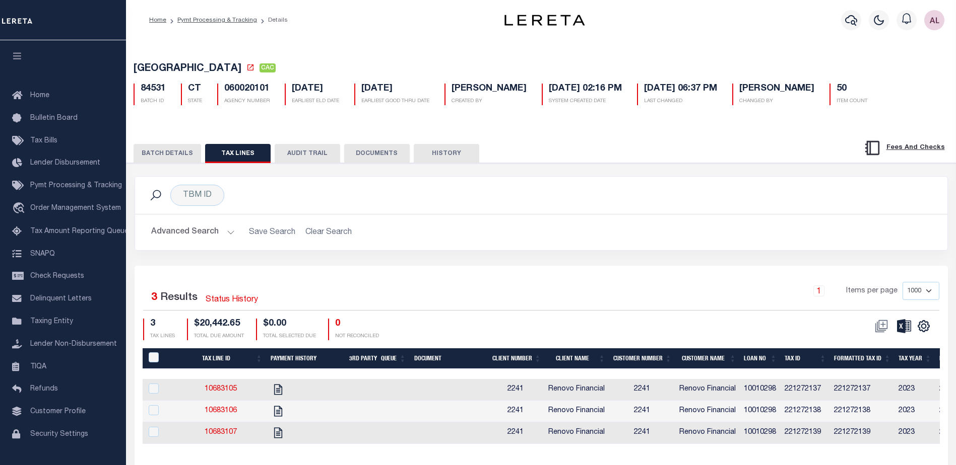
click at [176, 153] on button "BATCH DETAILS" at bounding box center [167, 153] width 68 height 19
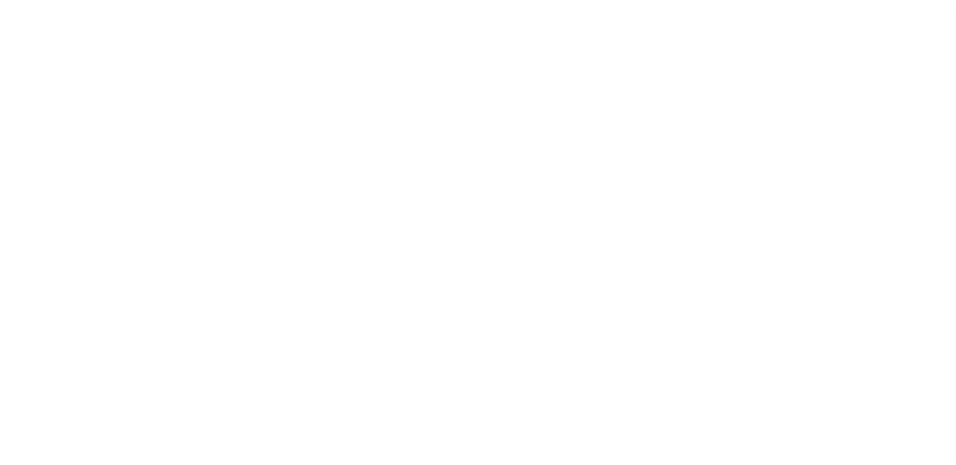
select select "10"
select select "Escrow"
type input "[STREET_ADDRESS]"
type input "[GEOGRAPHIC_DATA]"
type input "a0kUS000003qFkP"
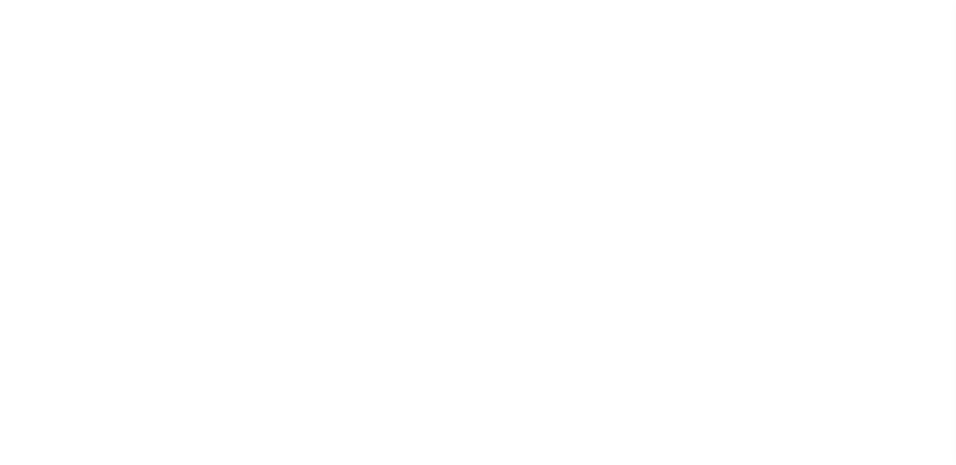
type input "CT"
select select
type textarea "LEGAL REQUIRED"
select select "14701"
select select "25066"
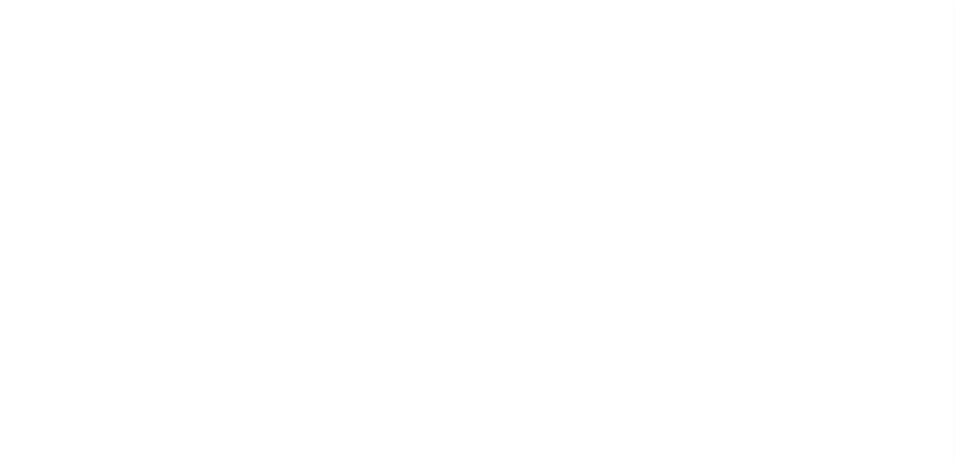
select select
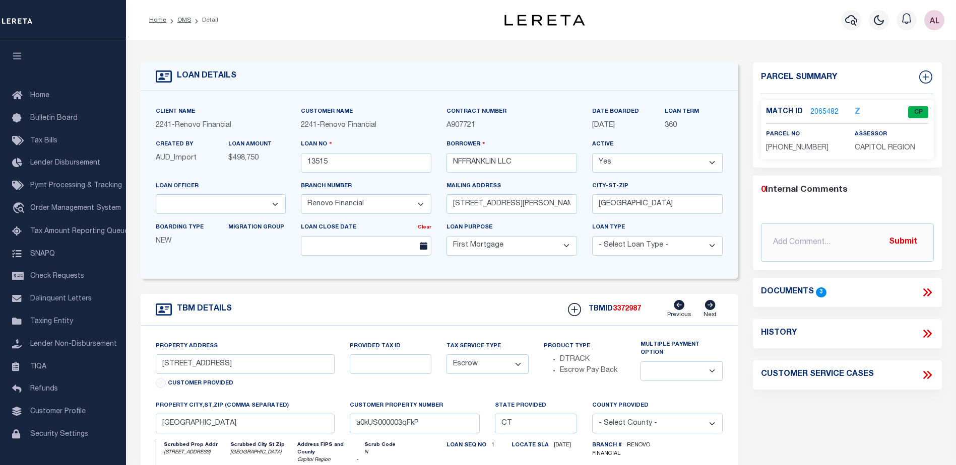
click at [815, 109] on link "2065482" at bounding box center [824, 112] width 28 height 11
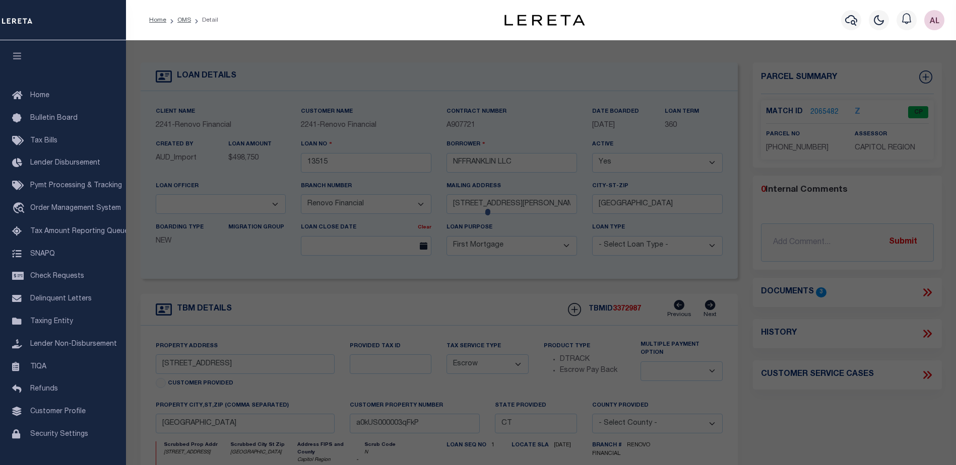
checkbox input "false"
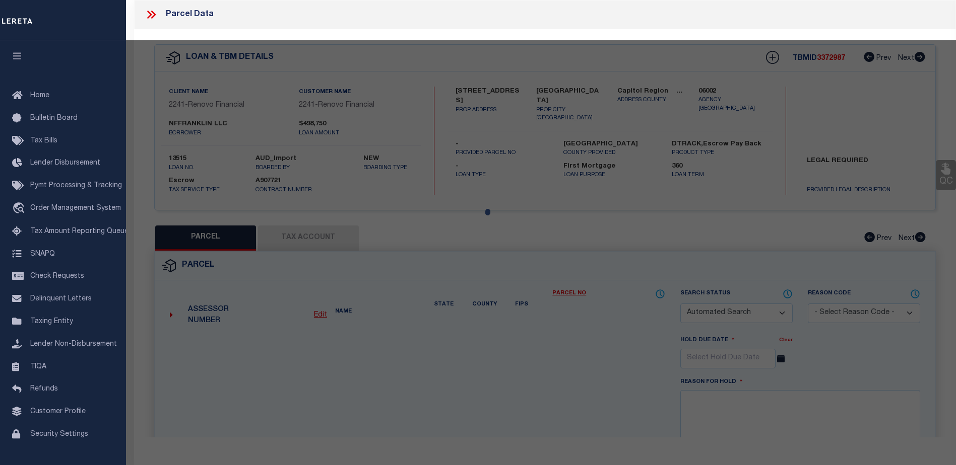
select select "CP"
type input "NFFRANKLIN LLC"
select select
type input "Location 208-210 FRANKLIN AVE"
checkbox input "false"
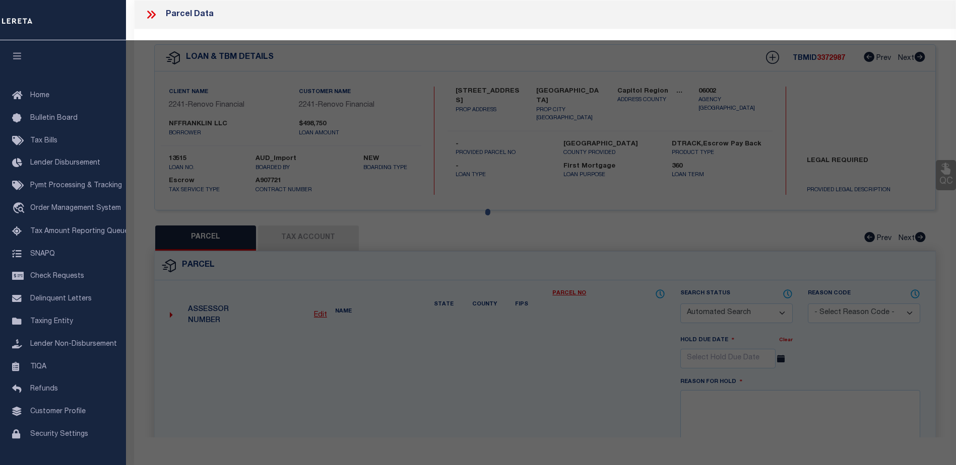
type input "Hartford, CT 06114"
type textarea "6 - U"
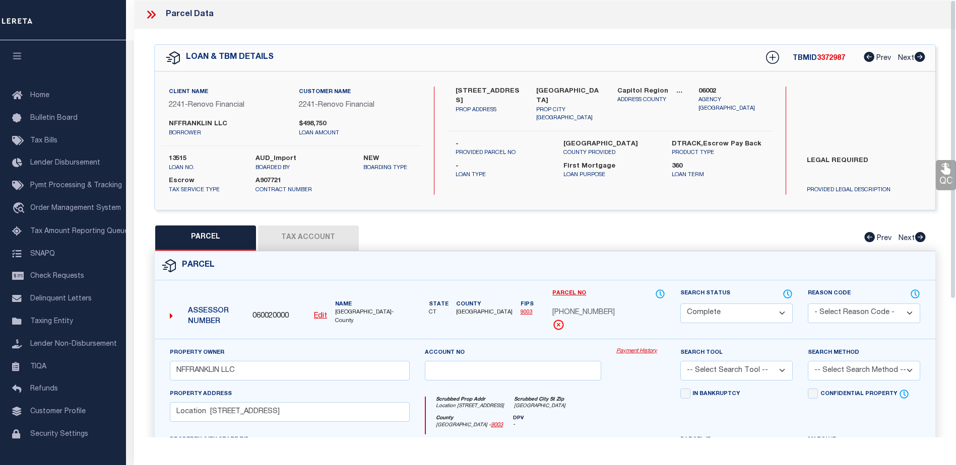
click at [632, 353] on link "Payment History" at bounding box center [640, 352] width 49 height 9
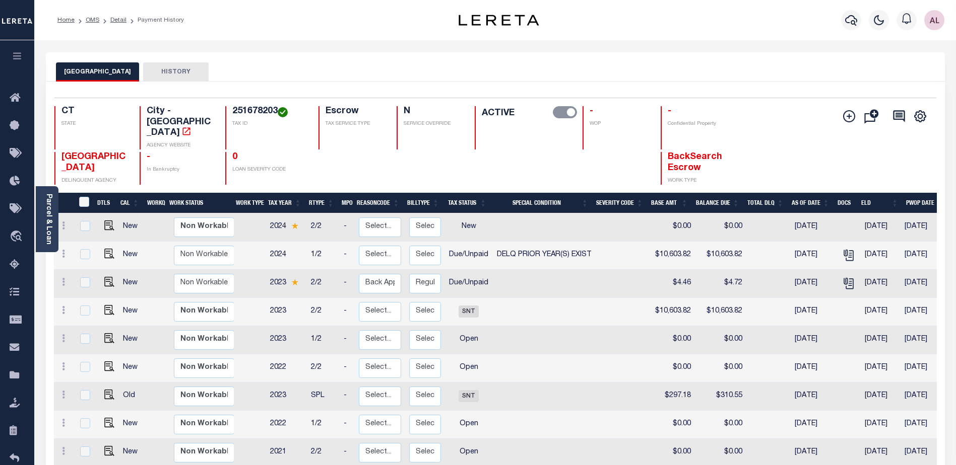
drag, startPoint x: 625, startPoint y: 455, endPoint x: 704, endPoint y: 454, distance: 79.1
click at [704, 454] on div "DTLS CAL WorkQ Work Status Work Type Tax Year RType MPO ReasonCode BillType Tax…" at bounding box center [495, 356] width 883 height 327
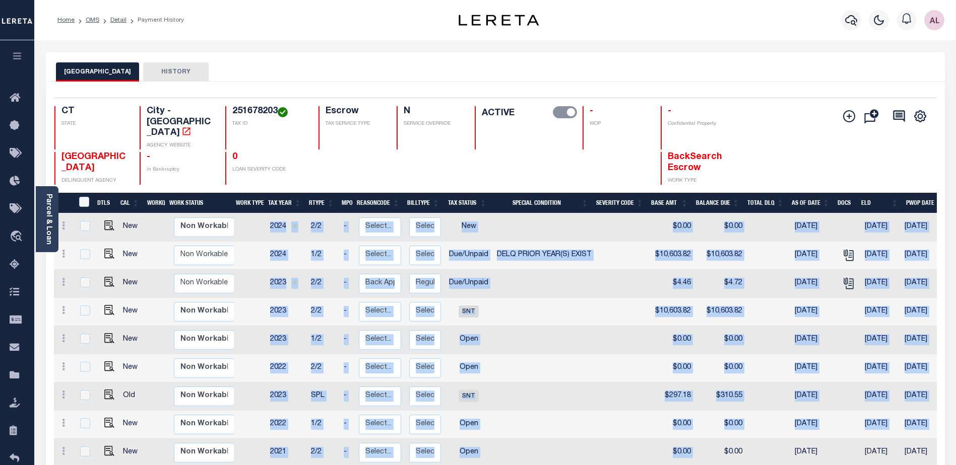
drag, startPoint x: 709, startPoint y: 445, endPoint x: 790, endPoint y: 459, distance: 81.8
click at [815, 452] on div "DTLS CAL WorkQ Work Status Work Type Tax Year RType MPO ReasonCode BillType Tax…" at bounding box center [495, 341] width 883 height 254
click at [846, 278] on icon "" at bounding box center [847, 282] width 8 height 8
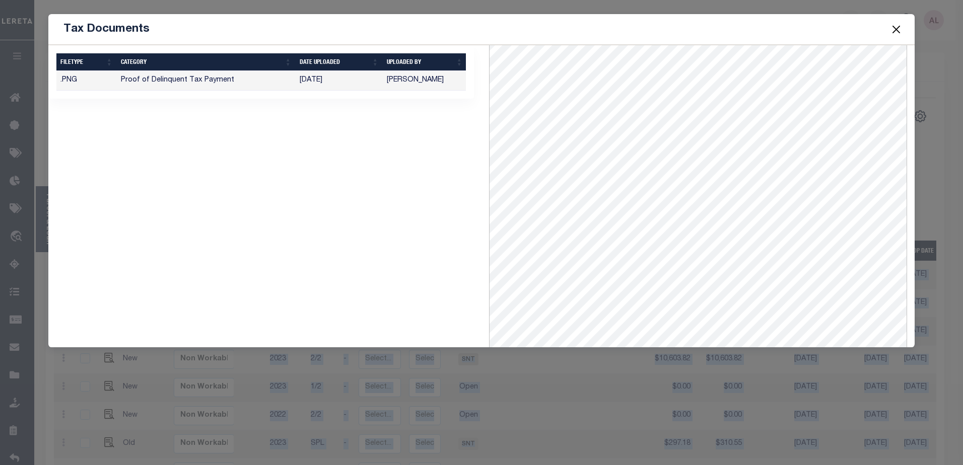
scroll to position [138, 0]
click at [893, 31] on button "Close" at bounding box center [896, 29] width 13 height 13
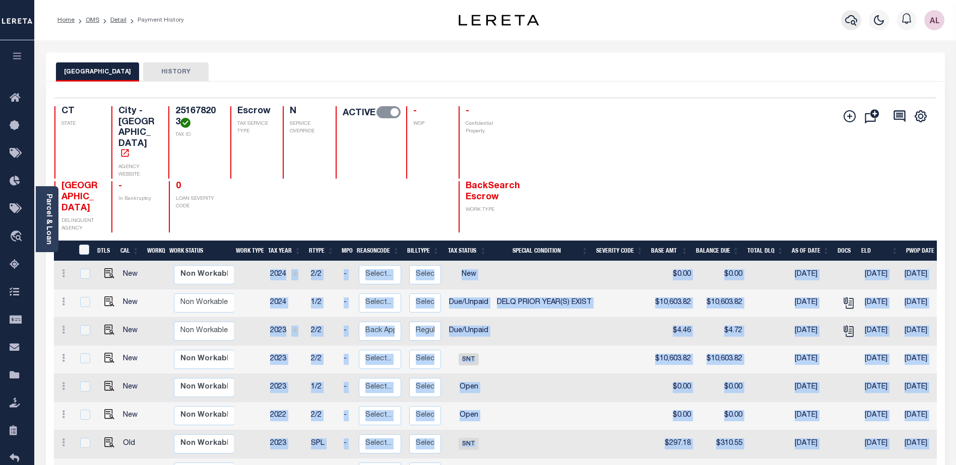
click at [852, 22] on icon "button" at bounding box center [851, 20] width 12 height 11
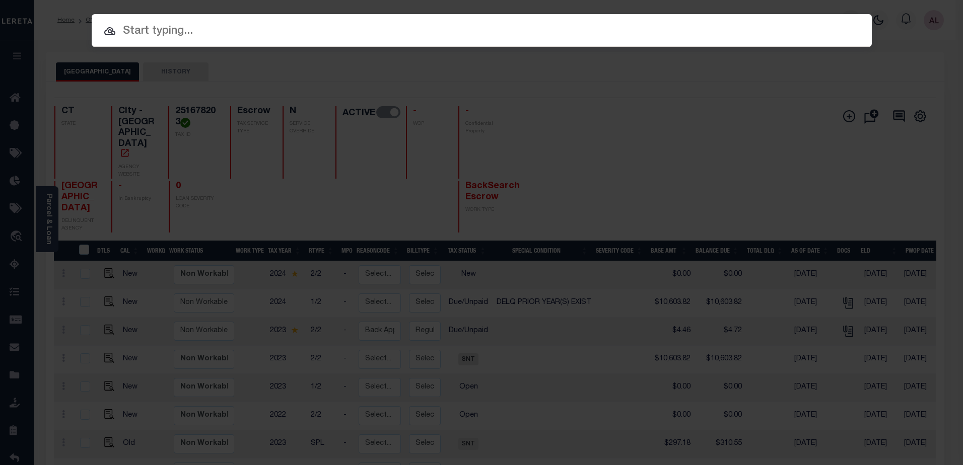
click at [140, 30] on input "text" at bounding box center [482, 32] width 780 height 18
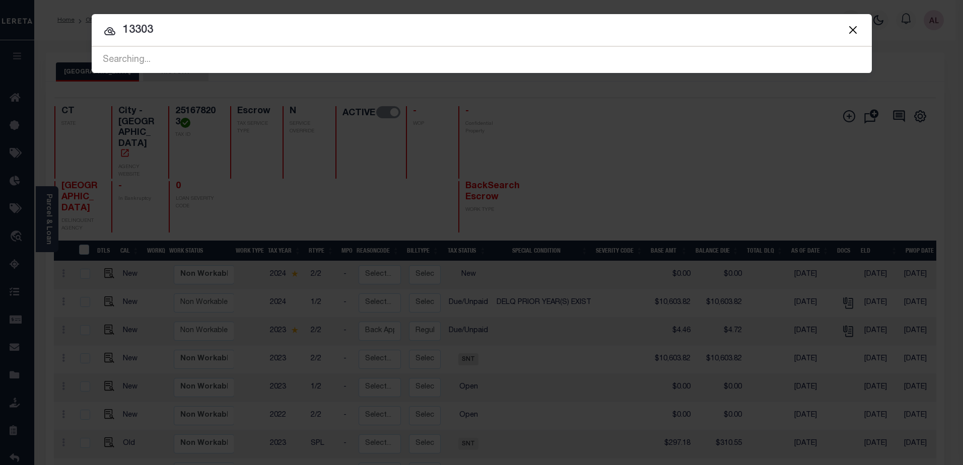
type input "13303"
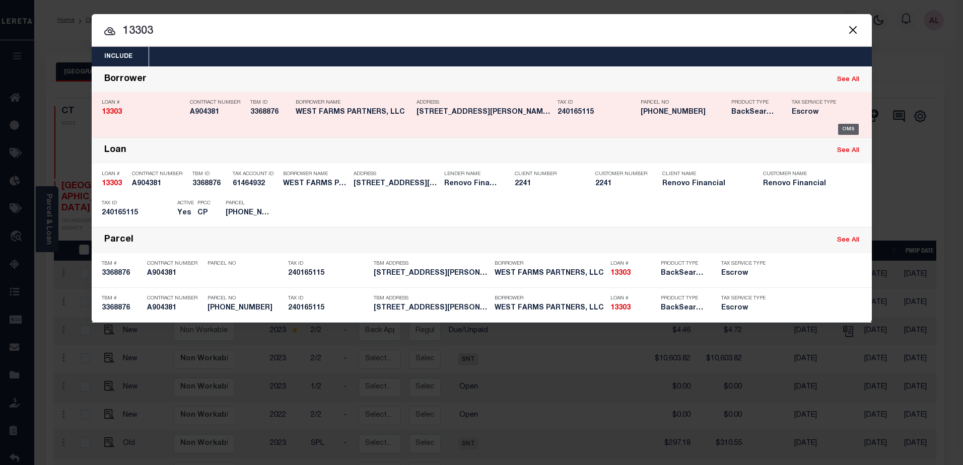
click at [843, 131] on div "OMS" at bounding box center [848, 129] width 21 height 11
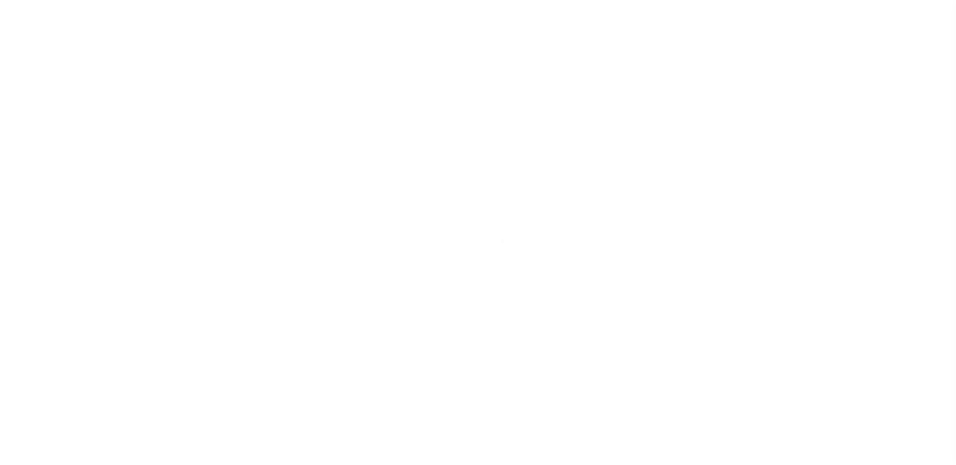
select select "14701"
select select "25066"
select select "10"
select select "Escrow"
select select
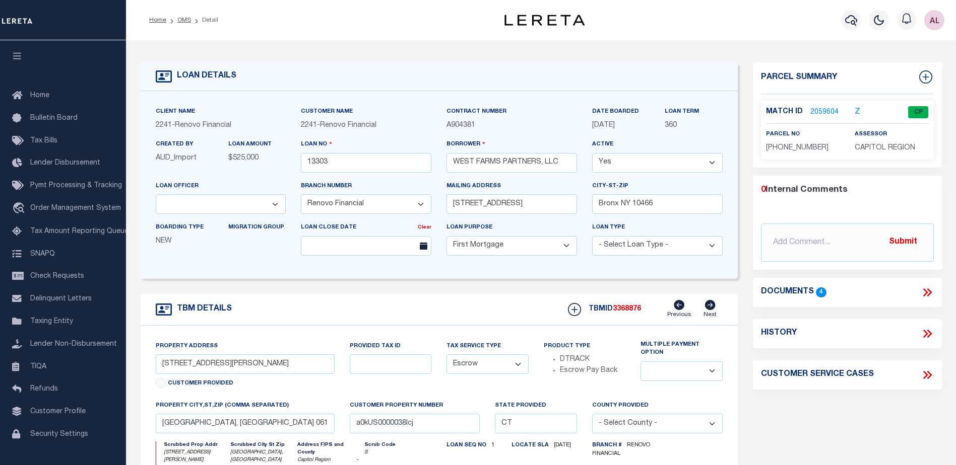
click at [822, 111] on link "2059604" at bounding box center [824, 112] width 28 height 11
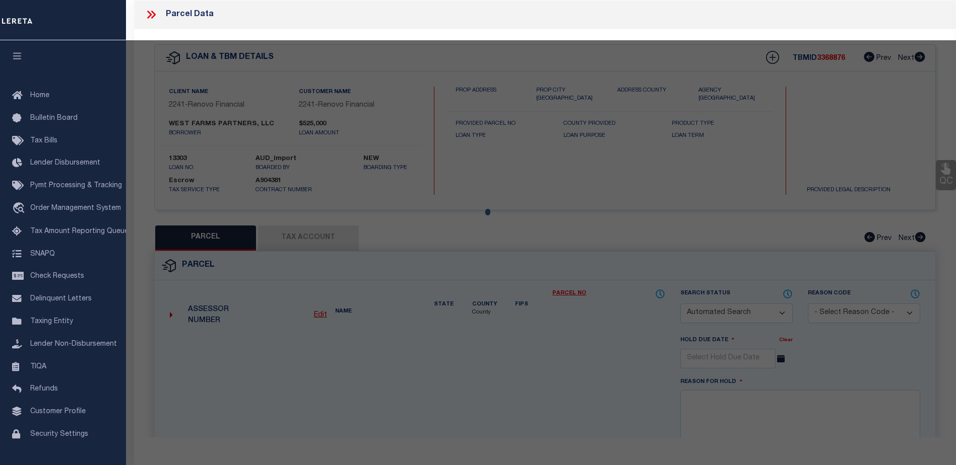
checkbox input "false"
select select "CP"
type input "WEST FARMS PARTNERS LLC"
select select
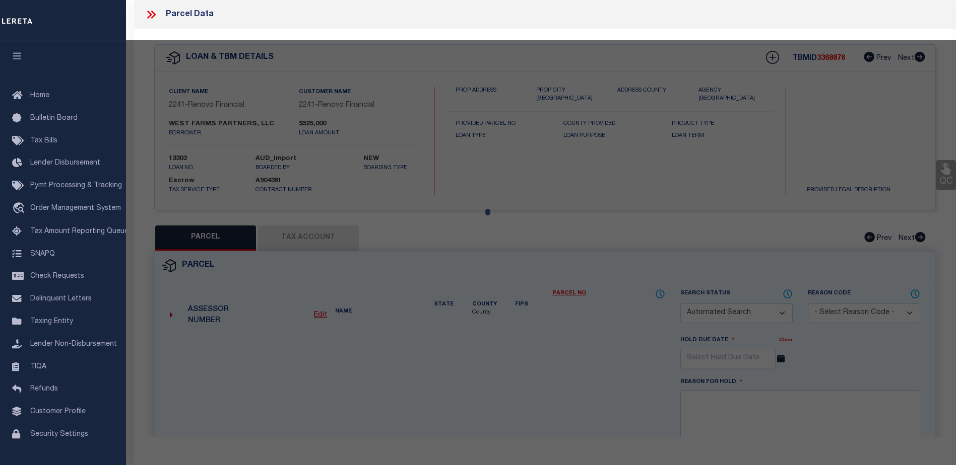
type input "88-90 CLARK ST"
checkbox input "false"
type input "Hartford, CT 06120"
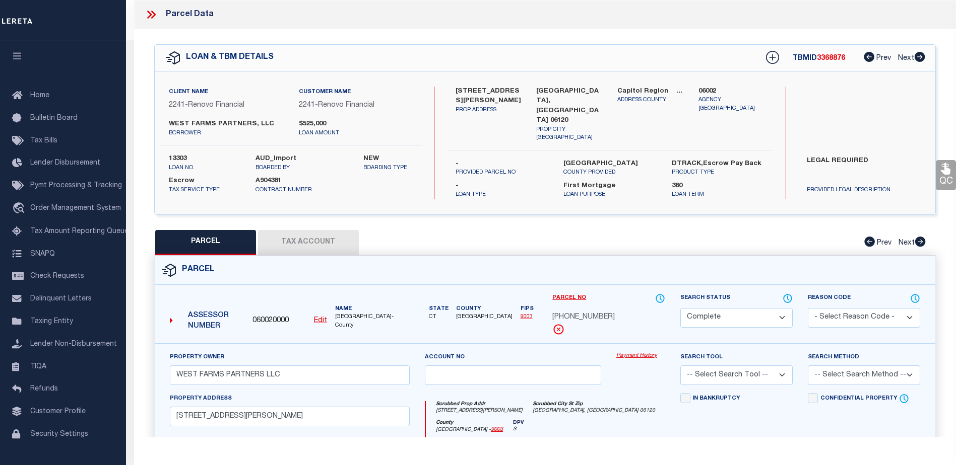
click at [637, 352] on link "Payment History" at bounding box center [640, 356] width 49 height 9
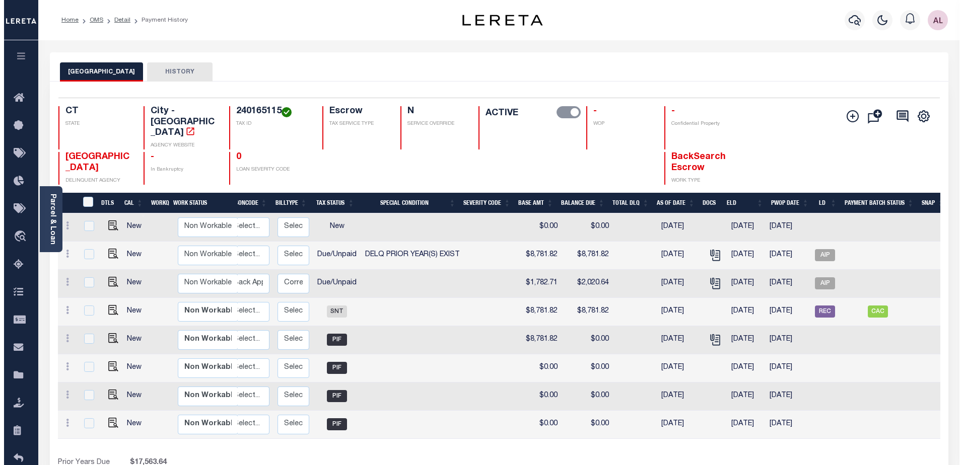
scroll to position [0, 143]
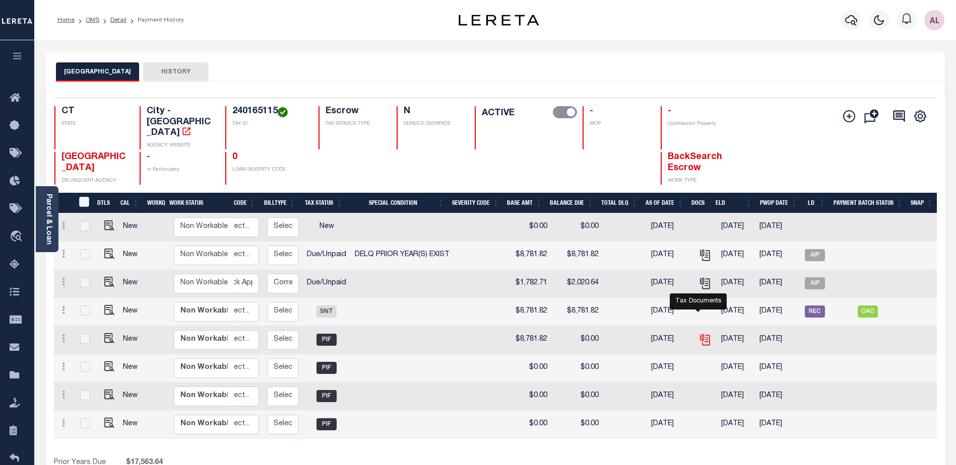
click at [698, 333] on icon "" at bounding box center [704, 339] width 13 height 13
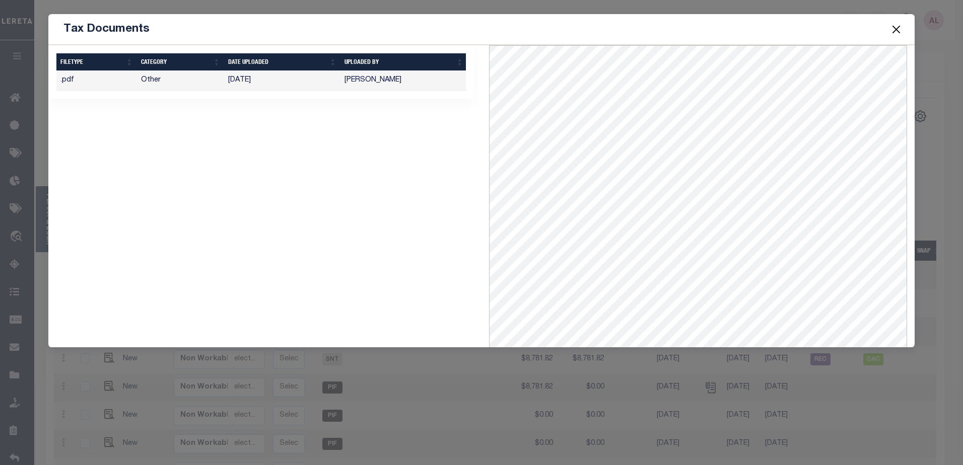
click at [899, 28] on button "Close" at bounding box center [896, 29] width 13 height 13
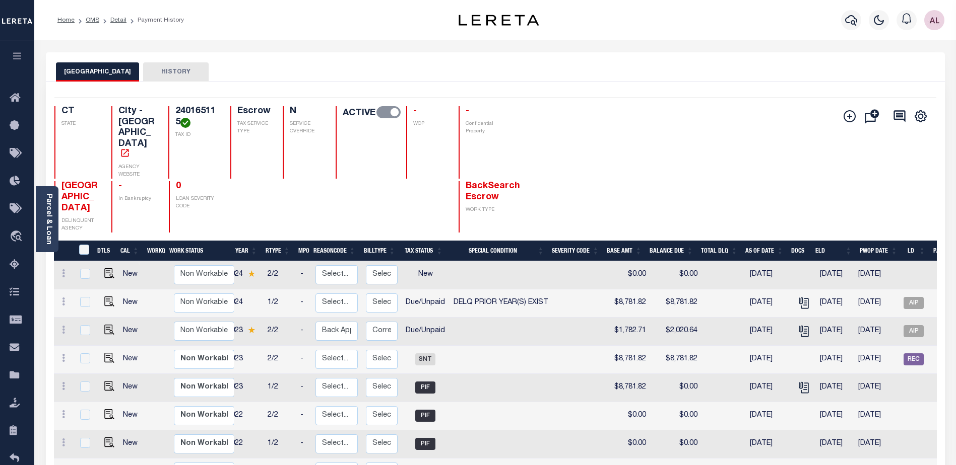
scroll to position [0, 0]
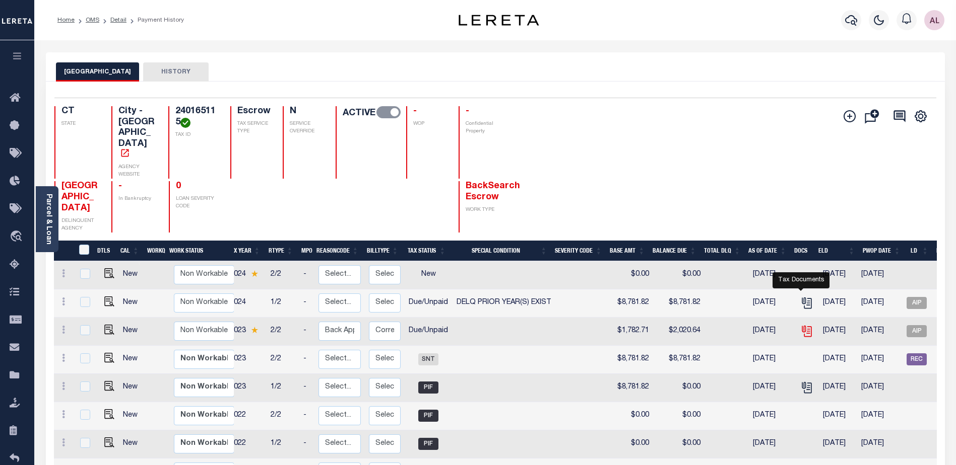
click at [800, 325] on icon "" at bounding box center [806, 331] width 13 height 13
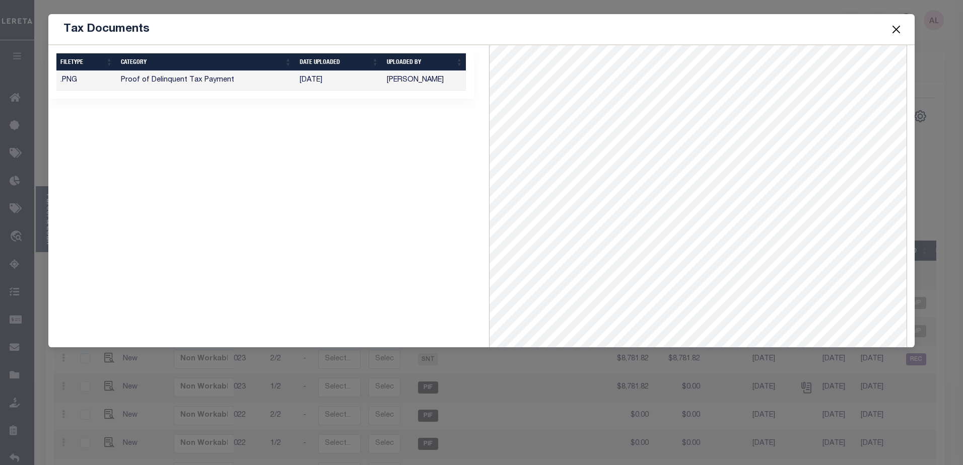
scroll to position [138, 0]
click at [897, 28] on button "Close" at bounding box center [896, 29] width 13 height 13
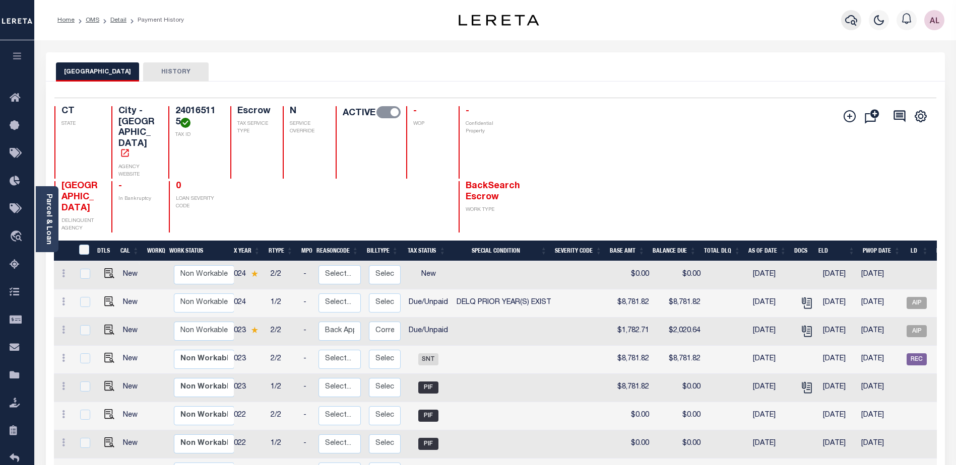
click at [852, 20] on icon "button" at bounding box center [851, 20] width 12 height 12
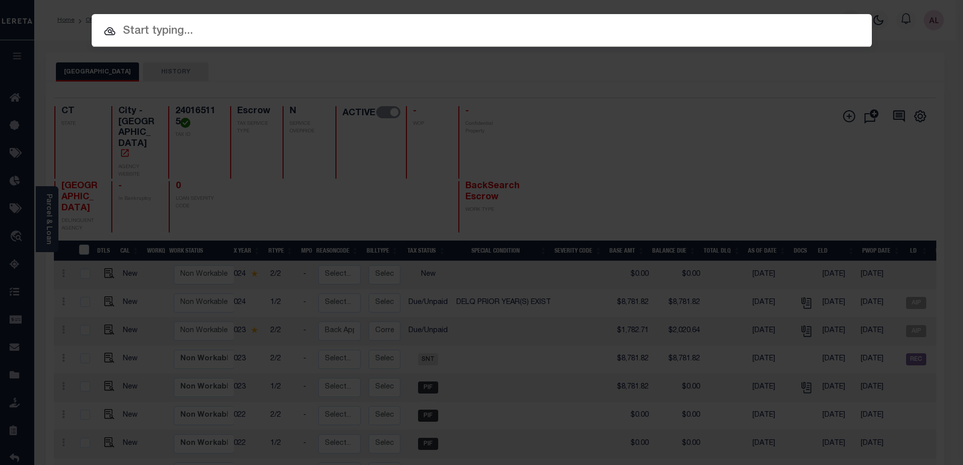
click at [147, 33] on input "text" at bounding box center [482, 32] width 780 height 18
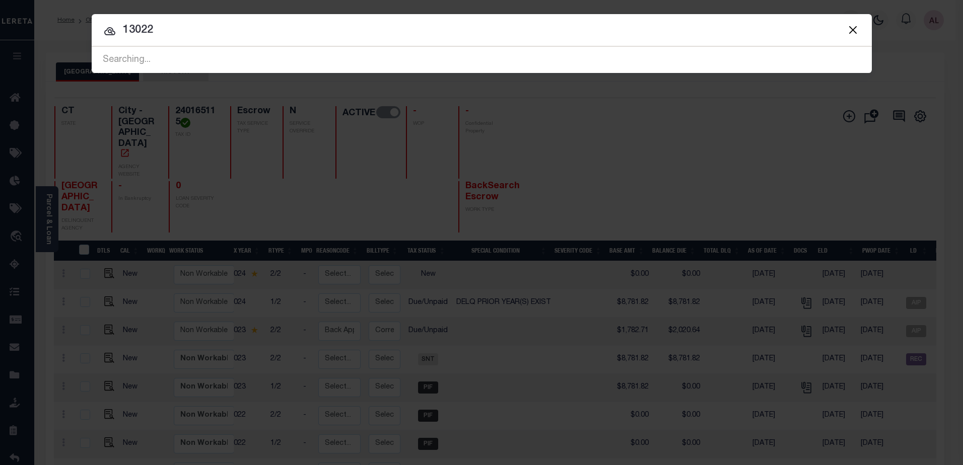
type input "13022"
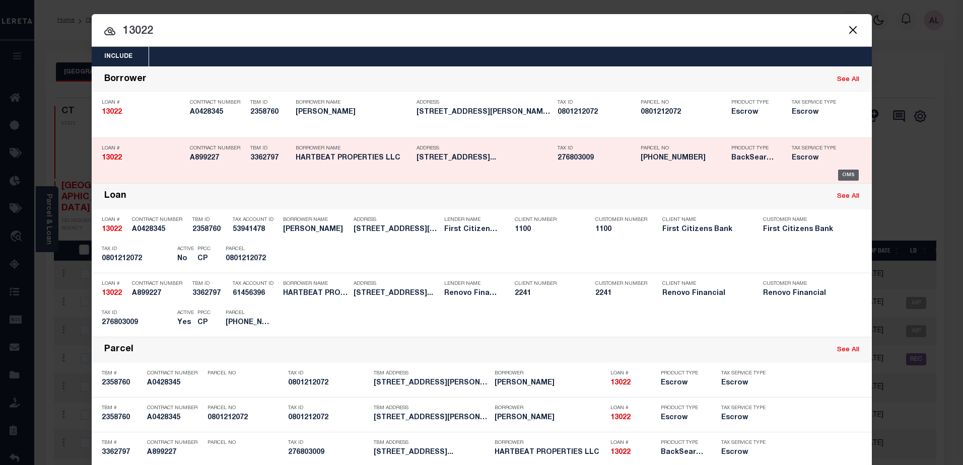
click at [842, 178] on div "OMS" at bounding box center [848, 175] width 21 height 11
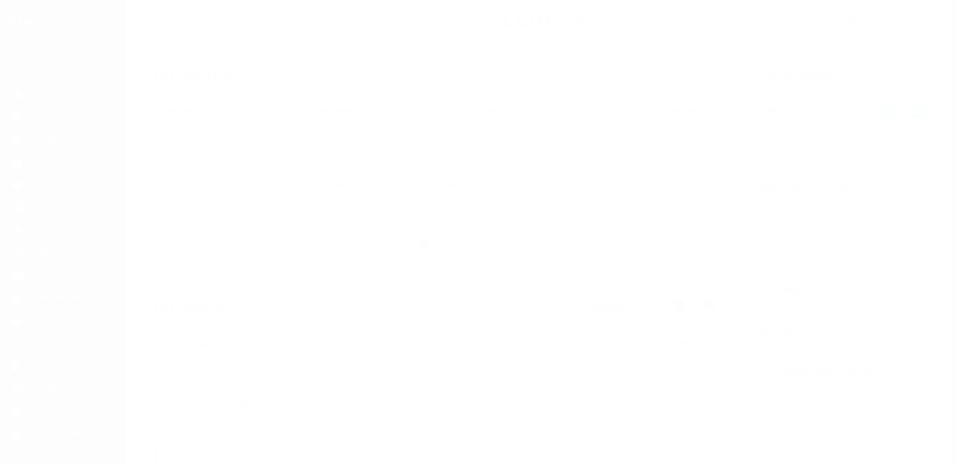
select select "14701"
select select "25066"
select select "10"
select select "Escrow"
select select
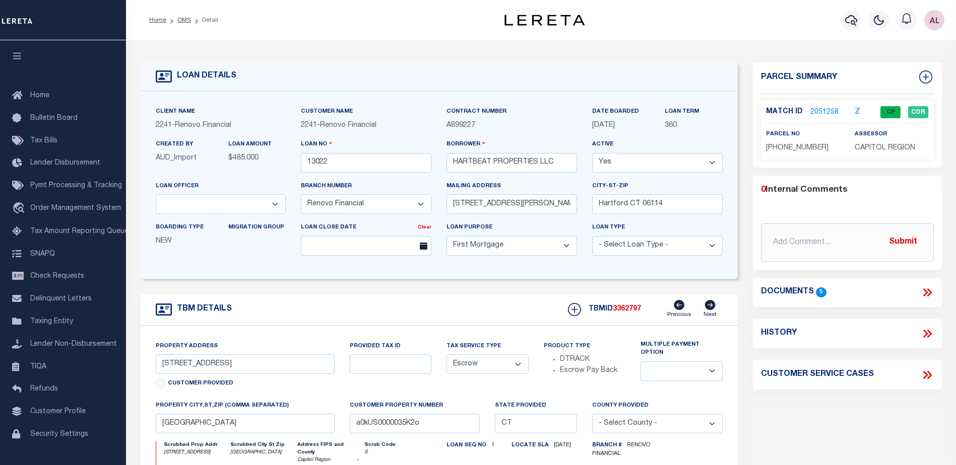
click at [825, 109] on link "2051258" at bounding box center [824, 112] width 28 height 11
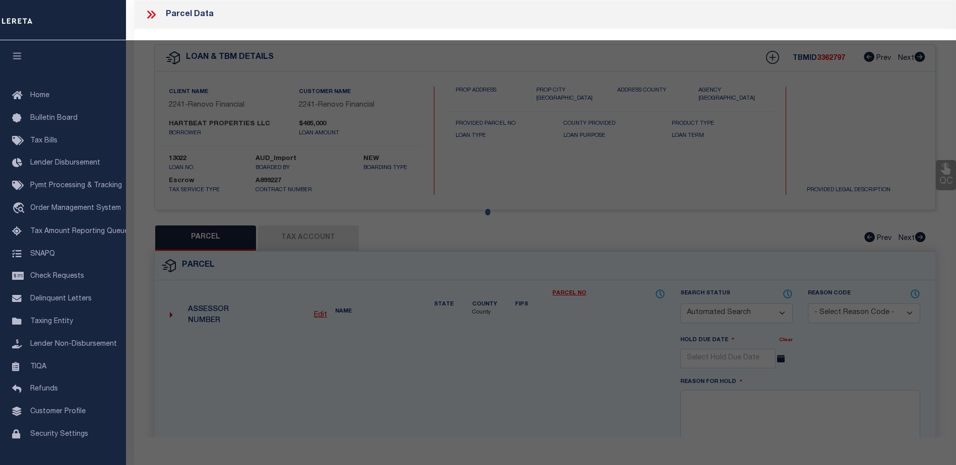
checkbox input "false"
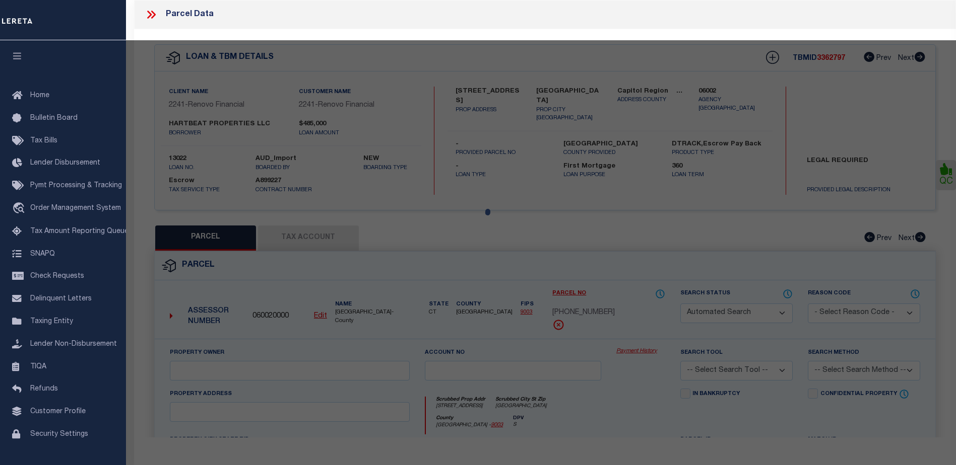
select select "CP"
type input "HARTBEAT PROPERTIES LLC"
select select "AGW"
select select
type input "[STREET_ADDRESS]"
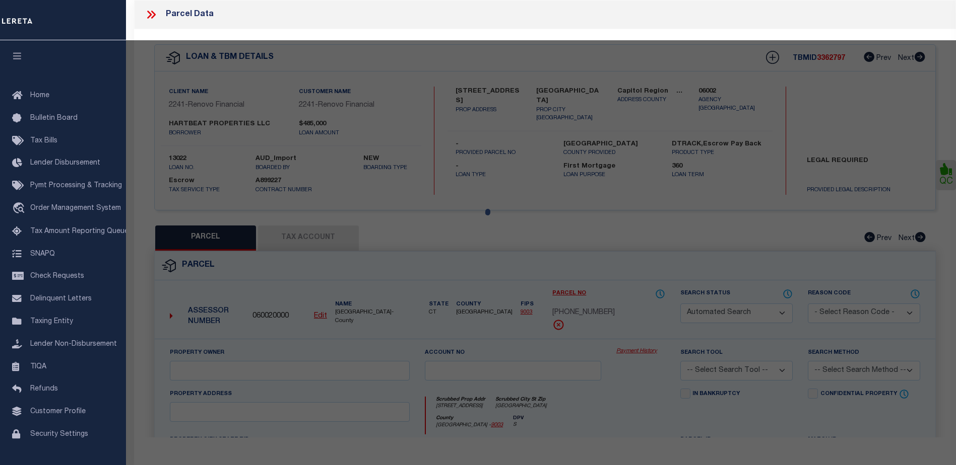
checkbox input "false"
type input "[GEOGRAPHIC_DATA]"
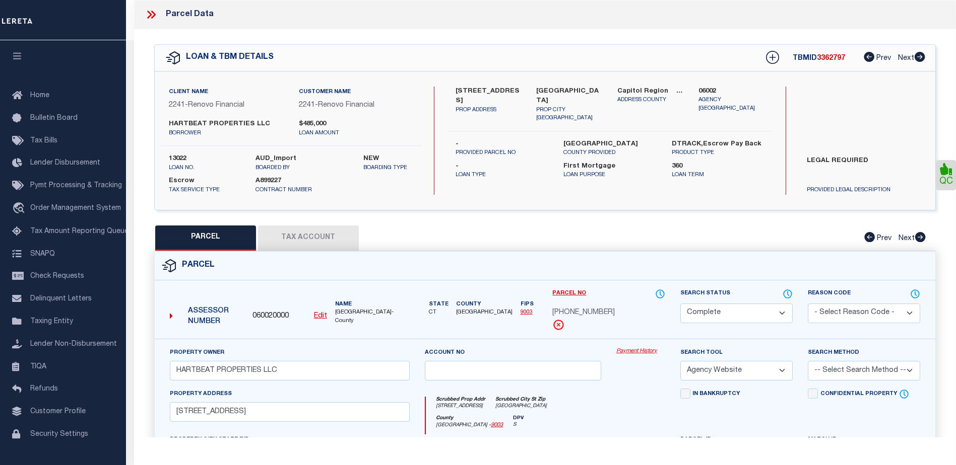
click at [644, 353] on link "Payment History" at bounding box center [640, 352] width 49 height 9
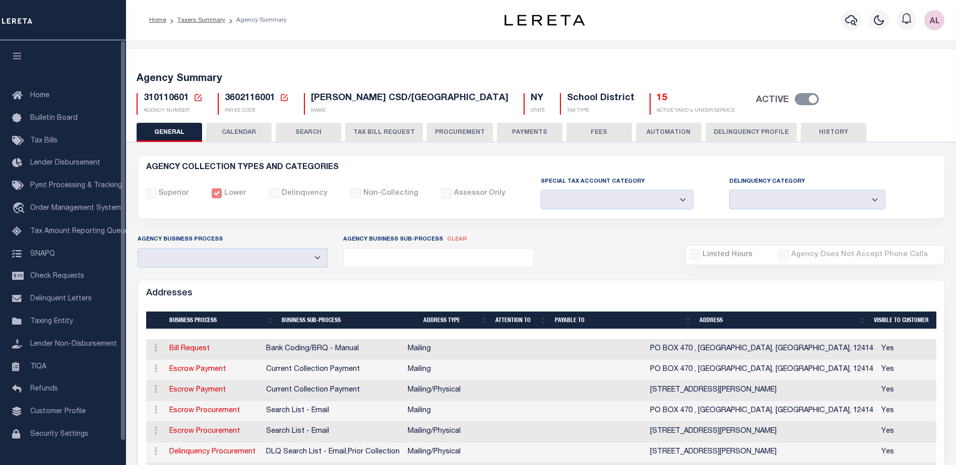
select select
